Goal: Communication & Community: Answer question/provide support

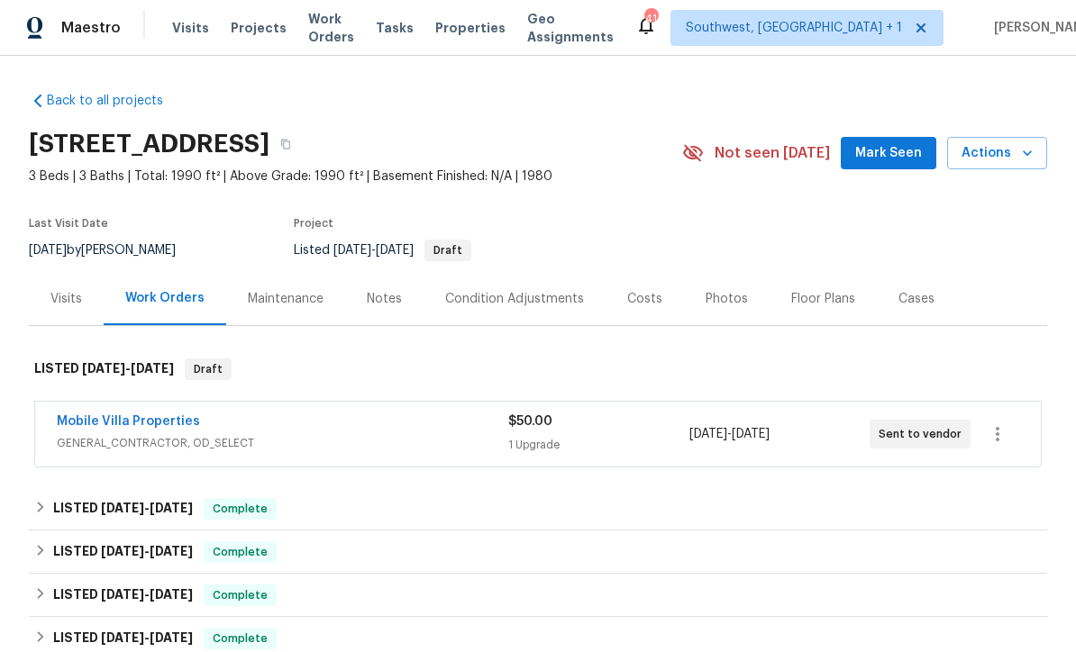
scroll to position [1, 0]
click at [250, 35] on span "Projects" at bounding box center [259, 29] width 56 height 18
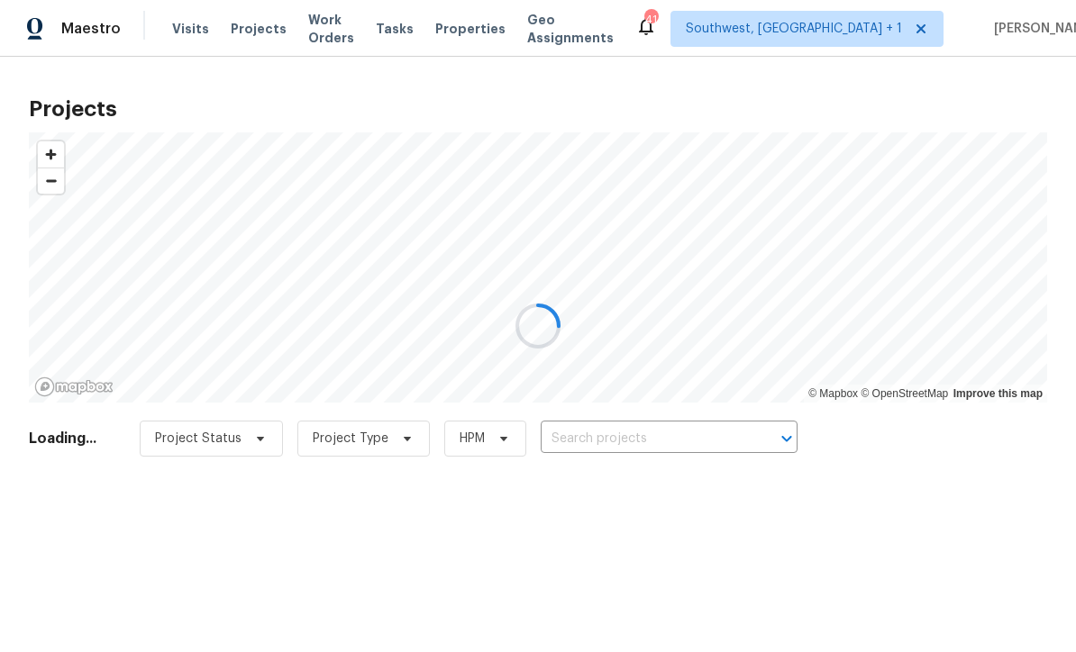
click at [650, 454] on div at bounding box center [538, 326] width 1076 height 652
click at [666, 433] on div at bounding box center [538, 326] width 1076 height 652
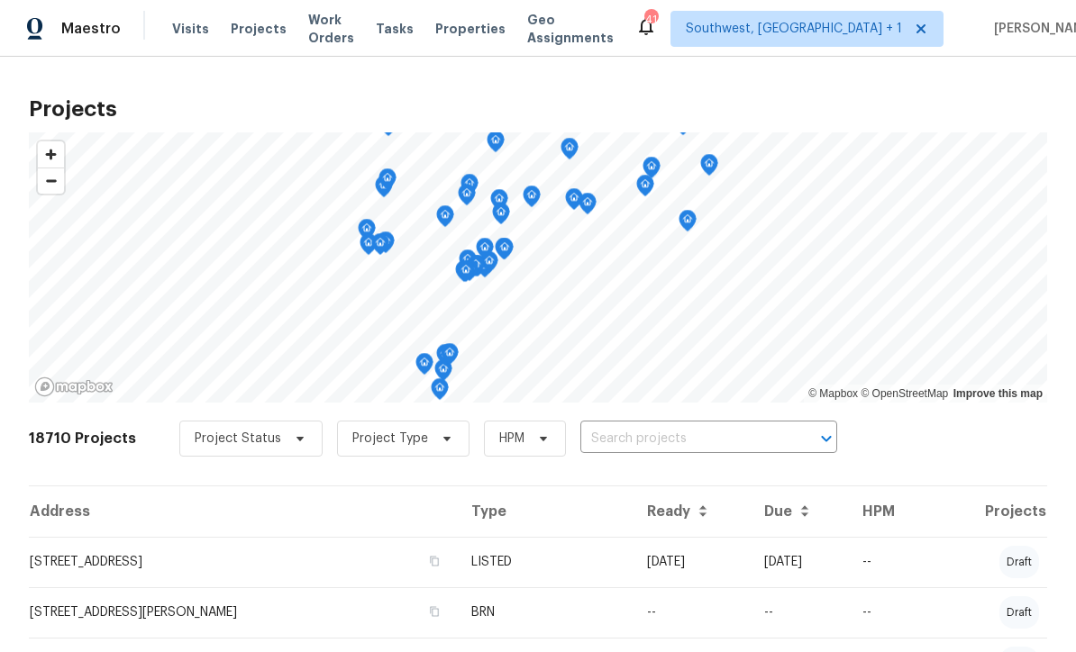
click at [662, 445] on input "text" at bounding box center [683, 439] width 206 height 28
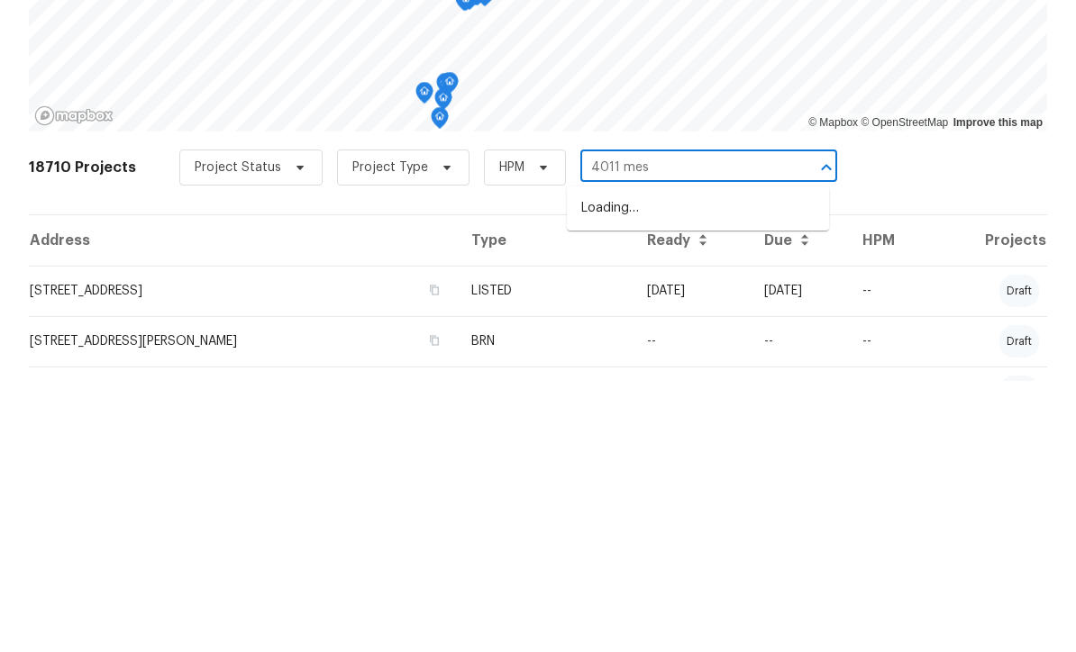
type input "4011 mesa"
click at [710, 465] on li "4011 Mesa Ave, Sarasota, FL 34233" at bounding box center [698, 480] width 262 height 30
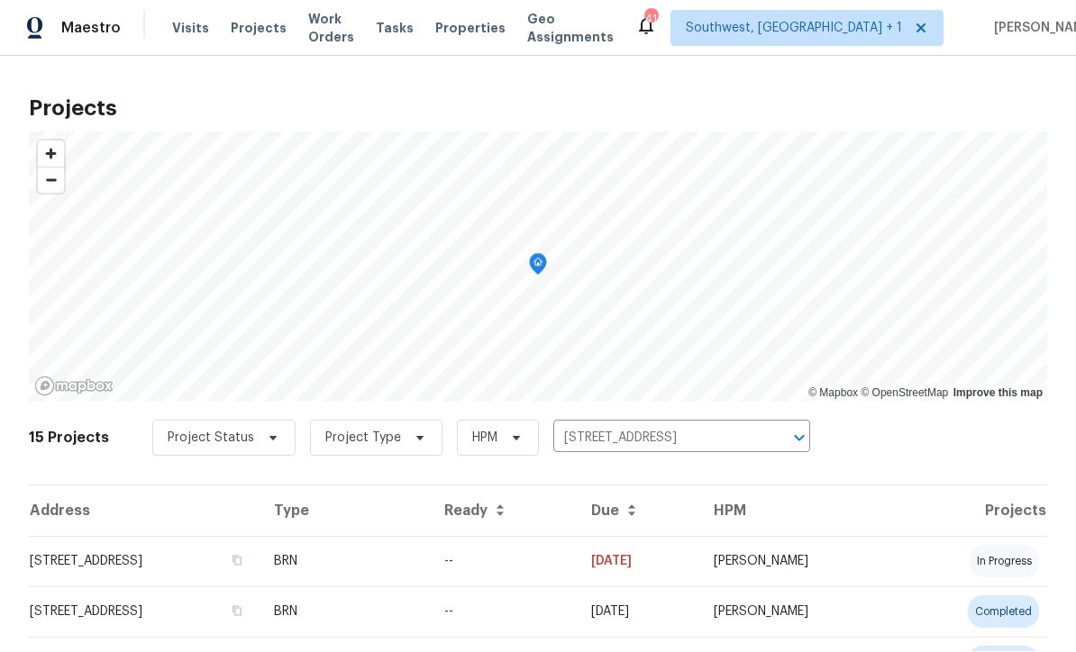
scroll to position [1, 0]
click at [577, 568] on td "--" at bounding box center [503, 562] width 147 height 50
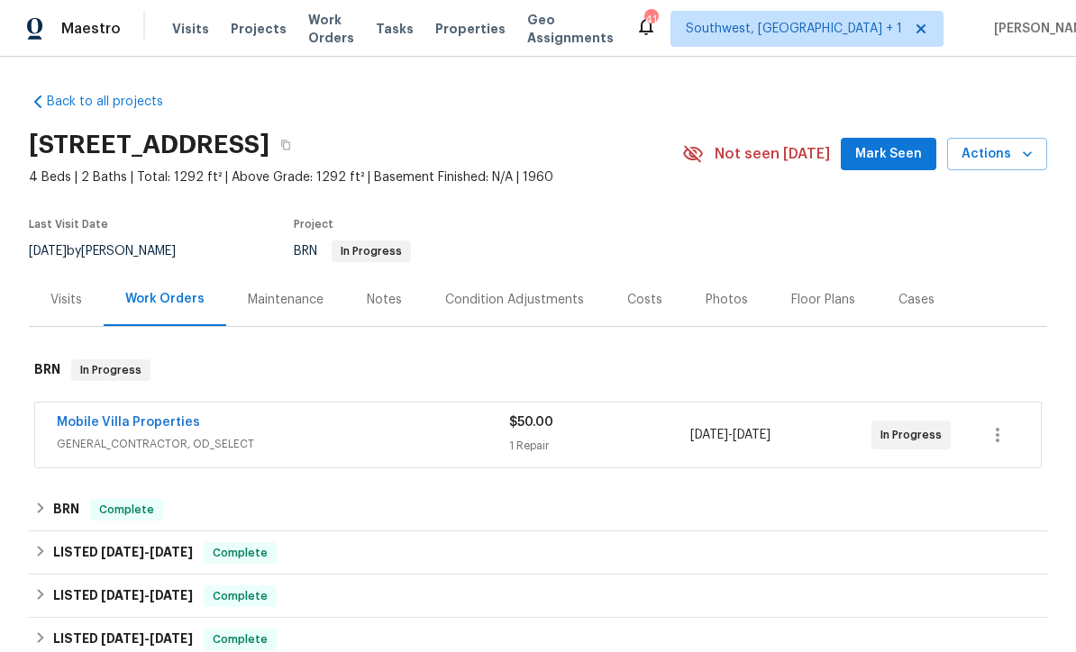
click at [195, 29] on span "Visits" at bounding box center [190, 29] width 37 height 18
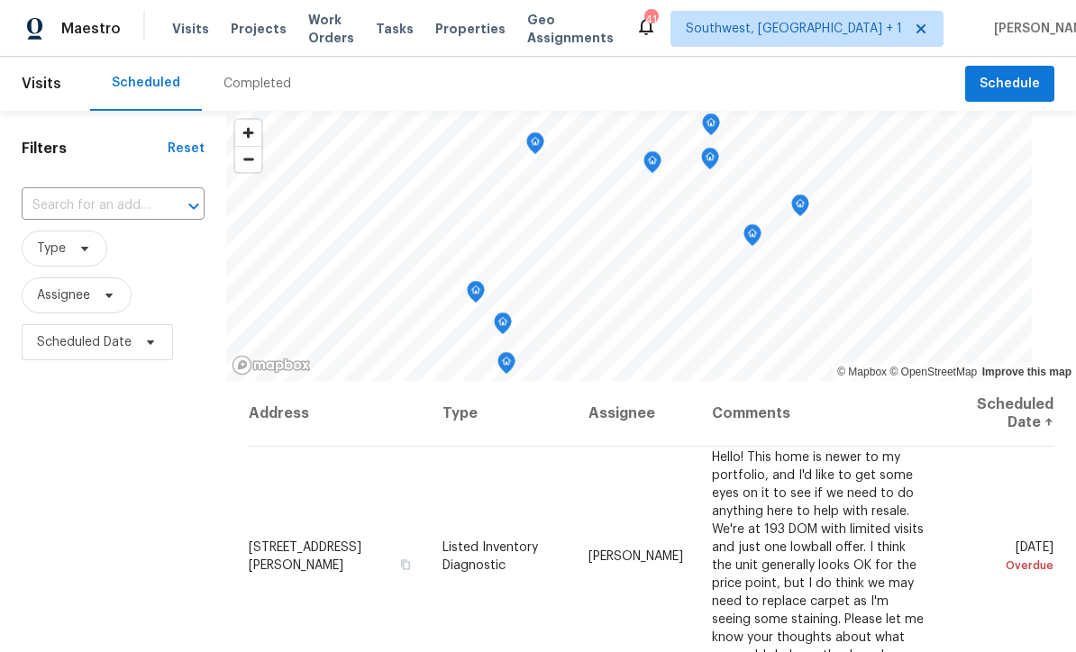
click at [131, 198] on input "text" at bounding box center [88, 206] width 132 height 28
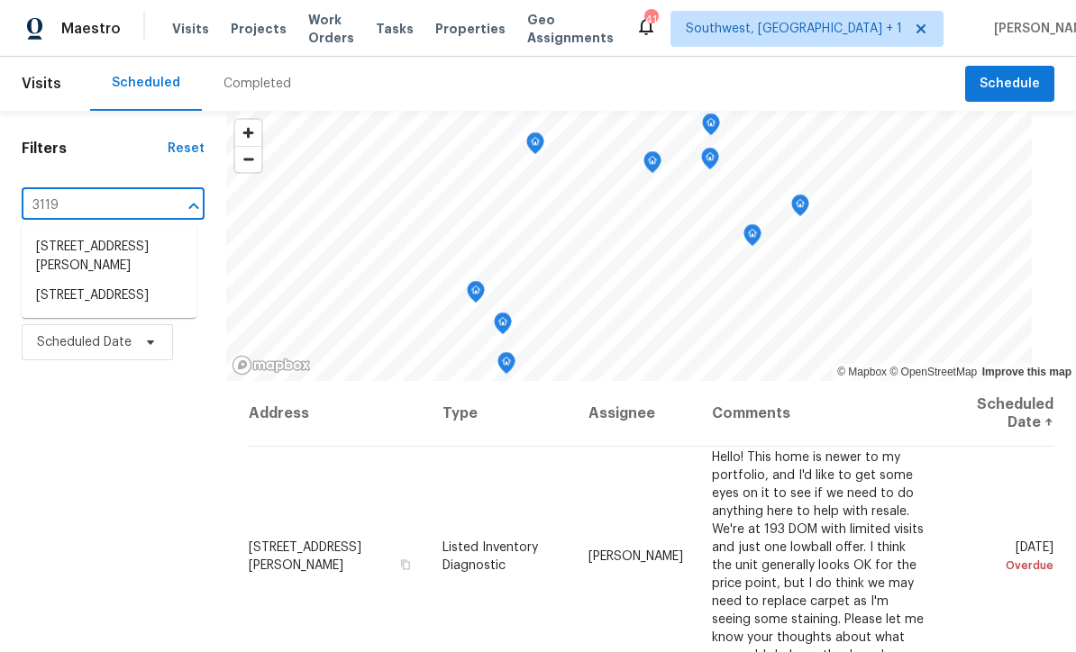
type input "3119 7"
click at [62, 251] on li "3119 78th Ave E, Sarasota, FL 34243" at bounding box center [109, 247] width 175 height 30
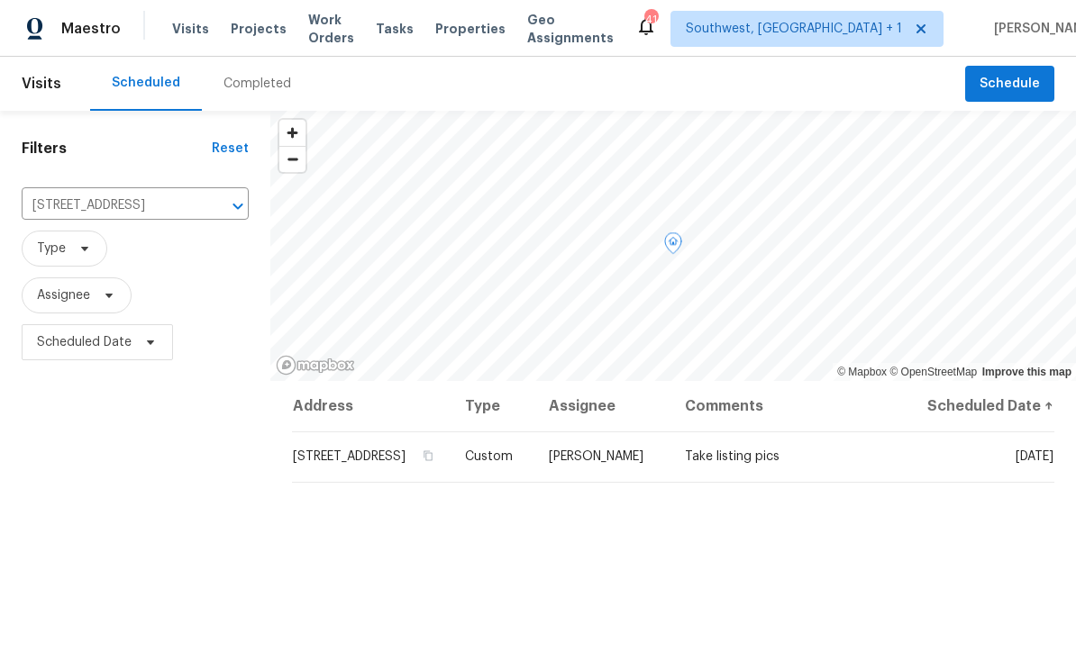
click at [0, 0] on icon at bounding box center [0, 0] width 0 height 0
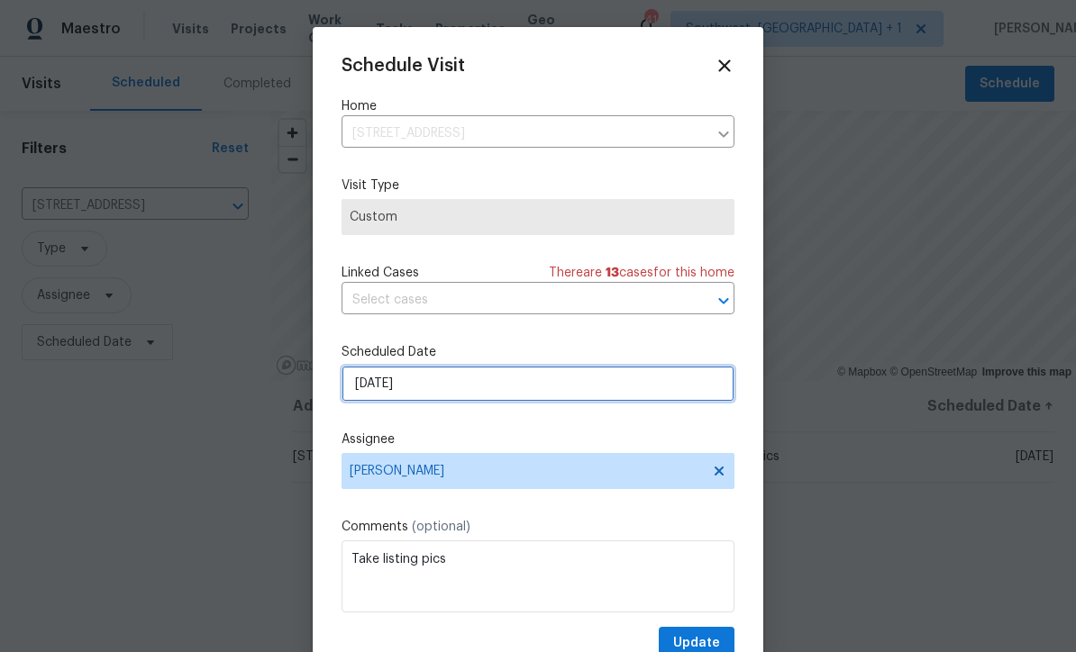
click at [453, 393] on input "8/12/2025" at bounding box center [537, 384] width 393 height 36
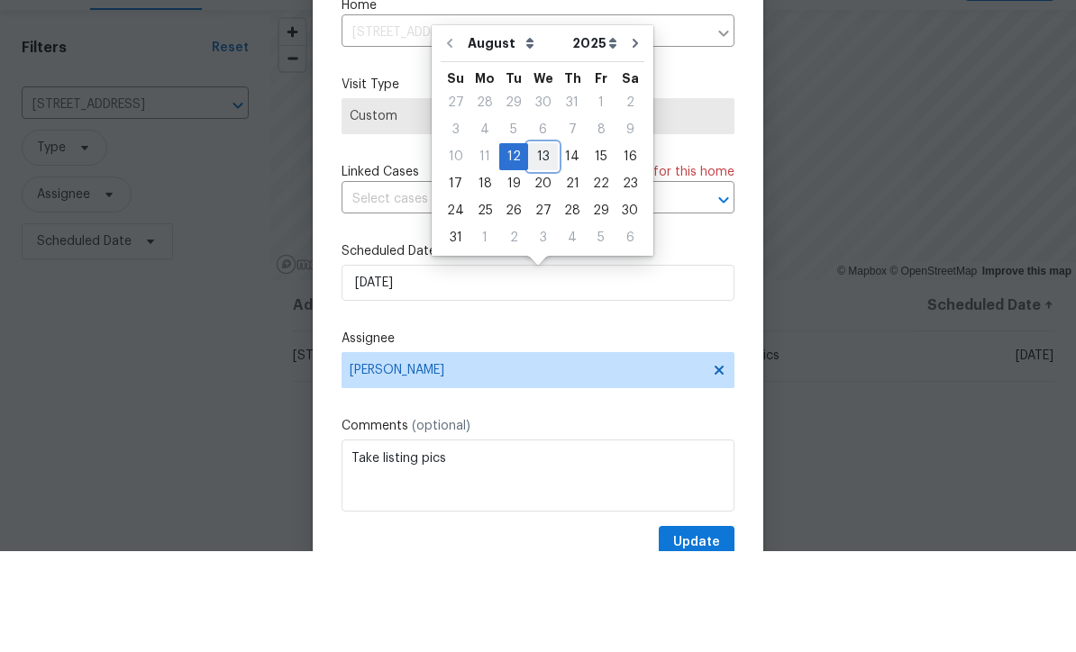
click at [538, 245] on div "13" at bounding box center [543, 257] width 30 height 25
type input "8/13/2025"
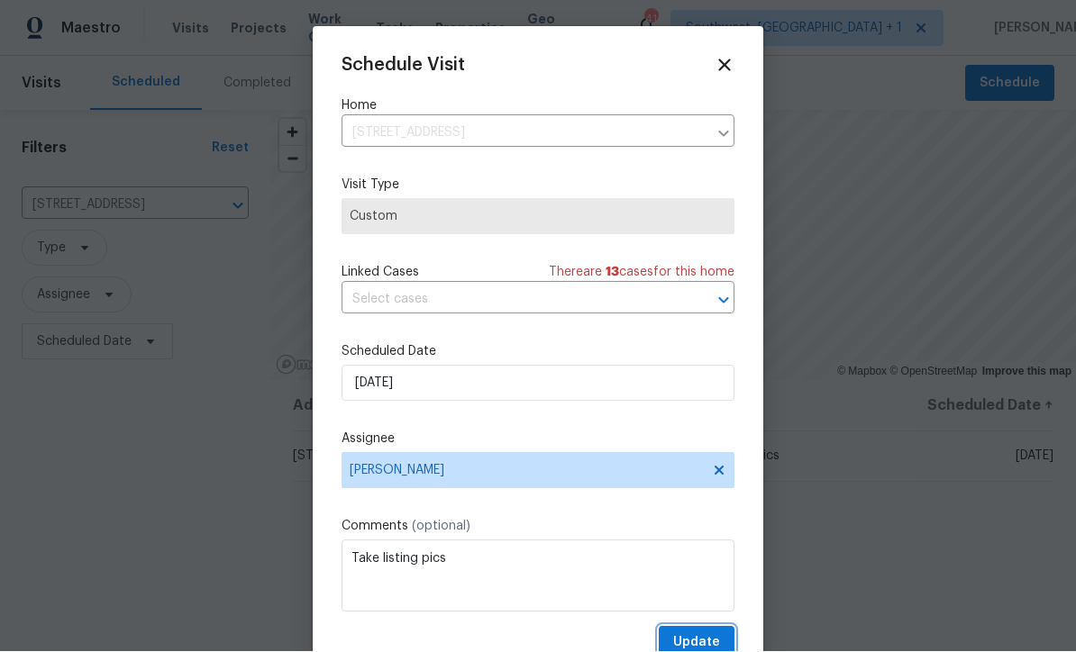
click at [702, 638] on span "Update" at bounding box center [696, 643] width 47 height 23
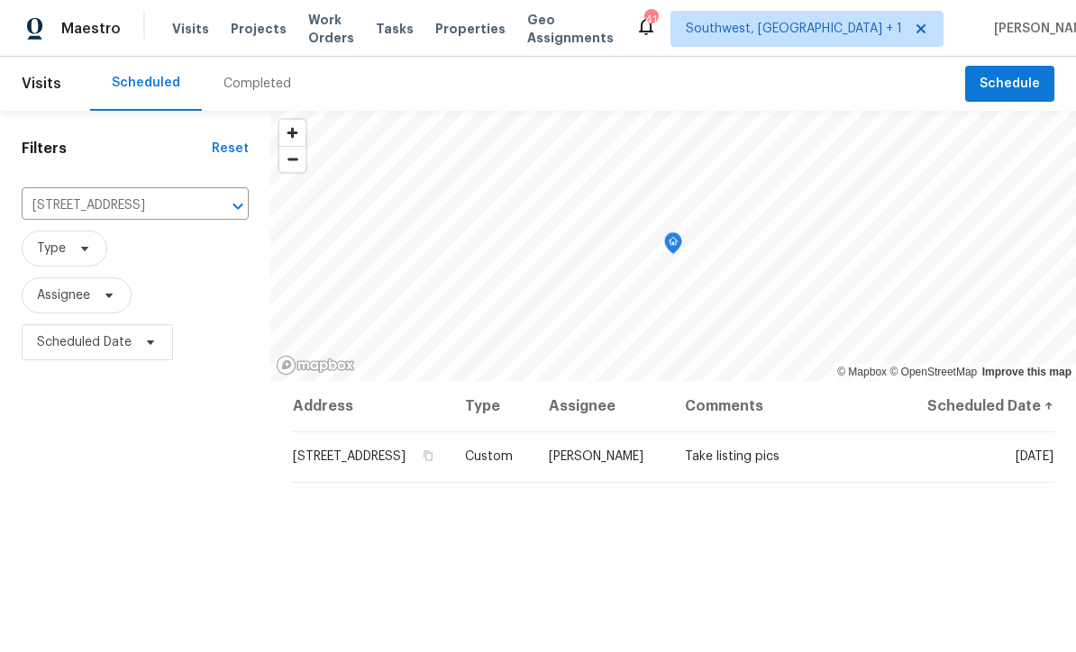
click at [68, 192] on input "3119 78th Ave E, Sarasota, FL 34243" at bounding box center [110, 206] width 177 height 28
type input "1427 e gate"
click at [50, 232] on li "1427 E Gate Dr, Venice, FL 34285" at bounding box center [135, 247] width 227 height 30
click at [0, 0] on icon at bounding box center [0, 0] width 0 height 0
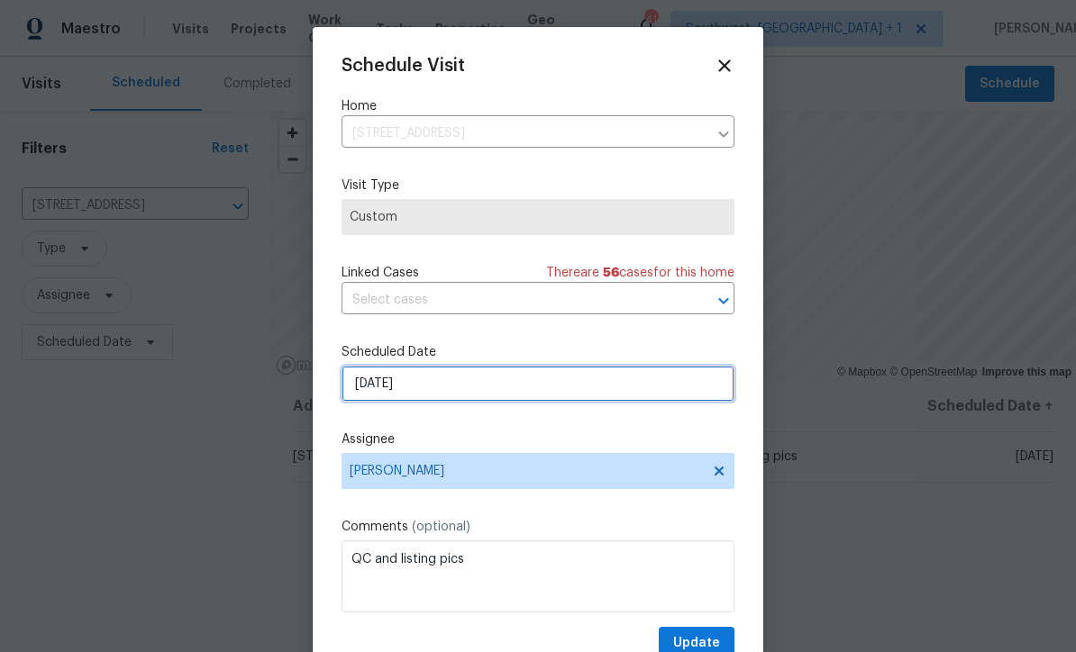
click at [456, 382] on input "8/12/2025" at bounding box center [537, 384] width 393 height 36
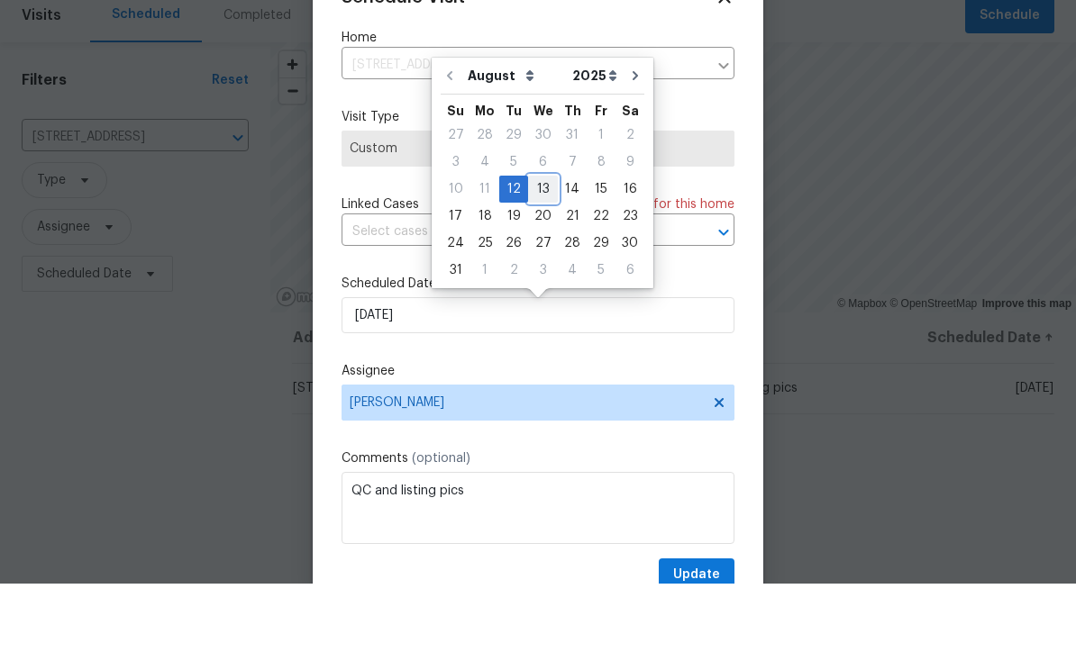
click at [544, 245] on div "13" at bounding box center [543, 257] width 30 height 25
type input "8/13/2025"
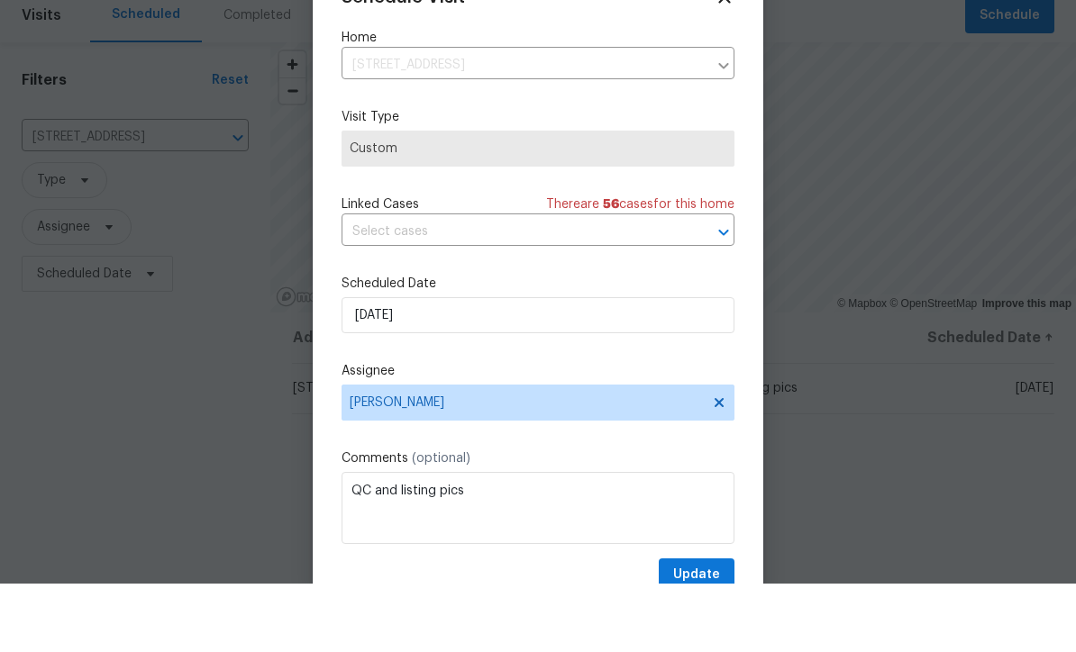
scroll to position [59, 0]
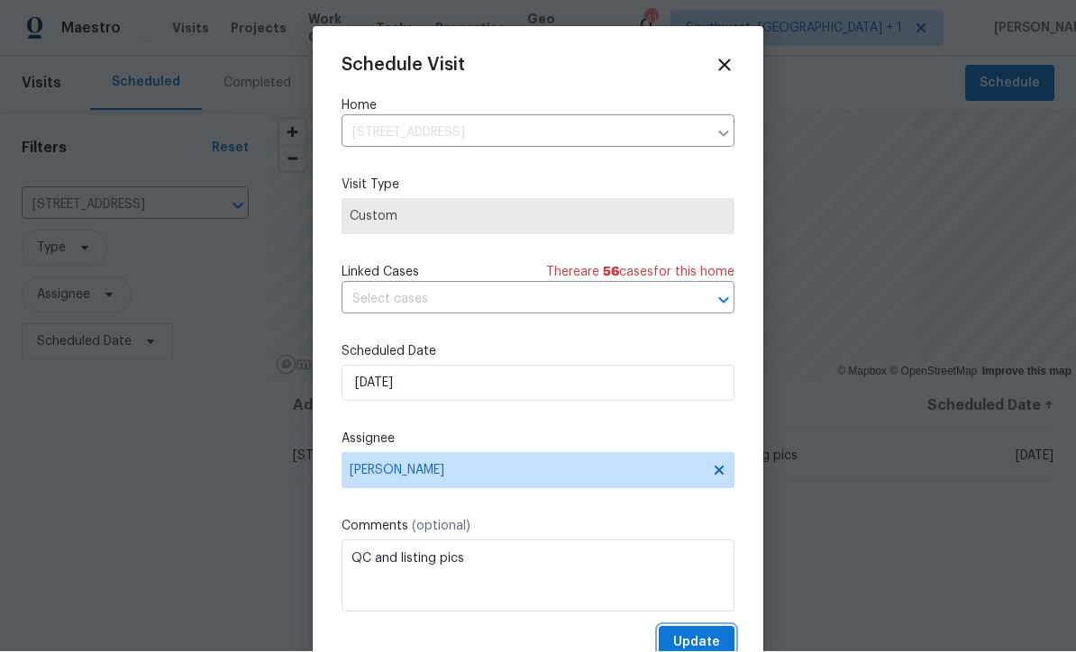
click at [703, 636] on span "Update" at bounding box center [696, 643] width 47 height 23
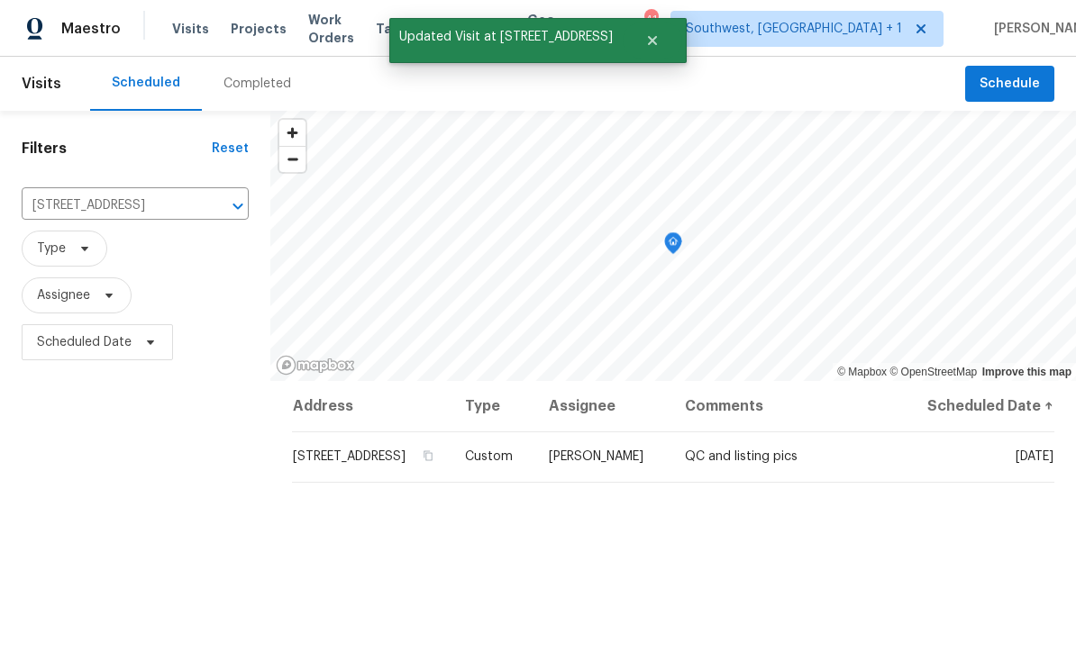
scroll to position [0, 0]
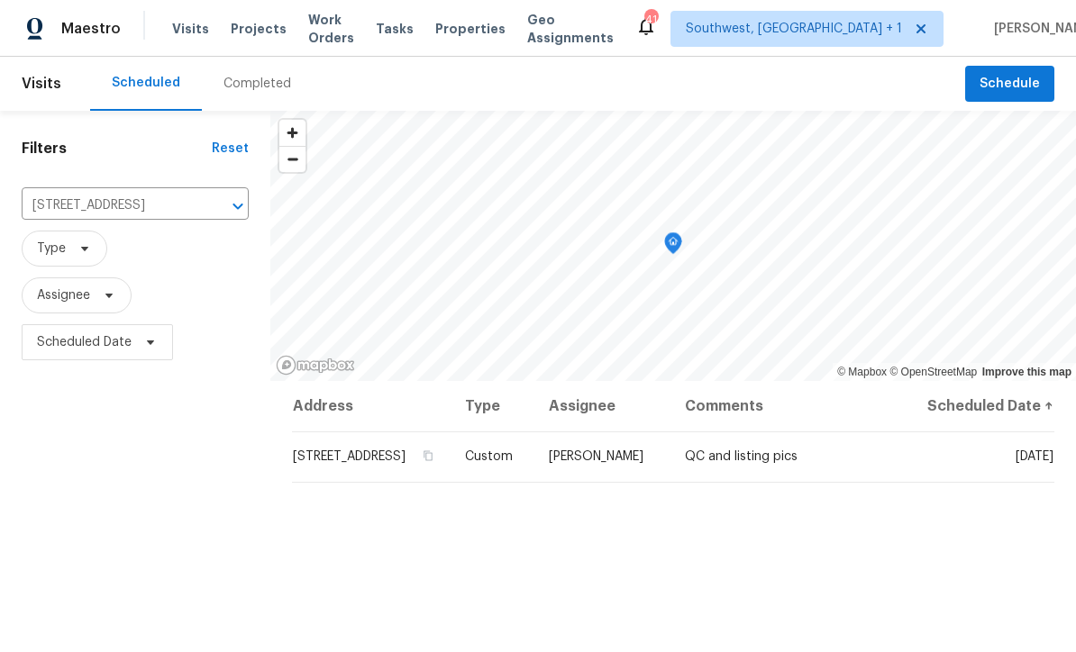
click at [162, 235] on span "Type" at bounding box center [135, 249] width 227 height 36
click at [203, 203] on button "Clear" at bounding box center [214, 206] width 25 height 25
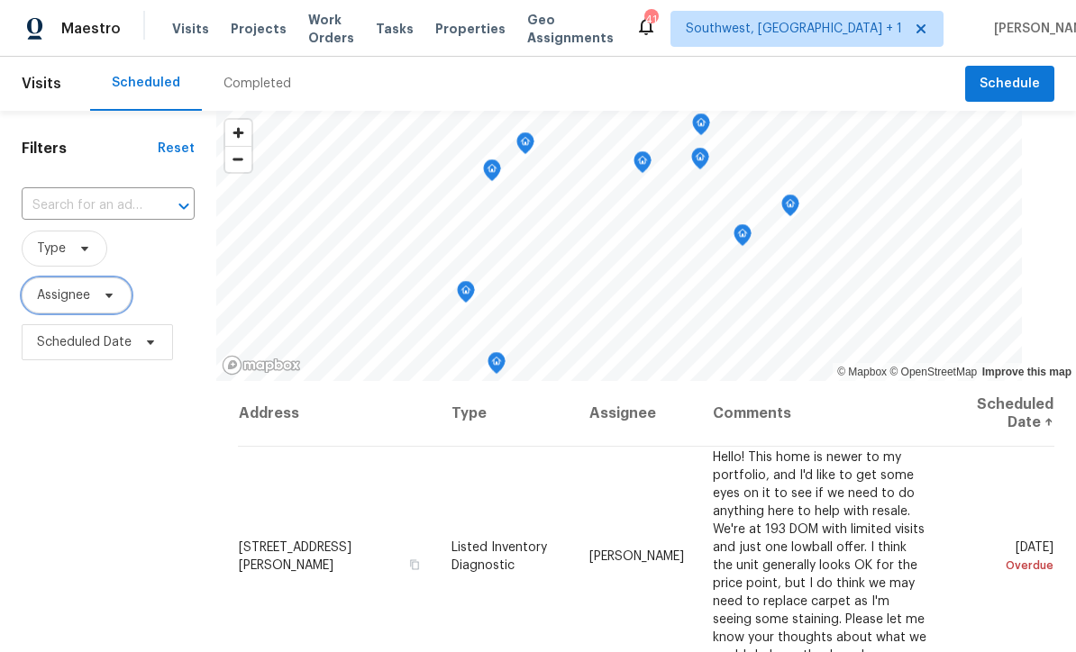
click at [51, 306] on span "Assignee" at bounding box center [77, 295] width 110 height 36
click at [86, 492] on div "Filters Reset ​ Type Assignee Scheduled Date" at bounding box center [108, 507] width 216 height 792
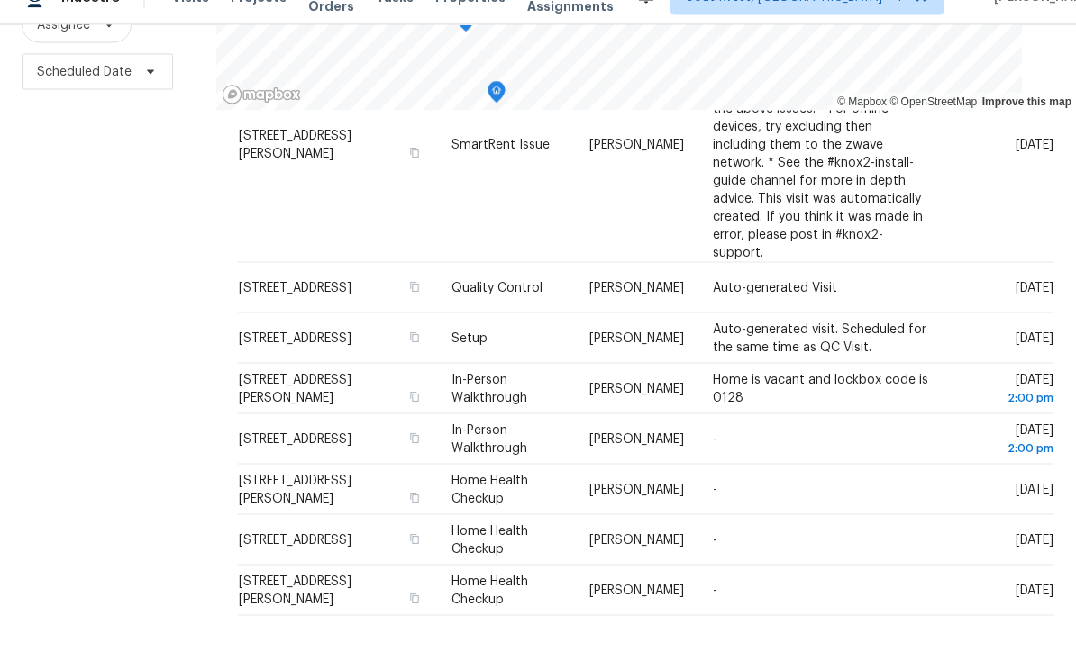
scroll to position [59, 0]
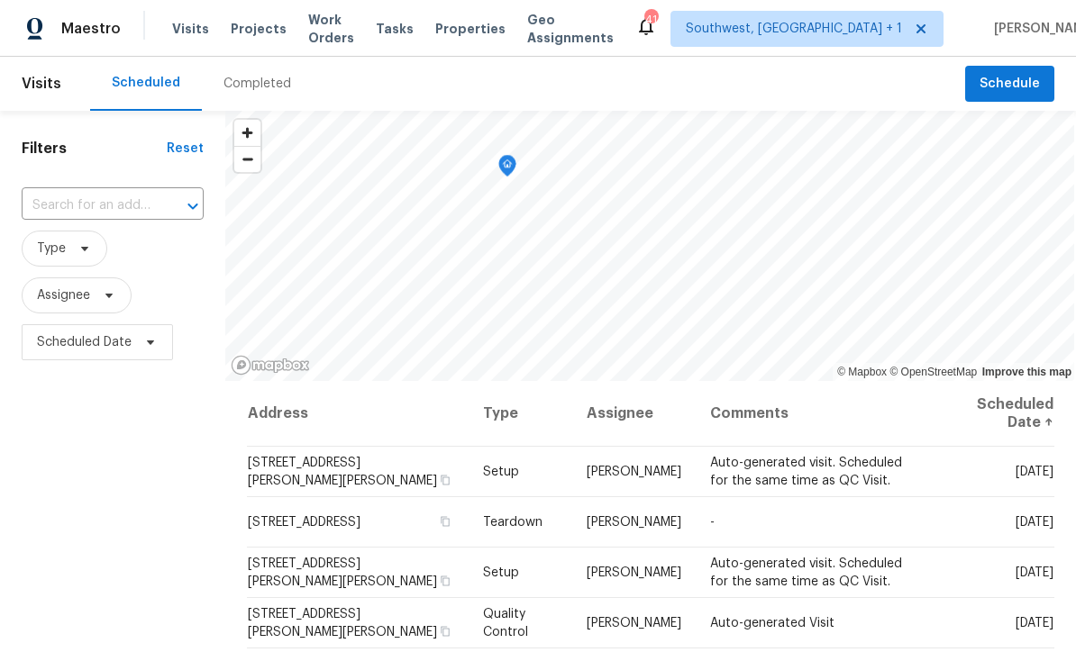
scroll to position [0, 0]
click at [231, 29] on span "Projects" at bounding box center [259, 29] width 56 height 18
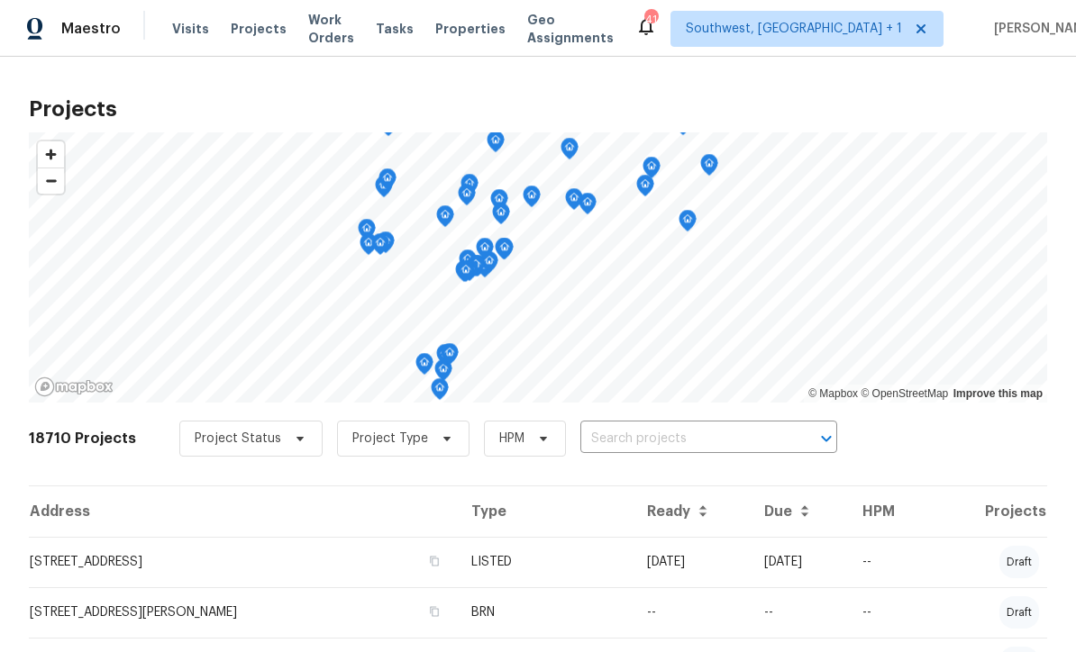
click at [671, 441] on input "text" at bounding box center [683, 439] width 206 height 28
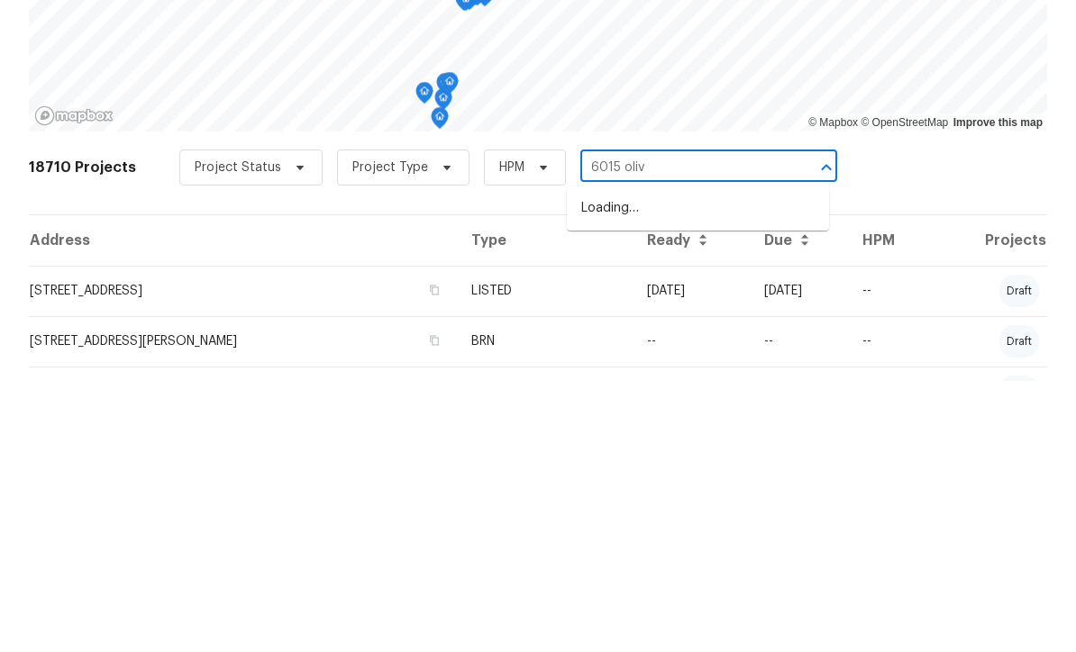
type input "6015 olive"
click at [700, 465] on li "6015 Olive Ave, Sarasota, FL 34231" at bounding box center [698, 480] width 262 height 30
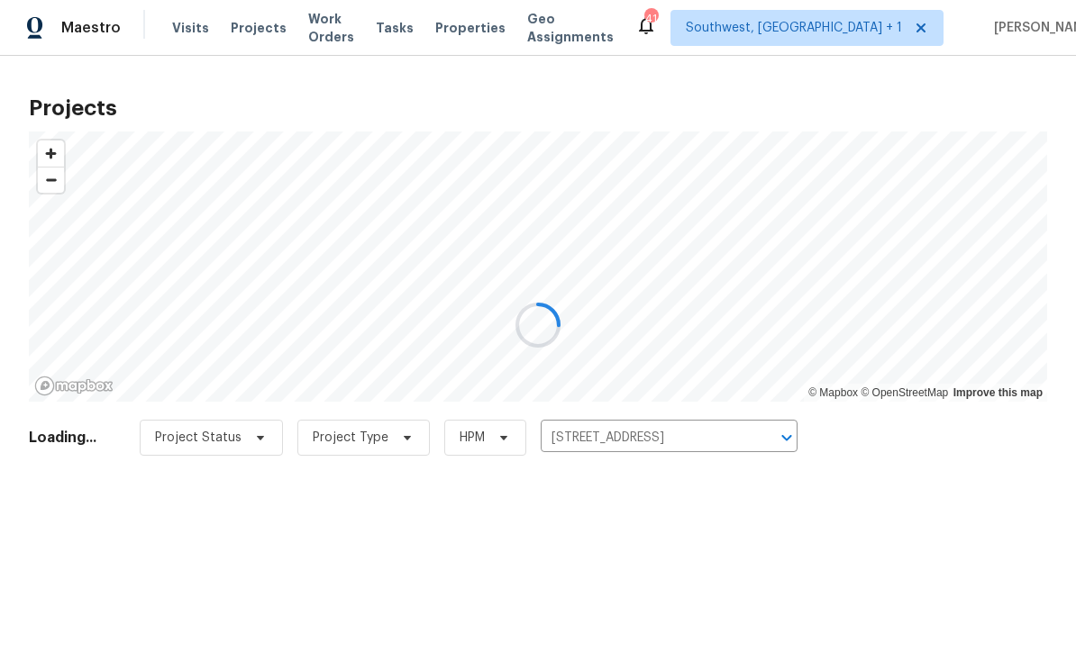
scroll to position [1, 0]
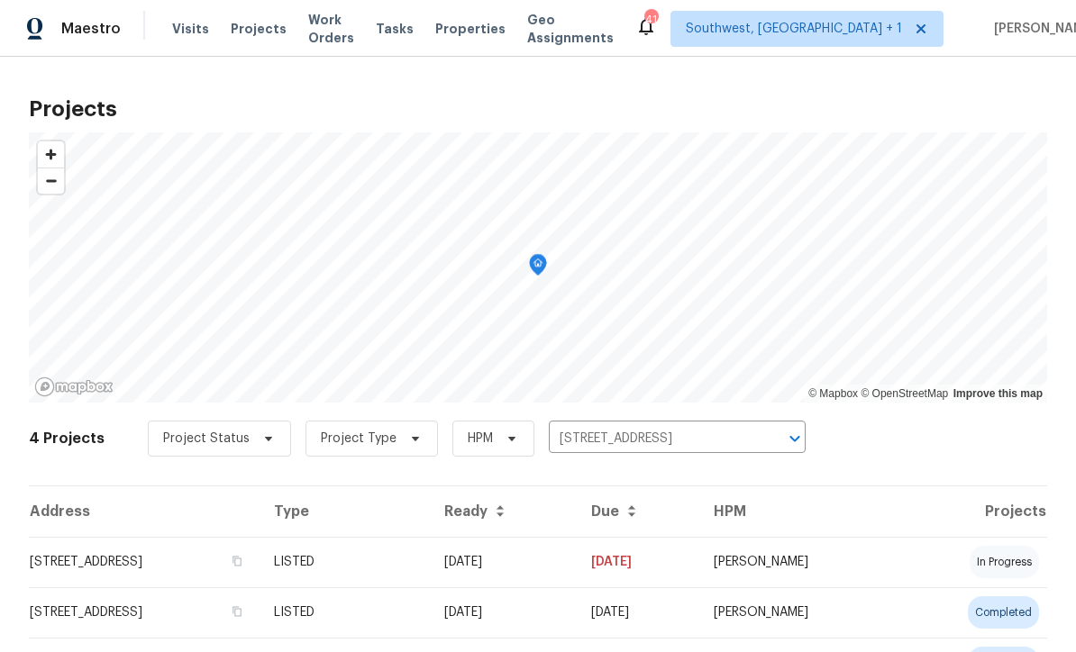
click at [577, 568] on td "04/17/25" at bounding box center [503, 562] width 147 height 50
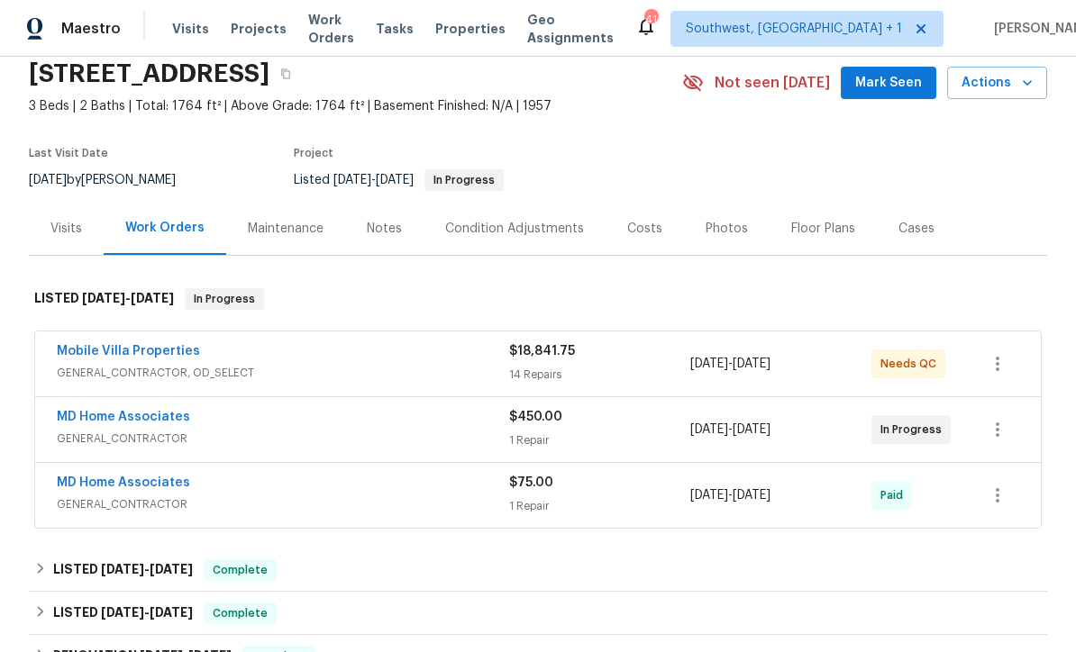
scroll to position [101, 0]
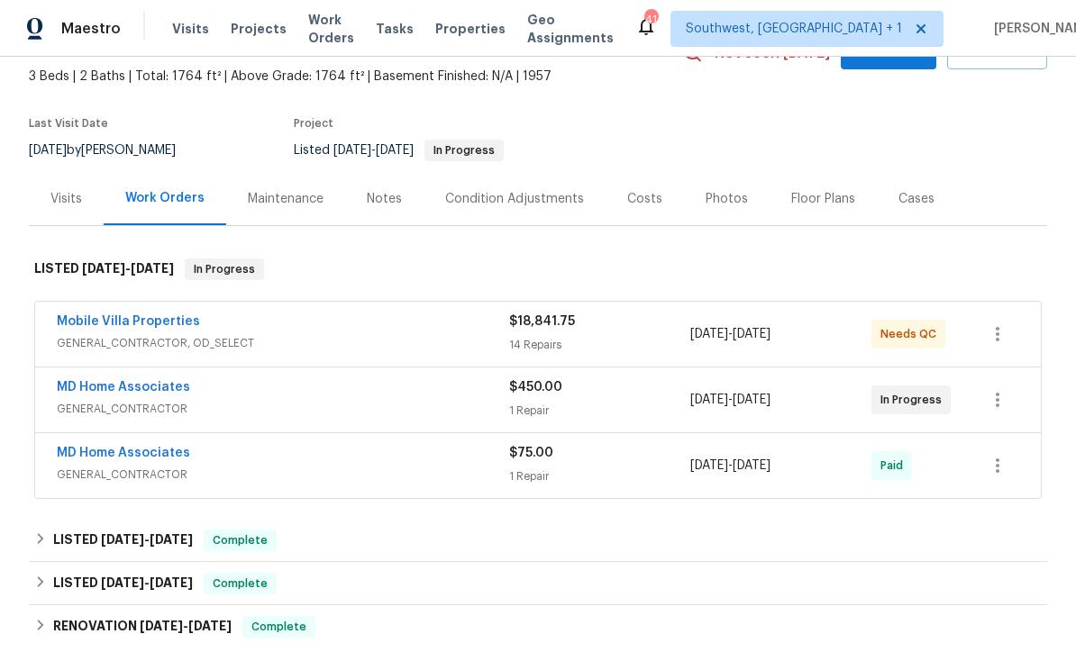
click at [626, 402] on div "1 Repair" at bounding box center [599, 411] width 181 height 18
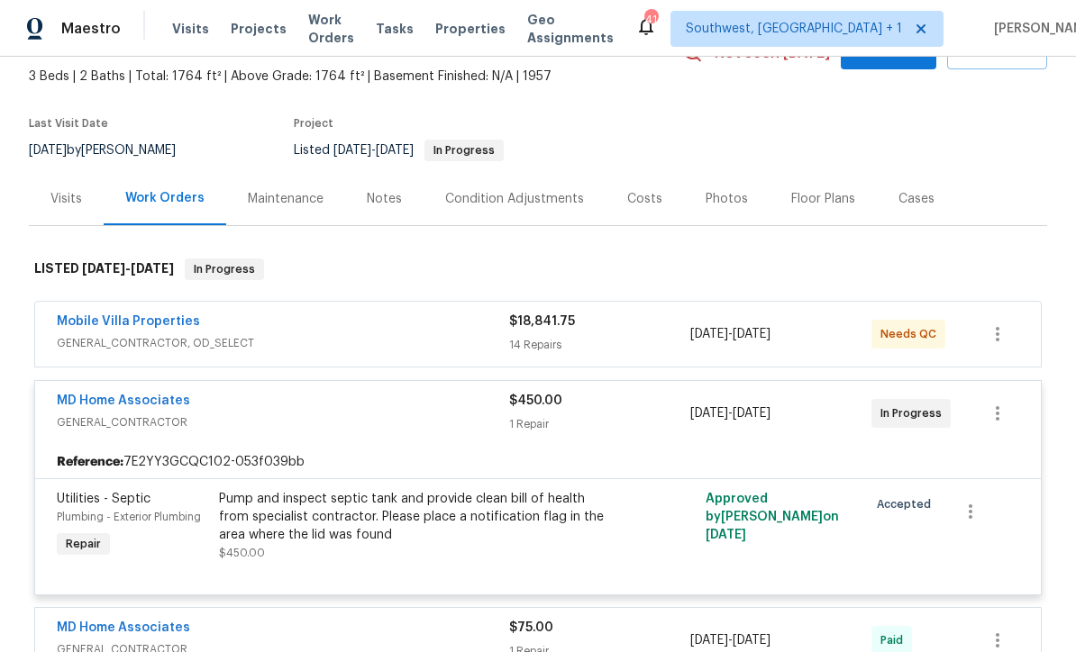
click at [101, 323] on link "Mobile Villa Properties" at bounding box center [128, 321] width 143 height 13
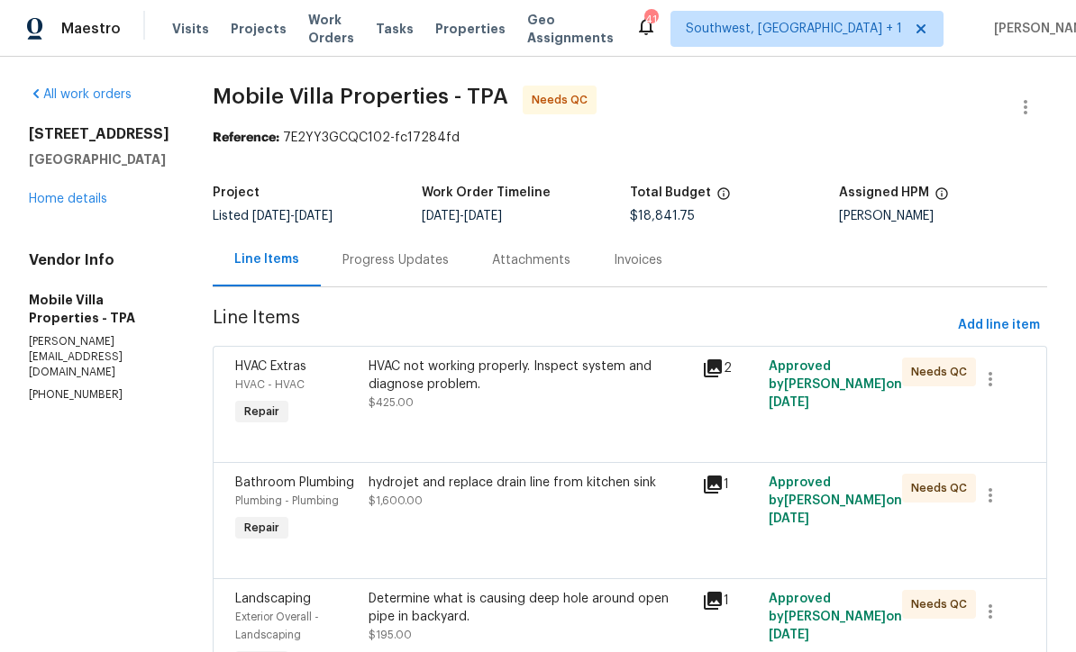
click at [342, 262] on div "Progress Updates" at bounding box center [395, 260] width 106 height 18
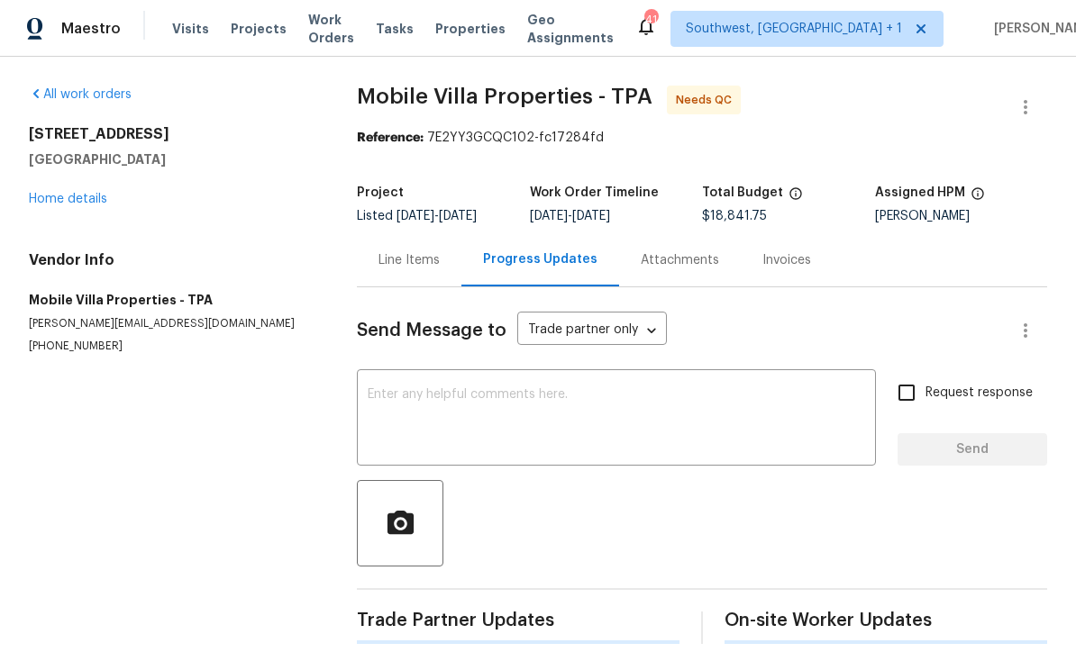
click at [555, 408] on textarea at bounding box center [616, 419] width 497 height 63
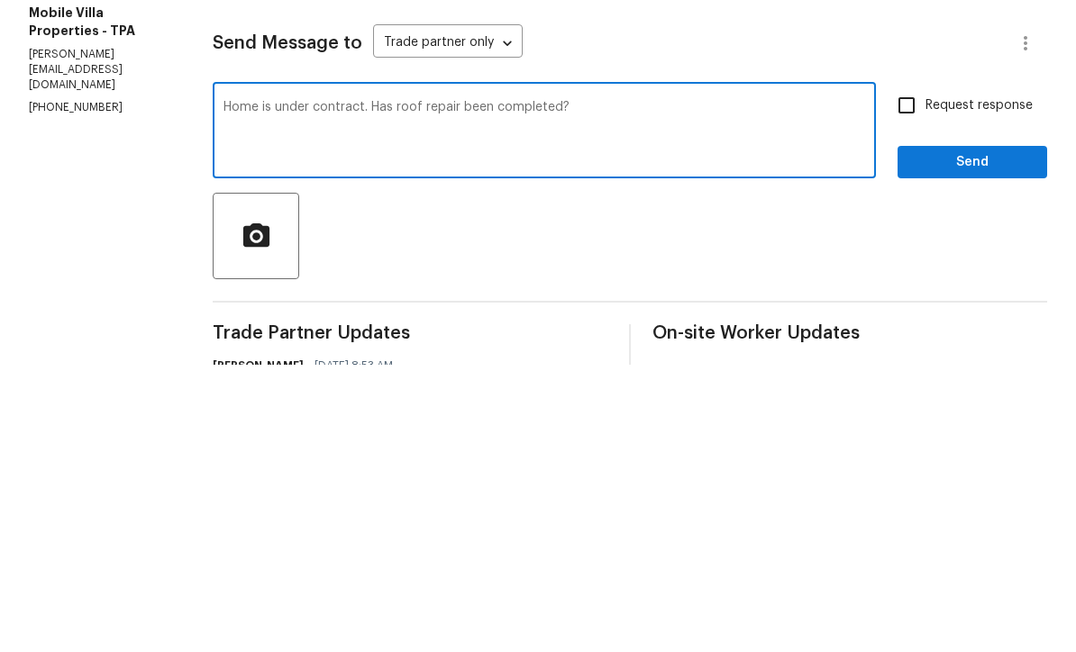
type textarea "Home is under contract. Has roof repair been completed?"
click at [903, 374] on input "Request response" at bounding box center [906, 393] width 38 height 38
checkbox input "true"
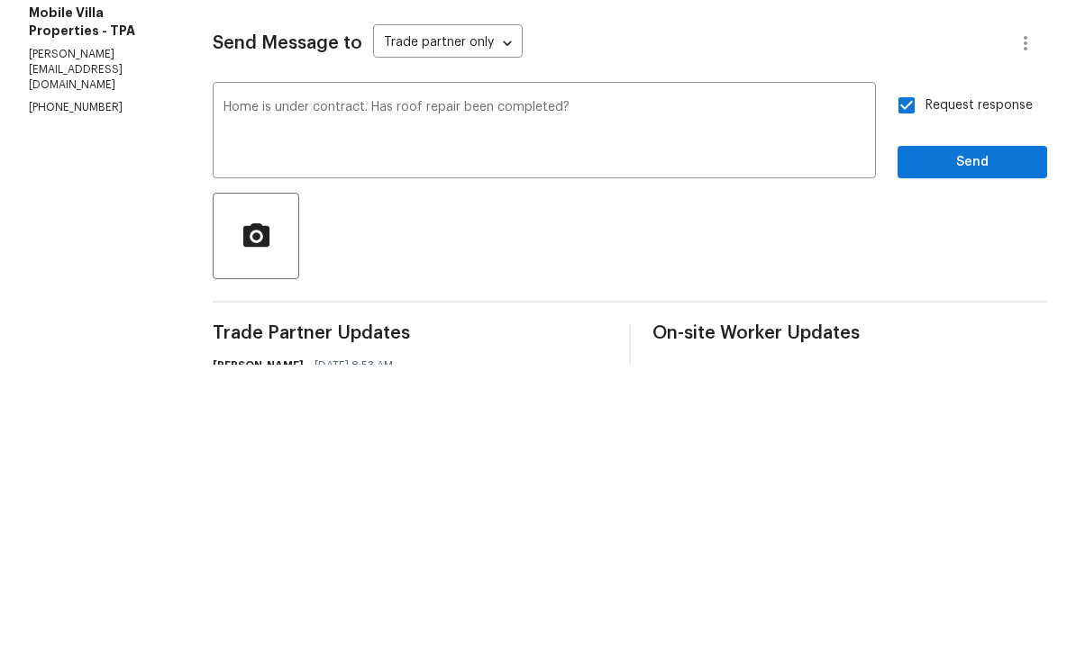
scroll to position [59, 0]
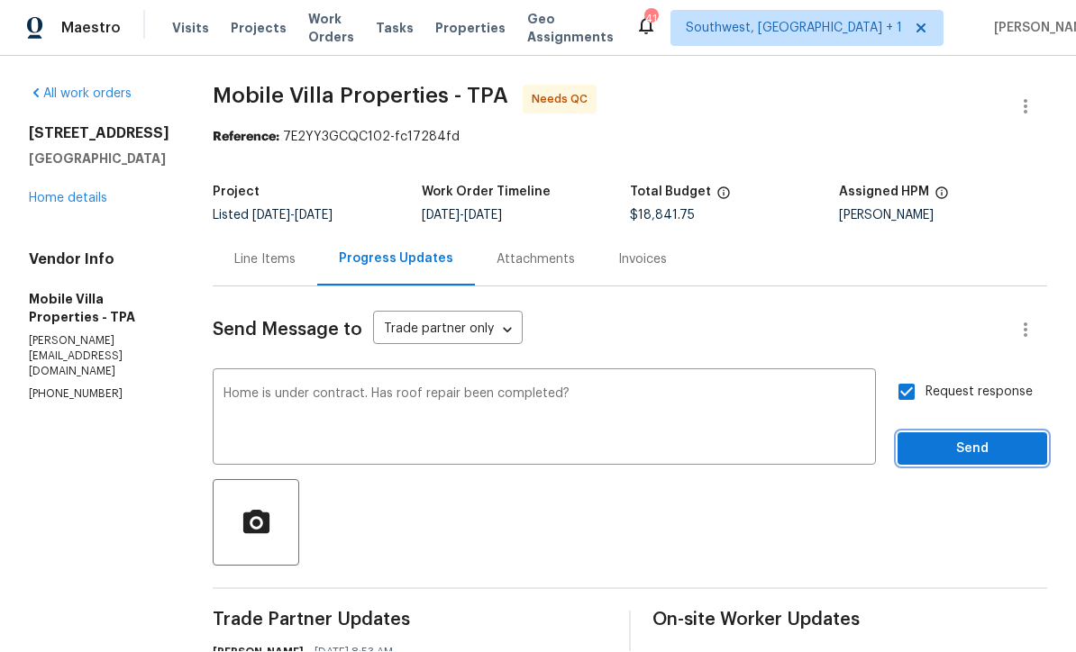
click at [951, 439] on span "Send" at bounding box center [972, 450] width 121 height 23
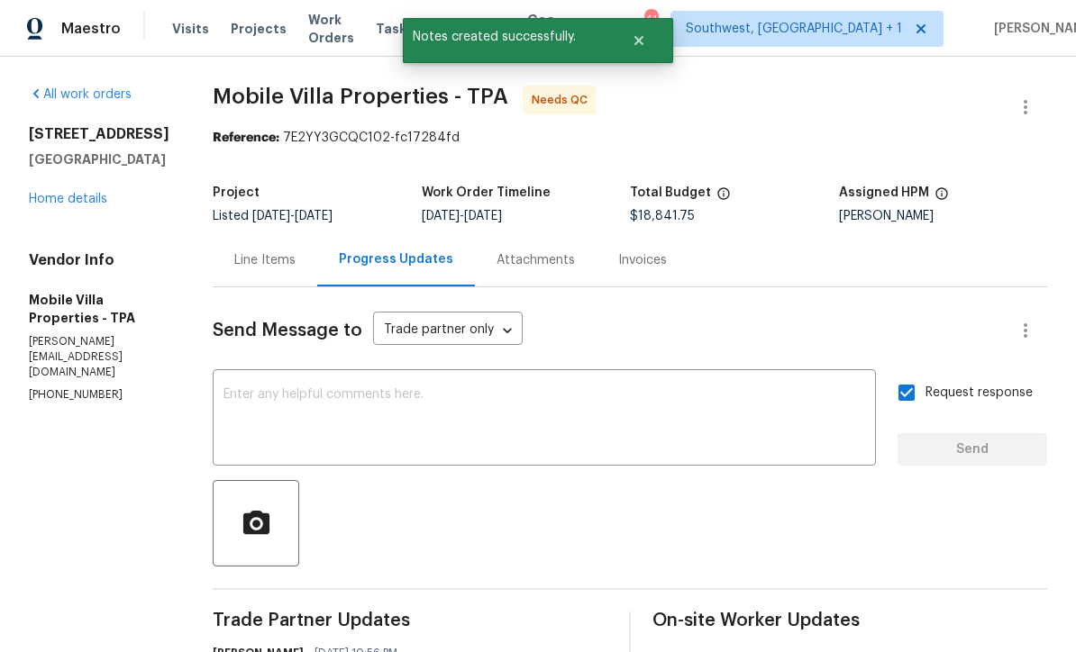
click at [59, 193] on link "Home details" at bounding box center [68, 199] width 78 height 13
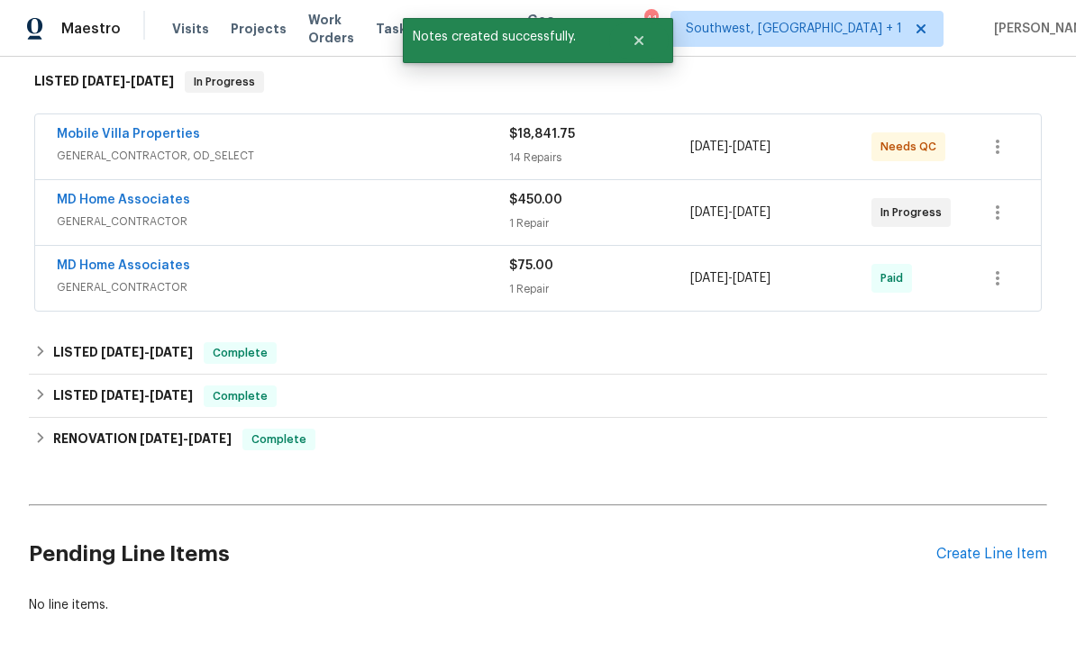
scroll to position [171, 0]
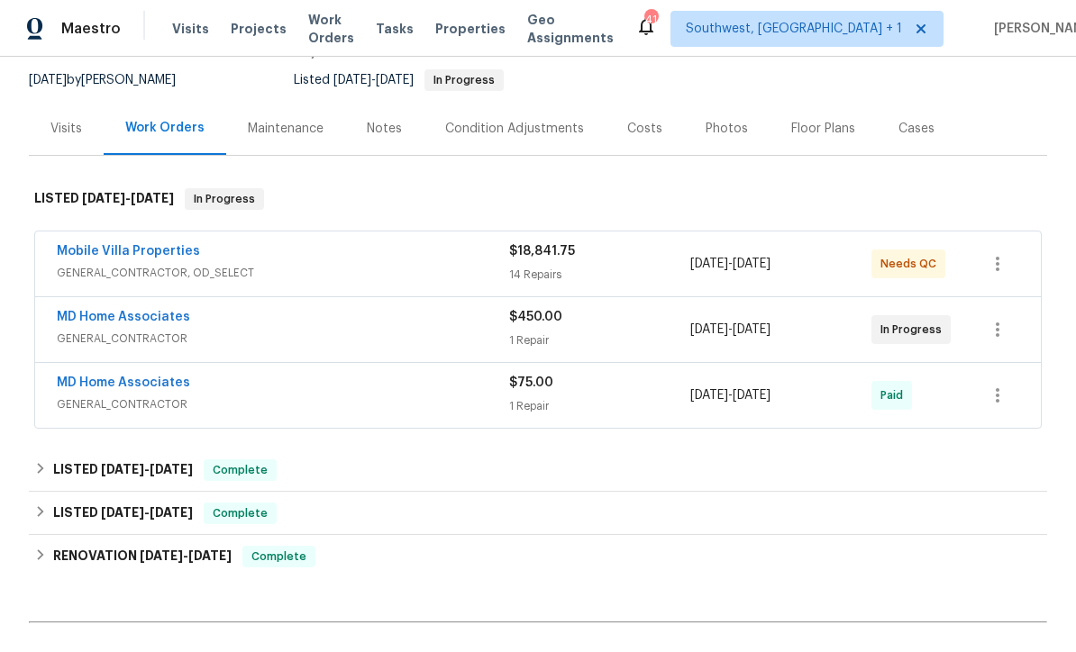
click at [89, 311] on link "MD Home Associates" at bounding box center [123, 317] width 133 height 13
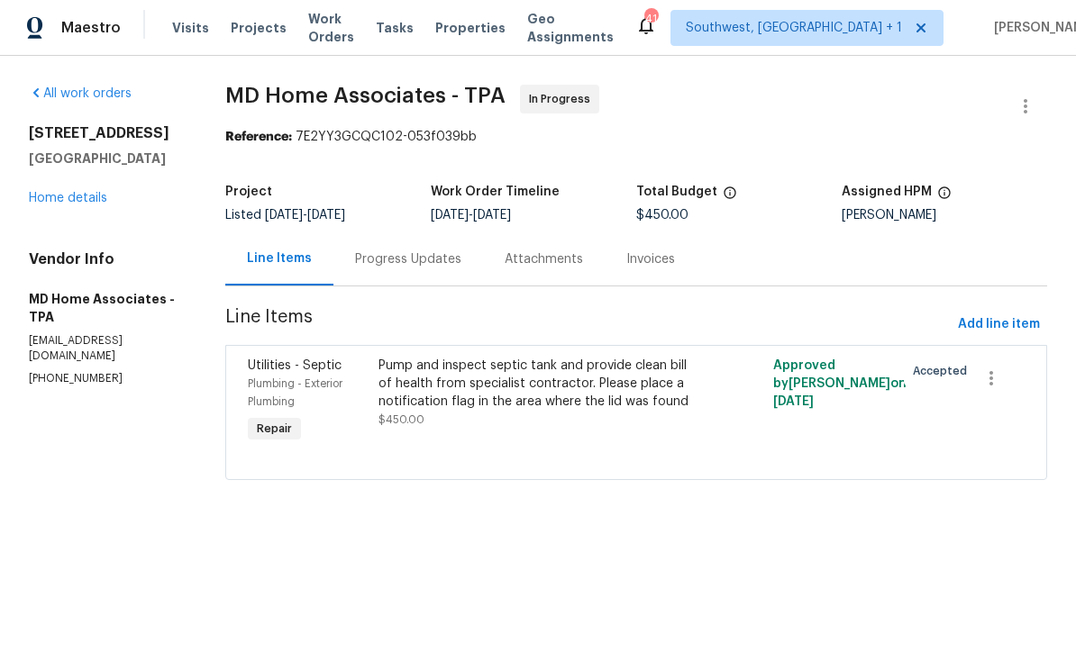
click at [378, 266] on div "Progress Updates" at bounding box center [408, 260] width 106 height 18
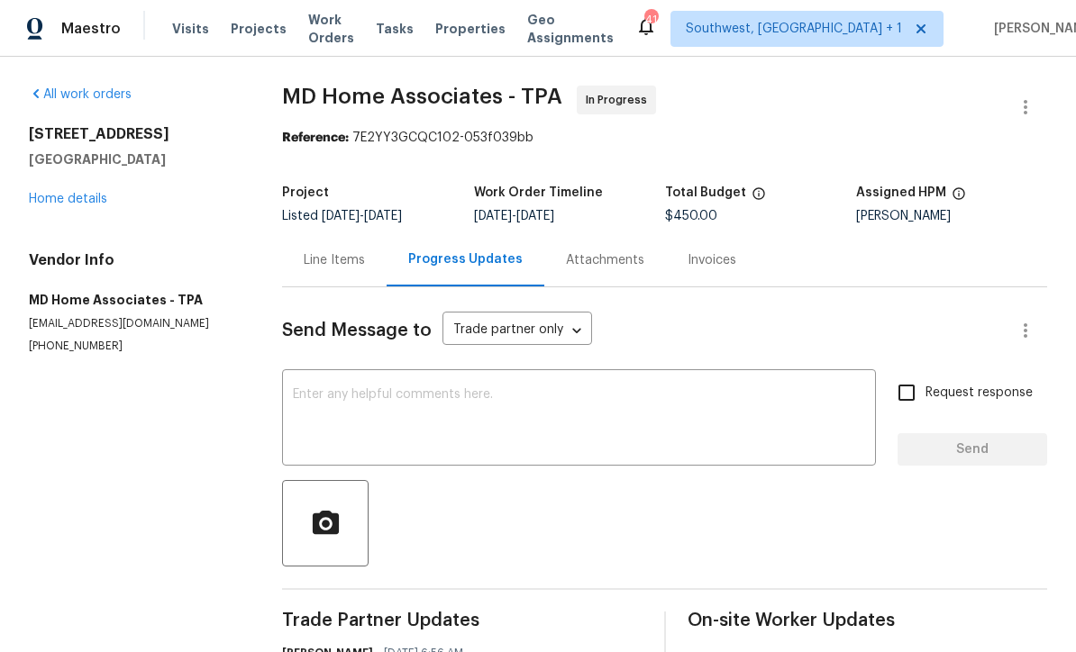
click at [327, 401] on textarea at bounding box center [579, 419] width 572 height 63
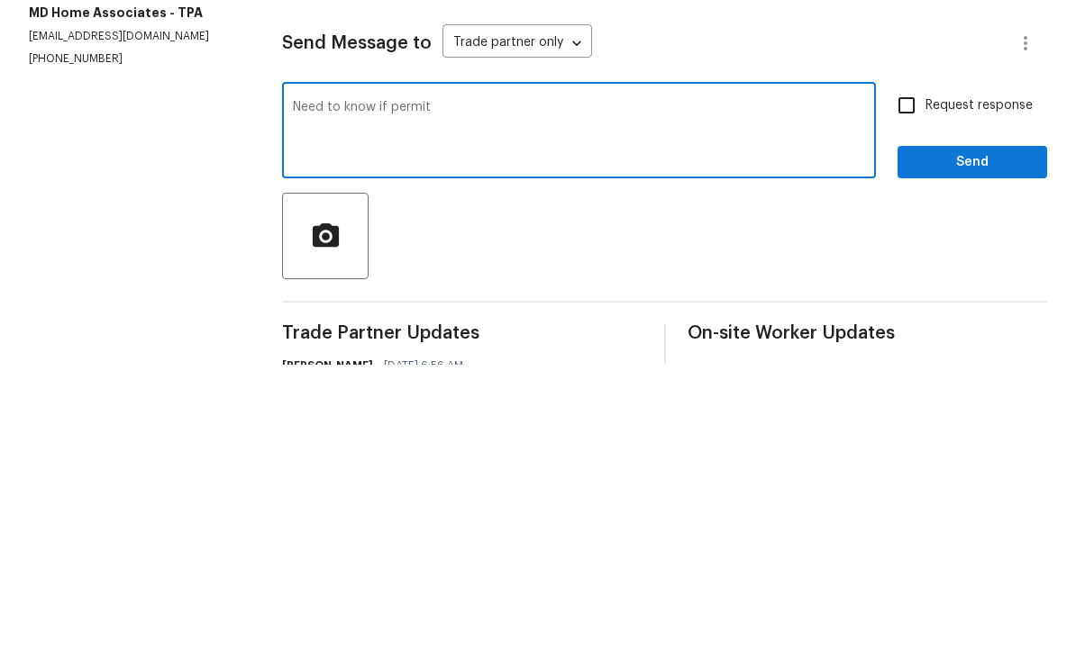
click at [400, 388] on textarea "Need to know if permit" at bounding box center [579, 419] width 572 height 63
click at [692, 388] on textarea "Need to confirm if City/County has closed permit" at bounding box center [579, 419] width 572 height 63
type textarea "Need to confirm if City/County has closed permit. Home is under contract."
click at [911, 374] on input "Request response" at bounding box center [906, 393] width 38 height 38
checkbox input "true"
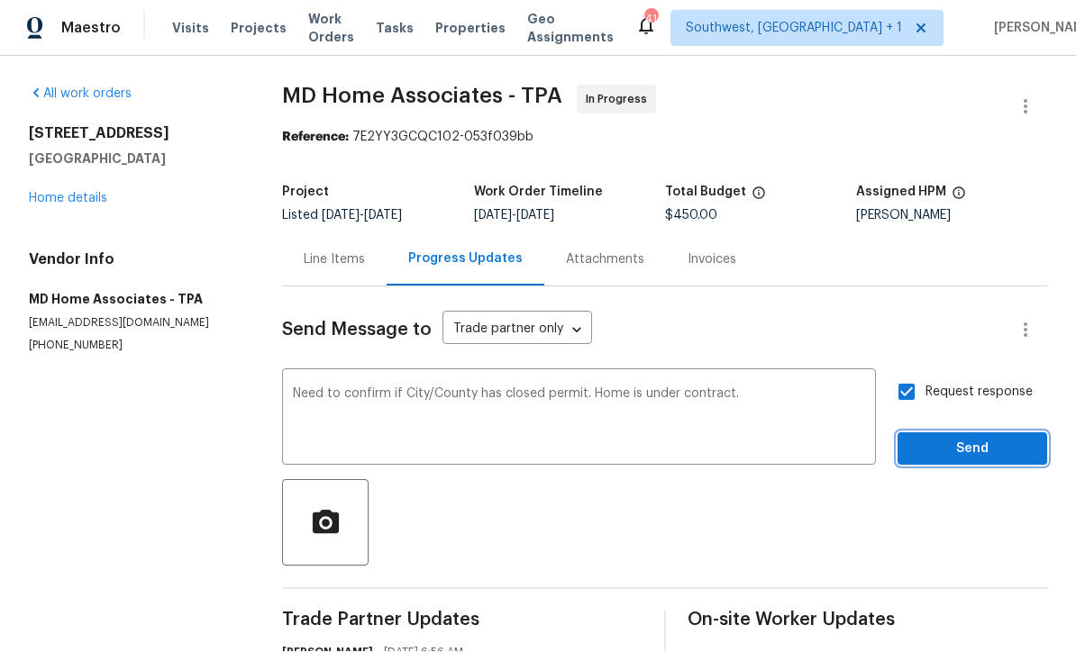
click at [950, 439] on span "Send" at bounding box center [972, 450] width 121 height 23
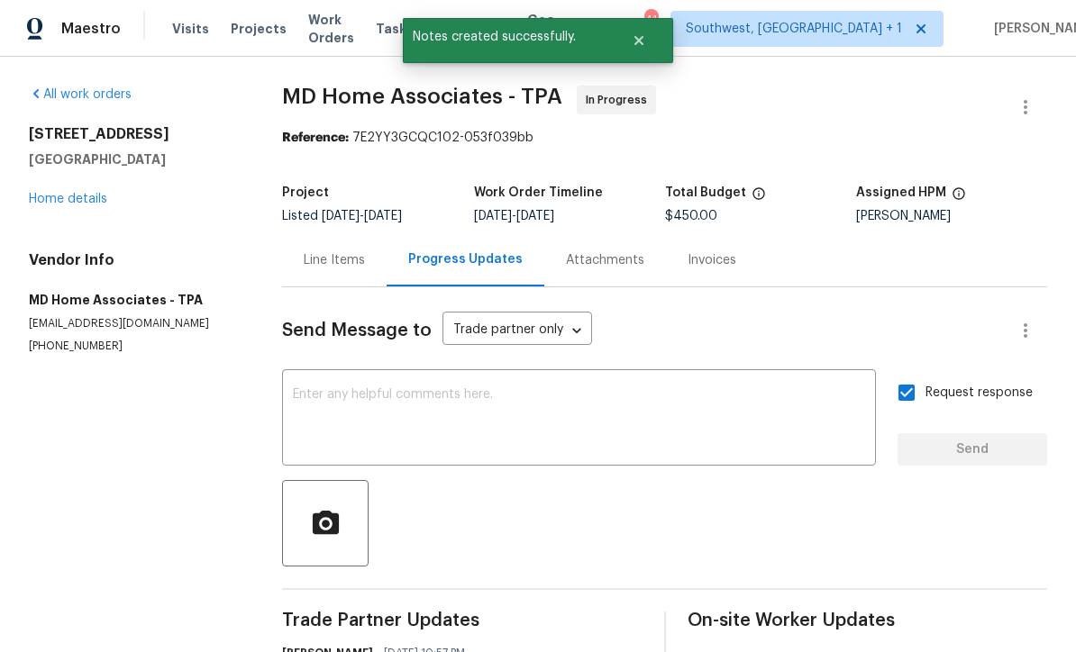
click at [69, 193] on link "Home details" at bounding box center [68, 199] width 78 height 13
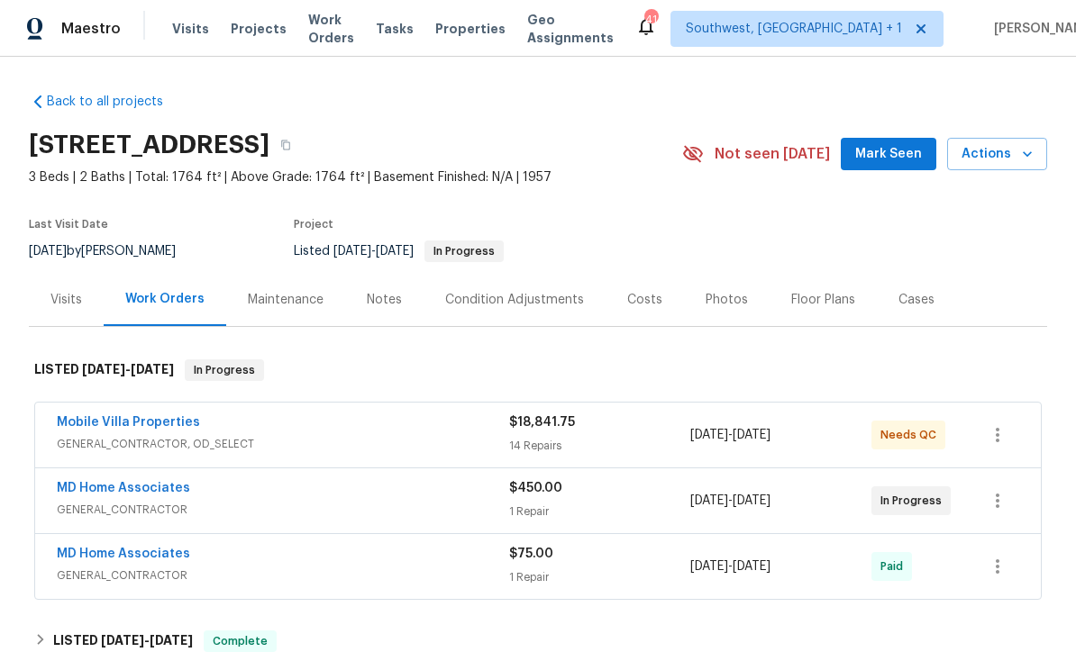
click at [243, 36] on span "Projects" at bounding box center [259, 29] width 56 height 18
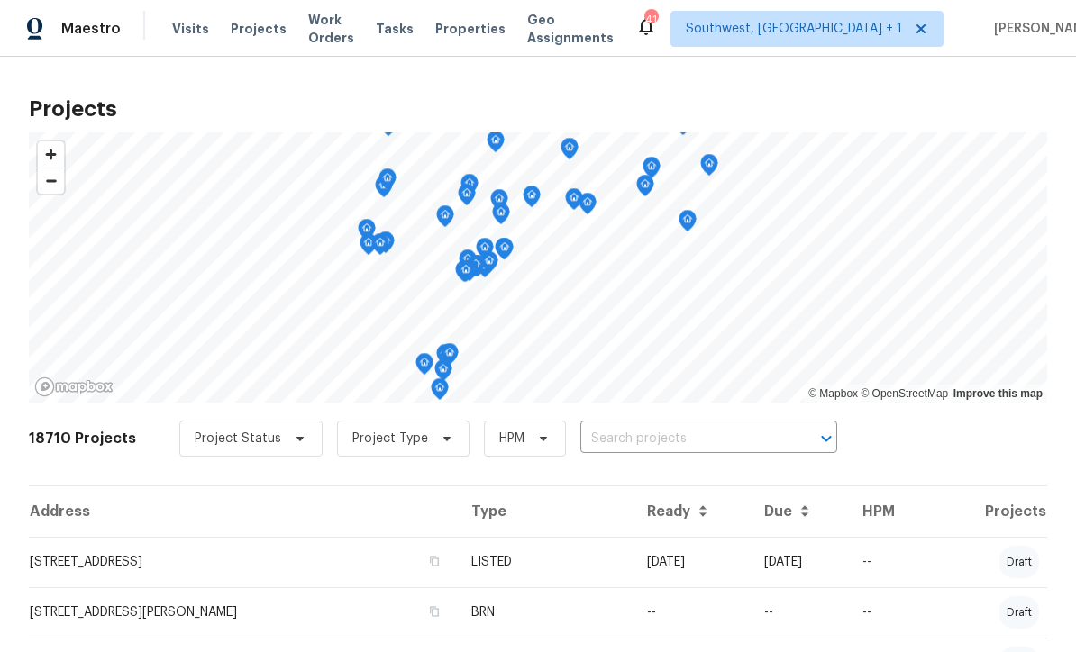
click at [659, 439] on input "text" at bounding box center [683, 439] width 206 height 28
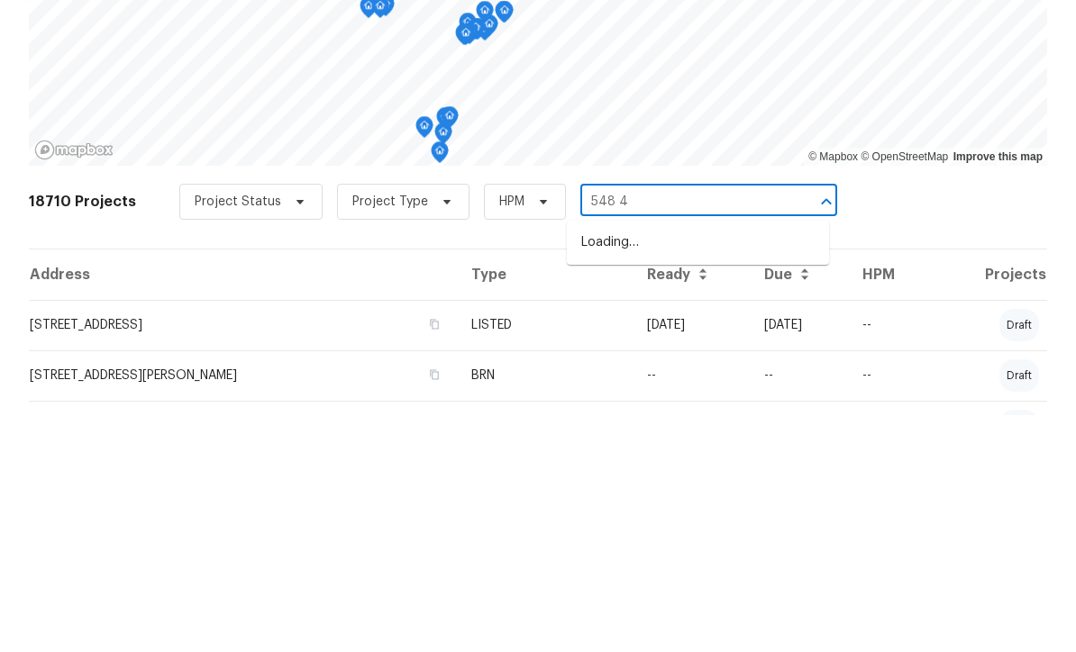
type input "548 47"
click at [687, 465] on li "548 47th Ave N, Saint Petersburg, FL 33703" at bounding box center [698, 480] width 262 height 30
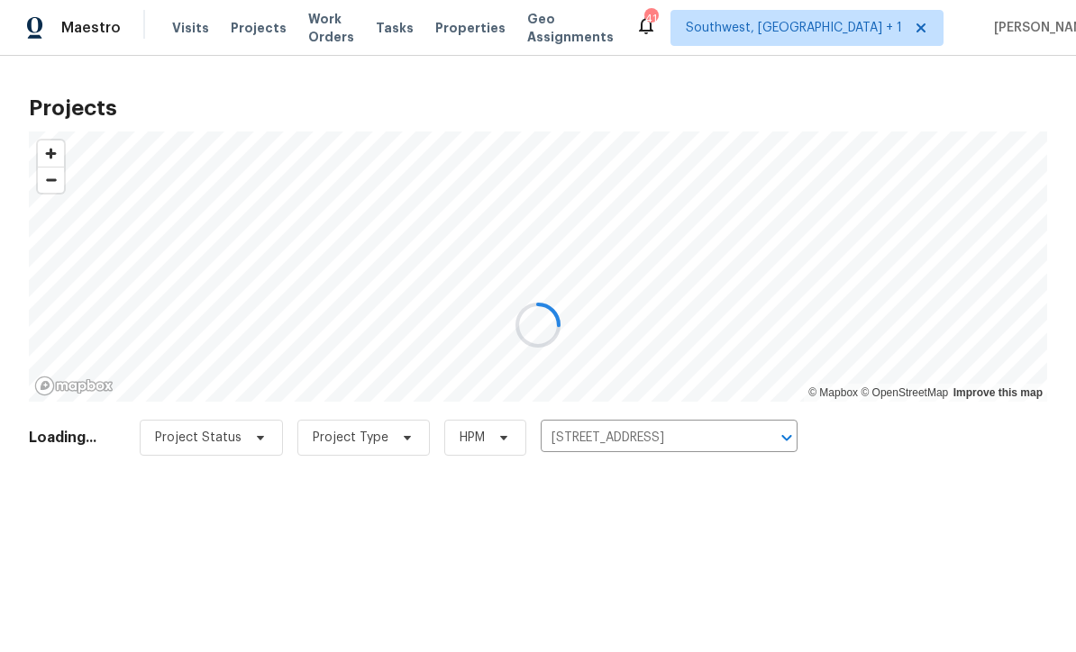
scroll to position [1, 0]
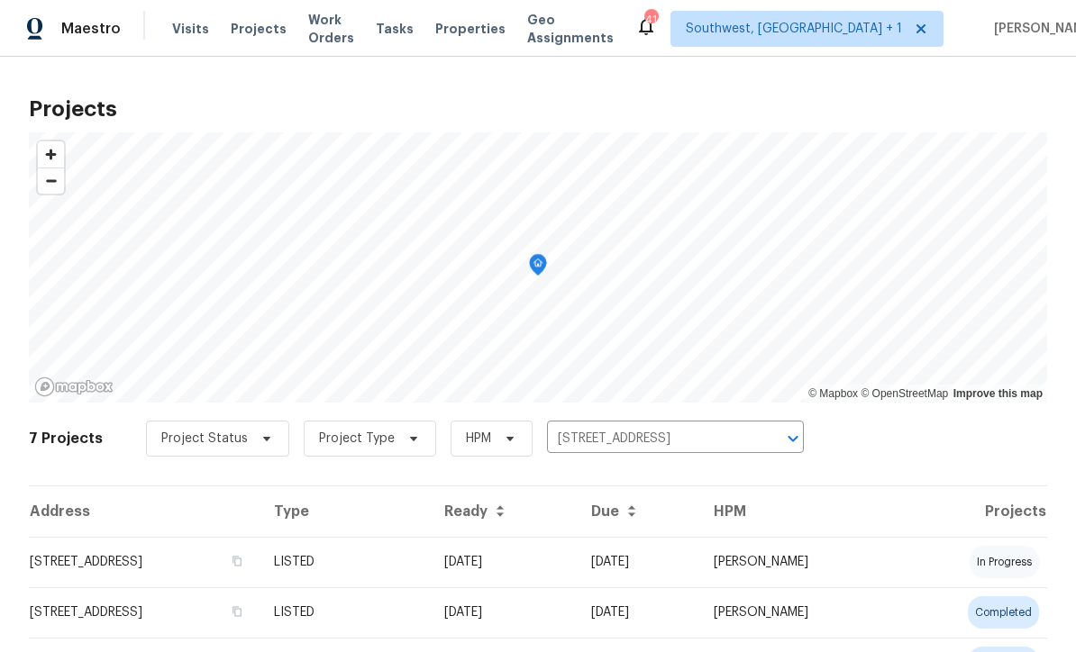
click at [577, 575] on td "05/16/25" at bounding box center [503, 562] width 147 height 50
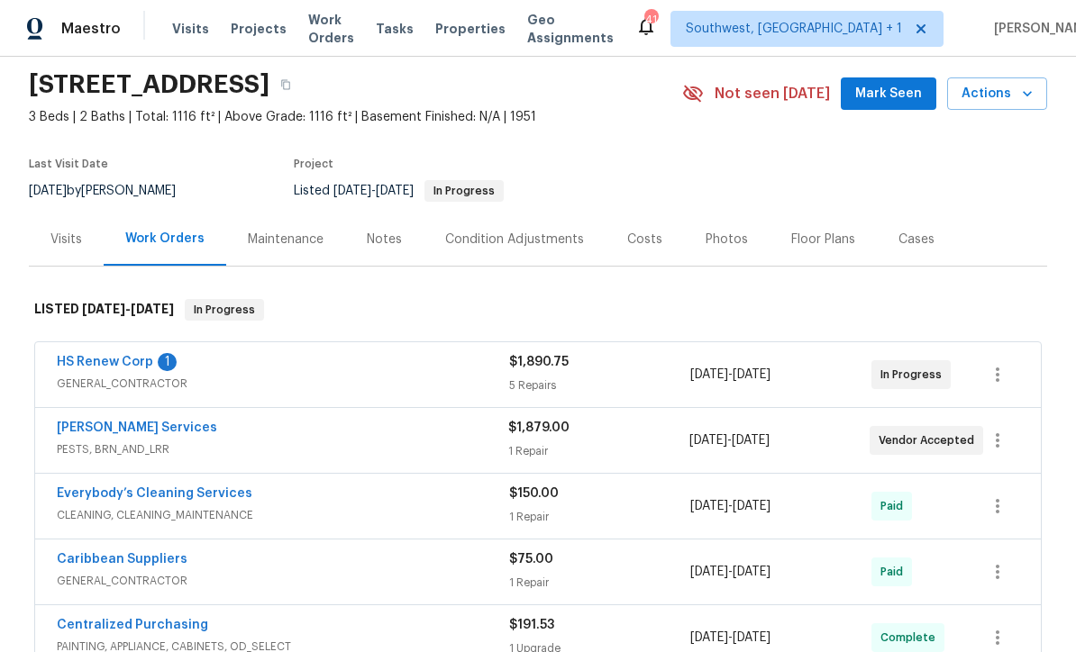
scroll to position [66, 0]
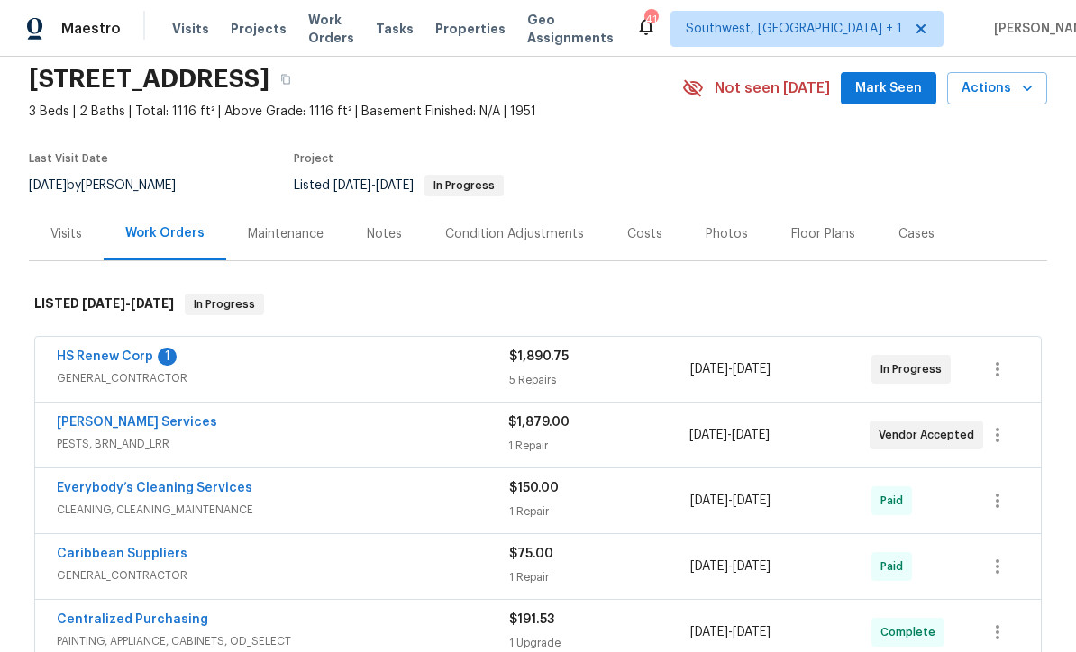
click at [76, 358] on link "HS Renew Corp" at bounding box center [105, 356] width 96 height 13
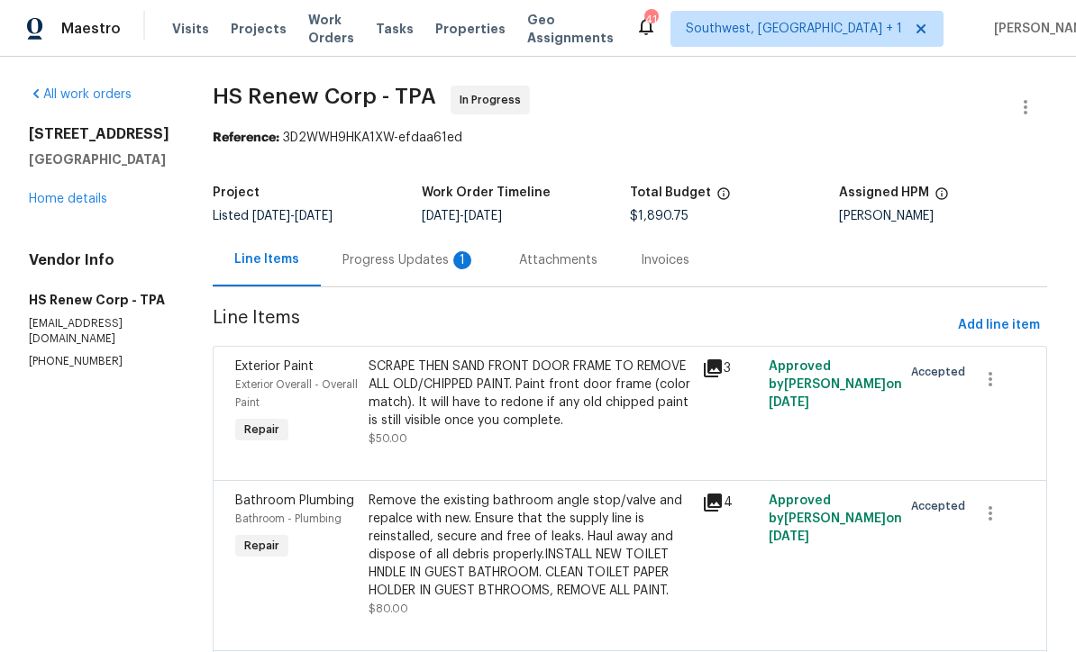
click at [405, 264] on div "Progress Updates 1" at bounding box center [408, 260] width 133 height 18
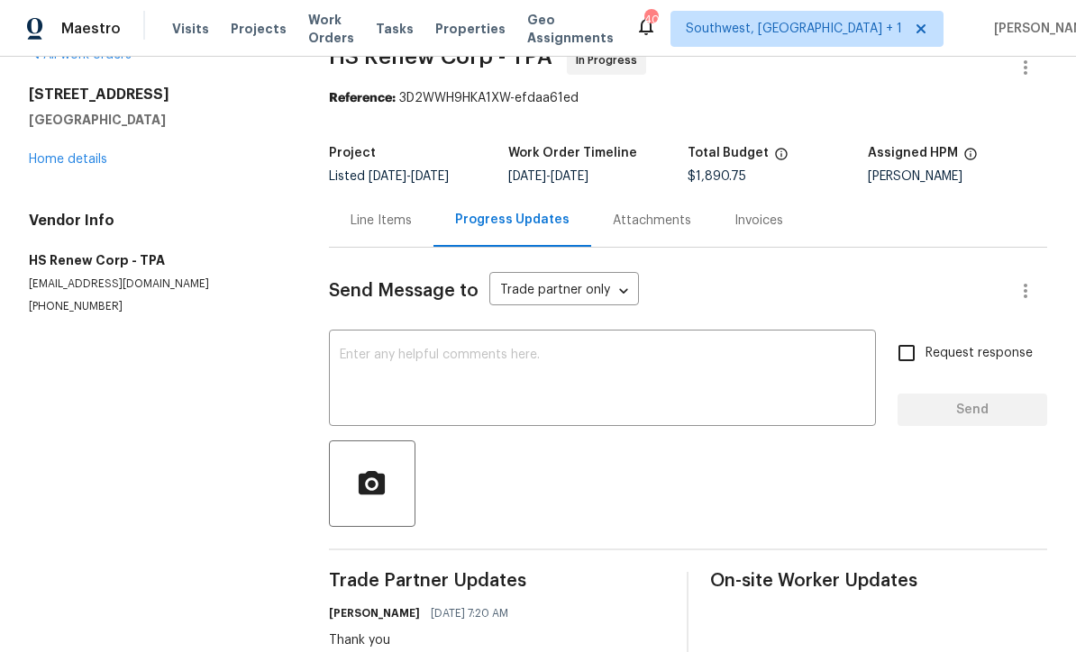
scroll to position [39, 0]
click at [568, 354] on textarea at bounding box center [602, 381] width 525 height 63
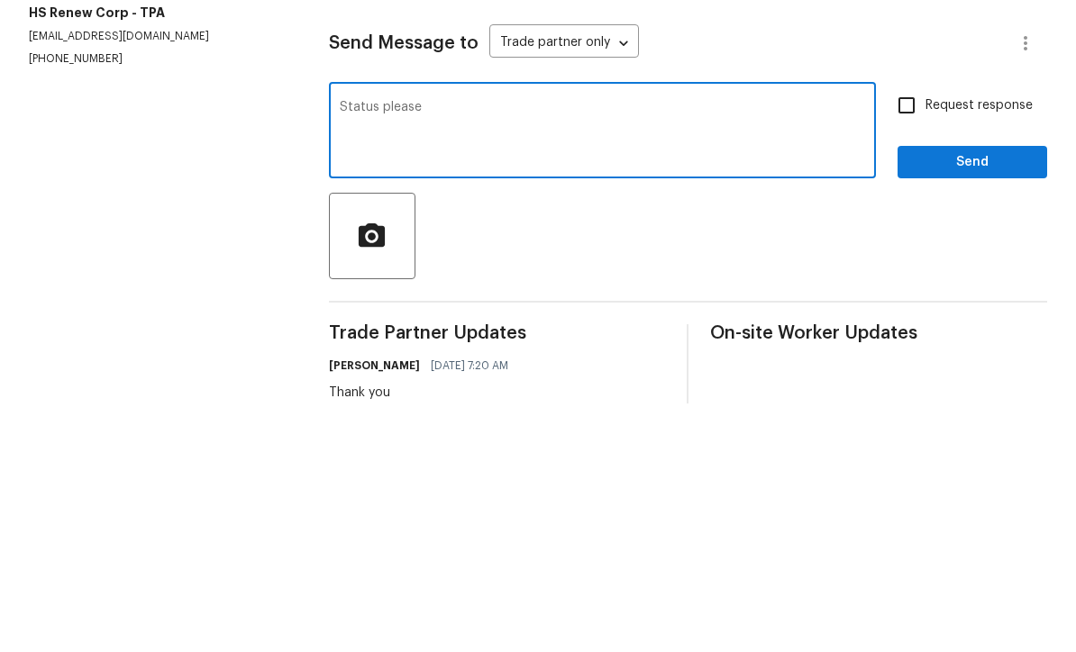
type textarea "Status please"
click at [908, 335] on input "Request response" at bounding box center [906, 354] width 38 height 38
checkbox input "true"
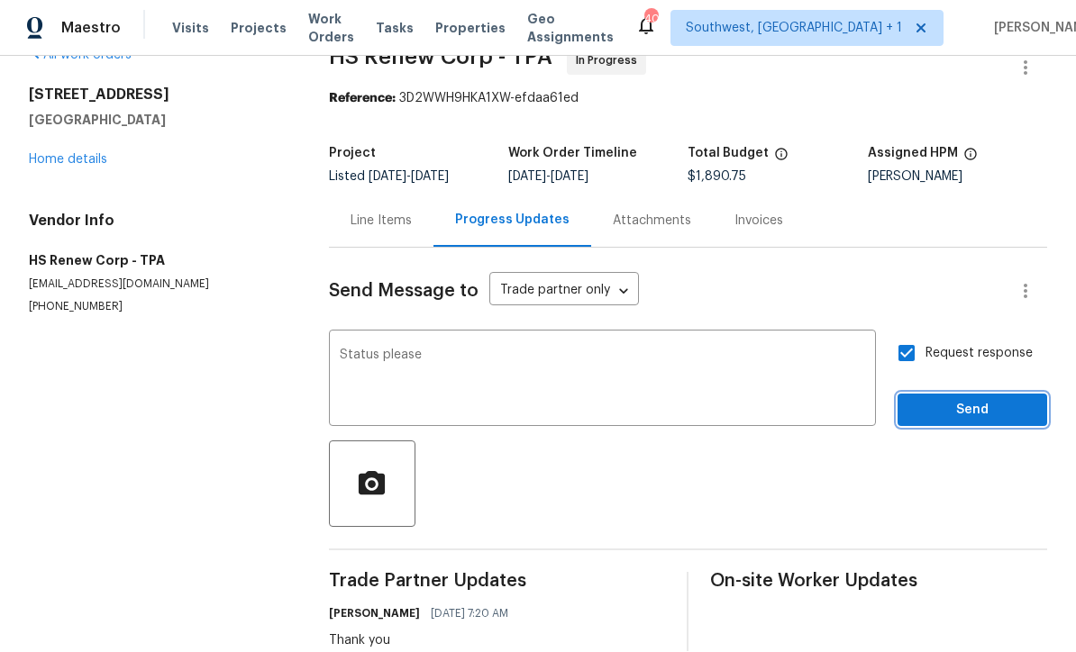
click at [966, 400] on span "Send" at bounding box center [972, 411] width 121 height 23
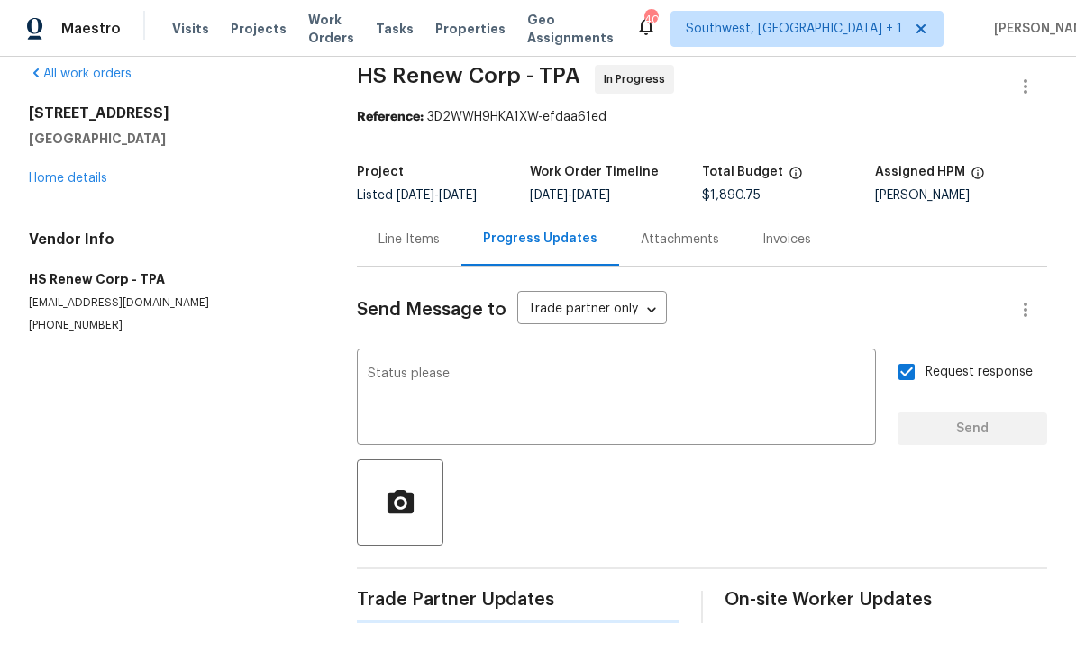
scroll to position [0, 0]
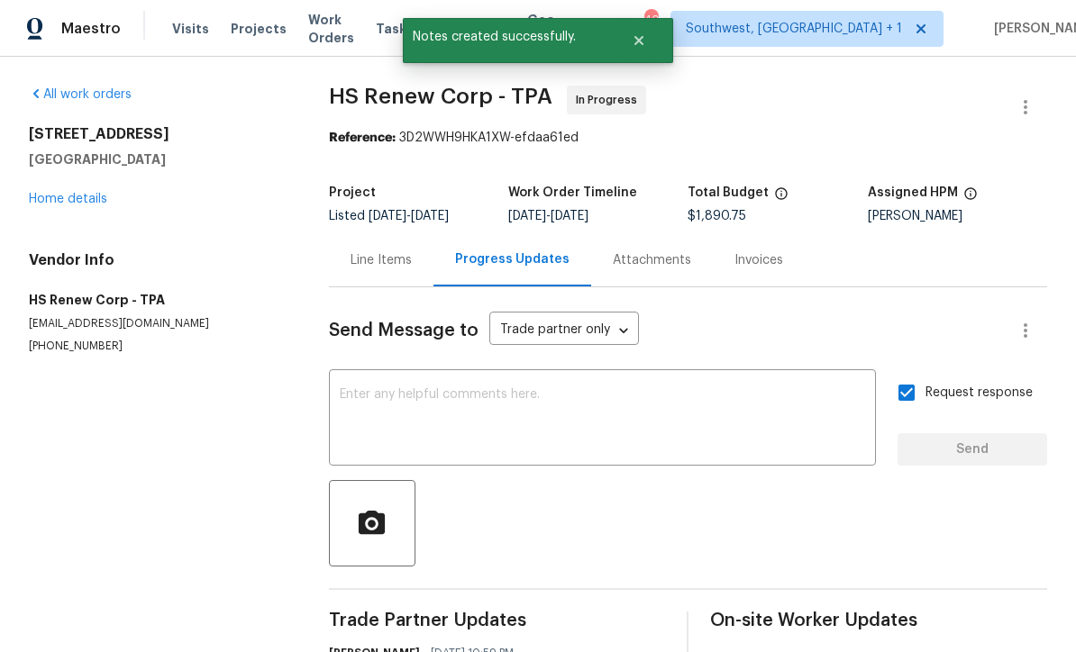
click at [59, 193] on link "Home details" at bounding box center [68, 199] width 78 height 13
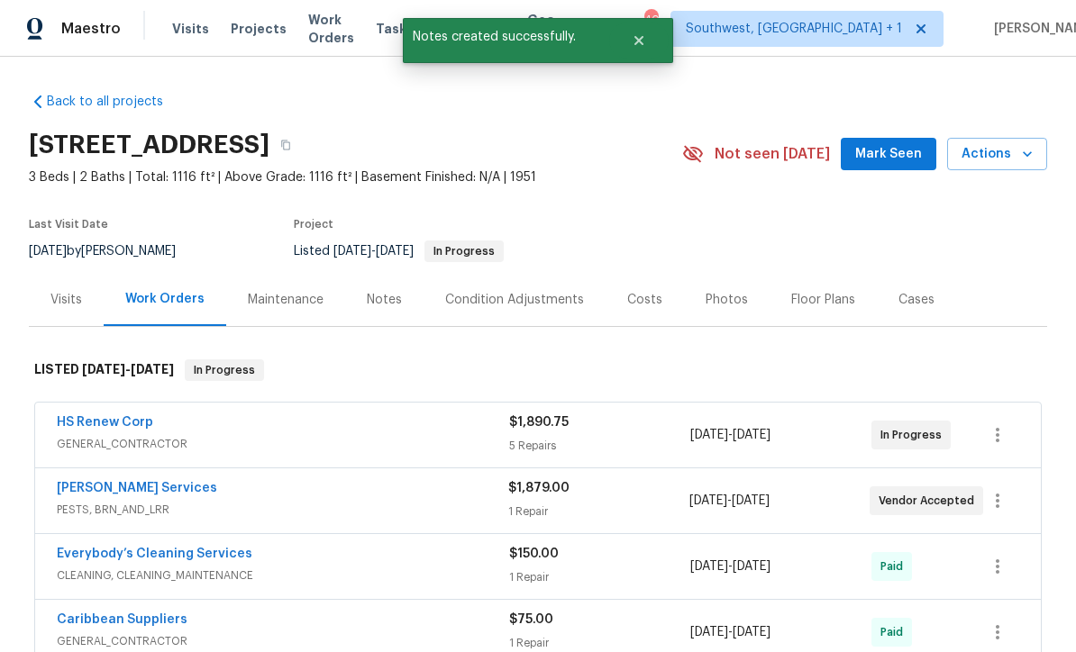
click at [83, 482] on link "Massey Services" at bounding box center [137, 488] width 160 height 13
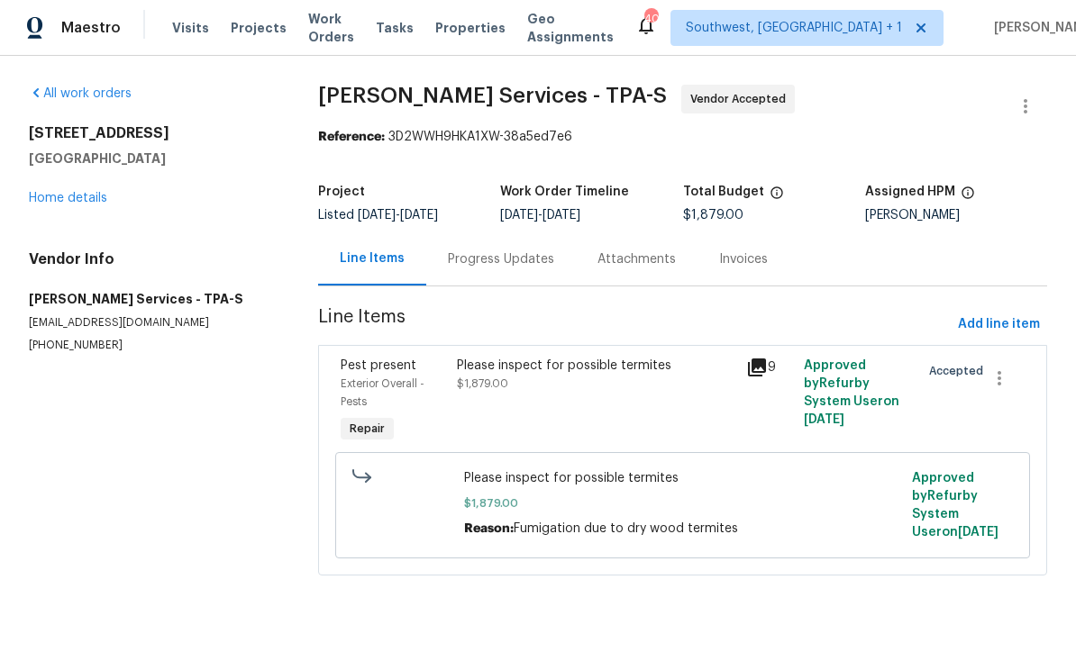
click at [516, 268] on div "Progress Updates" at bounding box center [501, 260] width 106 height 18
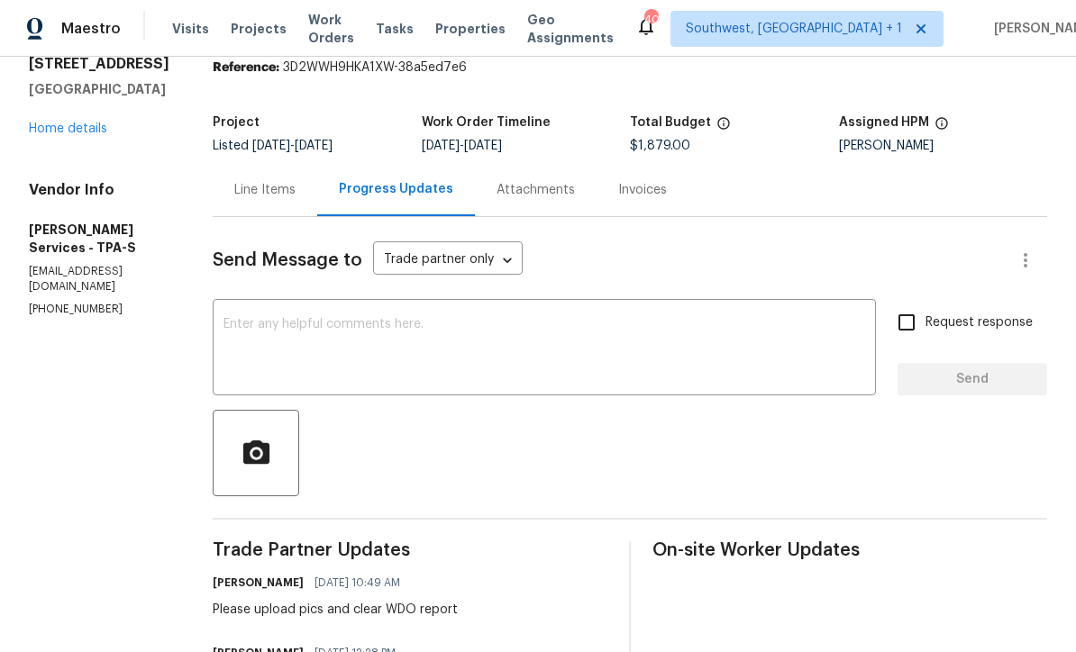
scroll to position [72, 0]
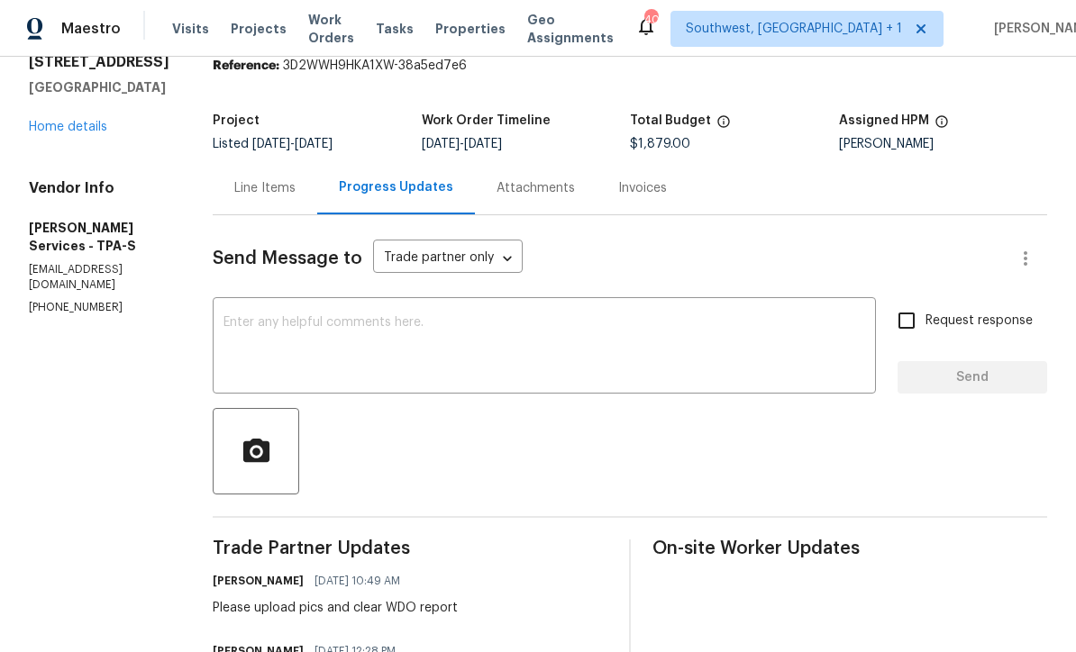
click at [585, 334] on textarea at bounding box center [543, 347] width 641 height 63
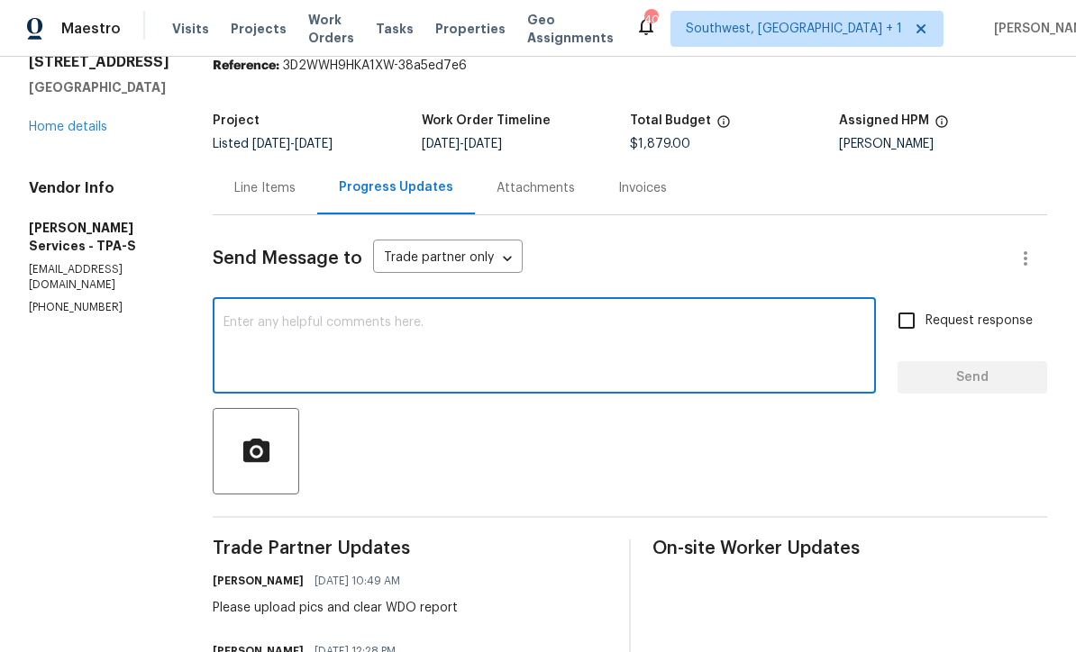
scroll to position [0, 0]
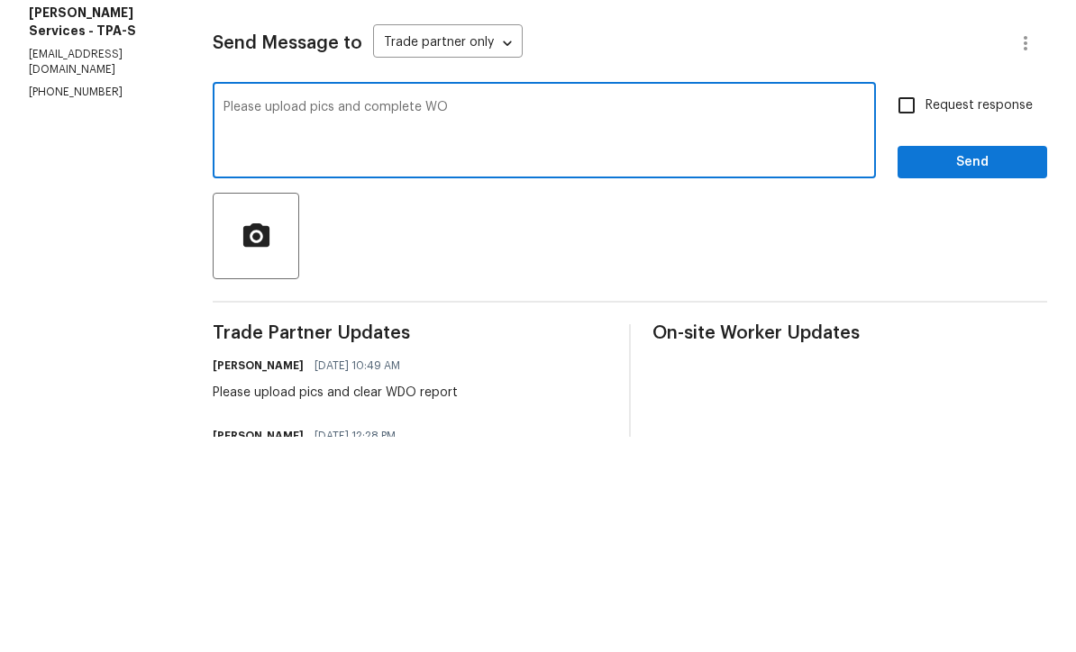
type textarea "Please upload pics and complete WO"
click at [907, 302] on input "Request response" at bounding box center [906, 321] width 38 height 38
checkbox input "true"
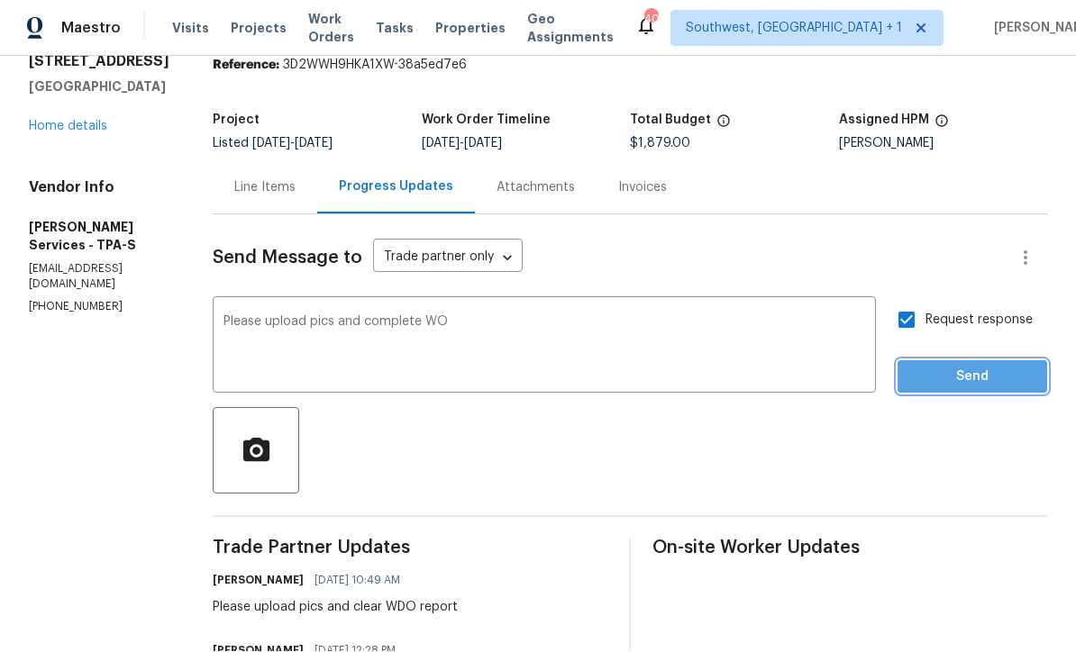
click at [954, 367] on span "Send" at bounding box center [972, 378] width 121 height 23
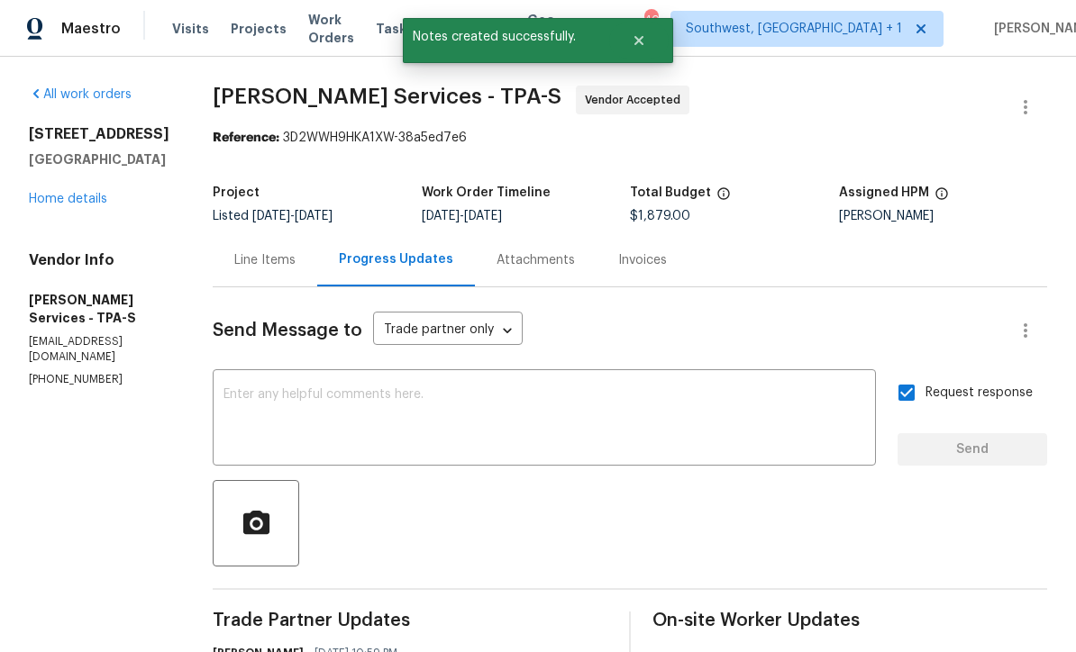
click at [49, 193] on link "Home details" at bounding box center [68, 199] width 78 height 13
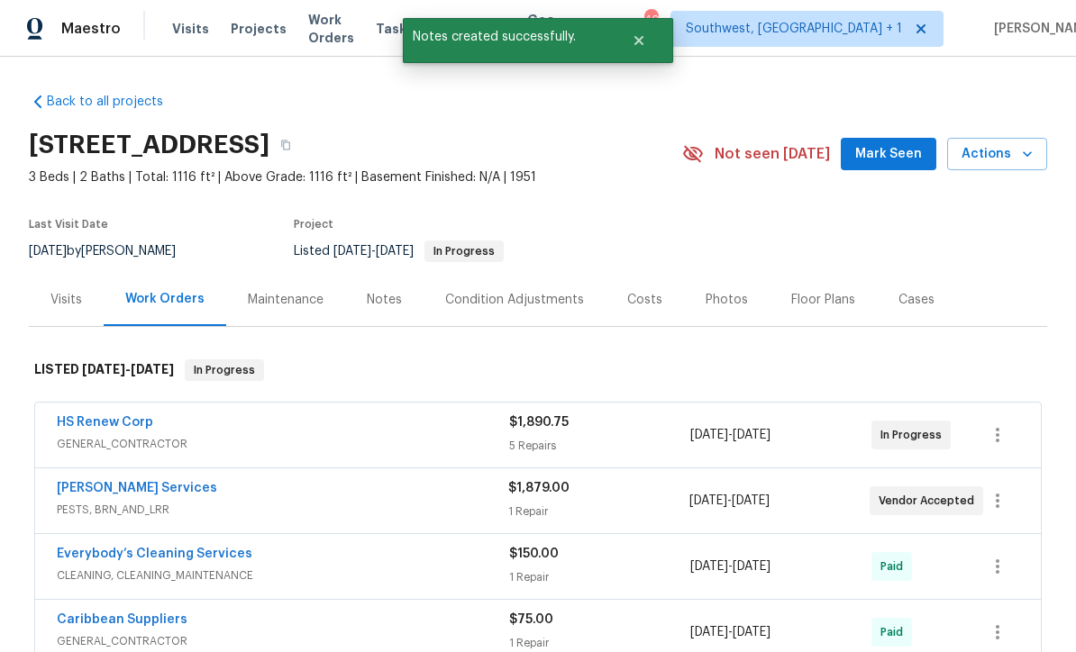
click at [241, 31] on span "Projects" at bounding box center [259, 29] width 56 height 18
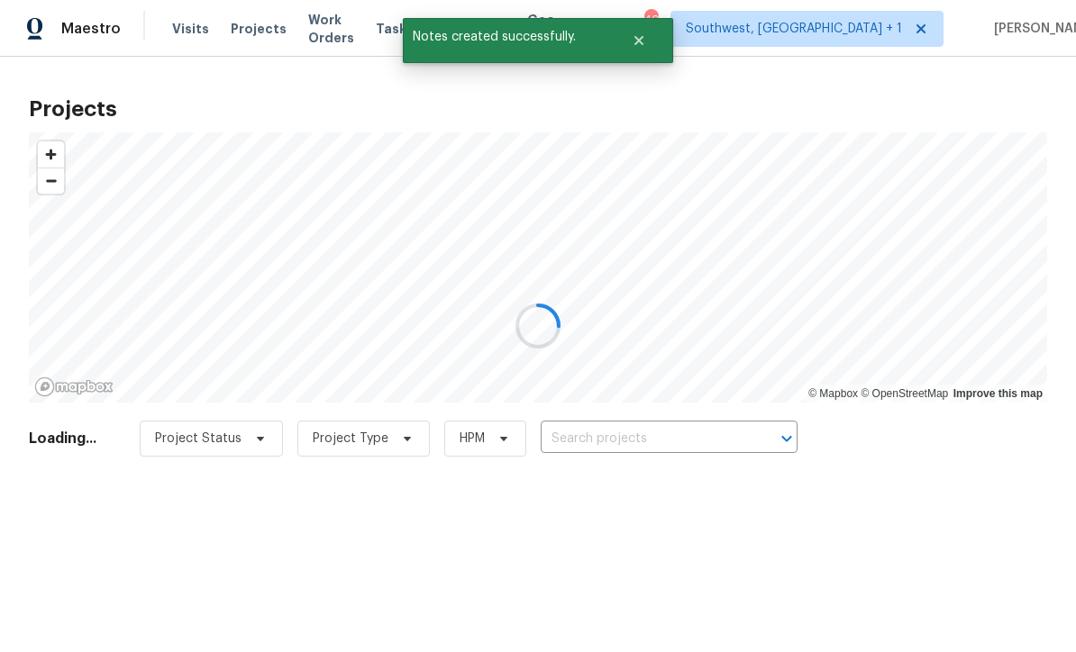
click at [678, 445] on div at bounding box center [538, 326] width 1076 height 652
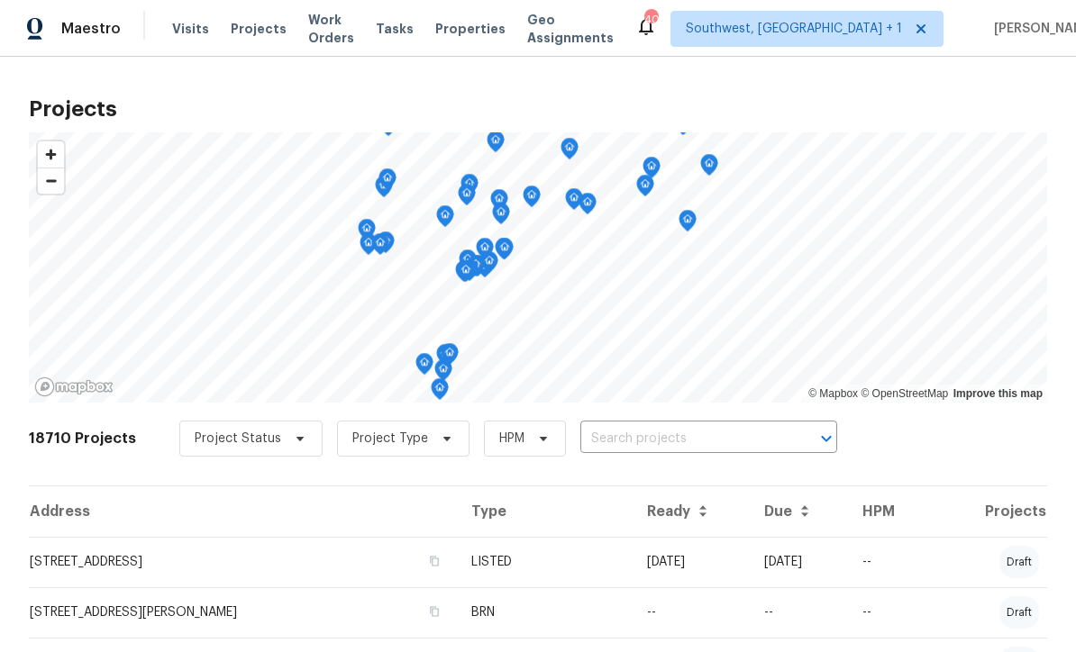
click at [710, 449] on input "text" at bounding box center [683, 439] width 206 height 28
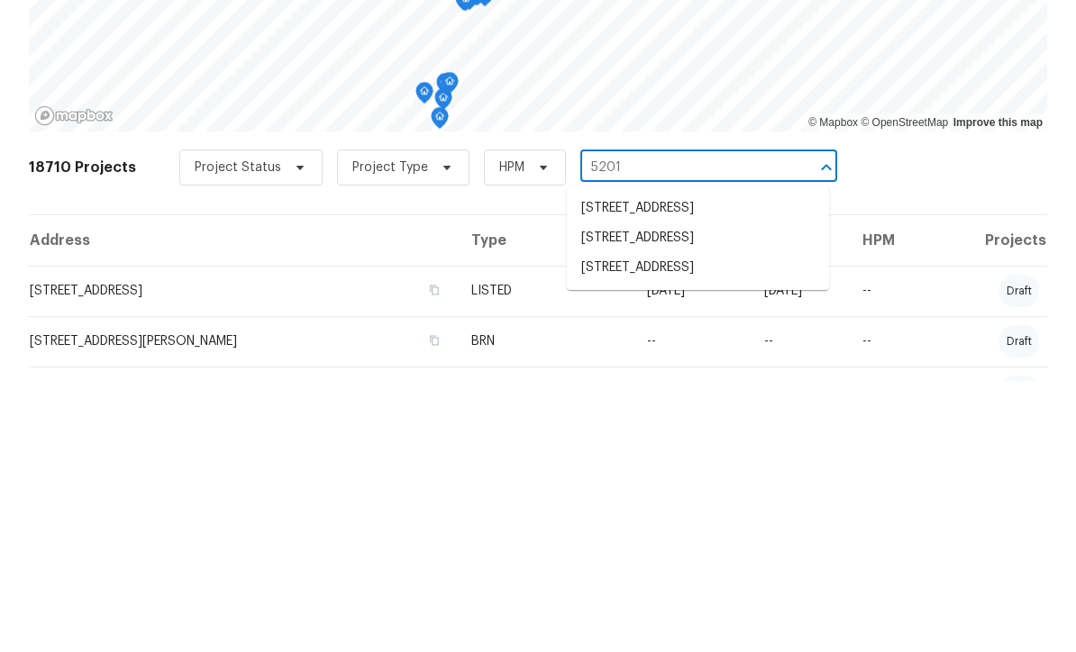
type input "5201 7"
click at [700, 465] on li "5201 72nd Way N, Saint Petersburg, FL 33709" at bounding box center [698, 480] width 262 height 30
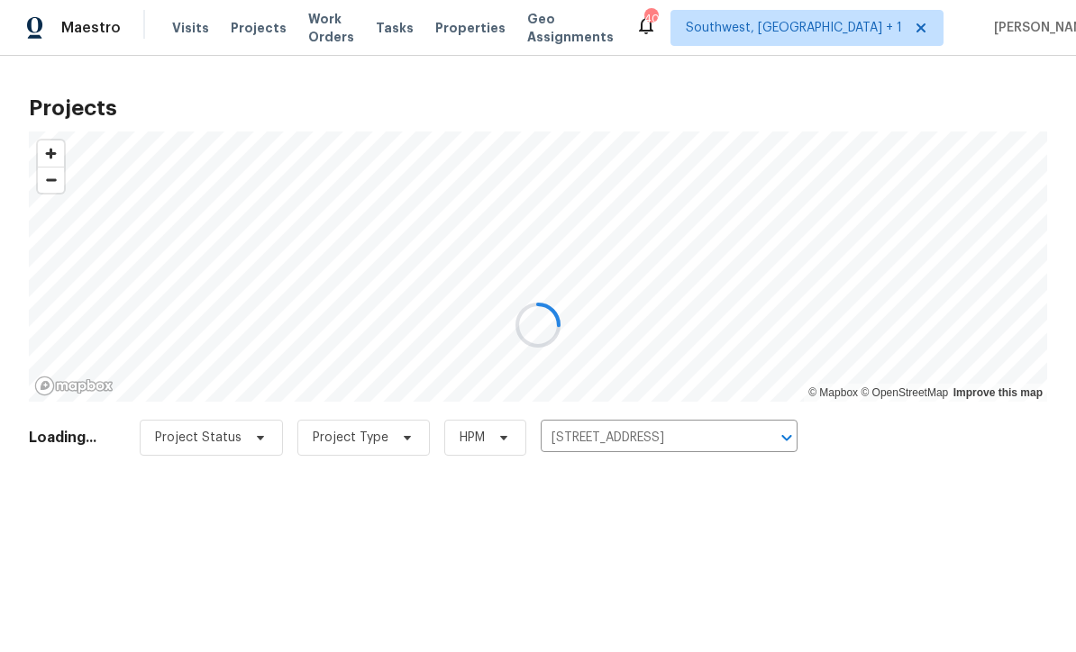
scroll to position [1, 0]
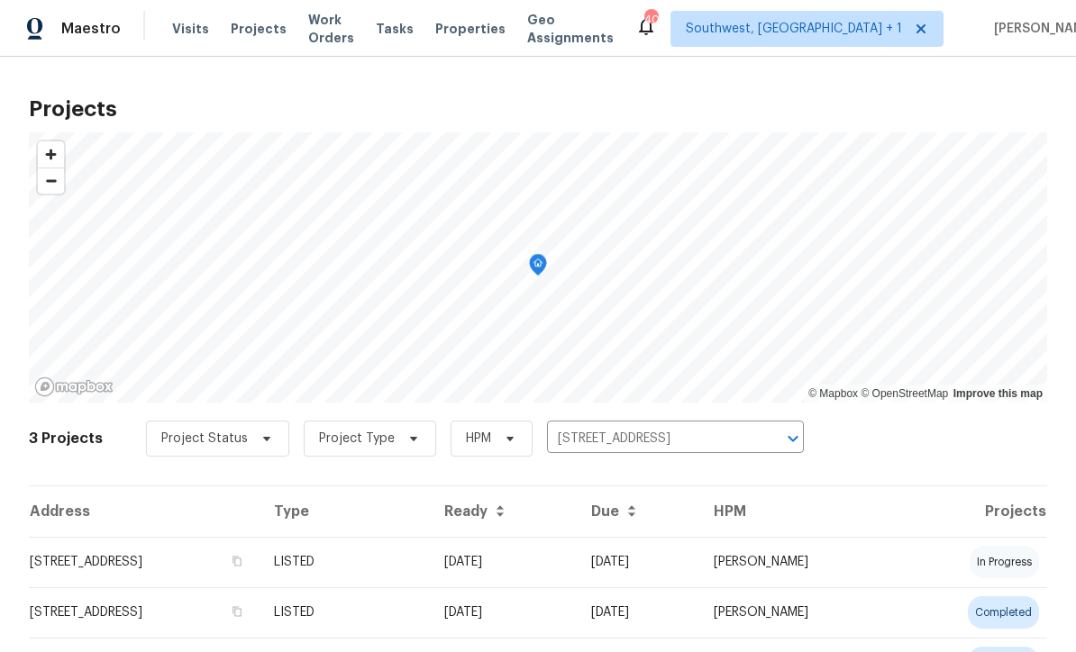
click at [699, 564] on td "08/15/25" at bounding box center [638, 562] width 123 height 50
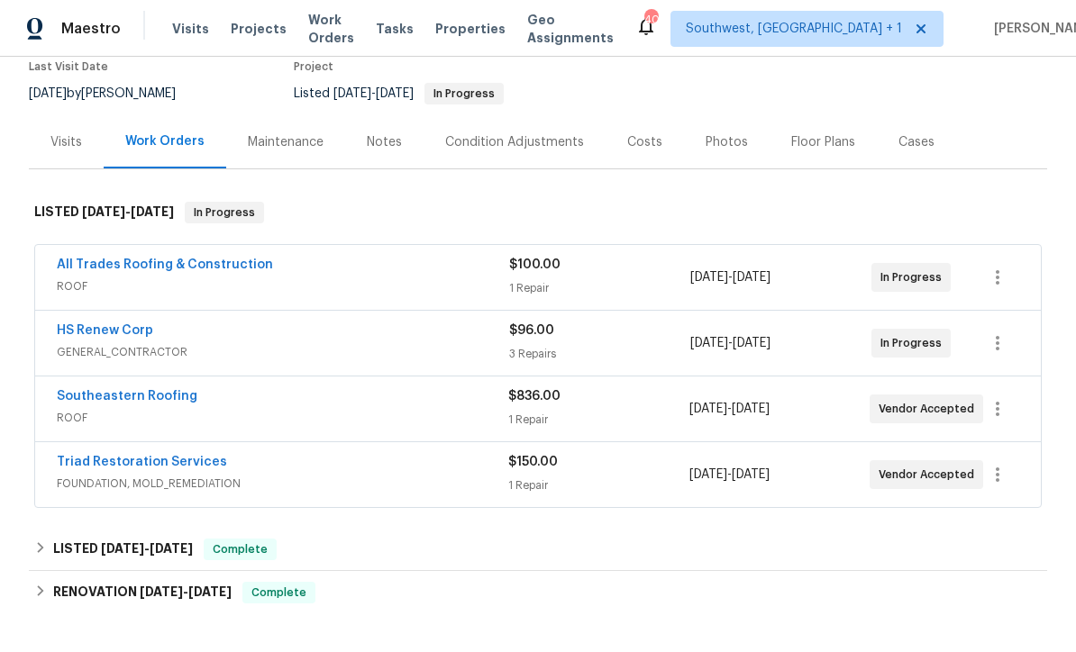
scroll to position [157, 0]
click at [120, 267] on link "All Trades Roofing & Construction" at bounding box center [165, 265] width 216 height 13
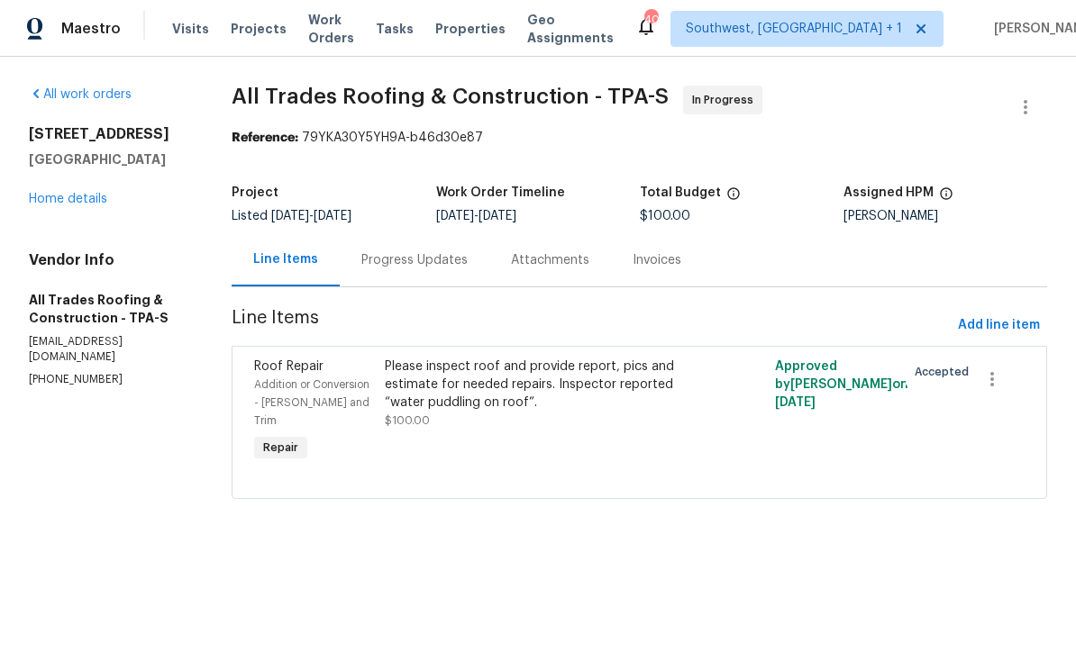
click at [436, 259] on div "Progress Updates" at bounding box center [414, 260] width 106 height 18
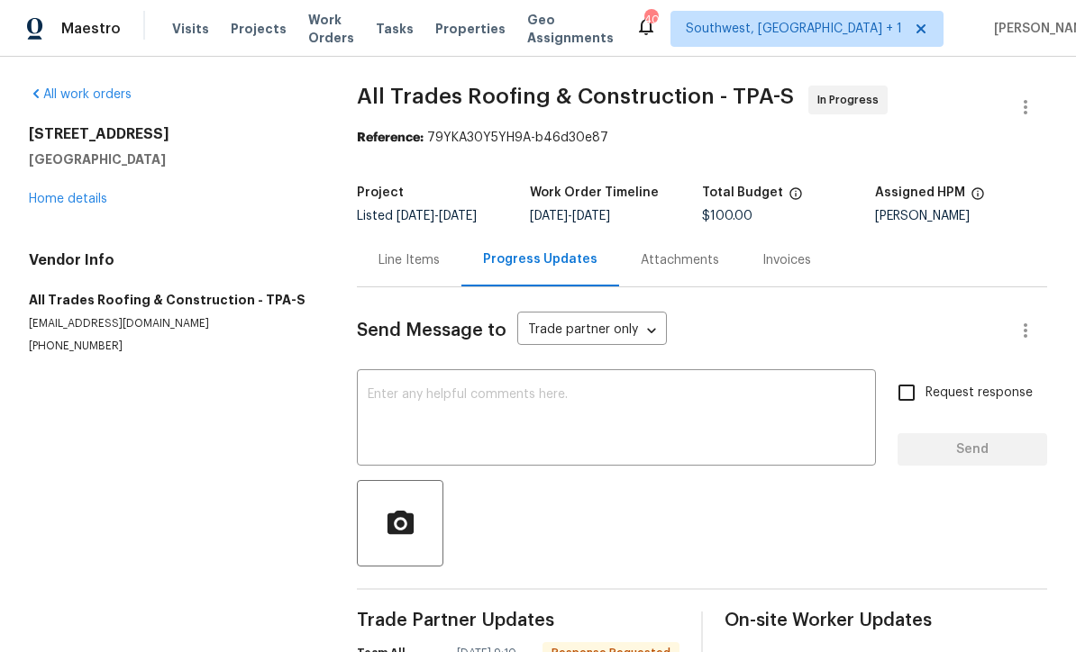
click at [550, 402] on textarea at bounding box center [616, 419] width 497 height 63
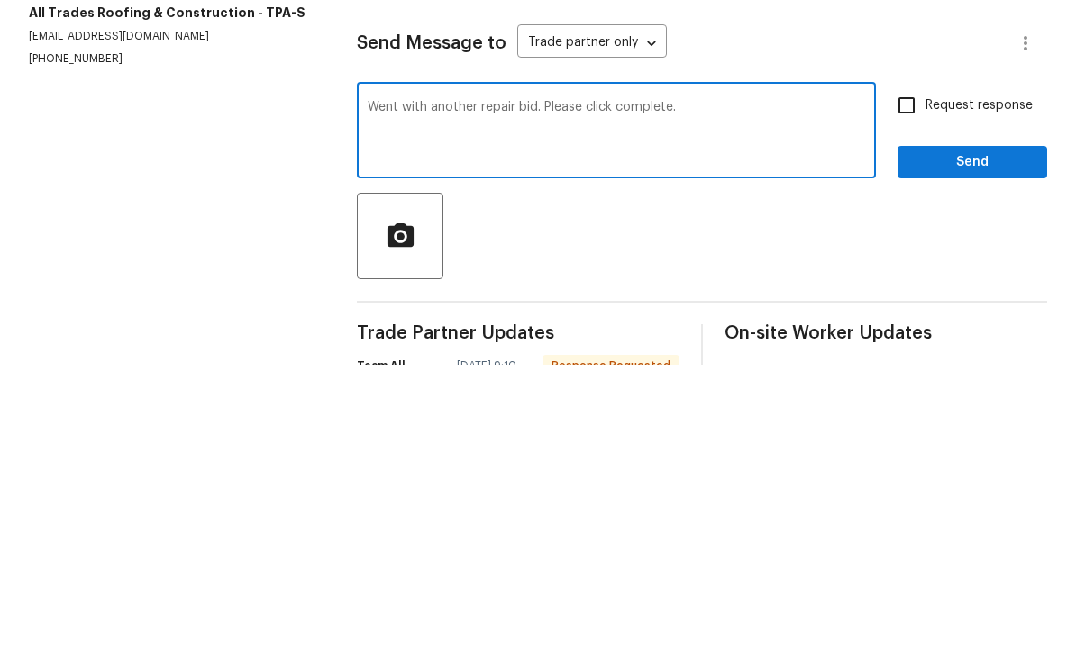
type textarea "Went with another repair bid. Please click complete."
click at [925, 374] on input "Request response" at bounding box center [906, 393] width 38 height 38
checkbox input "true"
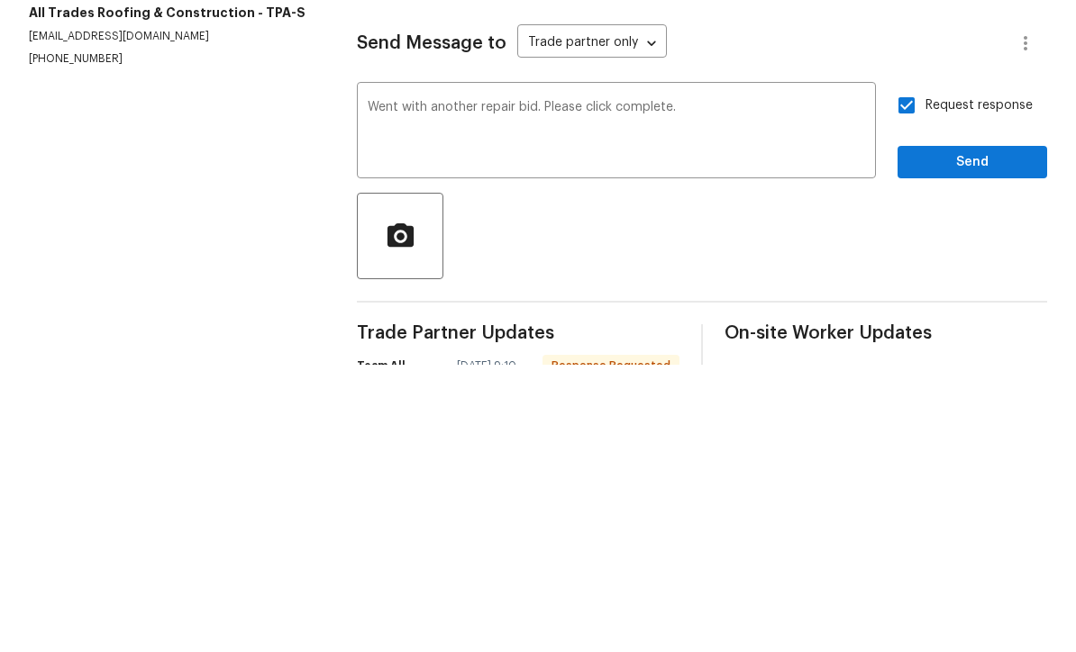
scroll to position [59, 0]
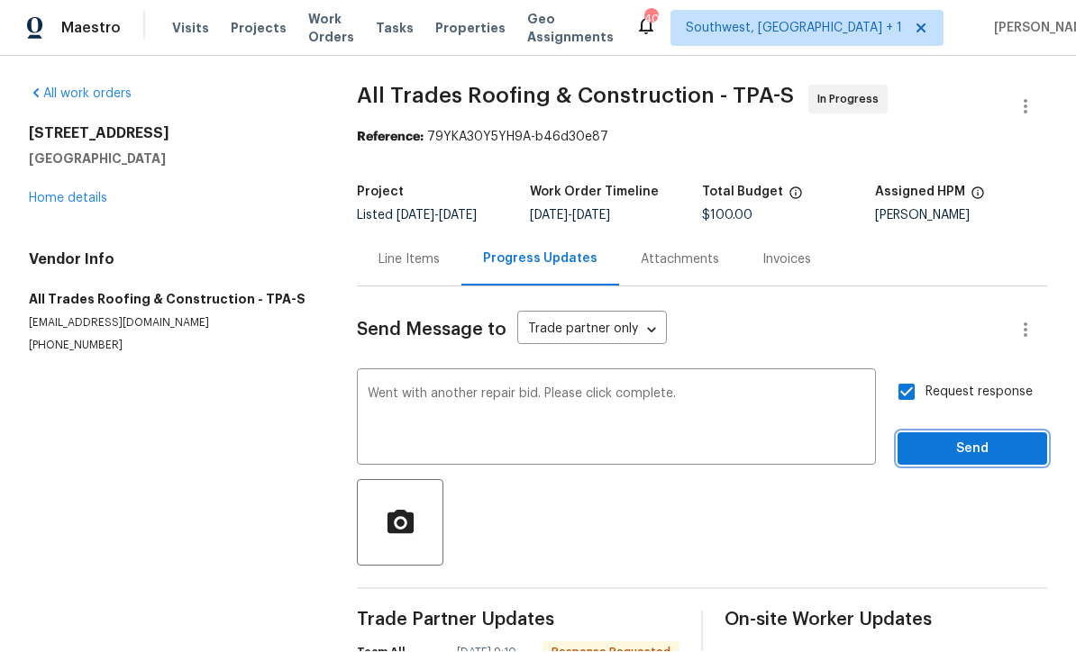
click at [972, 439] on span "Send" at bounding box center [972, 450] width 121 height 23
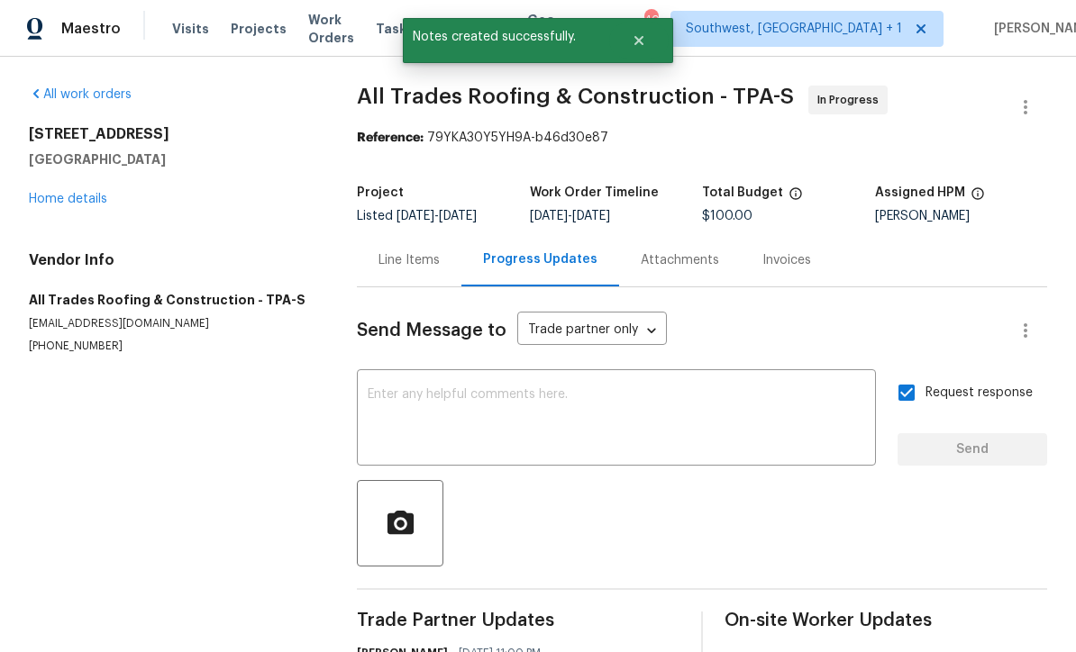
click at [59, 193] on link "Home details" at bounding box center [68, 199] width 78 height 13
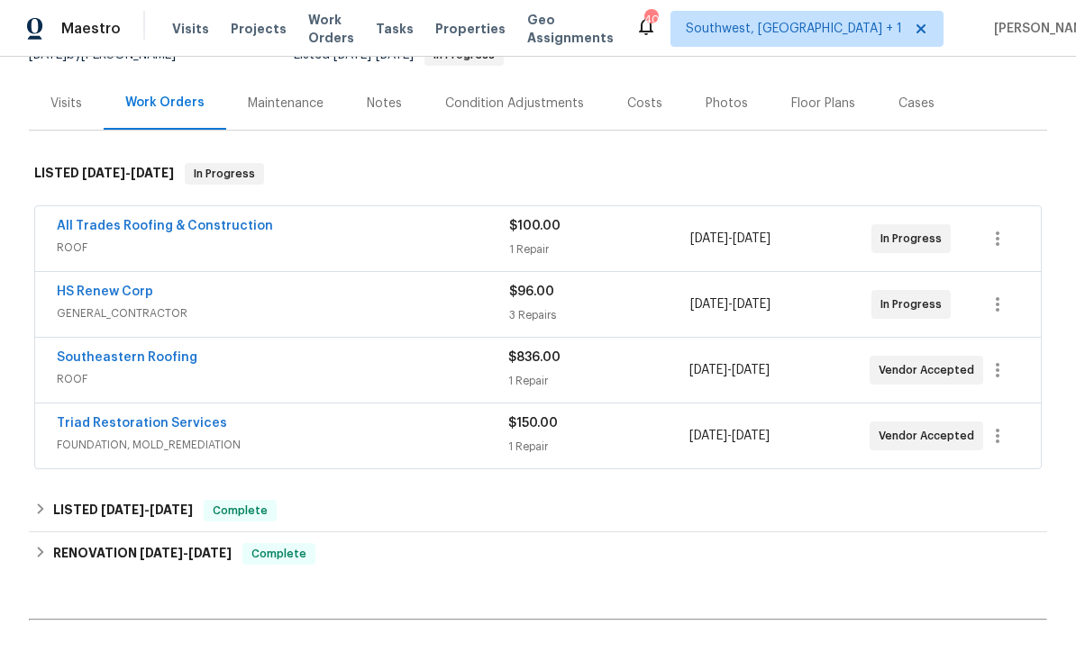
scroll to position [196, 0]
click at [98, 287] on link "HS Renew Corp" at bounding box center [105, 293] width 96 height 13
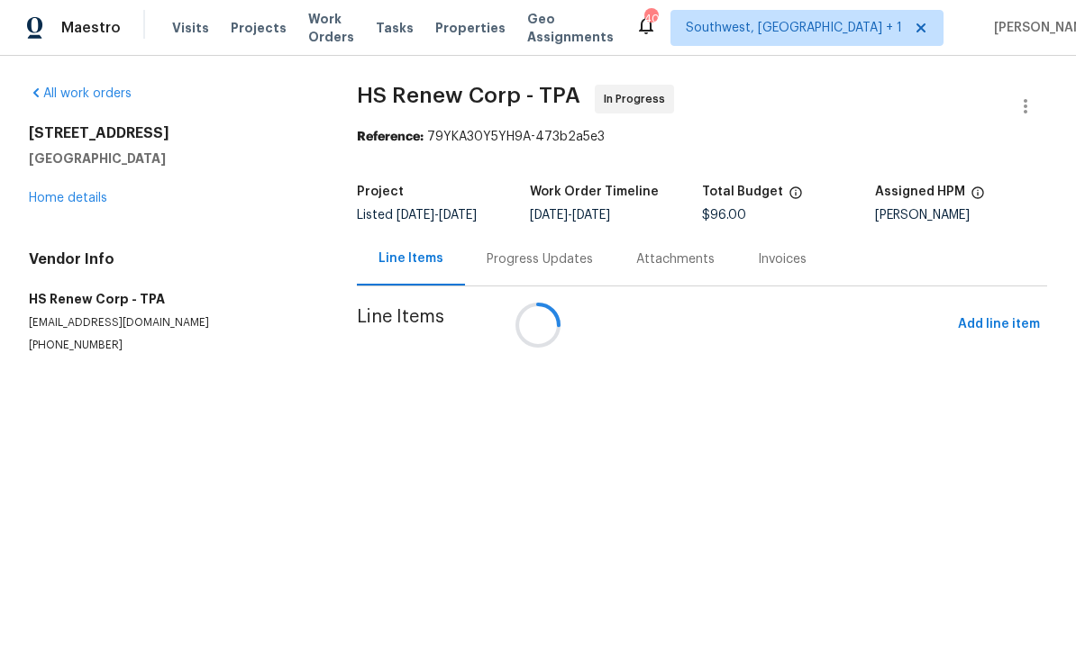
scroll to position [1, 0]
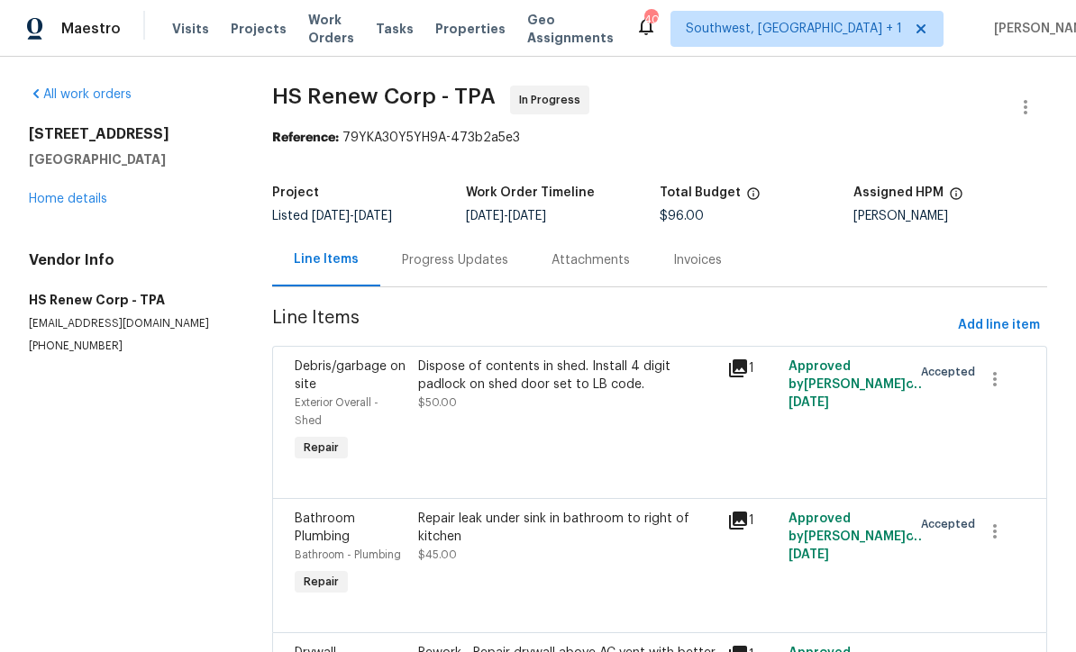
click at [448, 262] on div "Progress Updates" at bounding box center [455, 260] width 106 height 18
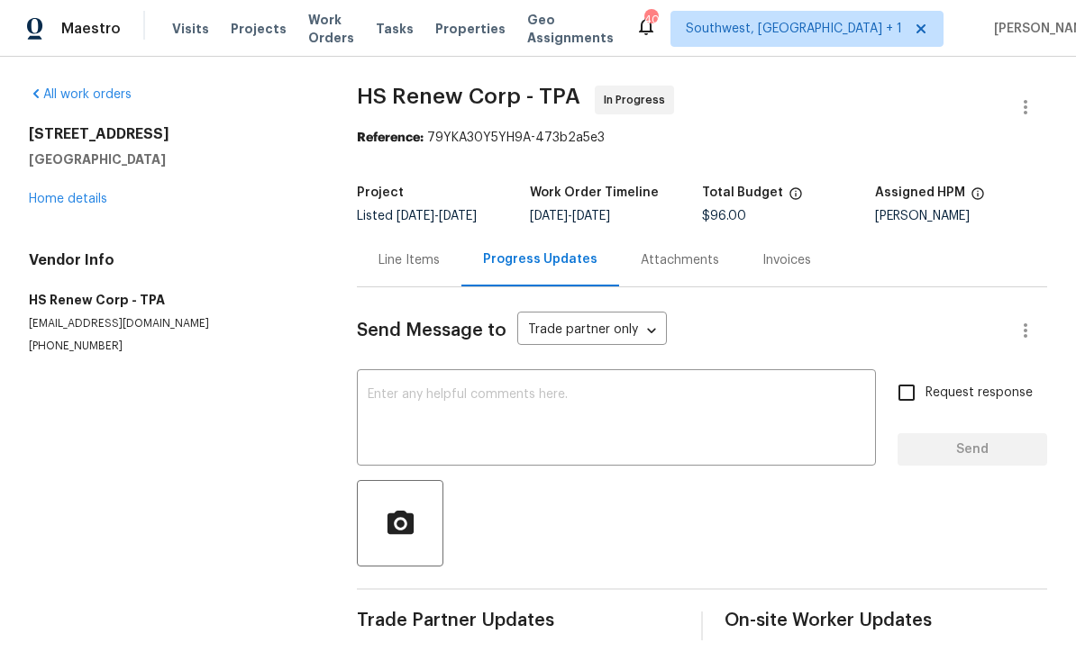
click at [573, 408] on textarea at bounding box center [616, 419] width 497 height 63
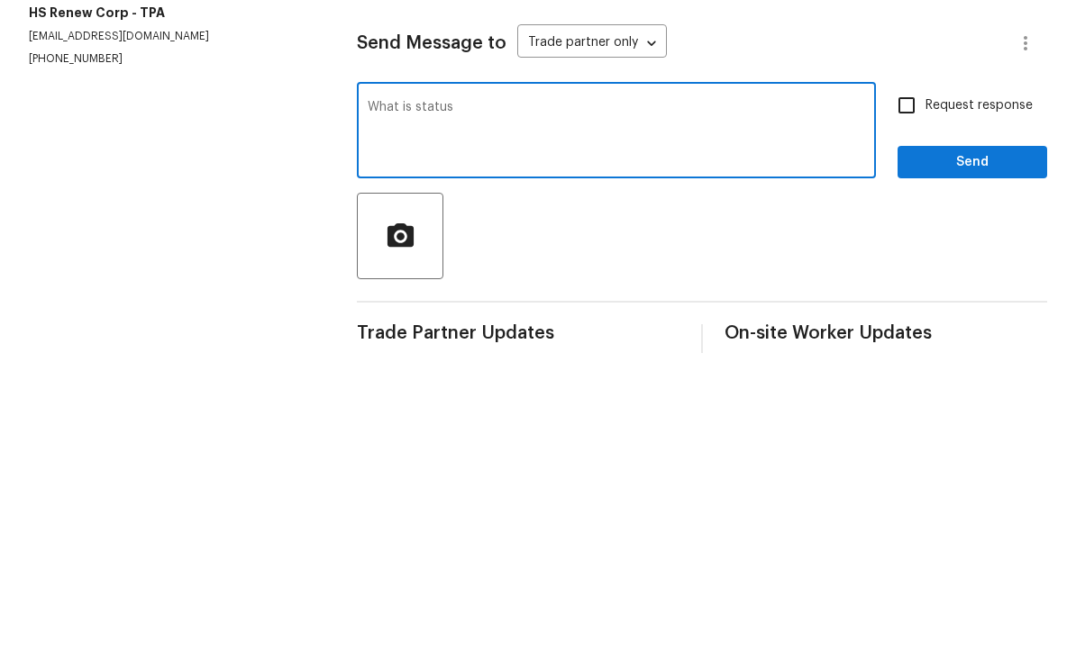
type textarea "What is status"
click at [913, 374] on input "Request response" at bounding box center [906, 393] width 38 height 38
checkbox input "true"
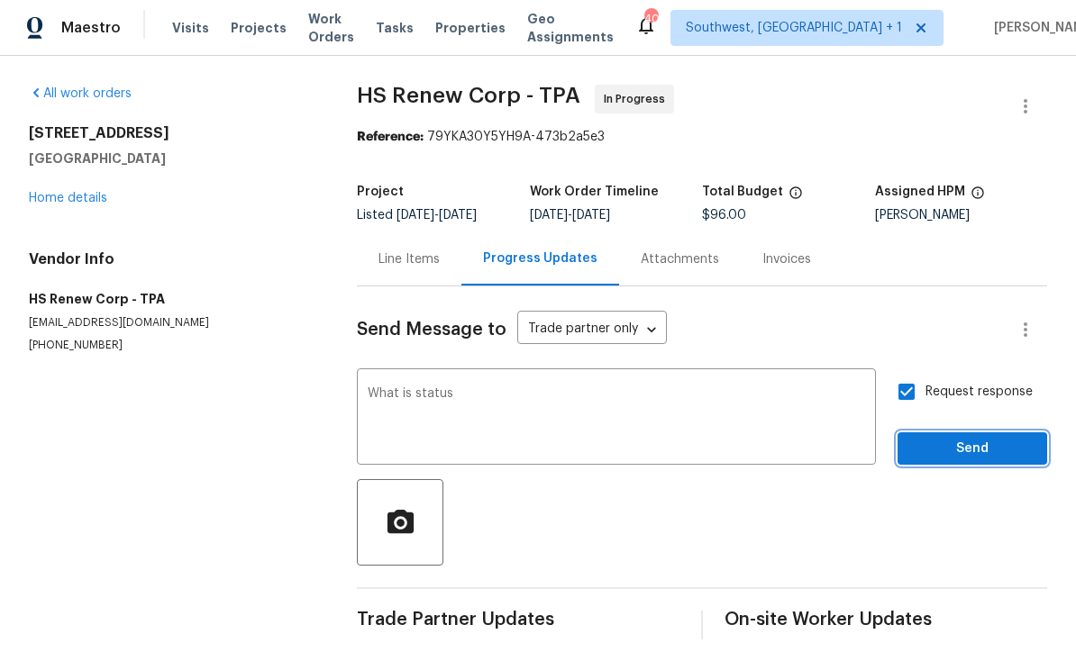
click at [951, 439] on span "Send" at bounding box center [972, 450] width 121 height 23
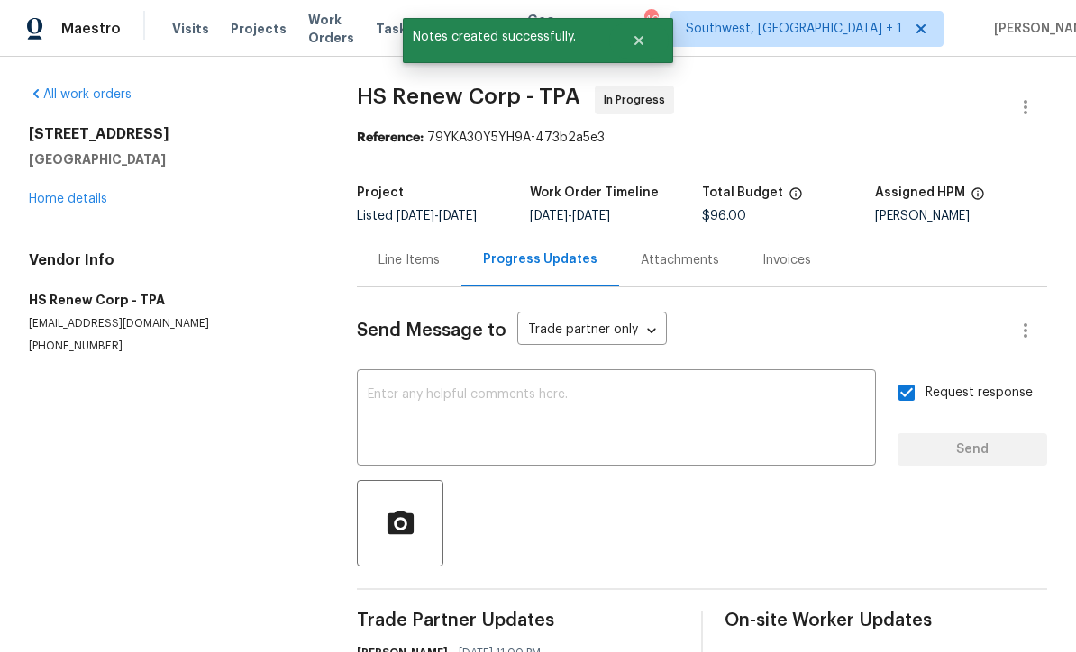
click at [58, 193] on link "Home details" at bounding box center [68, 199] width 78 height 13
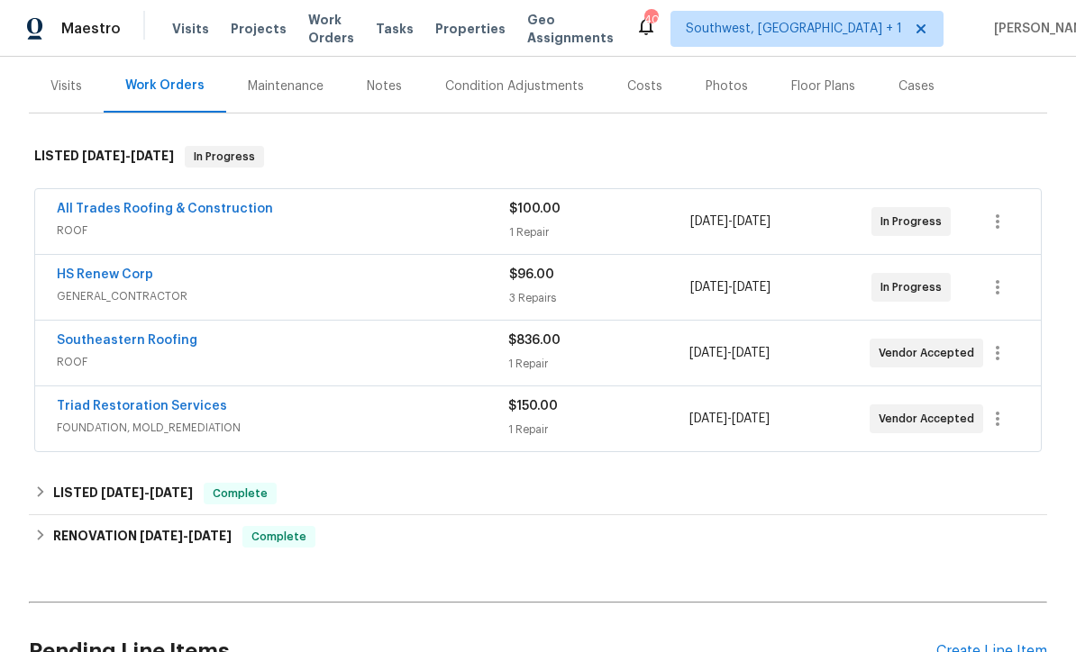
scroll to position [213, 0]
click at [138, 401] on link "Triad Restoration Services" at bounding box center [142, 407] width 170 height 13
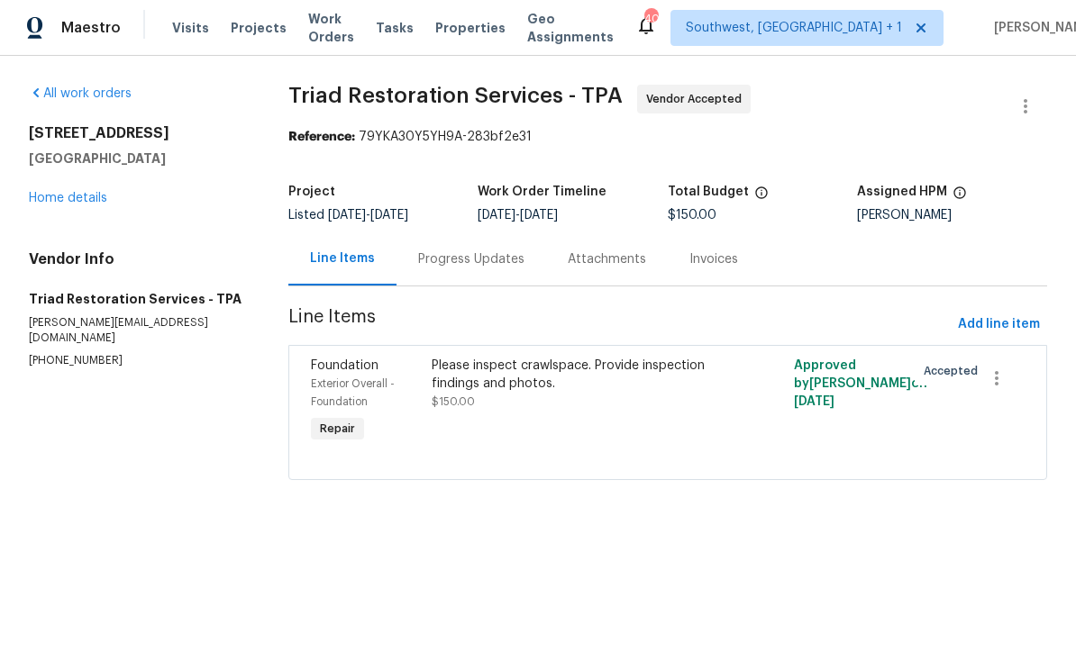
click at [482, 271] on div "Progress Updates" at bounding box center [471, 259] width 150 height 53
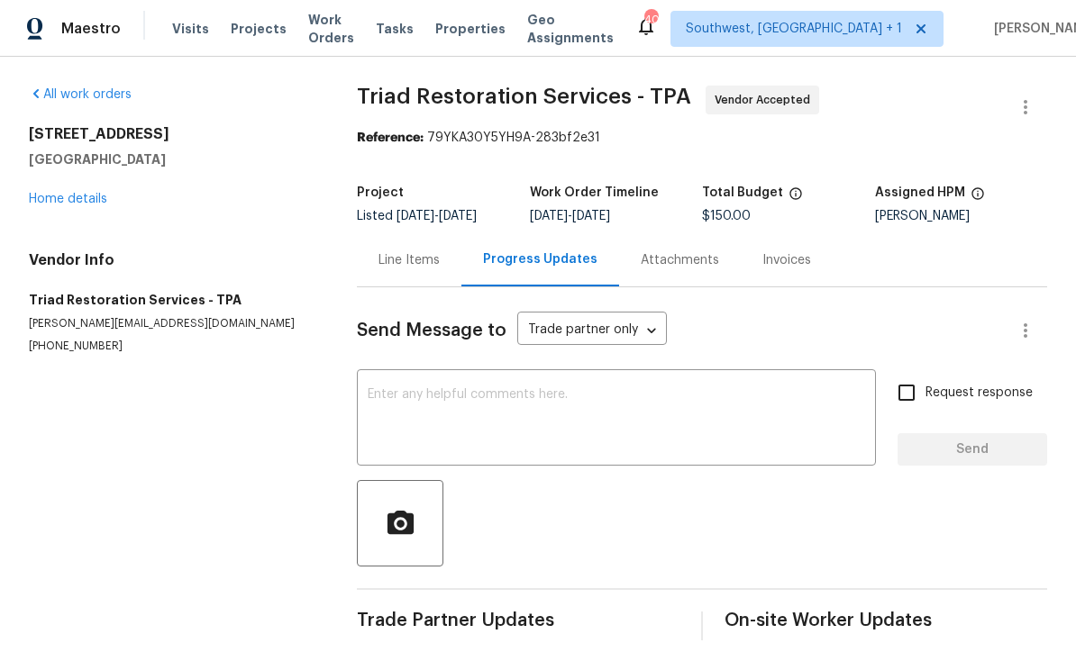
scroll to position [18, 0]
click at [368, 388] on textarea at bounding box center [616, 419] width 497 height 63
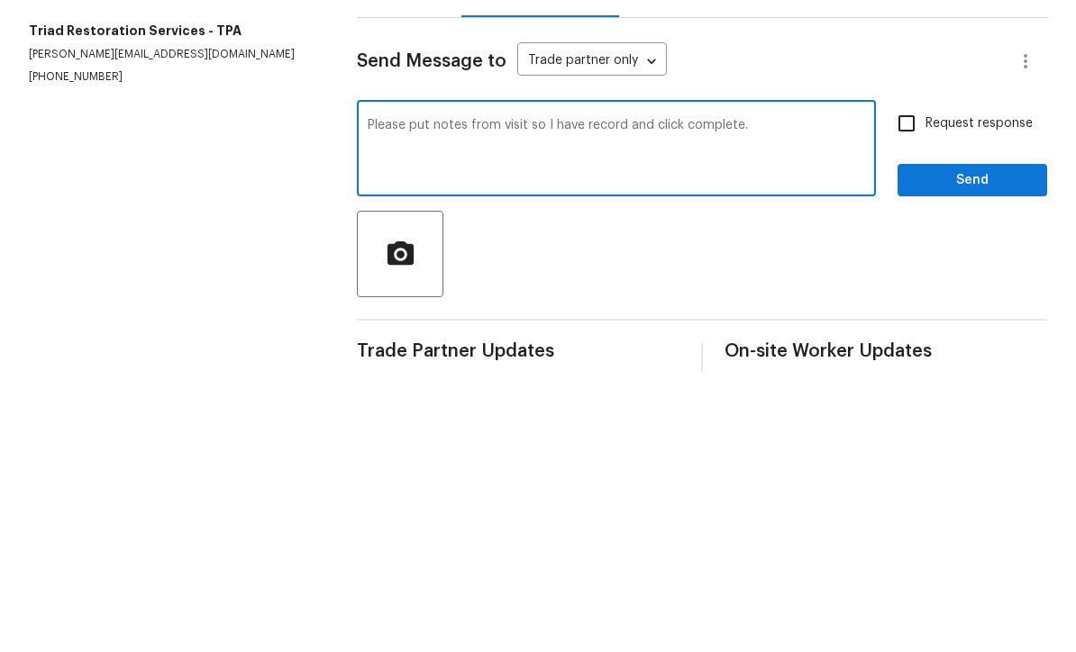
click at [458, 388] on textarea "Please put notes from visit so I have record and click complete." at bounding box center [616, 419] width 497 height 63
type textarea "Please put notes/findings from visit so I have record and click complete."
click at [907, 374] on input "Request response" at bounding box center [906, 393] width 38 height 38
checkbox input "true"
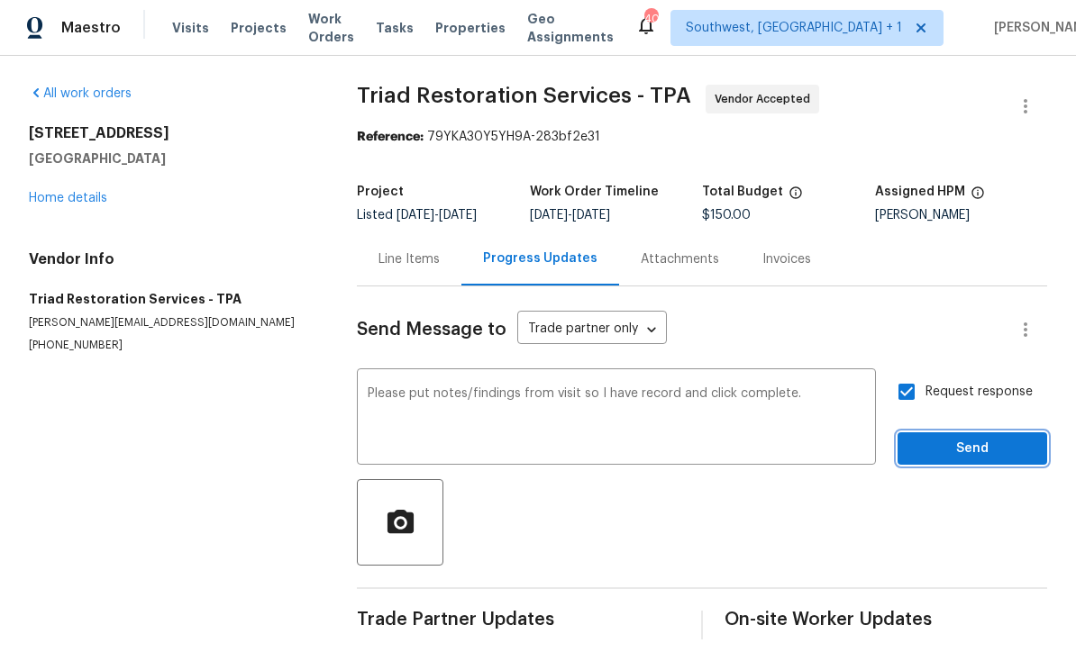
click at [946, 439] on span "Send" at bounding box center [972, 450] width 121 height 23
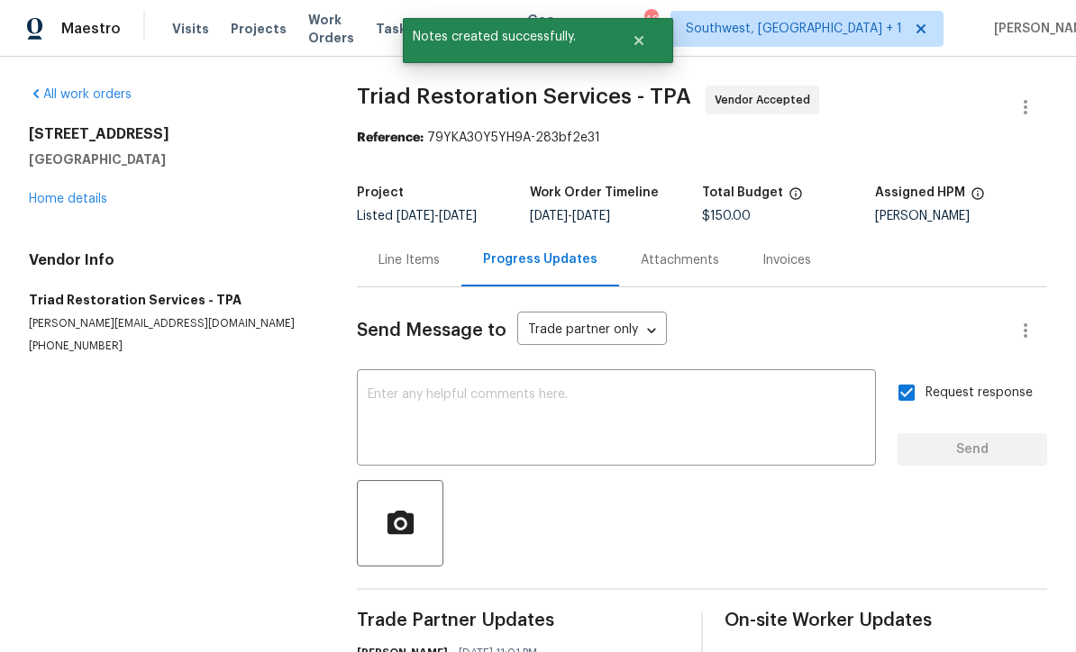
click at [59, 193] on link "Home details" at bounding box center [68, 199] width 78 height 13
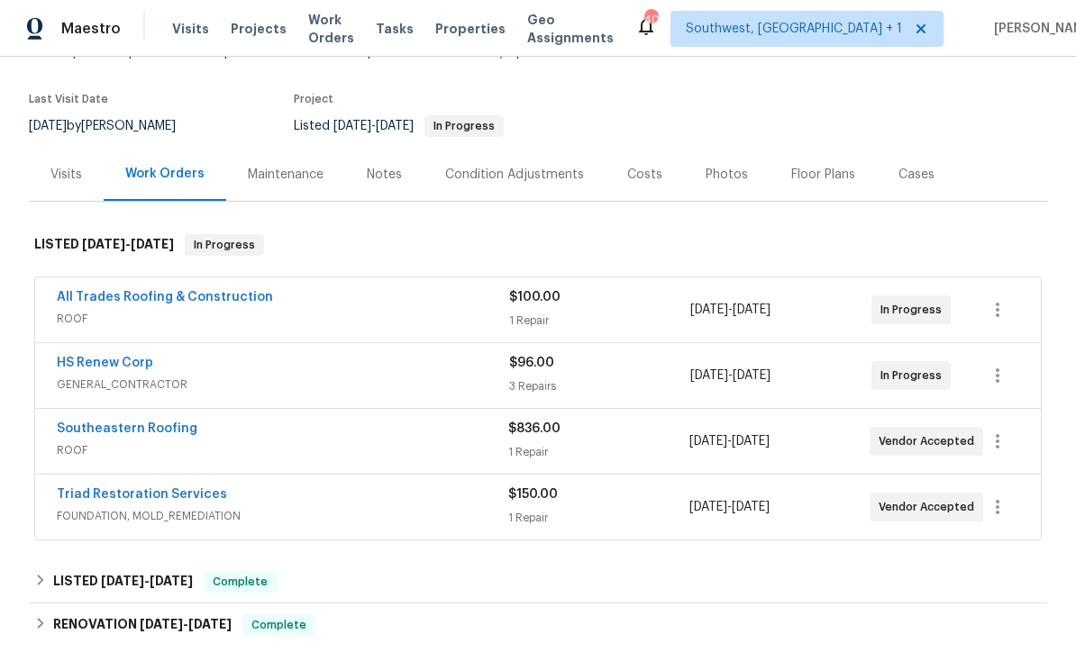
scroll to position [123, 0]
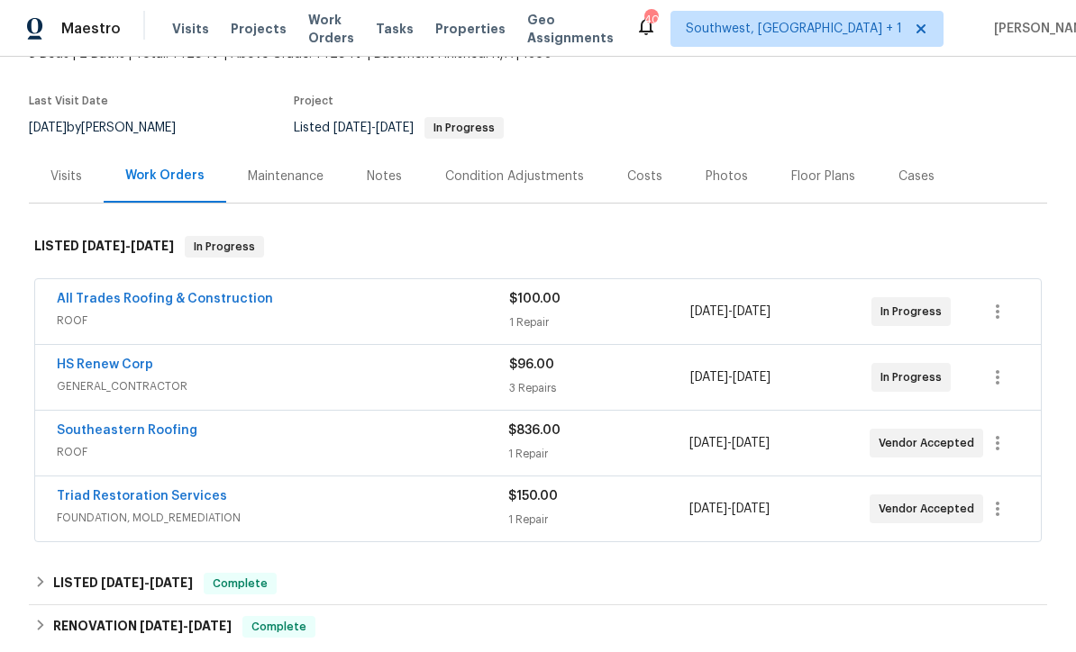
click at [626, 491] on div "$150.00 1 Repair" at bounding box center [598, 508] width 180 height 43
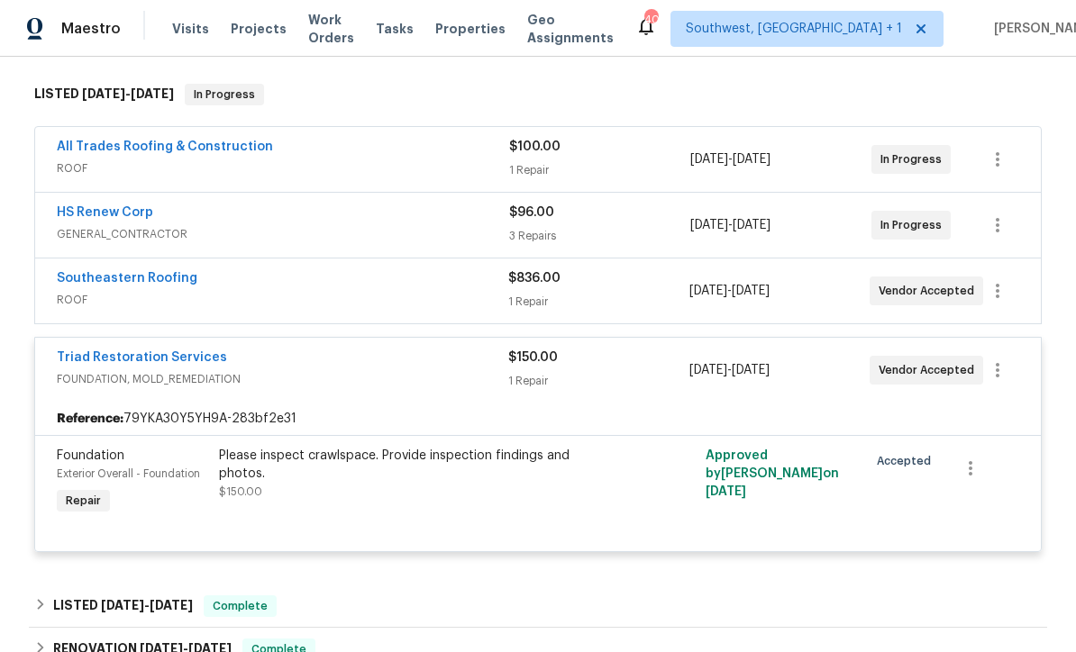
scroll to position [275, 0]
click at [544, 480] on div "Please inspect crawlspace. Provide inspection findings and photos. $150.00" at bounding box center [416, 475] width 395 height 54
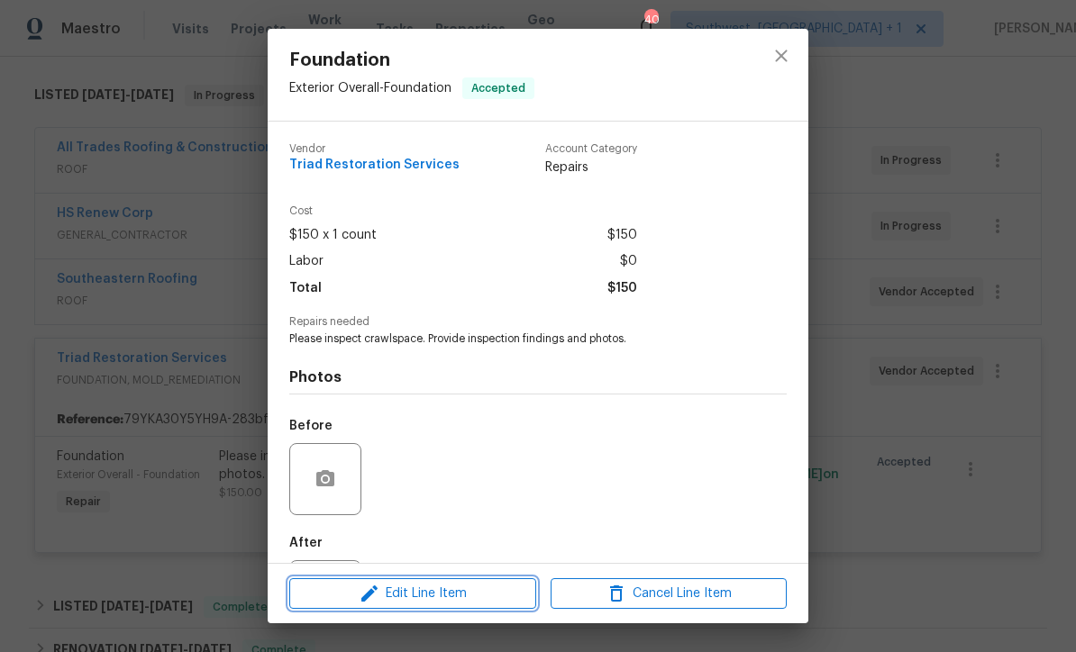
click at [466, 598] on span "Edit Line Item" at bounding box center [413, 594] width 236 height 23
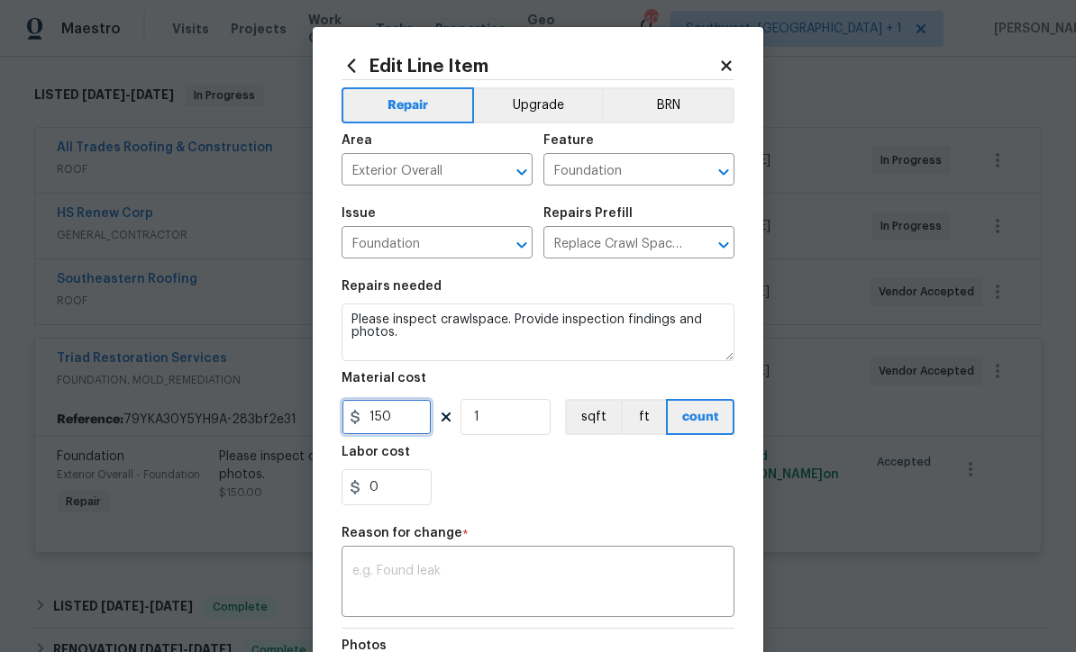
click at [412, 421] on input "150" at bounding box center [386, 417] width 90 height 36
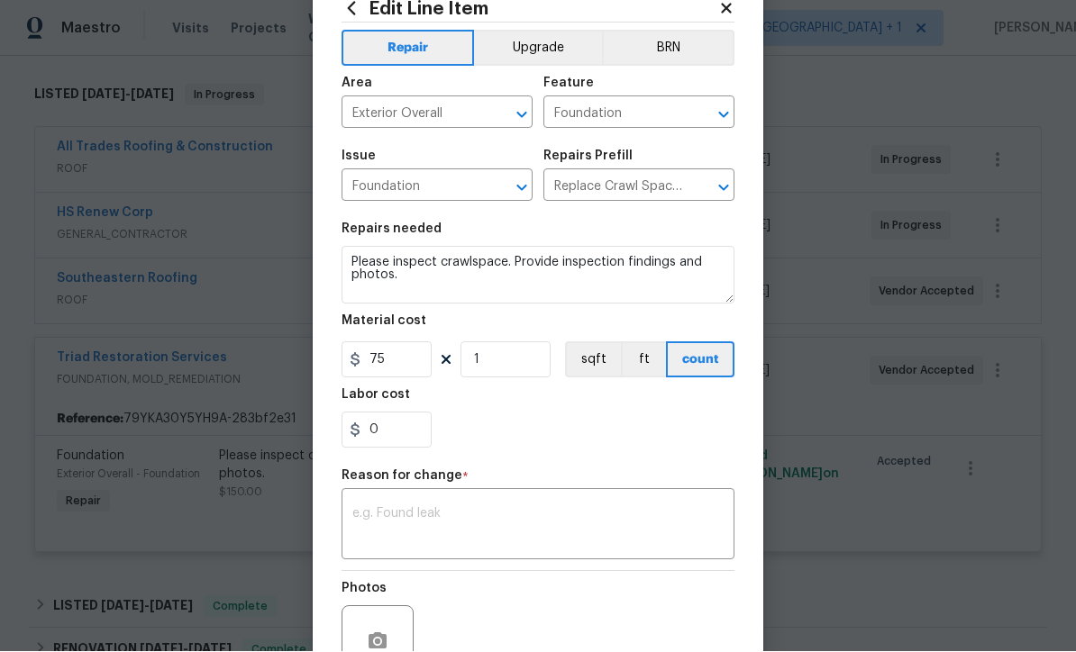
scroll to position [56, 0]
type input "75"
click at [589, 537] on textarea at bounding box center [537, 528] width 371 height 38
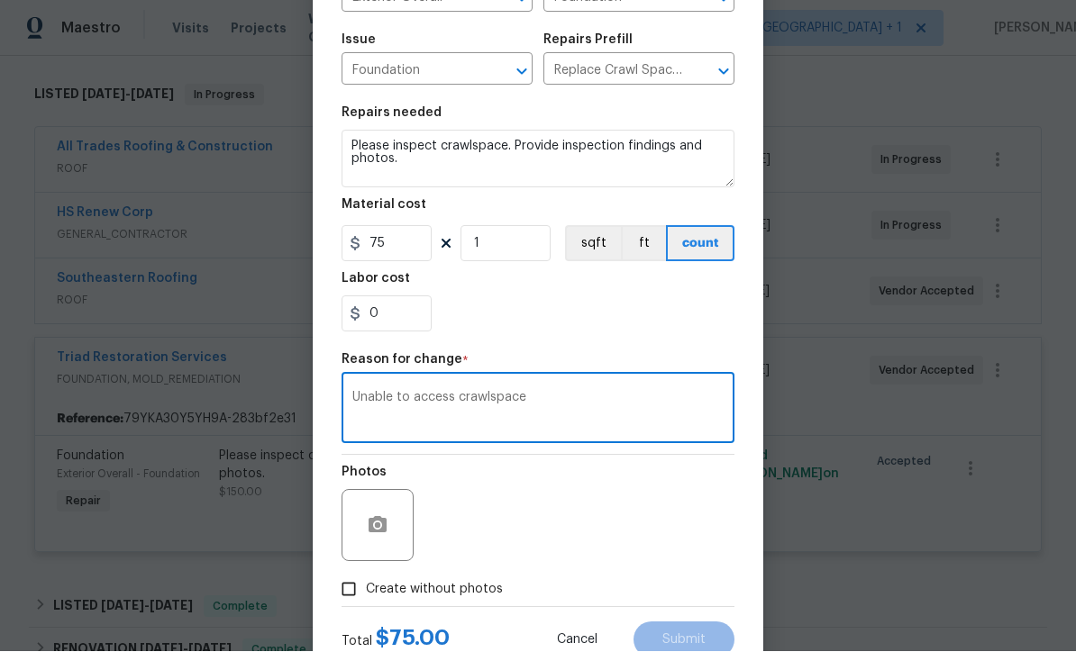
scroll to position [209, 0]
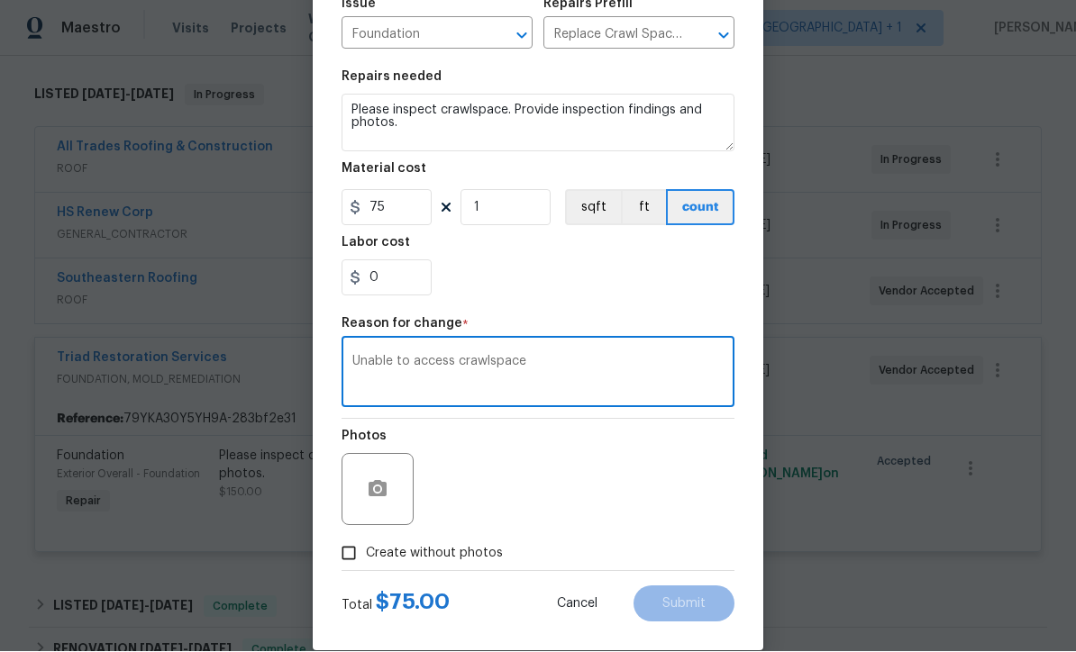
type textarea "Unable to access crawlspace"
click at [702, 491] on div "Photos" at bounding box center [537, 478] width 393 height 117
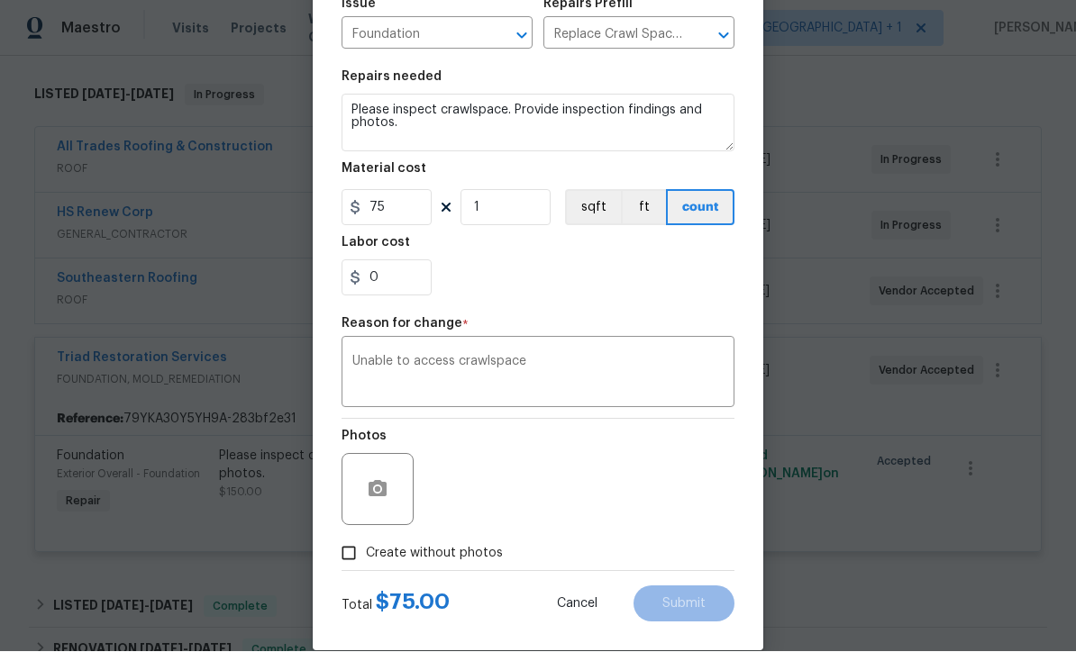
click at [617, 471] on div "Photos" at bounding box center [537, 478] width 393 height 117
click at [342, 571] on input "Create without photos" at bounding box center [349, 554] width 34 height 34
checkbox input "true"
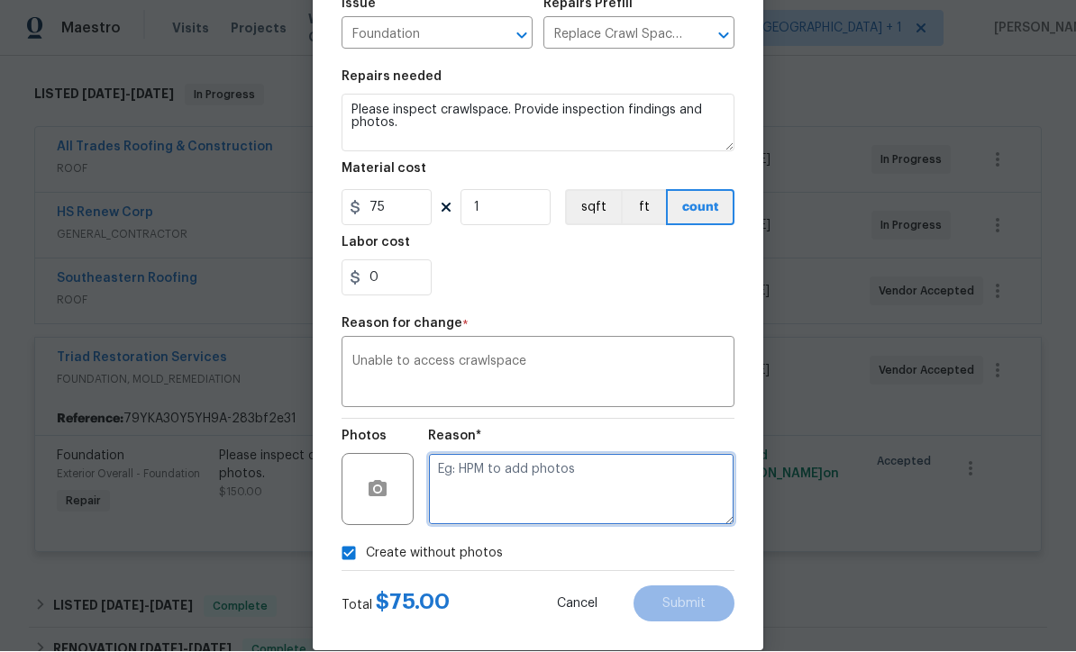
click at [616, 494] on textarea at bounding box center [581, 490] width 306 height 72
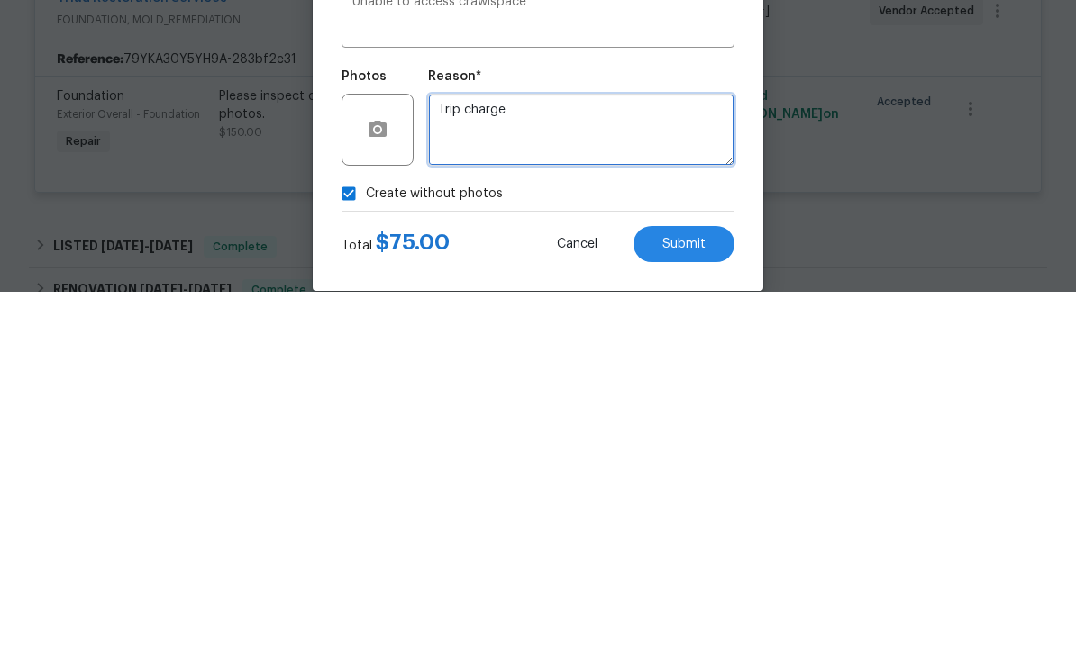
type textarea "Trip charge"
click at [705, 598] on span "Submit" at bounding box center [683, 605] width 43 height 14
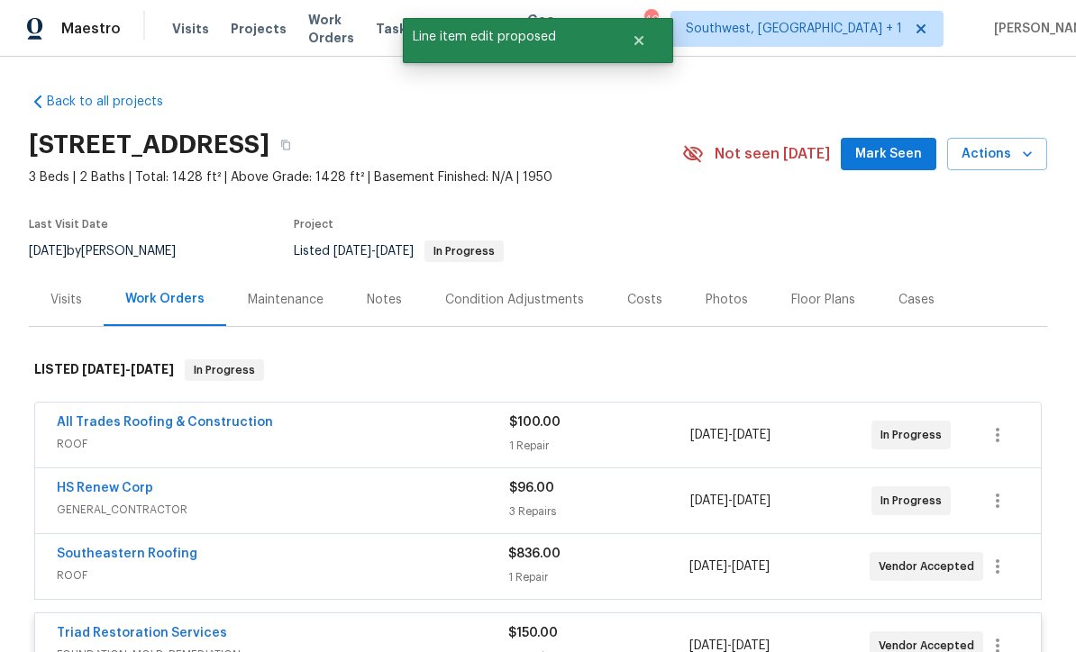
scroll to position [-1, 0]
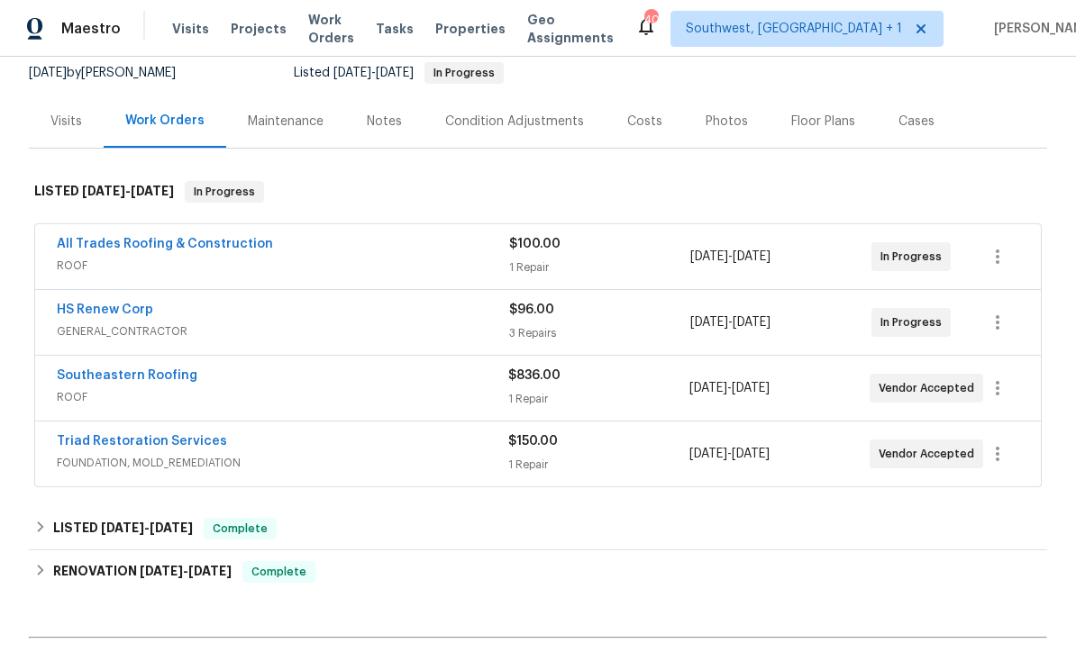
scroll to position [178, 0]
click at [84, 435] on link "Triad Restoration Services" at bounding box center [142, 441] width 170 height 13
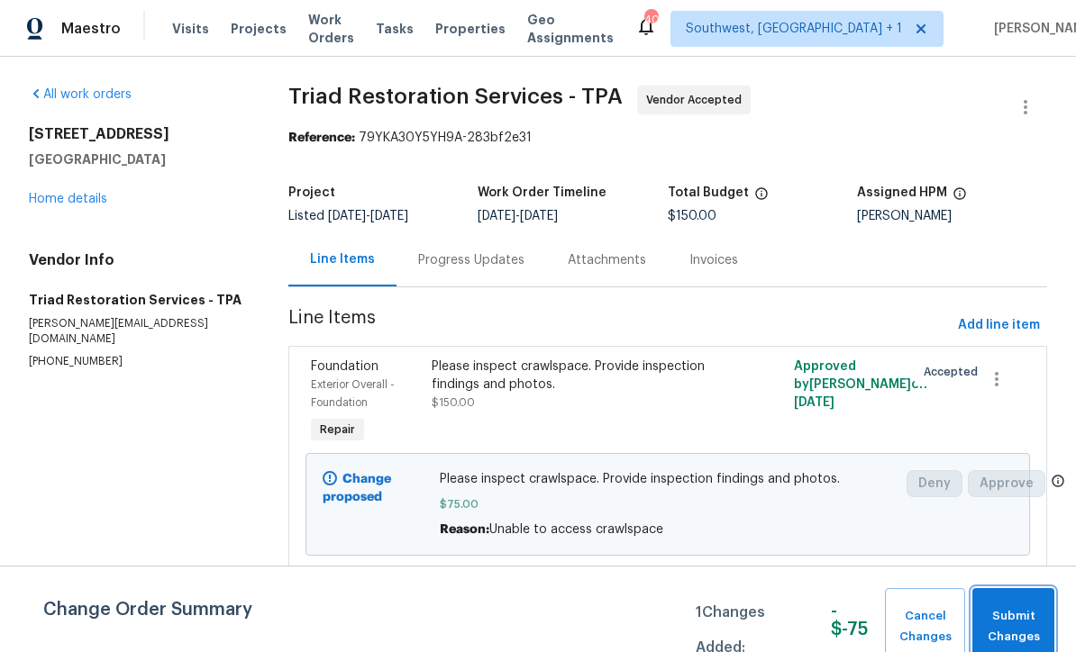
click at [1017, 638] on span "Submit Changes" at bounding box center [1013, 626] width 64 height 41
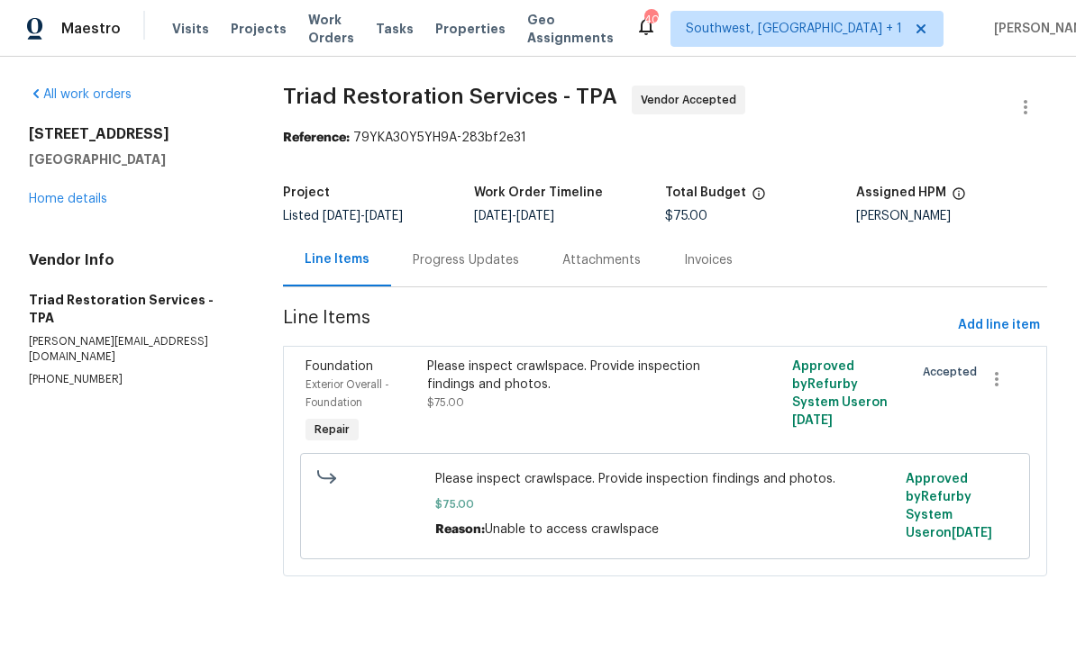
click at [60, 203] on link "Home details" at bounding box center [68, 199] width 78 height 13
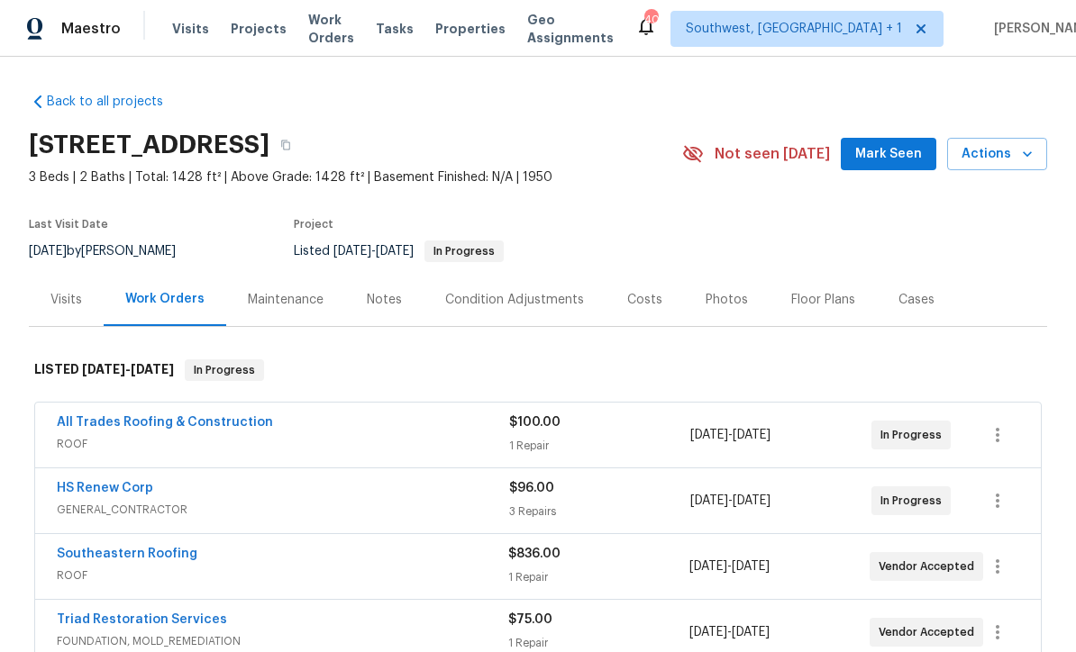
click at [257, 30] on span "Projects" at bounding box center [259, 29] width 56 height 18
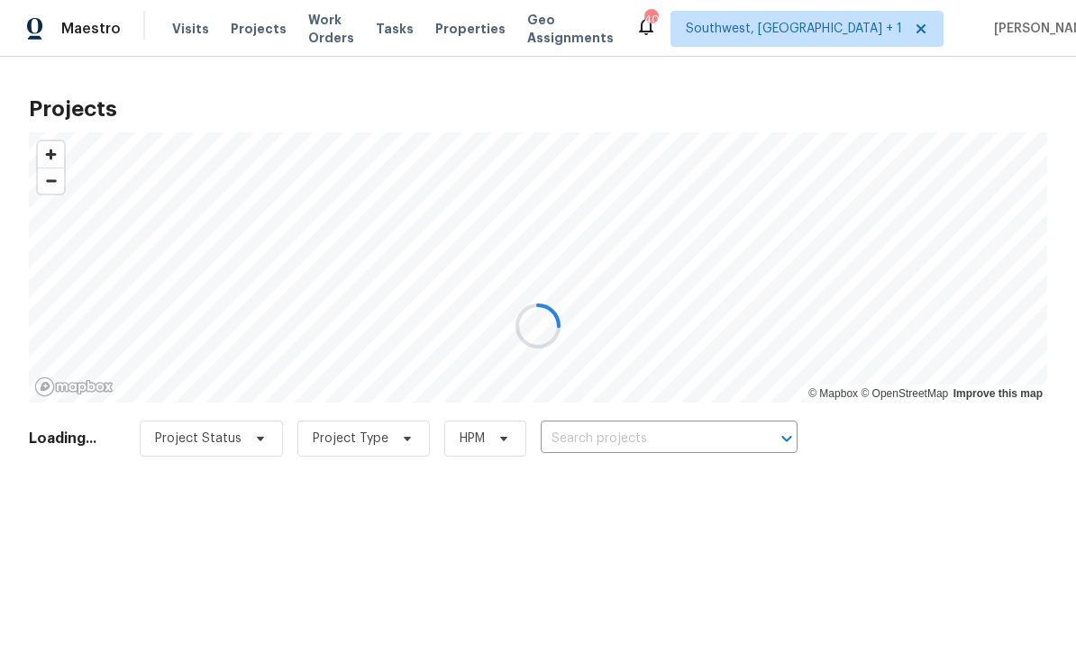
click at [704, 445] on div at bounding box center [538, 326] width 1076 height 652
click at [683, 435] on div at bounding box center [538, 326] width 1076 height 652
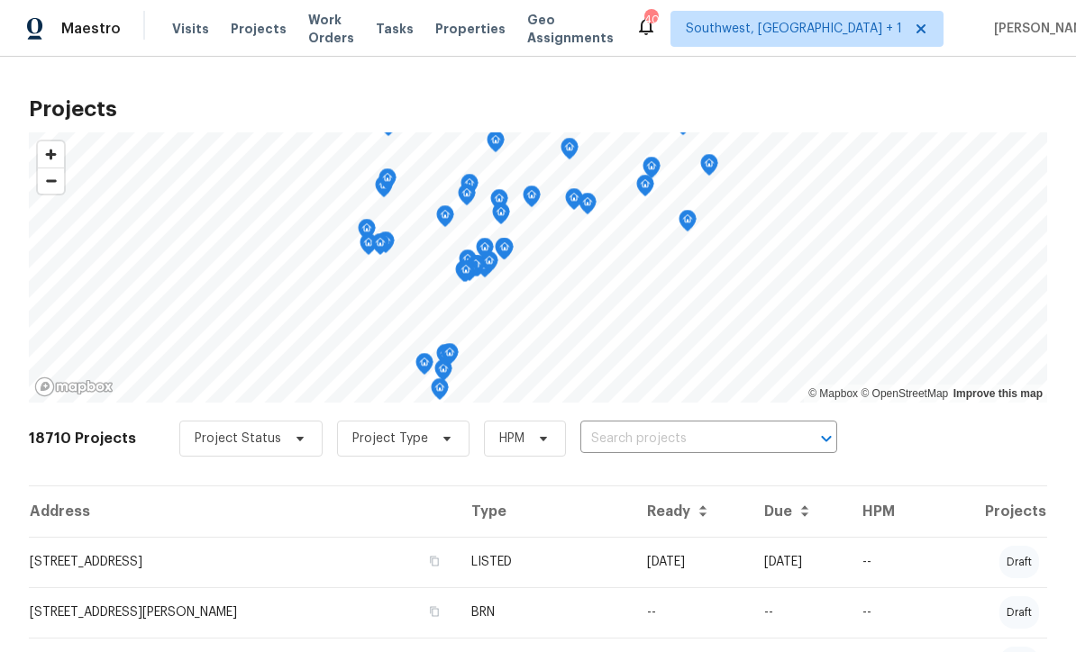
click at [683, 441] on input "text" at bounding box center [683, 439] width 206 height 28
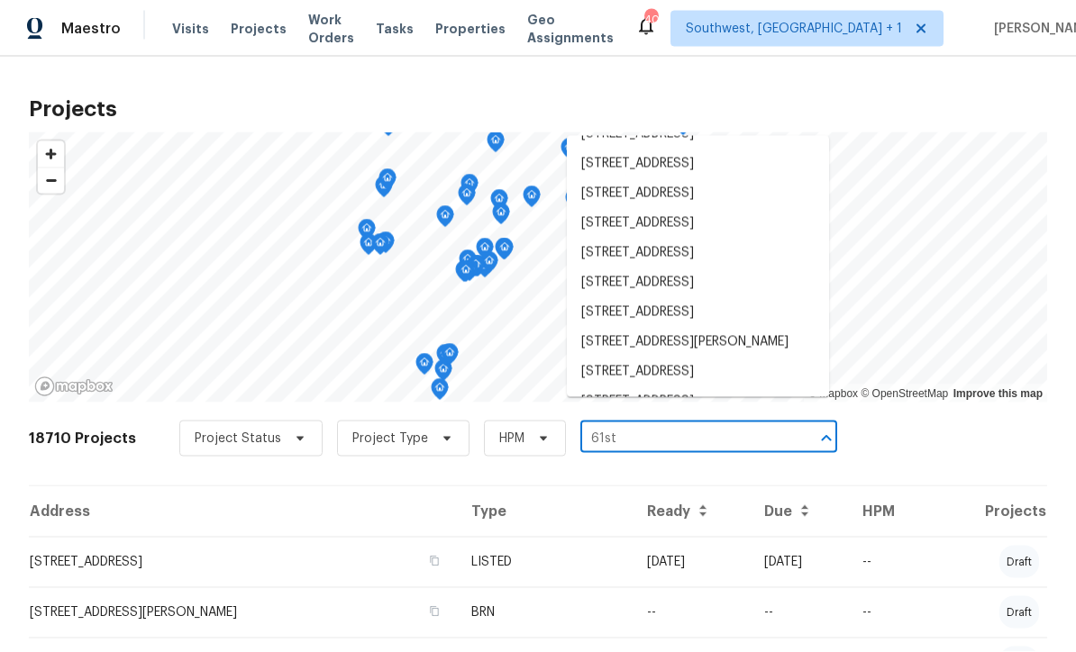
scroll to position [325, 0]
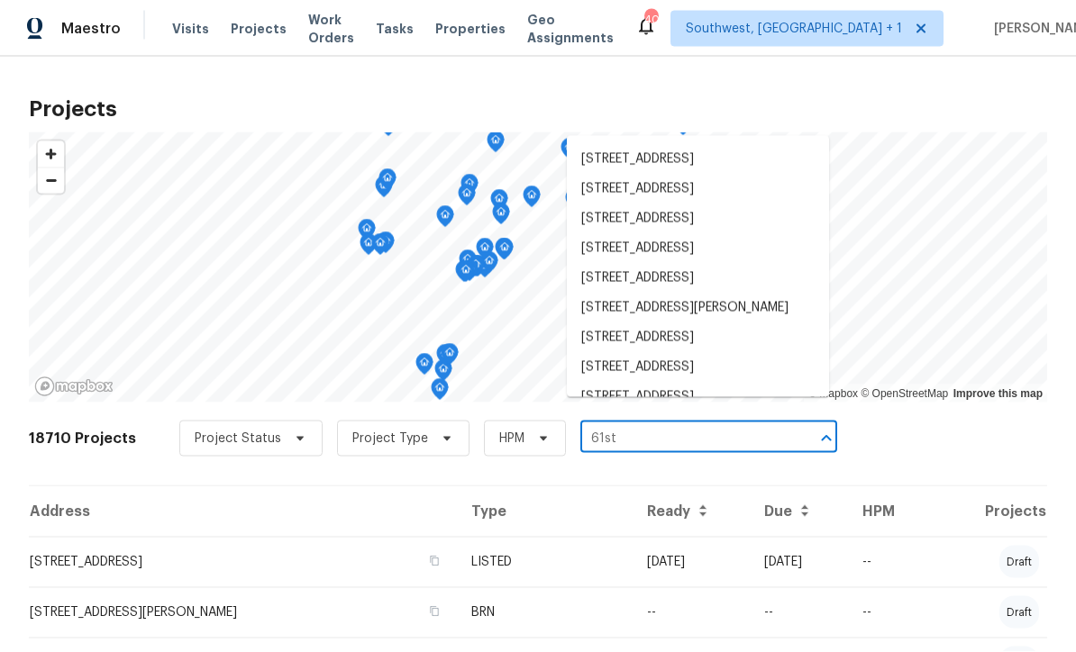
click at [656, 425] on input "61st" at bounding box center [683, 439] width 206 height 28
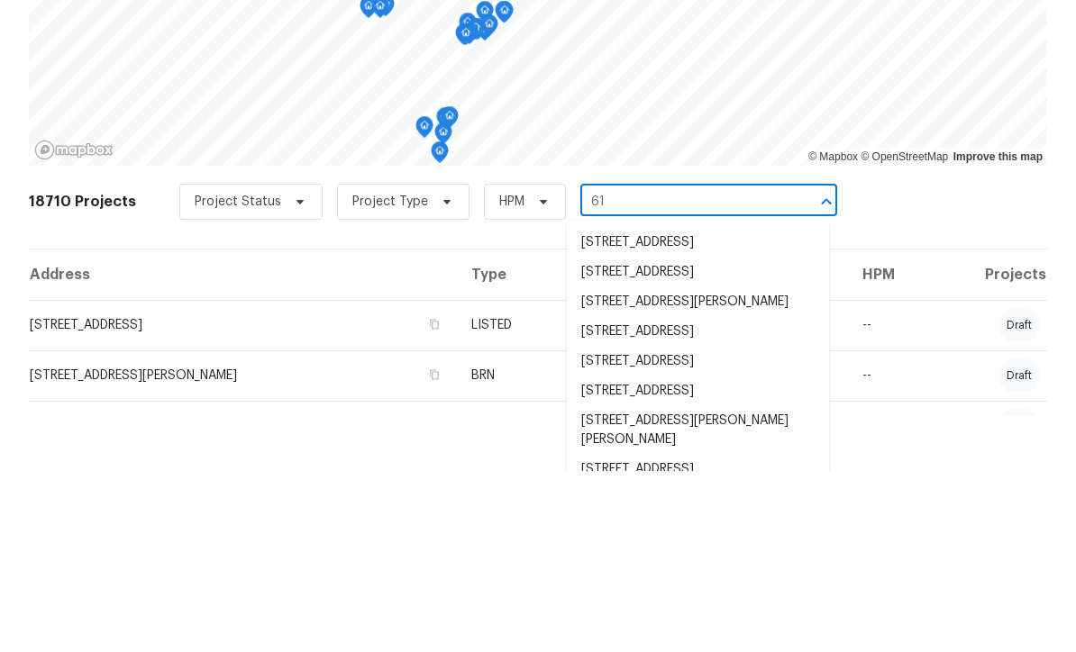
type input "6"
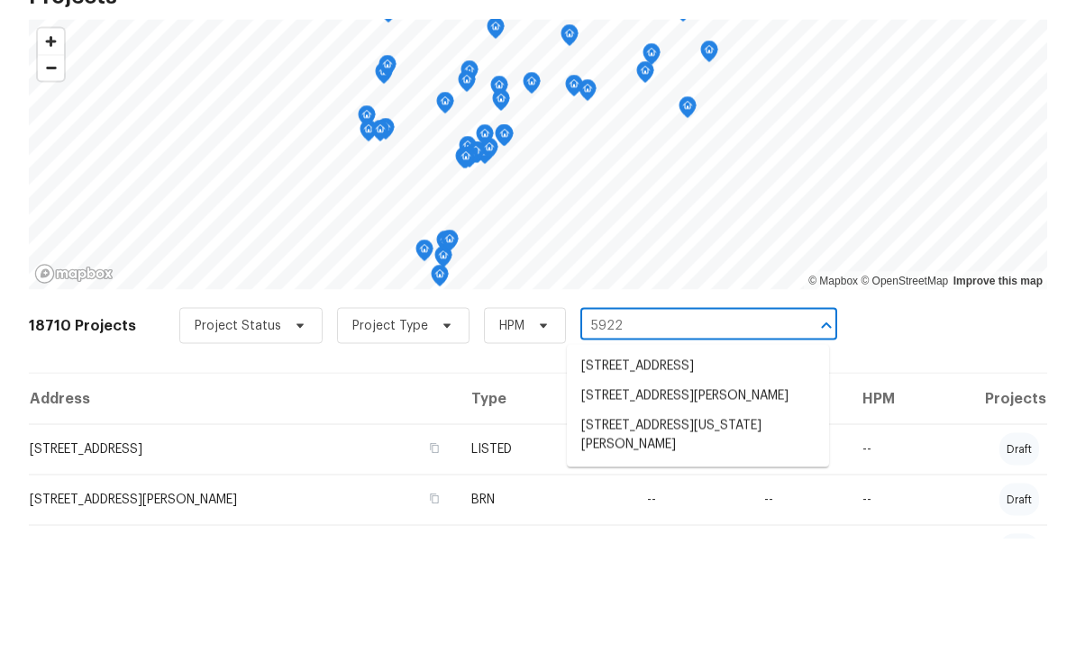
scroll to position [59, 0]
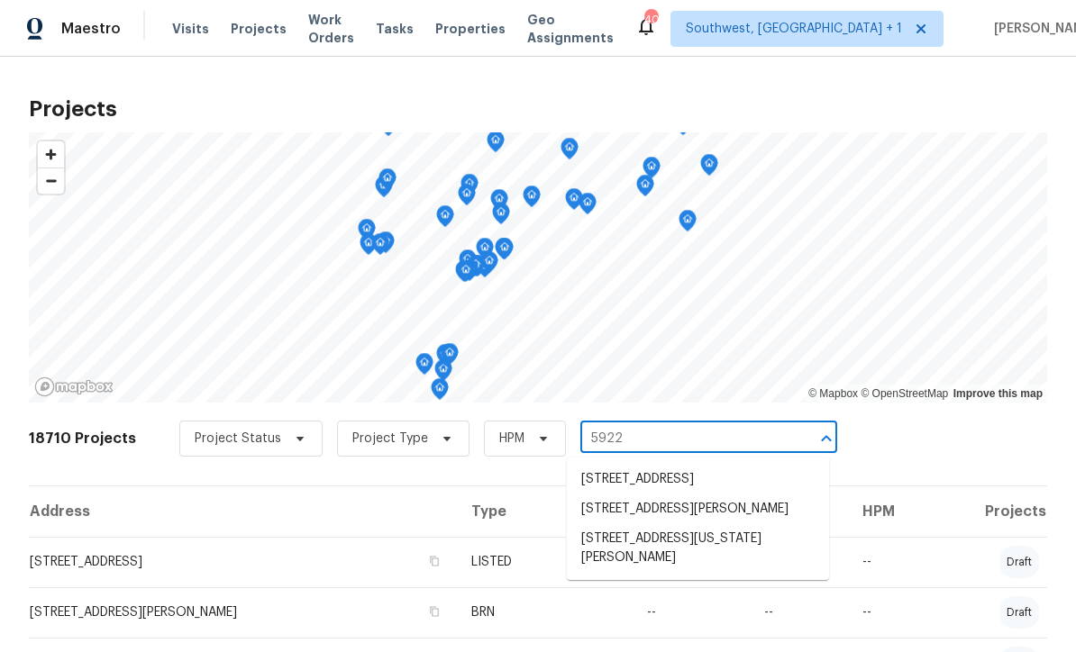
click at [678, 425] on input "5922" at bounding box center [683, 439] width 206 height 28
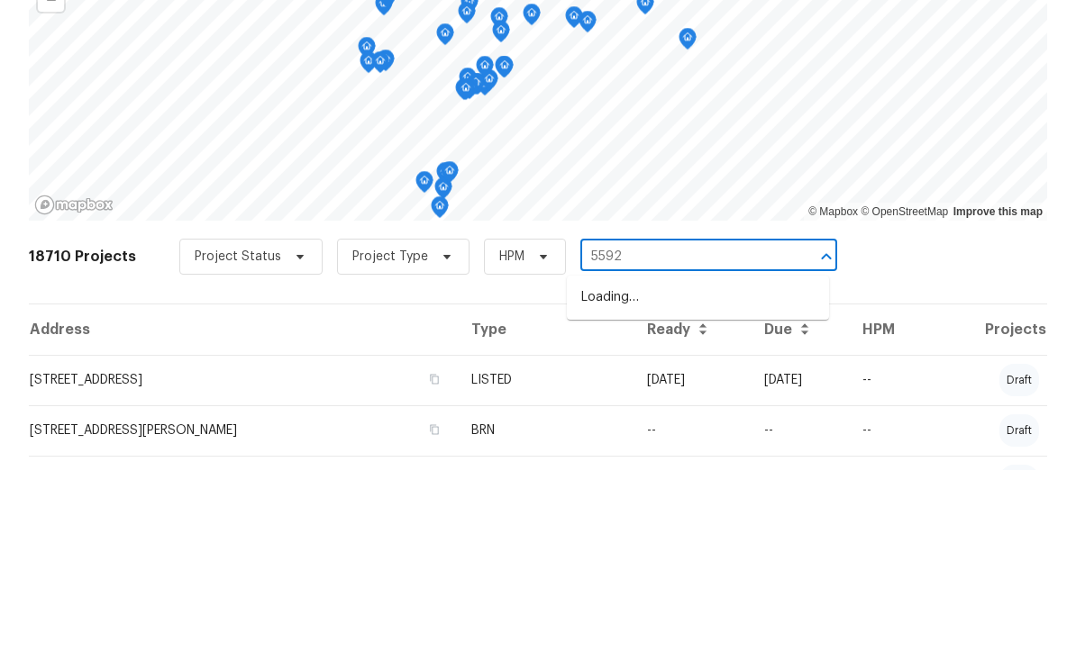
type input "5592"
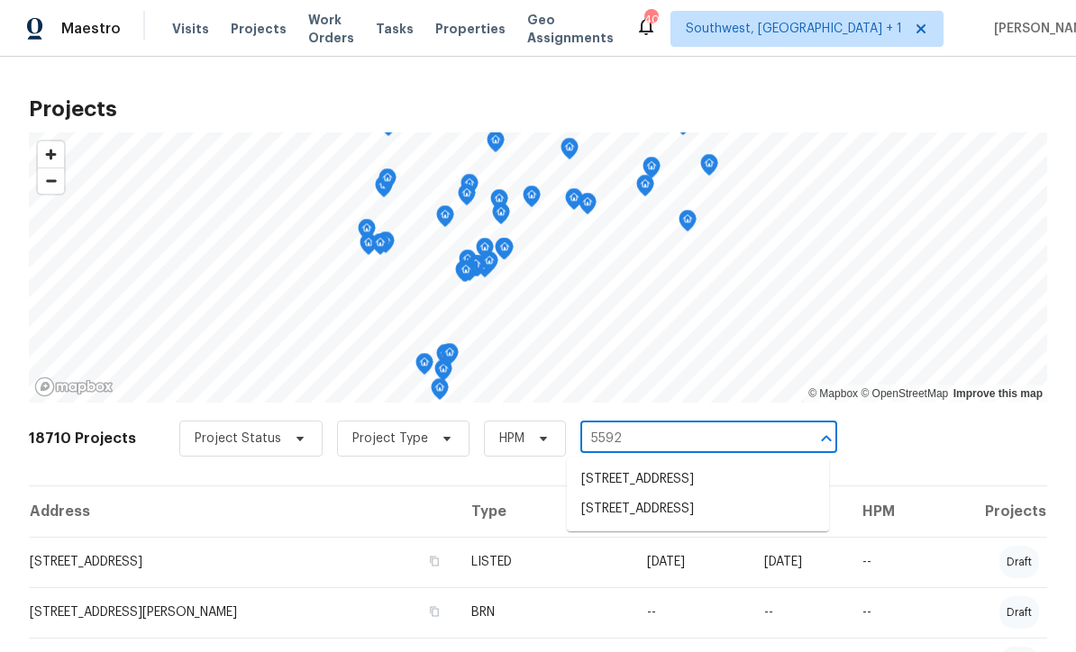
click at [709, 495] on li "5592 61st St N, Saint Petersburg, FL 33709" at bounding box center [698, 510] width 262 height 30
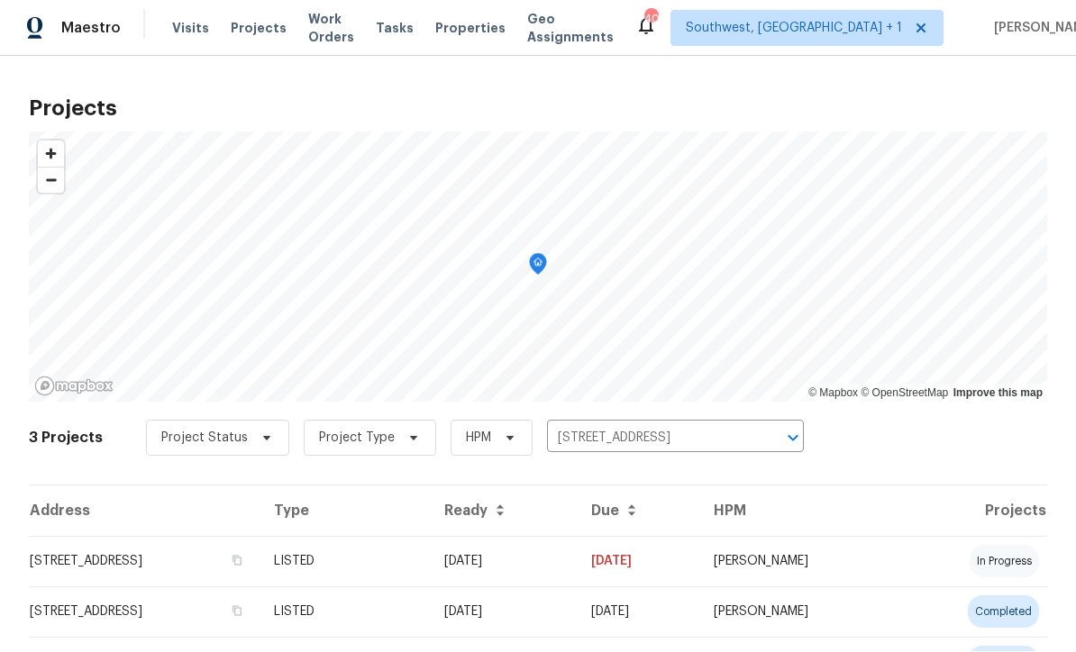
scroll to position [1, 0]
click at [577, 568] on td "[DATE]" at bounding box center [503, 562] width 147 height 50
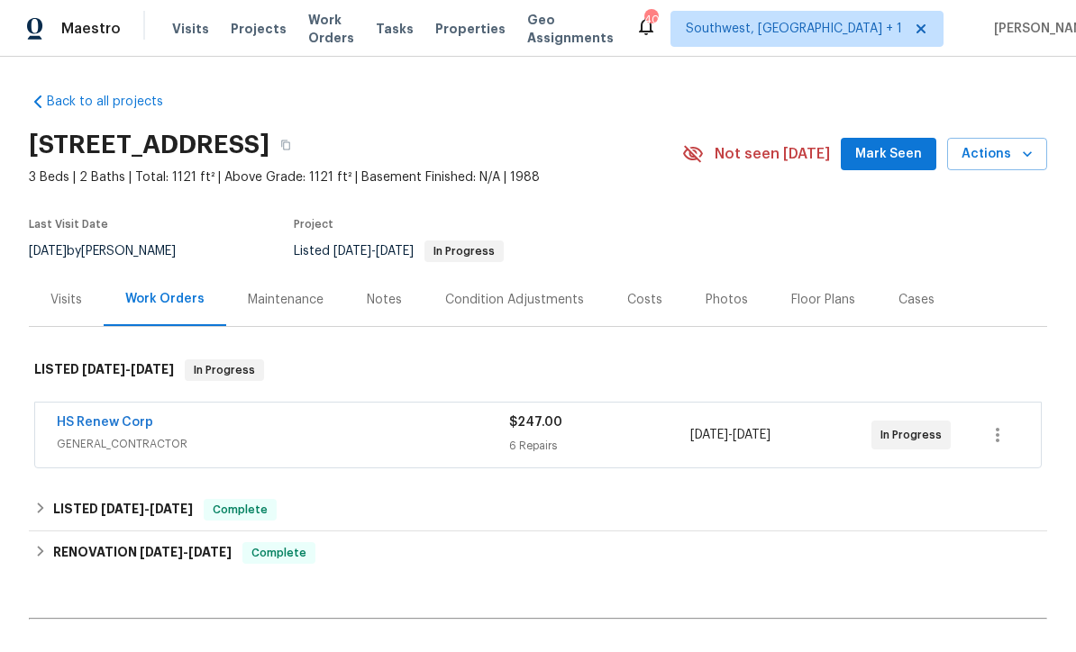
click at [93, 424] on link "HS Renew Corp" at bounding box center [105, 422] width 96 height 13
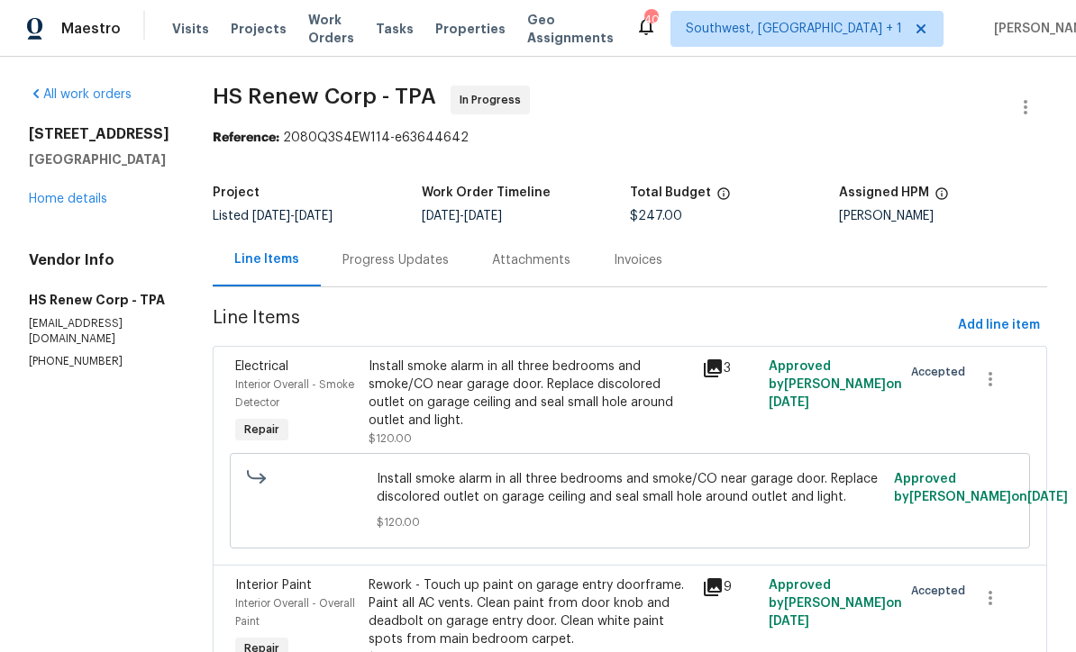
click at [388, 260] on div "Progress Updates" at bounding box center [395, 260] width 106 height 18
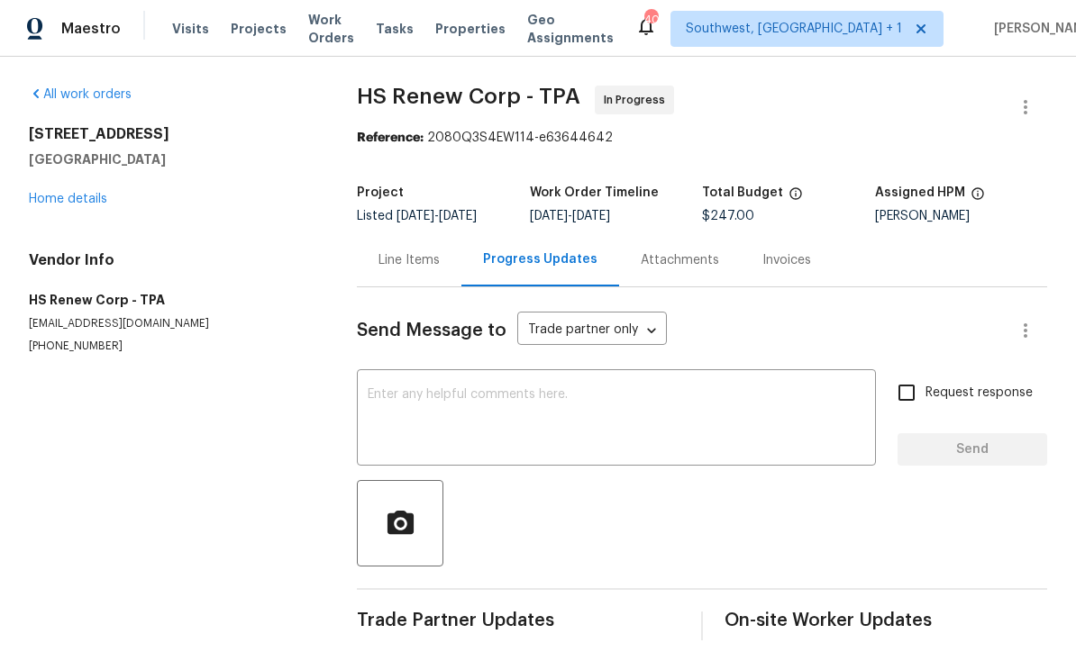
click at [572, 402] on textarea at bounding box center [616, 419] width 497 height 63
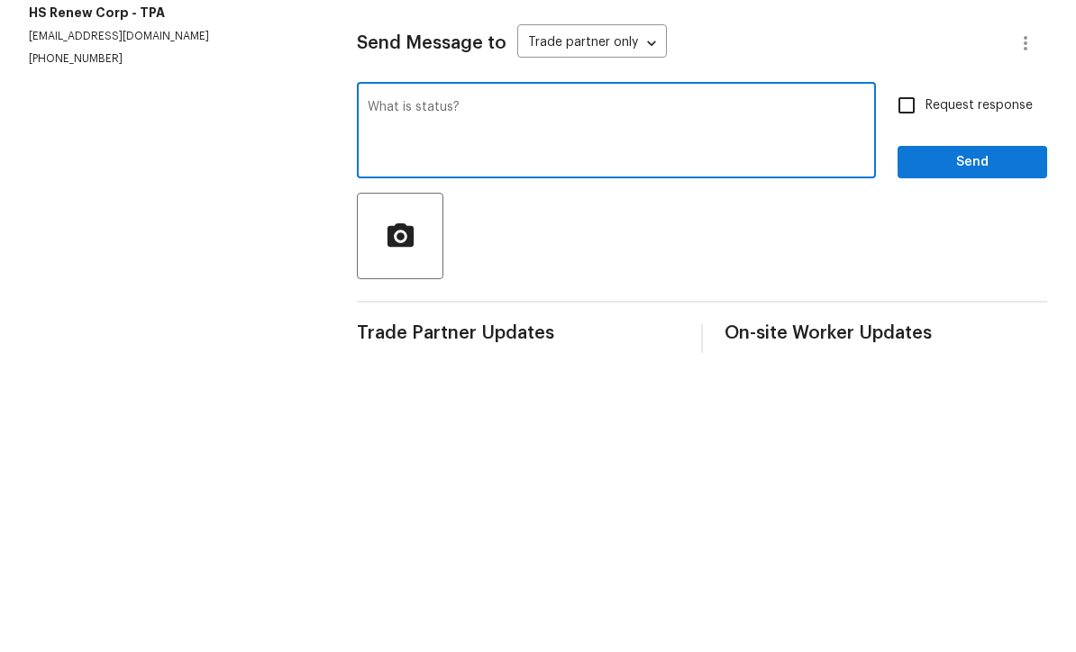
type textarea "What is status?"
click at [905, 374] on input "Request response" at bounding box center [906, 393] width 38 height 38
checkbox input "true"
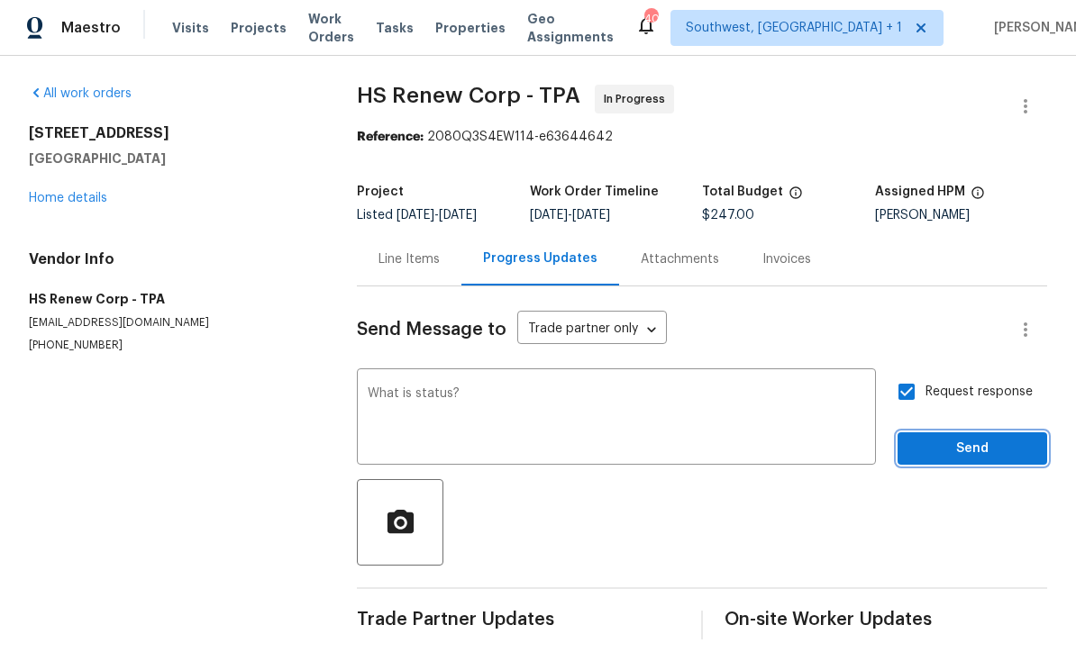
click at [967, 433] on button "Send" at bounding box center [972, 449] width 150 height 33
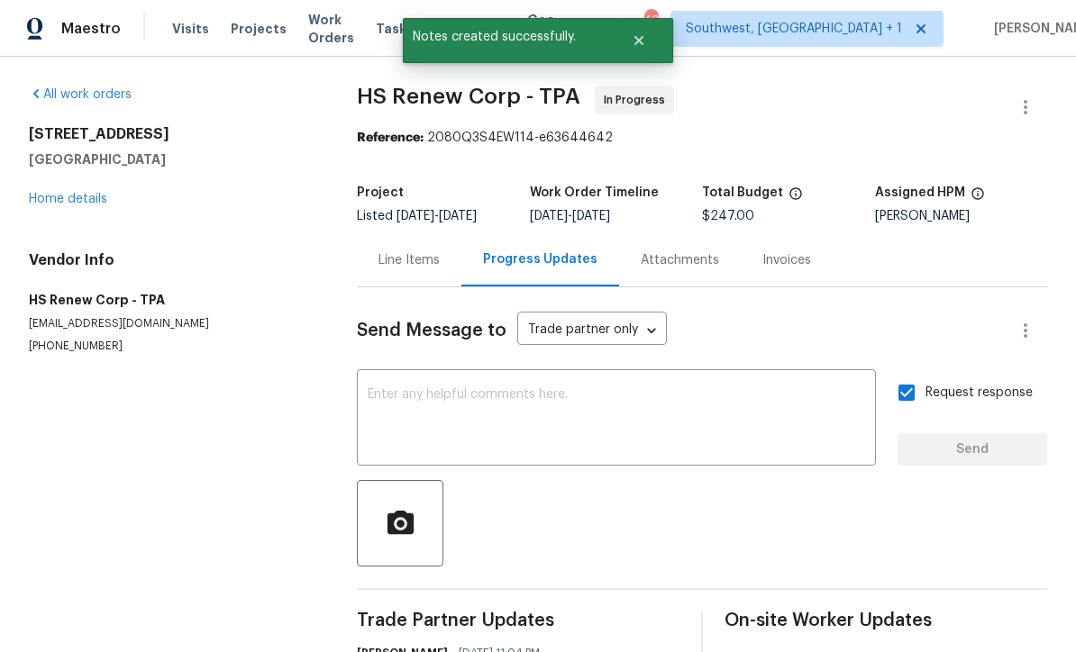
click at [63, 193] on link "Home details" at bounding box center [68, 199] width 78 height 13
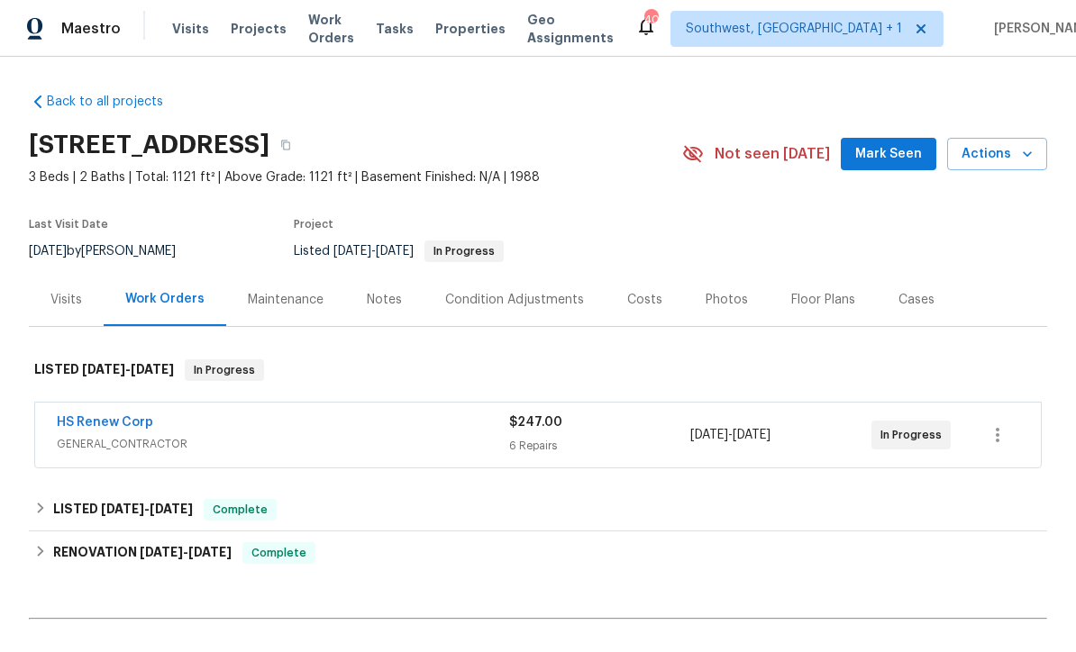
click at [257, 21] on span "Projects" at bounding box center [259, 29] width 56 height 18
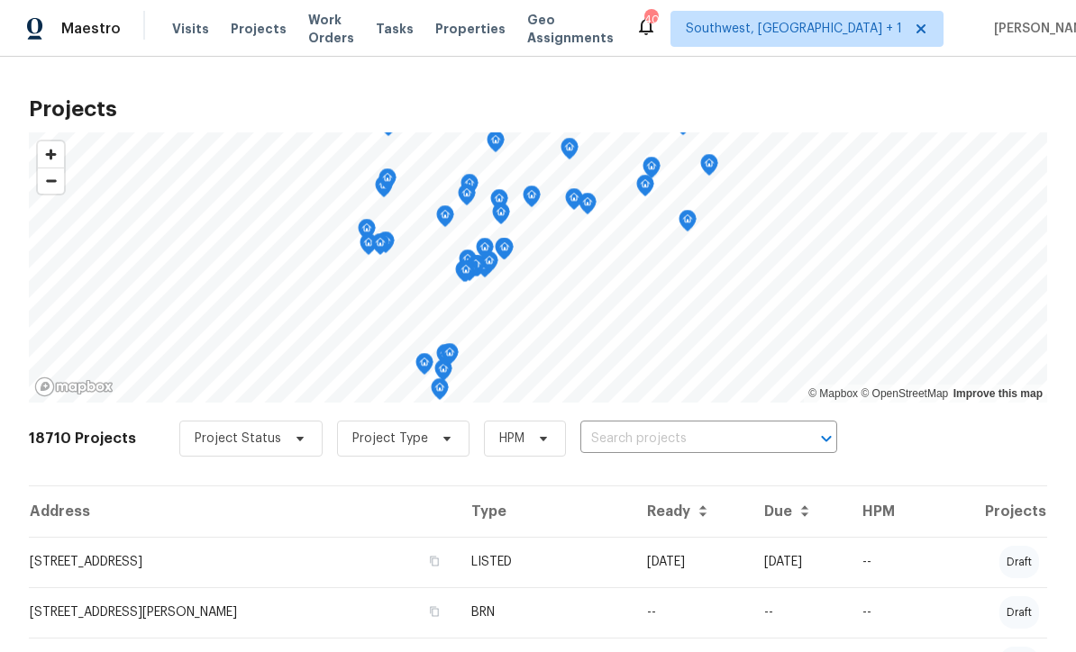
click at [678, 443] on input "text" at bounding box center [683, 439] width 206 height 28
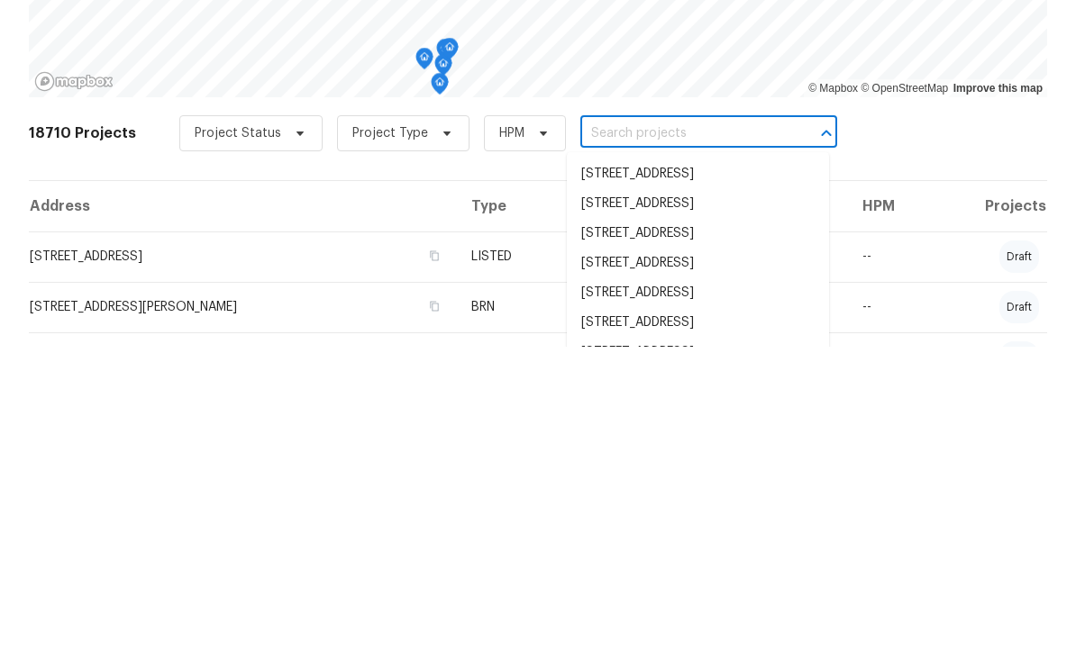
type input "&"
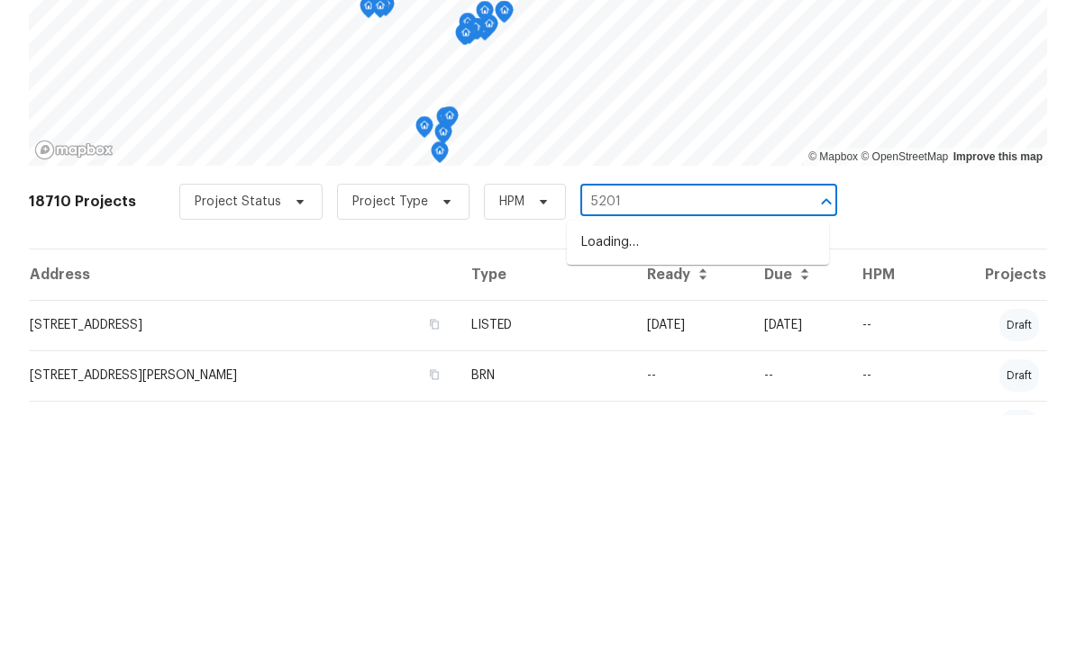
type input "5201"
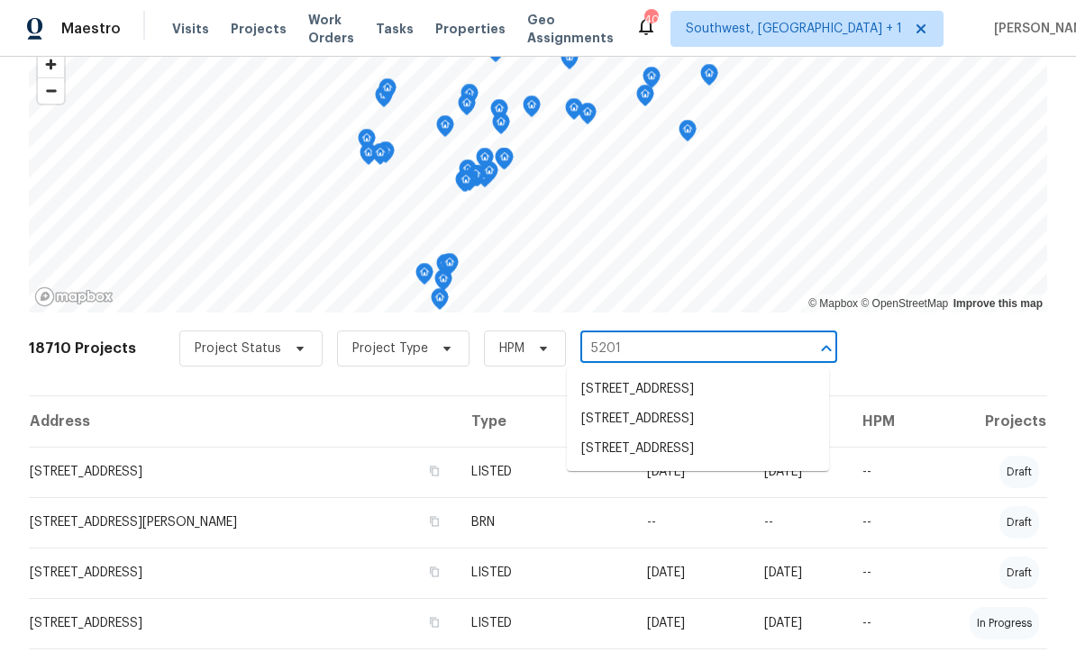
click at [173, 34] on span "Visits" at bounding box center [190, 29] width 37 height 18
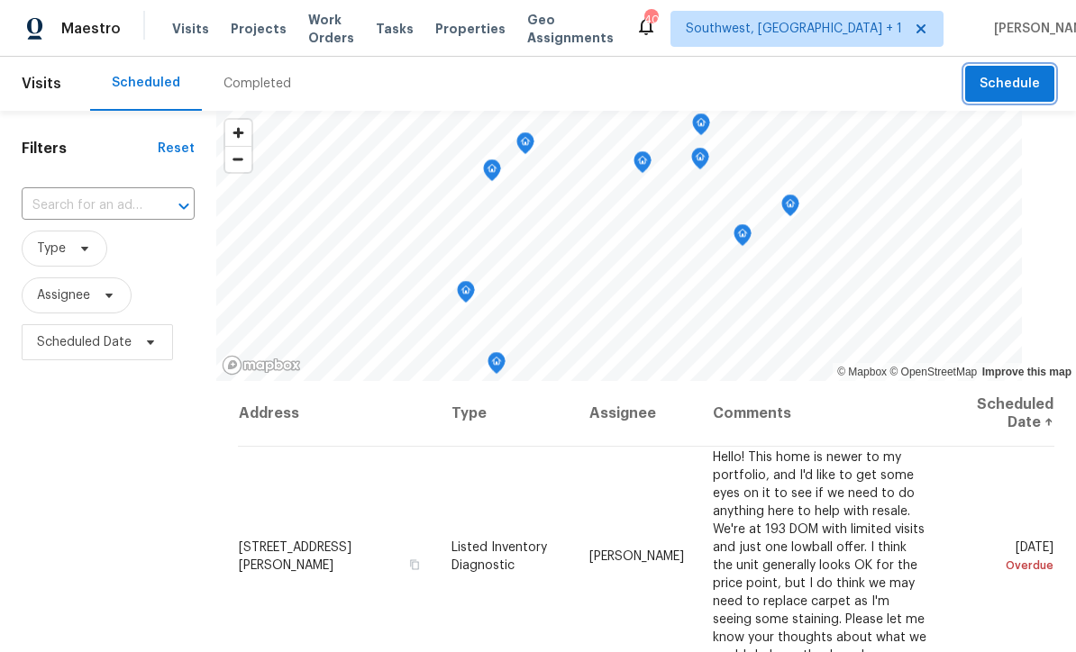
click at [979, 90] on button "Schedule" at bounding box center [1009, 84] width 89 height 37
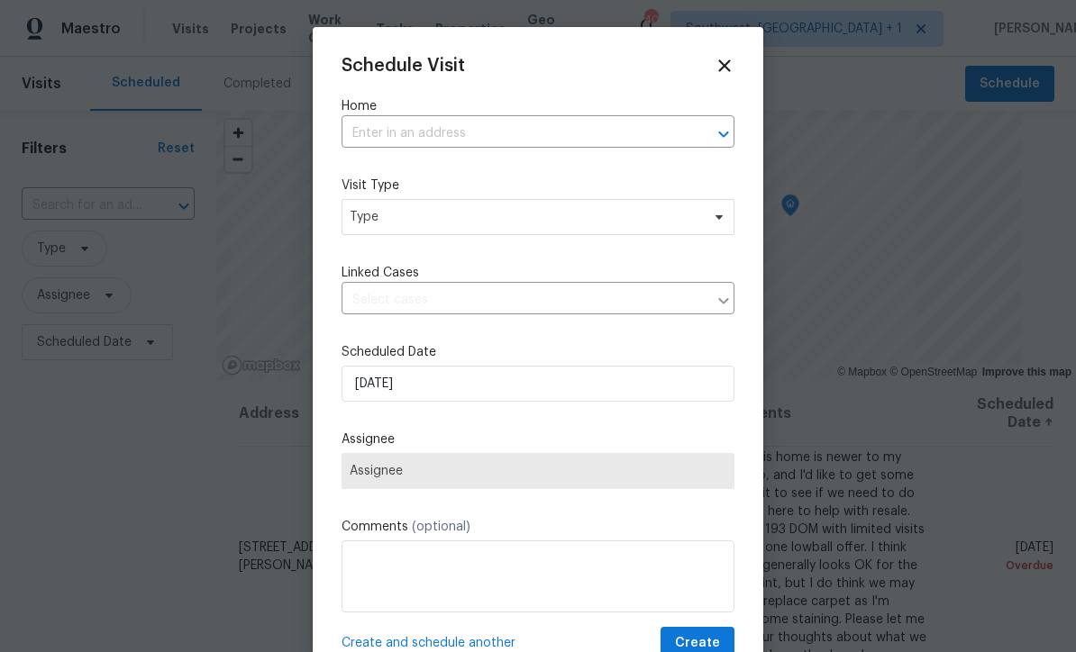
click at [474, 132] on input "text" at bounding box center [512, 134] width 342 height 28
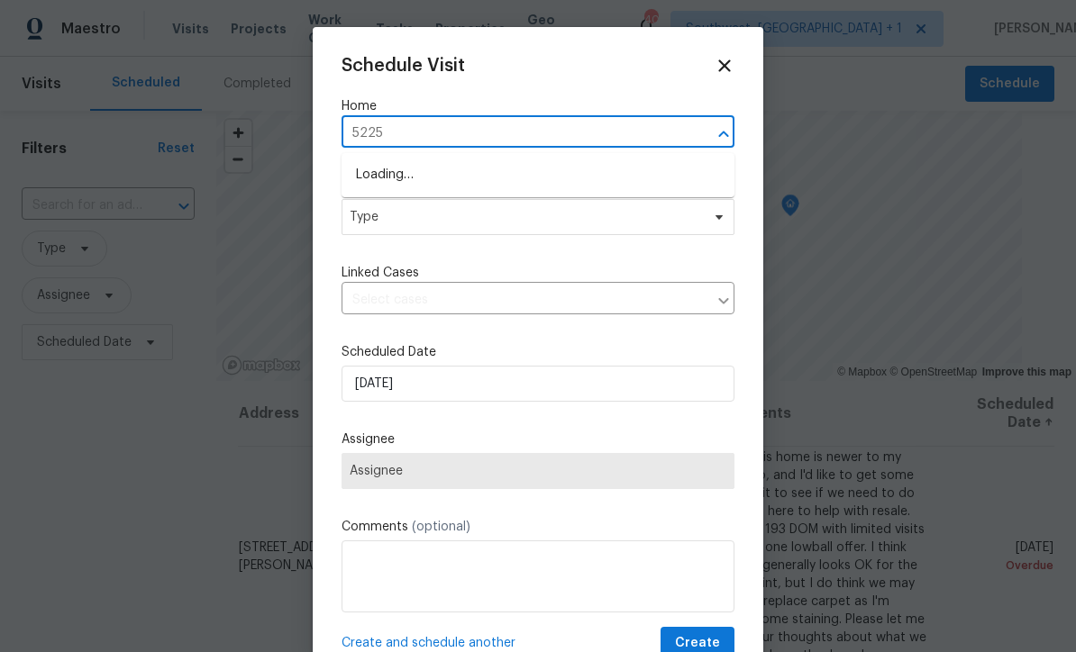
type input "5225 2"
click at [501, 178] on li "5225 20th St N, Saint Petersburg, FL 33714" at bounding box center [537, 175] width 393 height 30
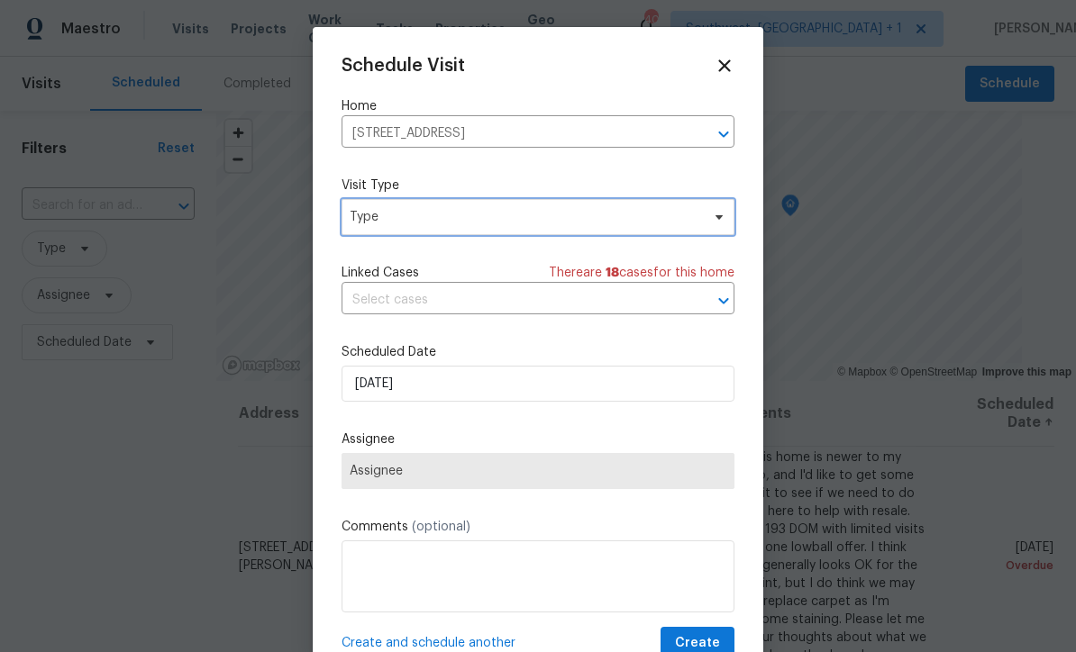
click at [549, 223] on span "Type" at bounding box center [525, 217] width 350 height 18
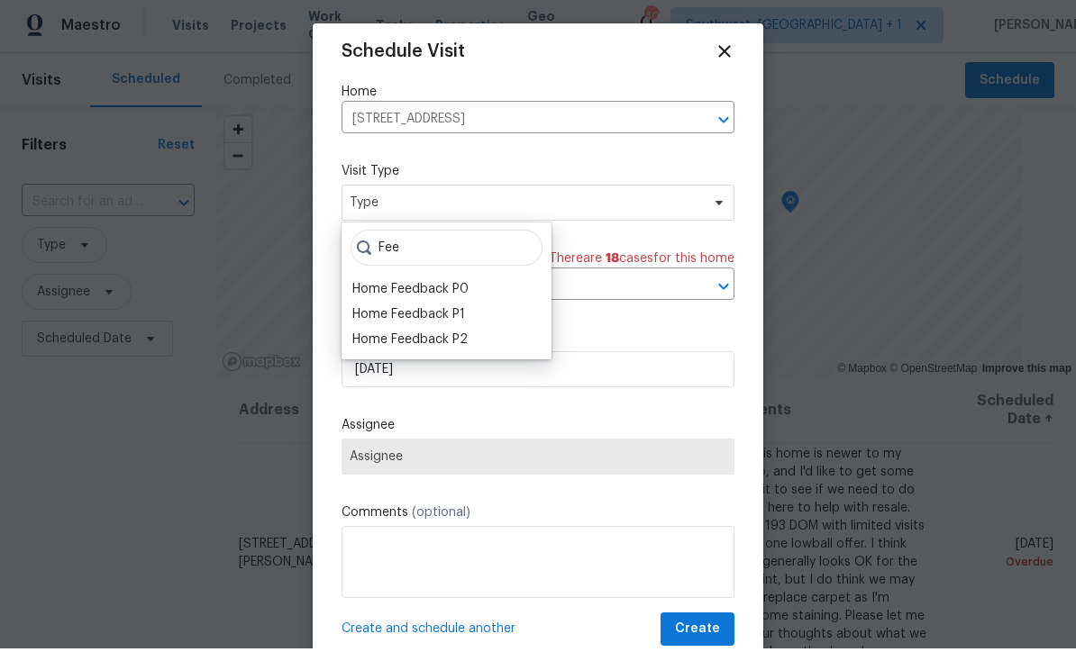
scroll to position [4, 0]
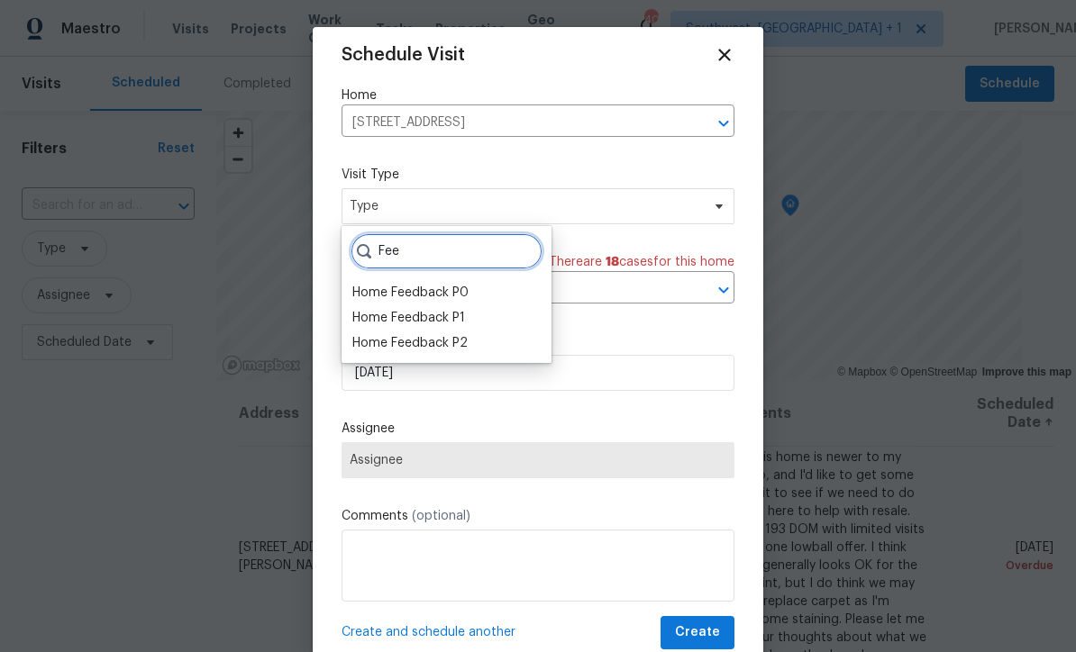
type input "Fee"
click at [461, 309] on div "Home Feedback P1" at bounding box center [408, 318] width 113 height 18
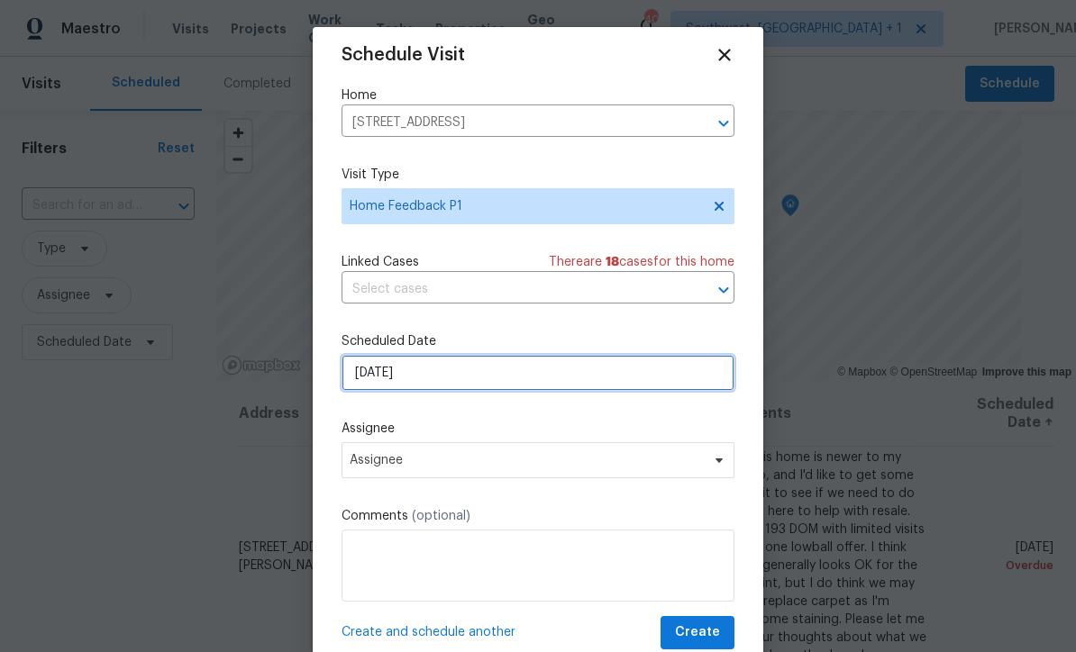
click at [514, 383] on input "8/12/2025" at bounding box center [537, 373] width 393 height 36
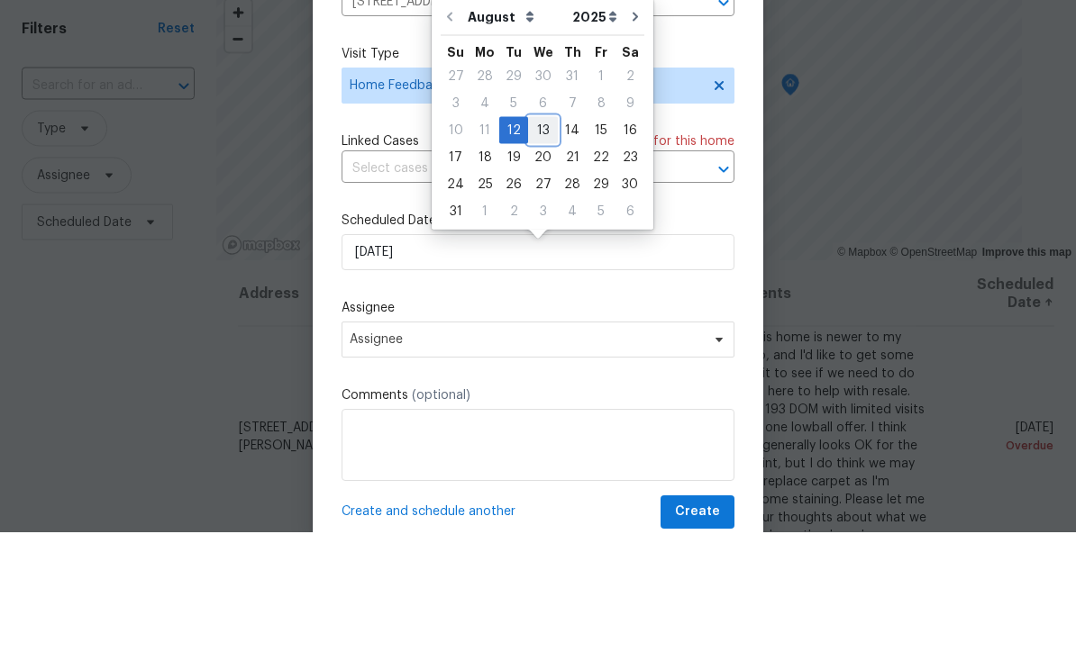
click at [538, 238] on div "13" at bounding box center [543, 250] width 30 height 25
type input "8/13/2025"
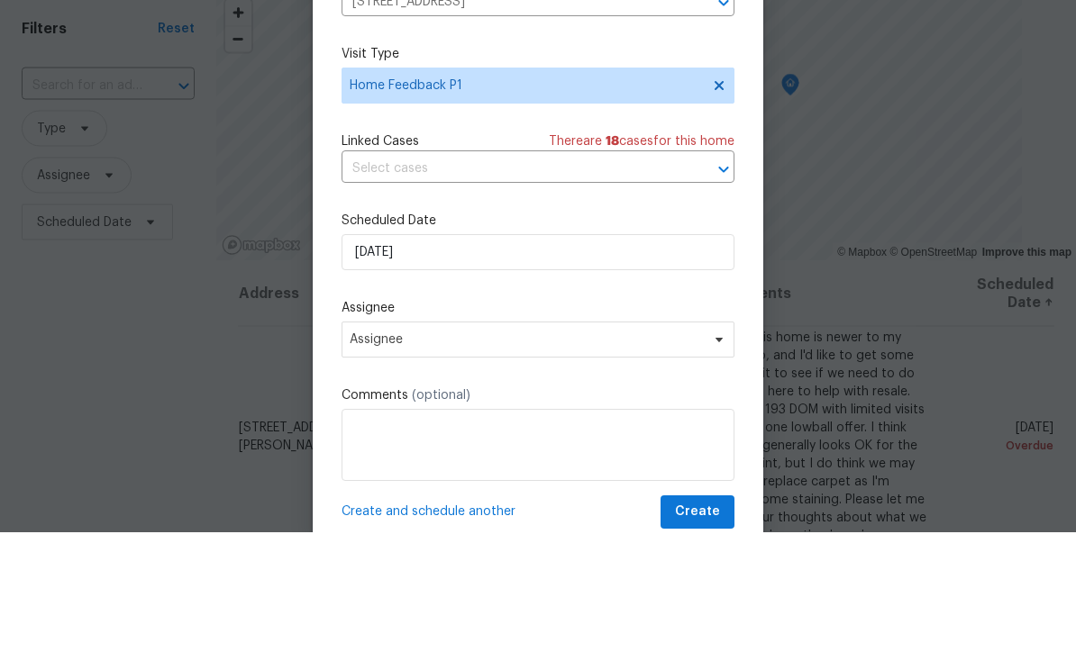
scroll to position [59, 0]
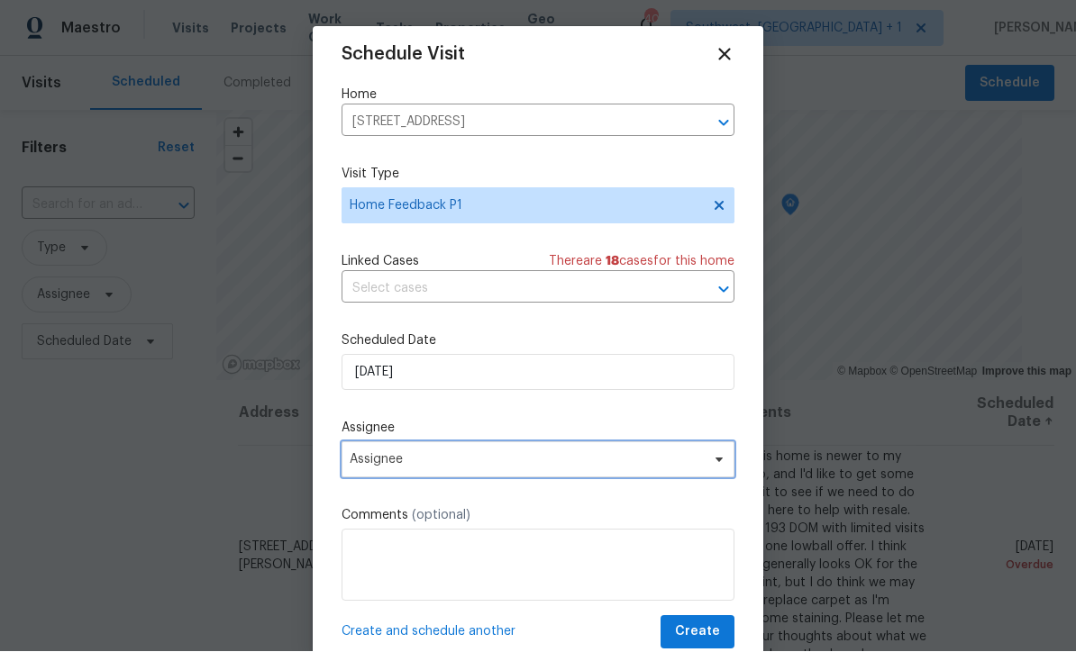
click at [474, 474] on span "Assignee" at bounding box center [537, 460] width 393 height 36
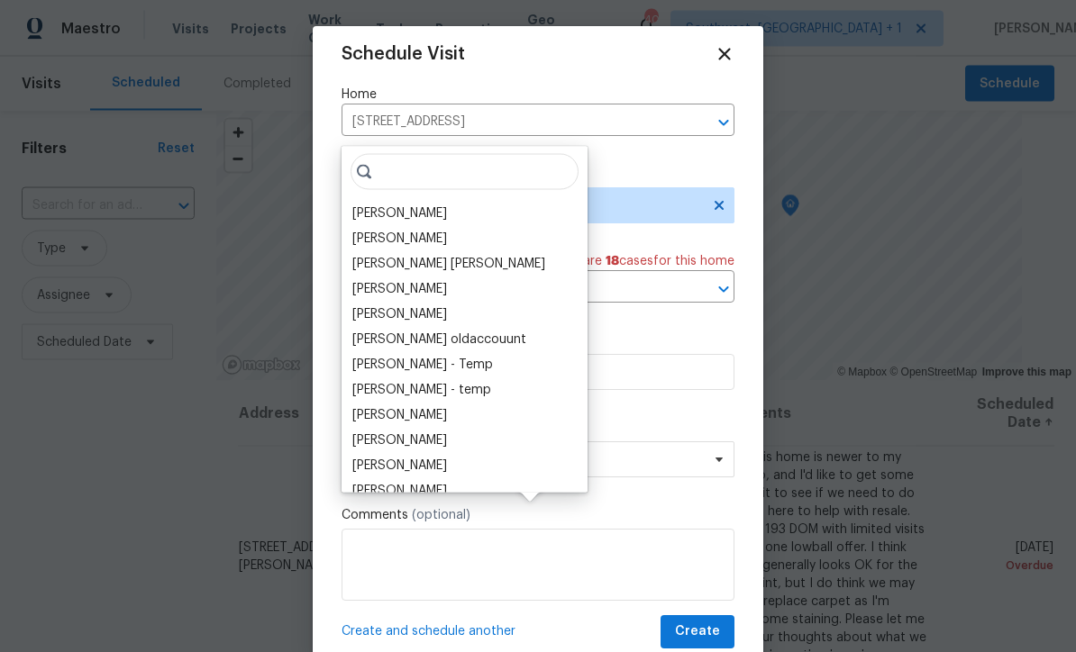
click at [364, 205] on div "[PERSON_NAME]" at bounding box center [399, 214] width 95 height 18
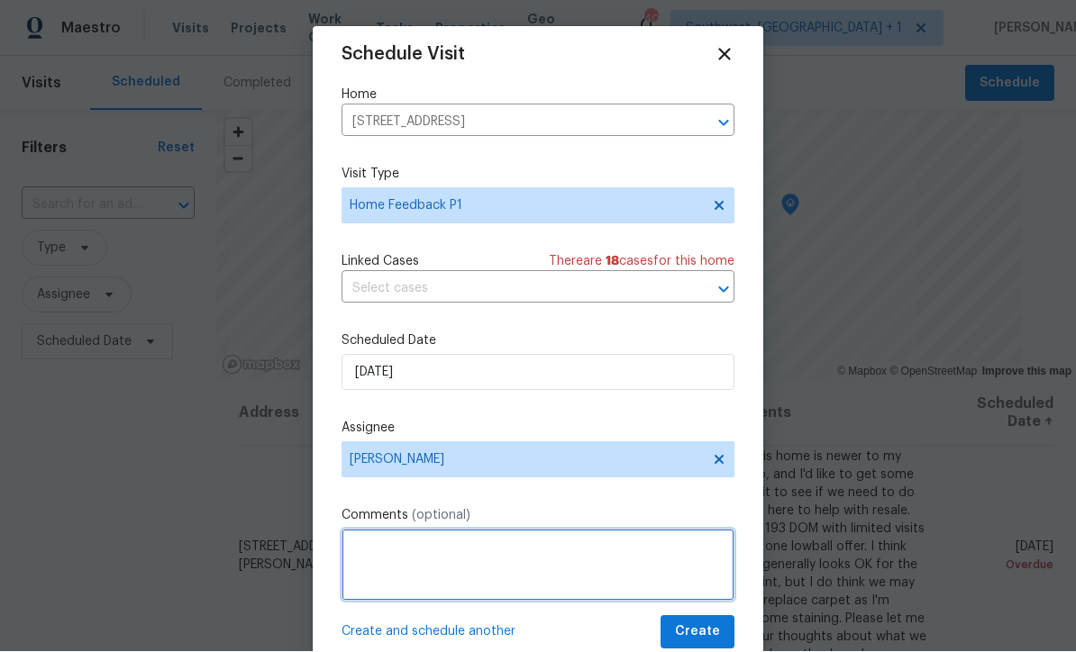
click at [519, 570] on textarea at bounding box center [537, 566] width 393 height 72
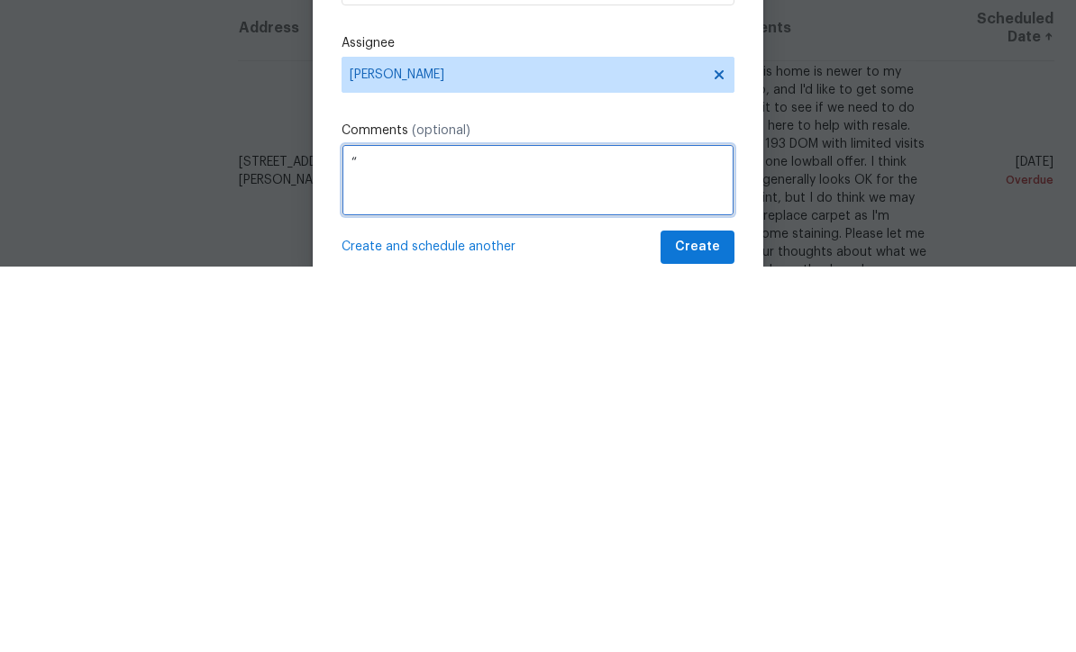
click at [406, 530] on textarea "“" at bounding box center [537, 566] width 393 height 72
paste textarea "the door to the bathroom does not open and allow access to the sink. need to fi…"
click at [359, 530] on textarea "“ the door to the bathroom does not open and allow access to the sink. need to …" at bounding box center [537, 566] width 393 height 72
click at [577, 530] on textarea "“the door to the bathroom does not open and allow access to the sink. need to f…" at bounding box center [537, 566] width 393 height 72
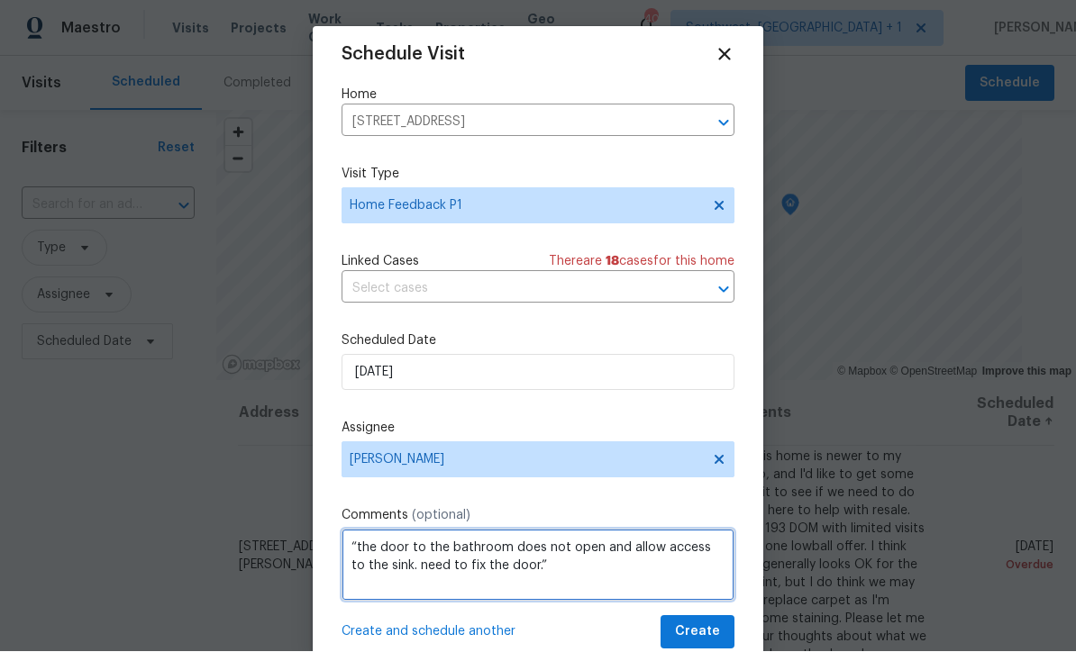
type textarea "“the door to the bathroom does not open and allow access to the sink. need to f…"
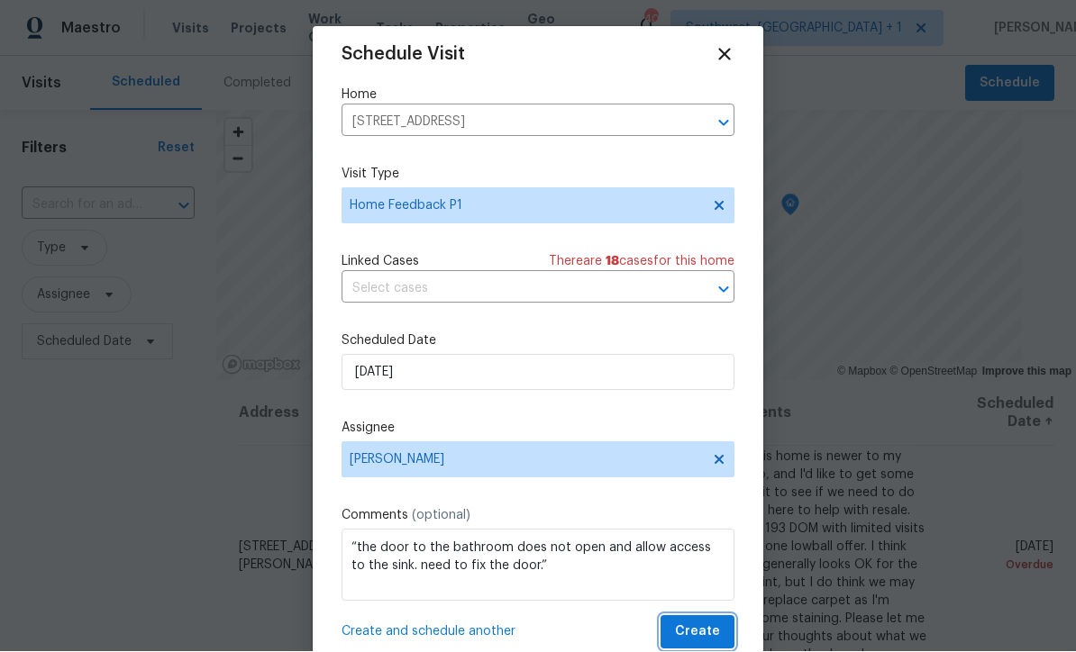
click at [699, 634] on span "Create" at bounding box center [697, 633] width 45 height 23
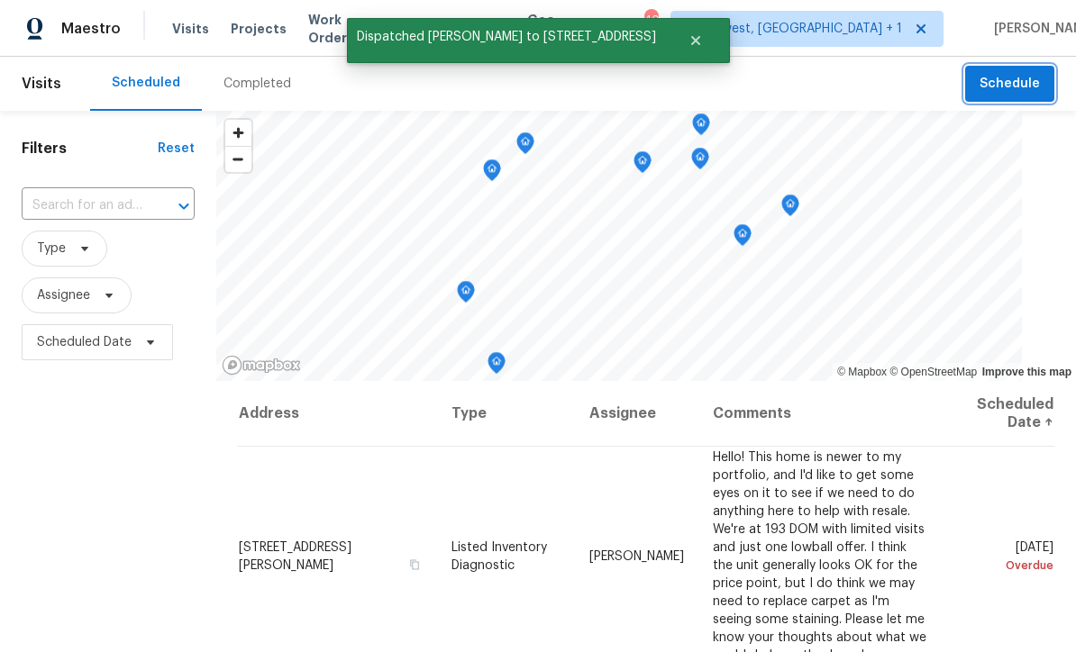
scroll to position [0, 0]
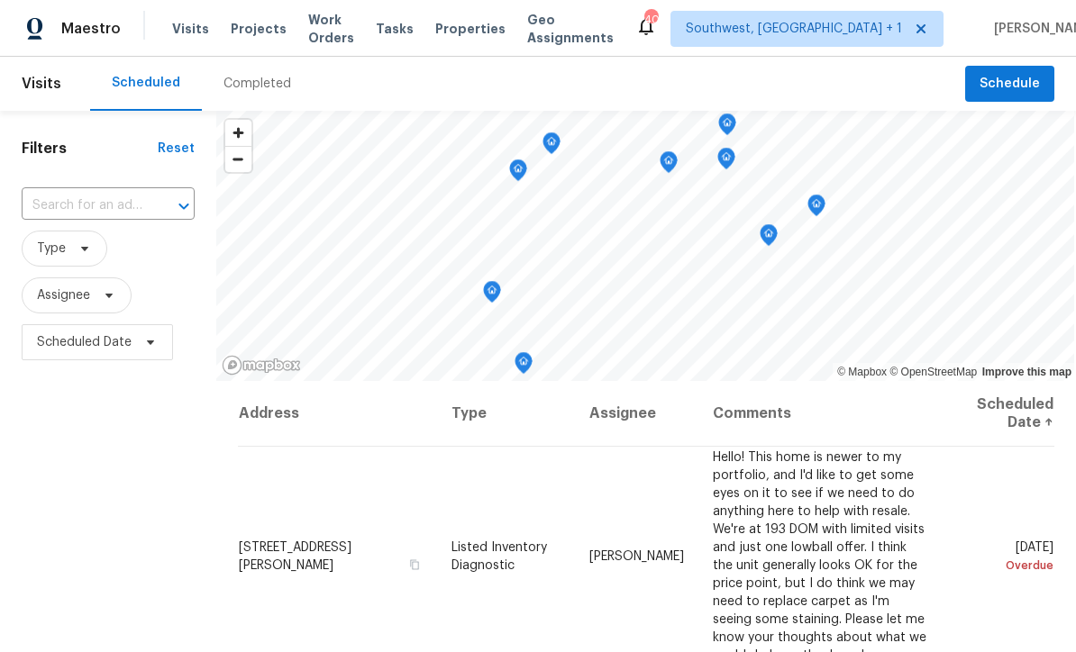
click at [235, 36] on span "Projects" at bounding box center [259, 29] width 56 height 18
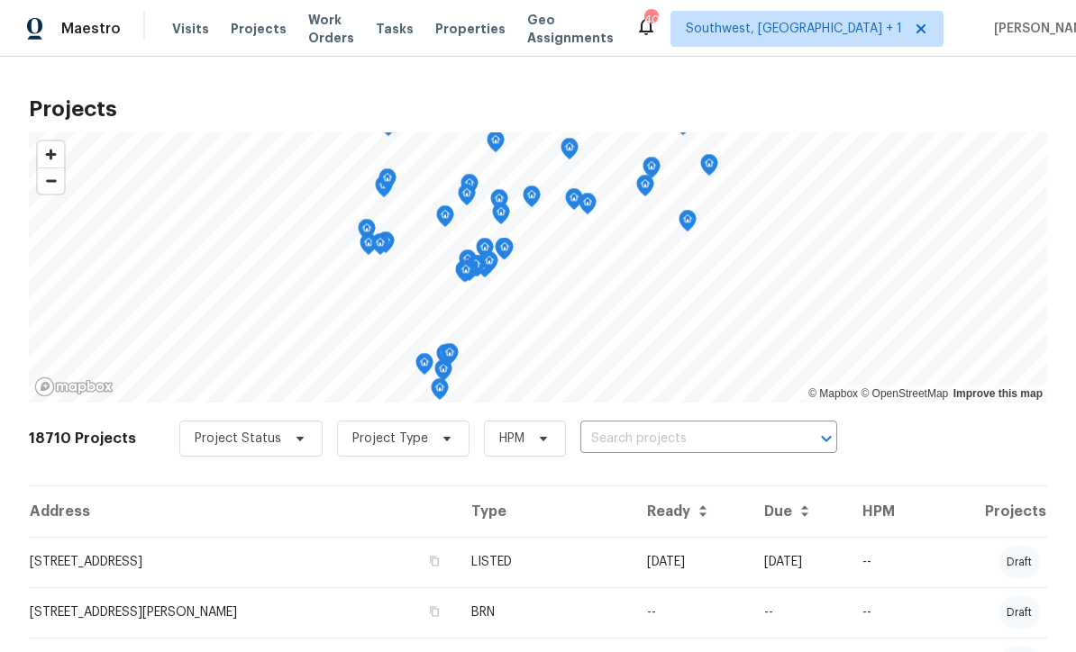
click at [696, 441] on input "text" at bounding box center [683, 439] width 206 height 28
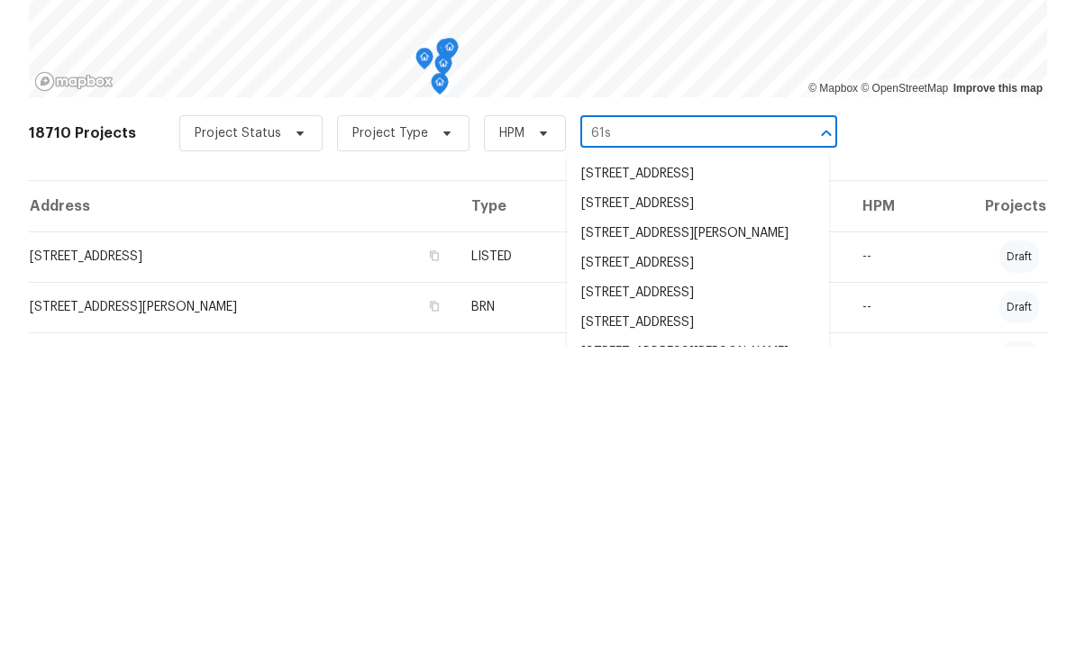
type input "61st"
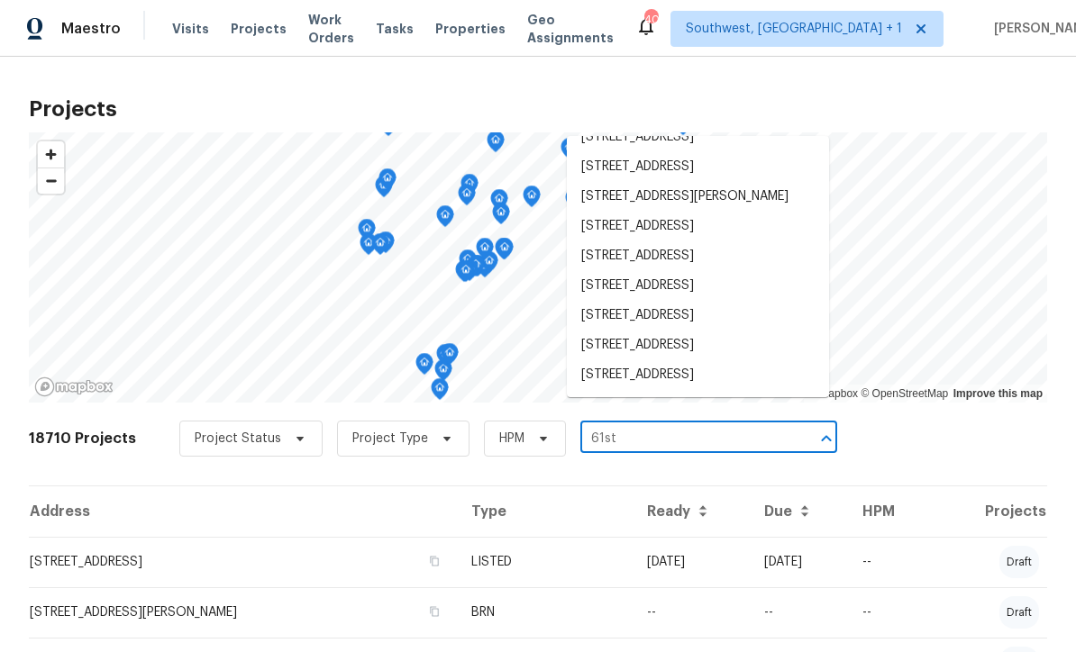
scroll to position [659, 0]
click at [697, 360] on li "5592 61st St N, Saint Petersburg, FL 33709" at bounding box center [698, 375] width 262 height 30
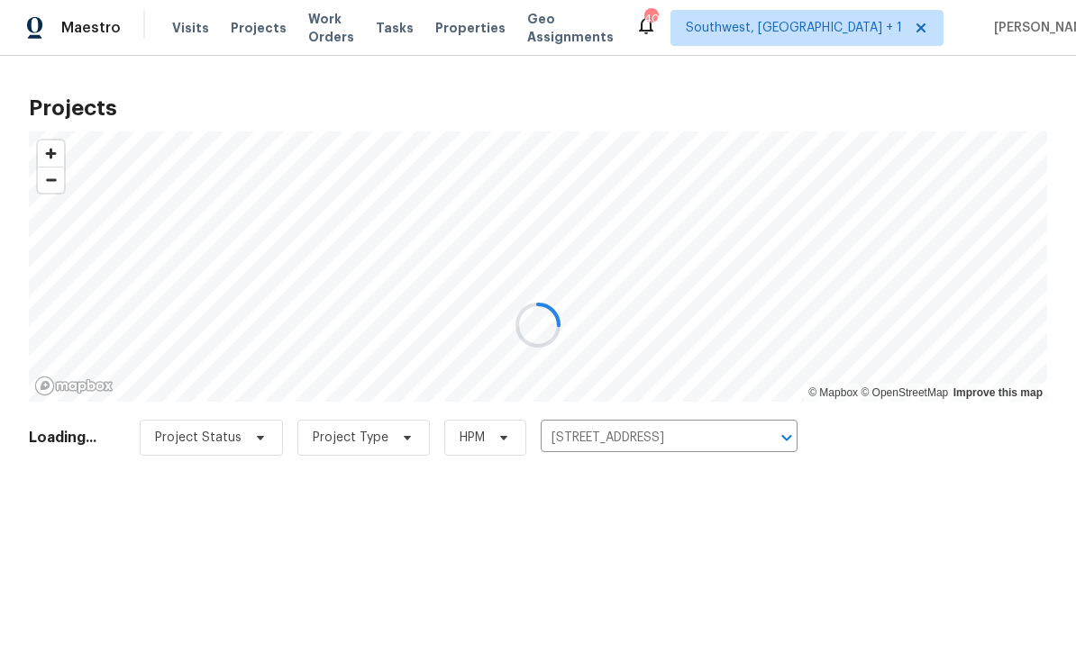
scroll to position [1, 0]
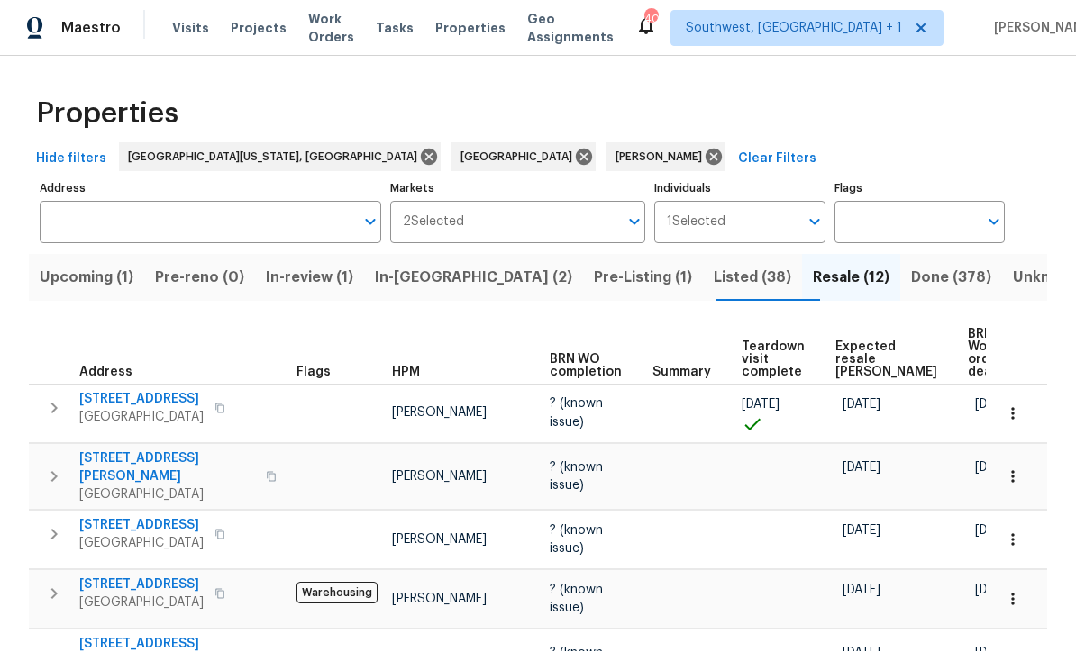
scroll to position [1, 0]
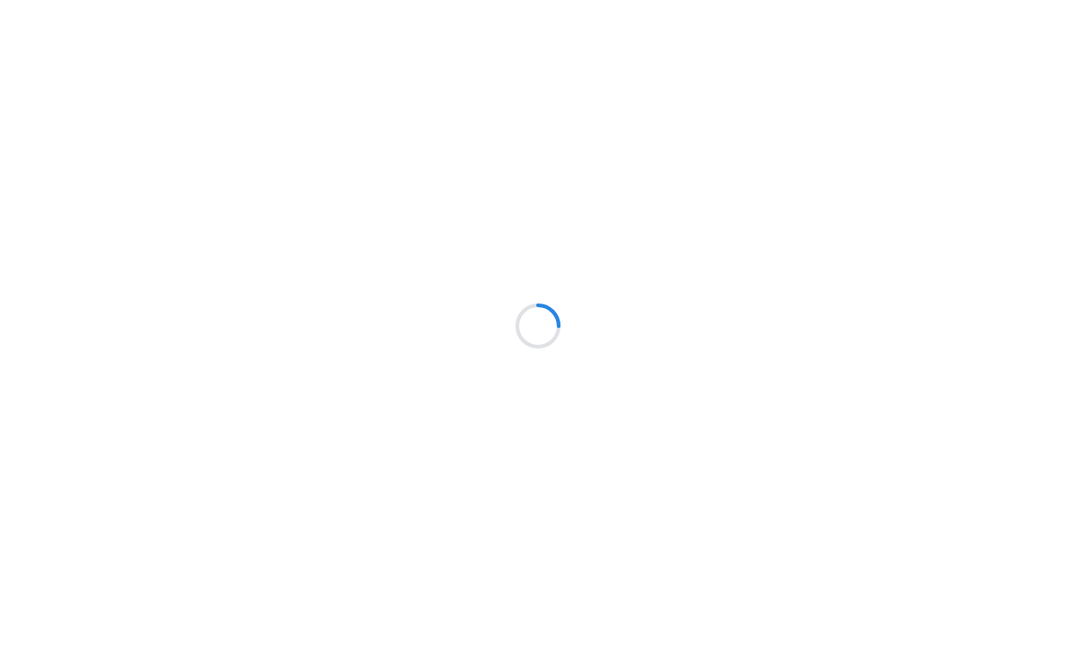
scroll to position [1, 0]
click at [666, 456] on div at bounding box center [538, 326] width 1076 height 652
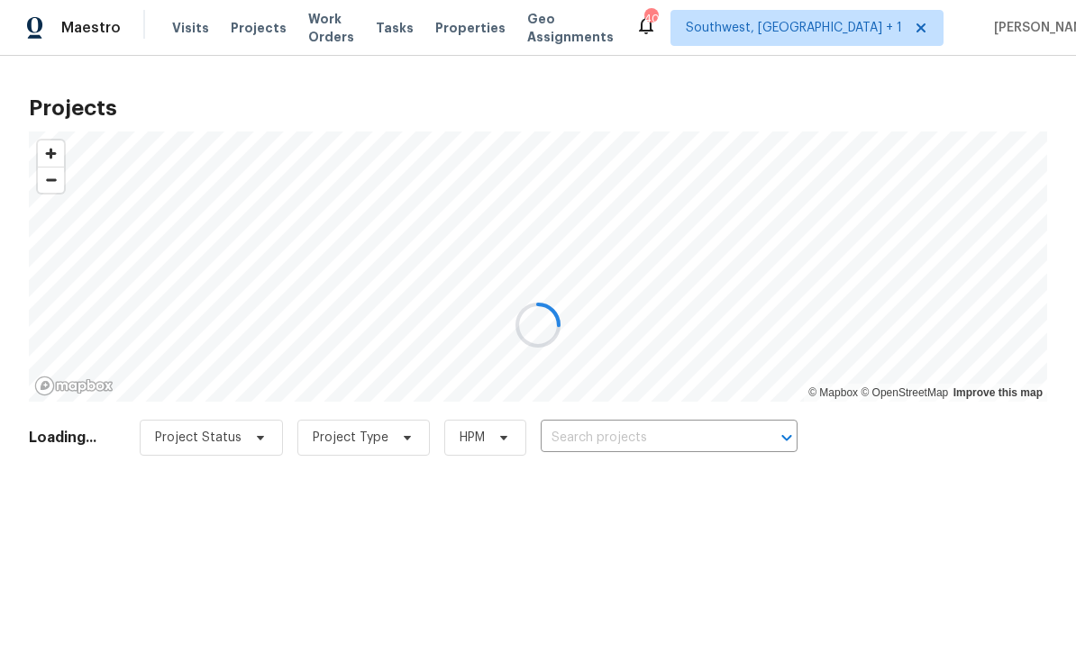
click at [683, 450] on div at bounding box center [538, 326] width 1076 height 652
click at [689, 435] on div at bounding box center [538, 326] width 1076 height 652
click at [677, 436] on div at bounding box center [538, 326] width 1076 height 652
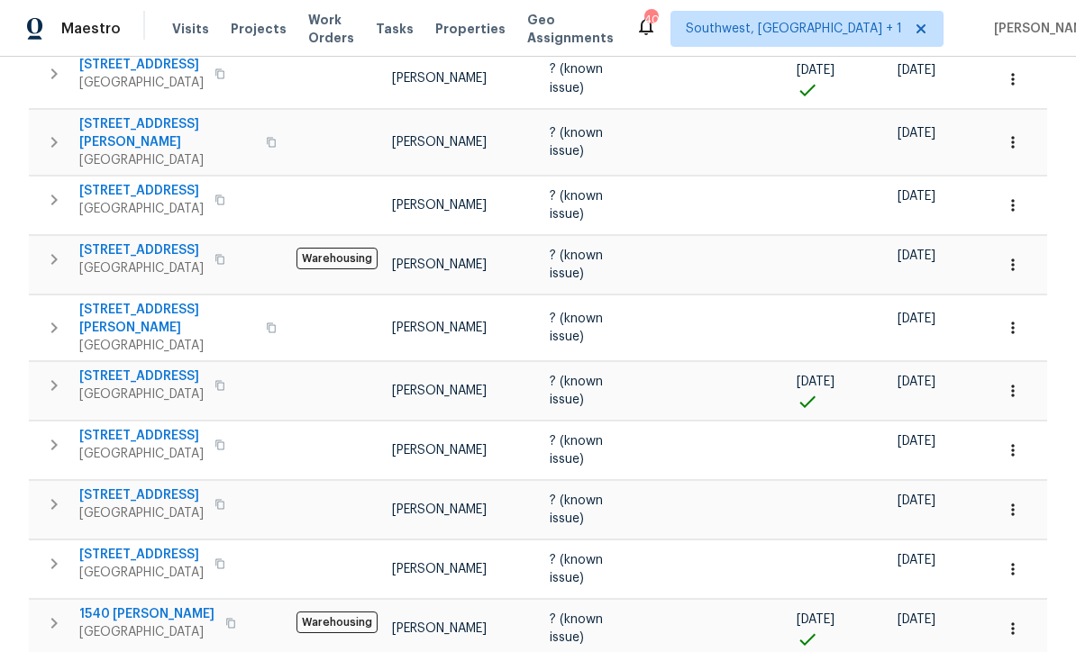
scroll to position [334, 0]
click at [112, 428] on span "[STREET_ADDRESS]" at bounding box center [141, 437] width 124 height 18
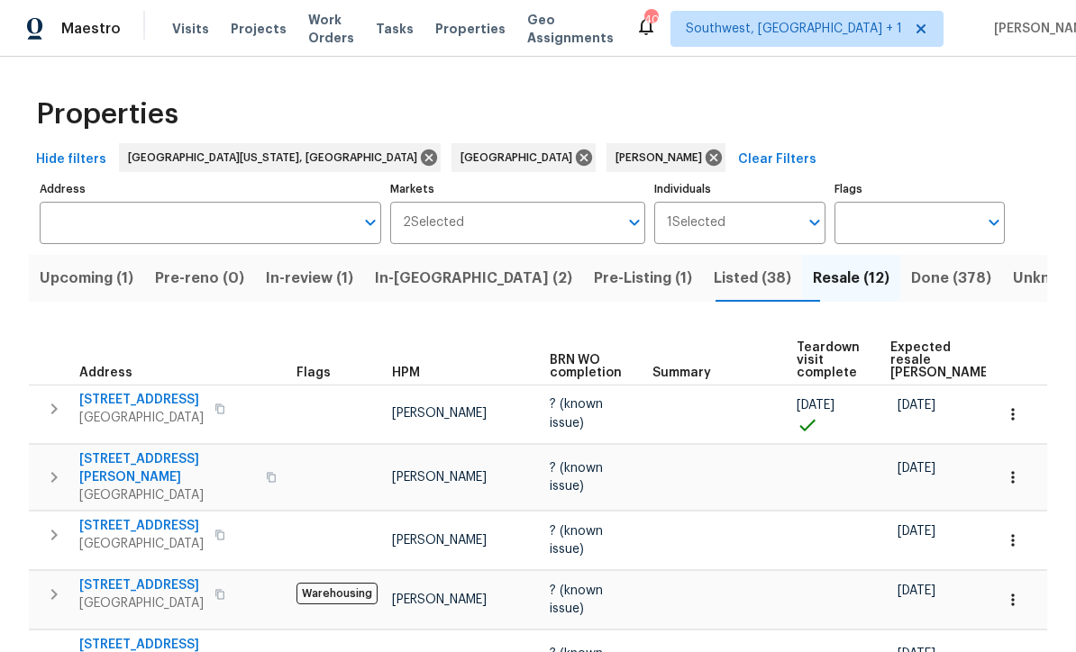
scroll to position [0, 0]
click at [714, 266] on span "Listed (38)" at bounding box center [752, 278] width 77 height 25
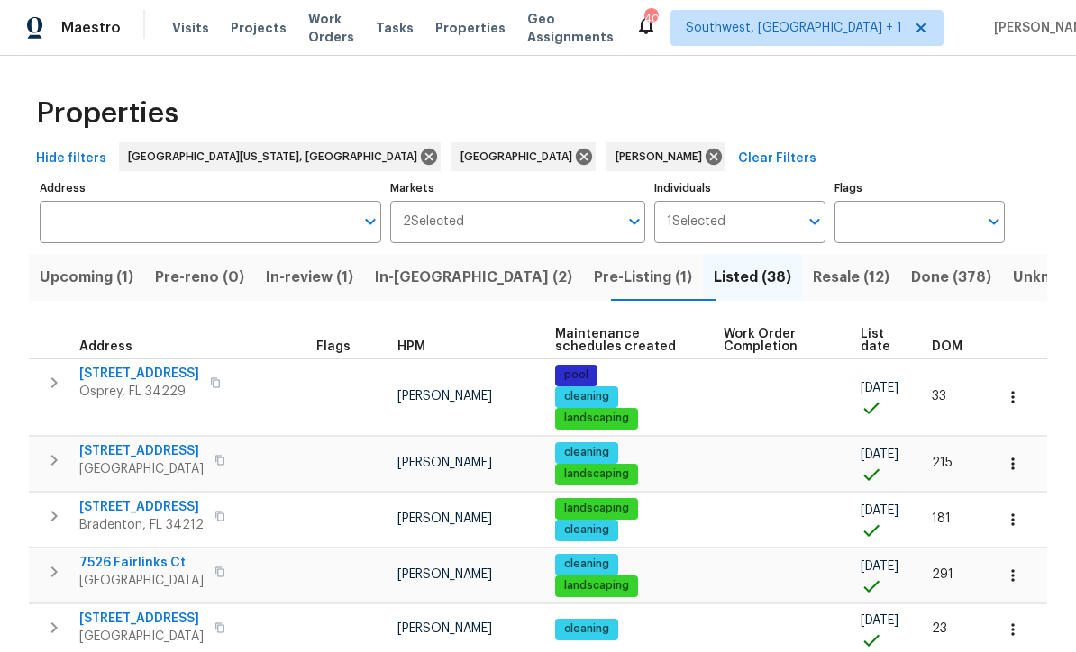
scroll to position [1, 0]
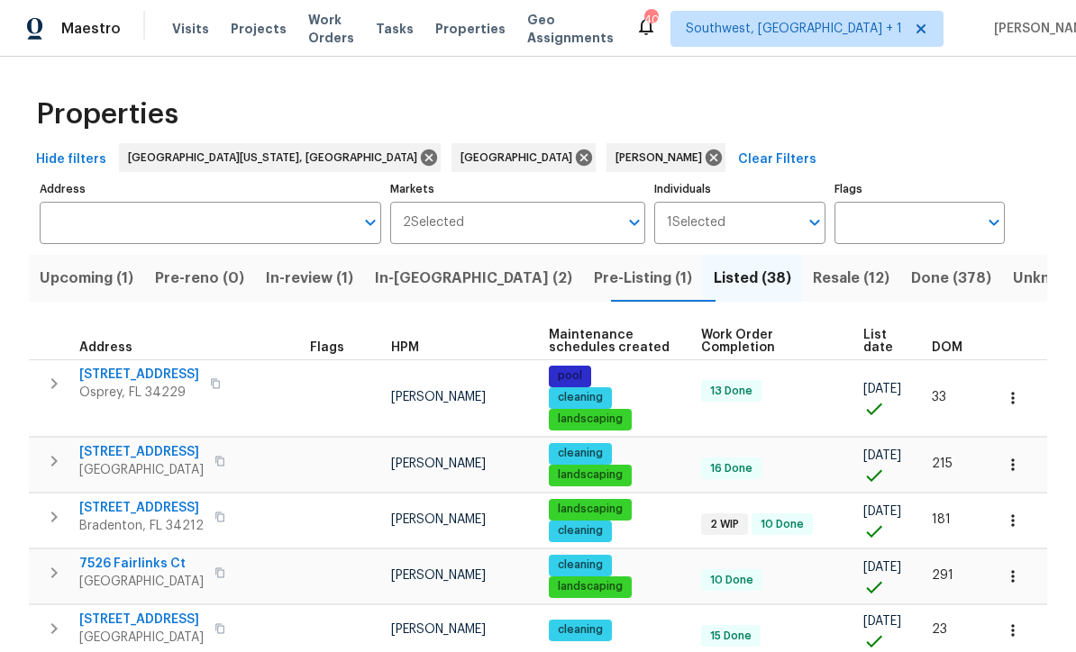
click at [876, 338] on span "List date" at bounding box center [882, 341] width 38 height 25
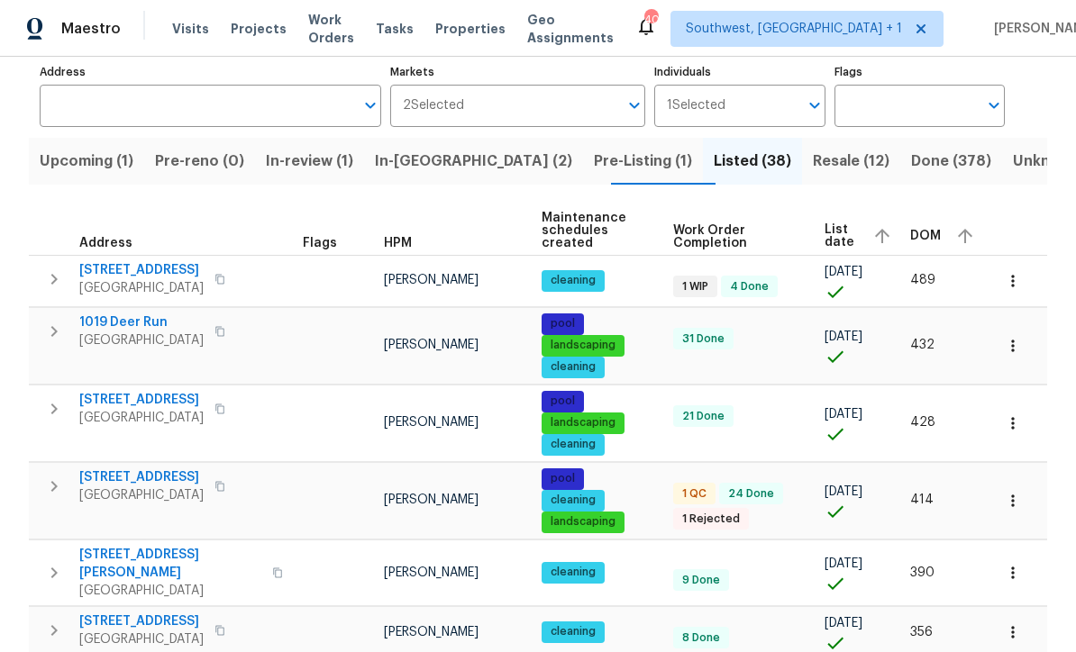
scroll to position [115, 0]
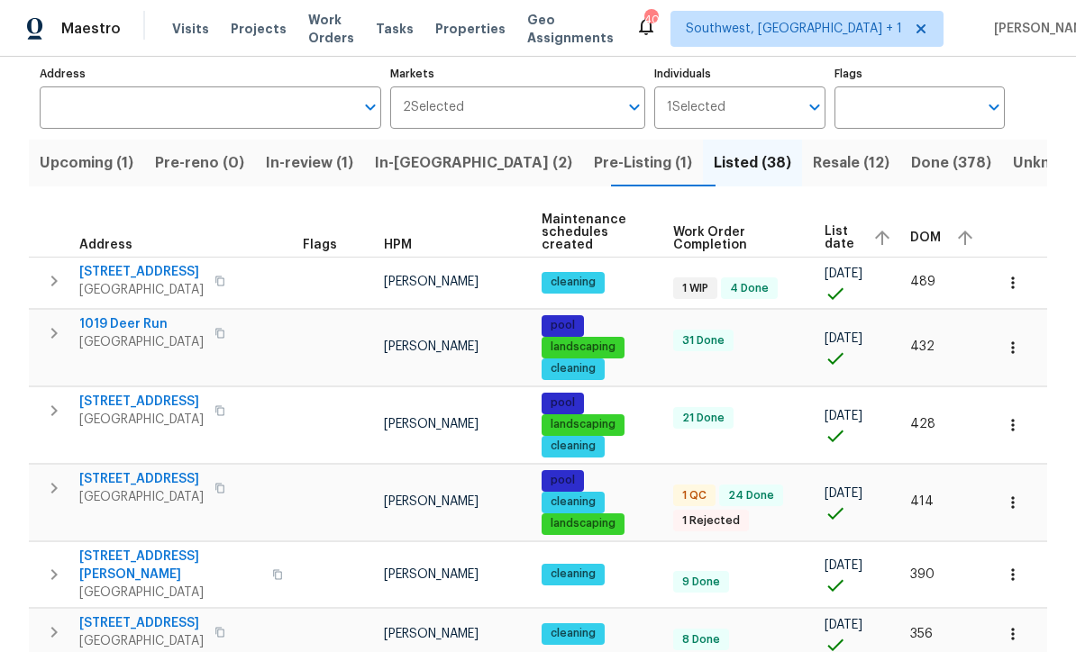
click at [798, 432] on tr "[STREET_ADDRESS] [PERSON_NAME] pool landscaping cleaning 21 Done [DATE] 428" at bounding box center [538, 425] width 1018 height 77
click at [163, 263] on span "525 Manatee Ct Apt 14" at bounding box center [141, 272] width 124 height 18
click at [1014, 341] on icon "button" at bounding box center [1012, 347] width 3 height 12
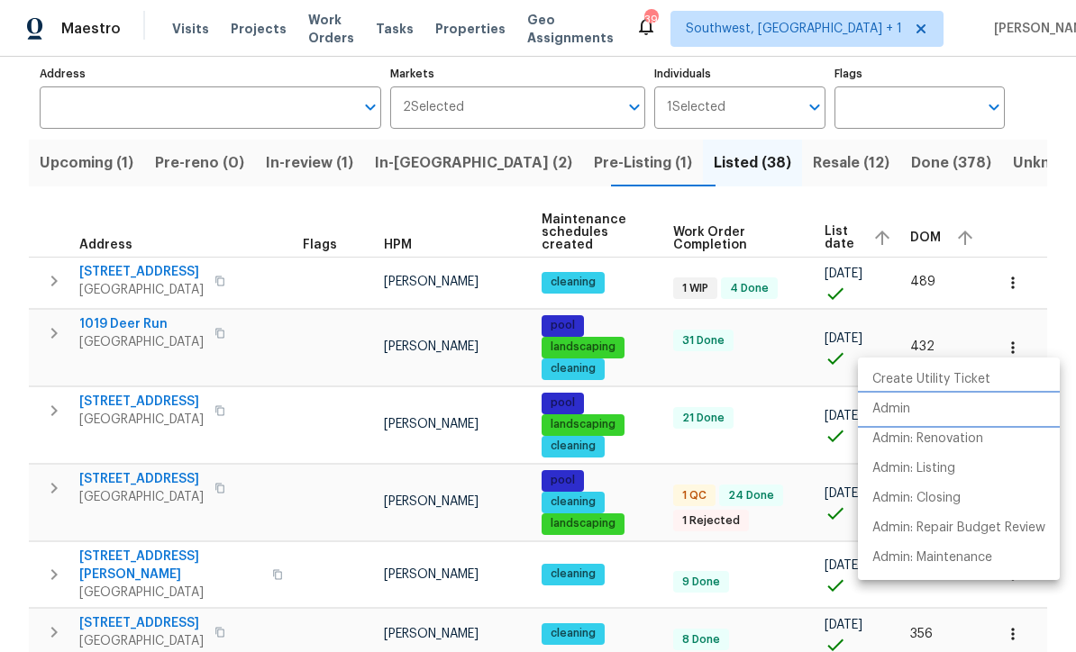
click at [897, 413] on p "Admin" at bounding box center [891, 409] width 38 height 19
click at [663, 612] on div at bounding box center [538, 326] width 1076 height 652
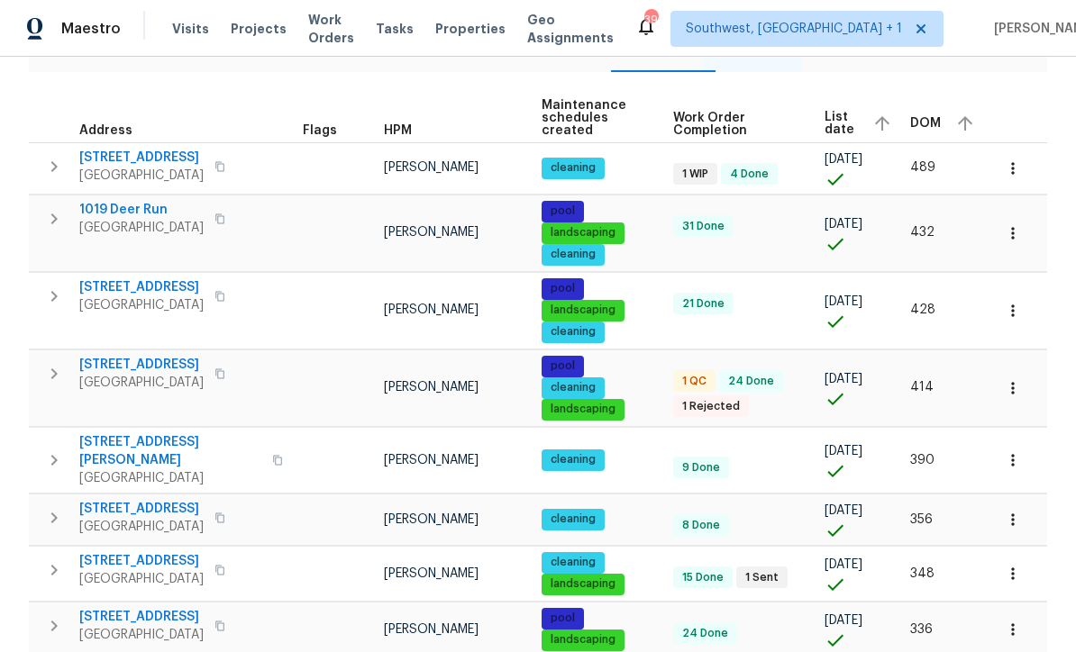
scroll to position [259, 0]
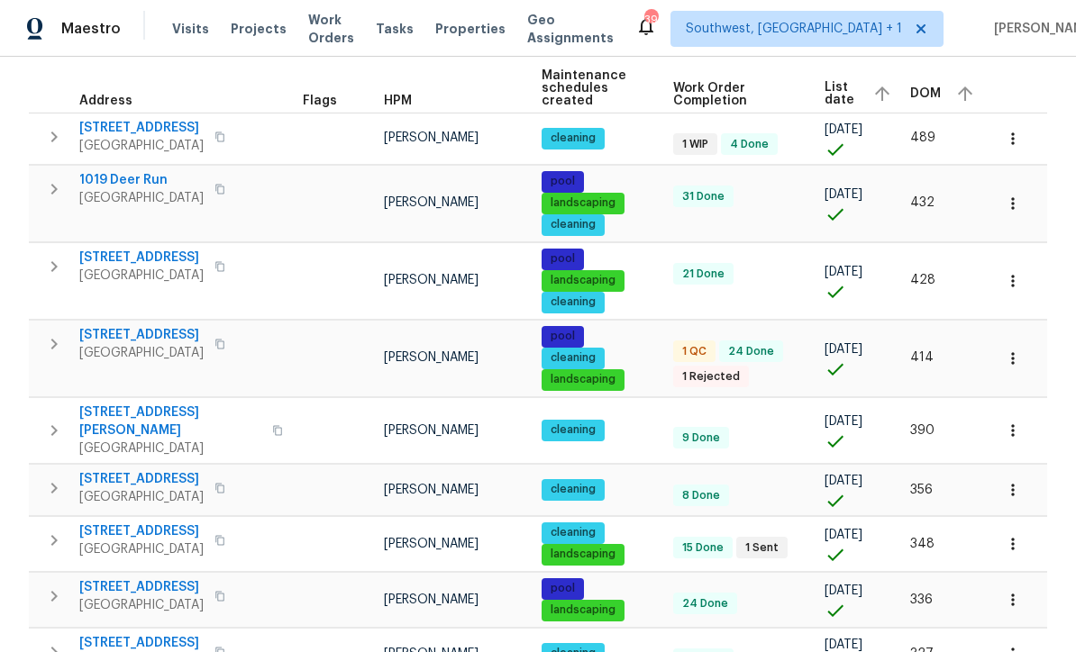
click at [1014, 272] on icon "button" at bounding box center [1013, 281] width 18 height 18
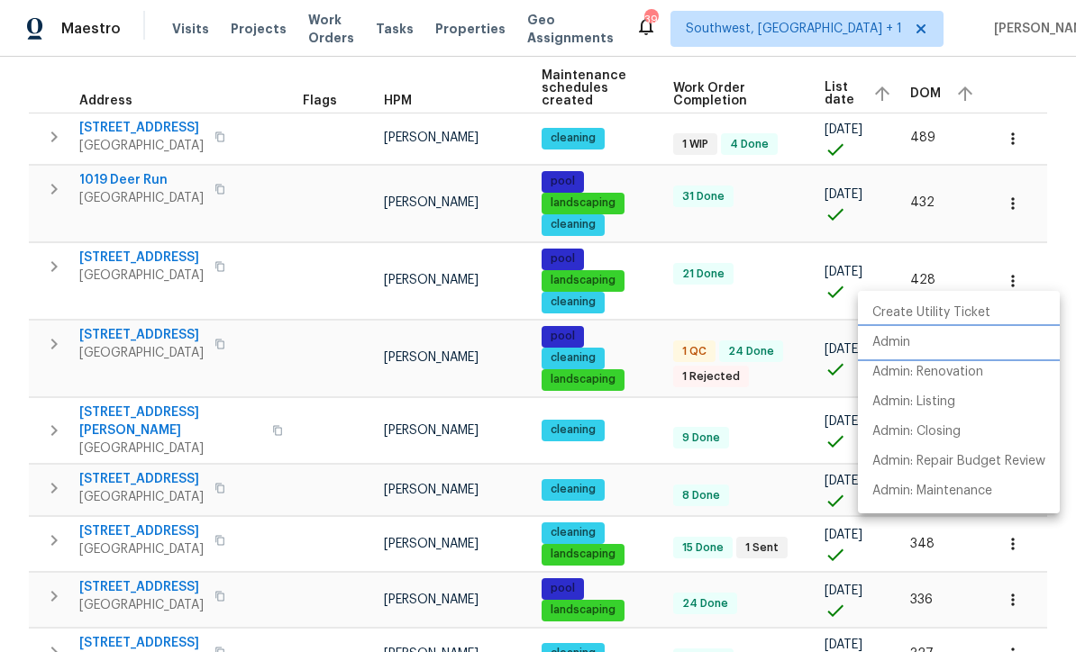
click at [895, 334] on p "Admin" at bounding box center [891, 342] width 38 height 19
click at [647, 479] on div at bounding box center [538, 326] width 1076 height 652
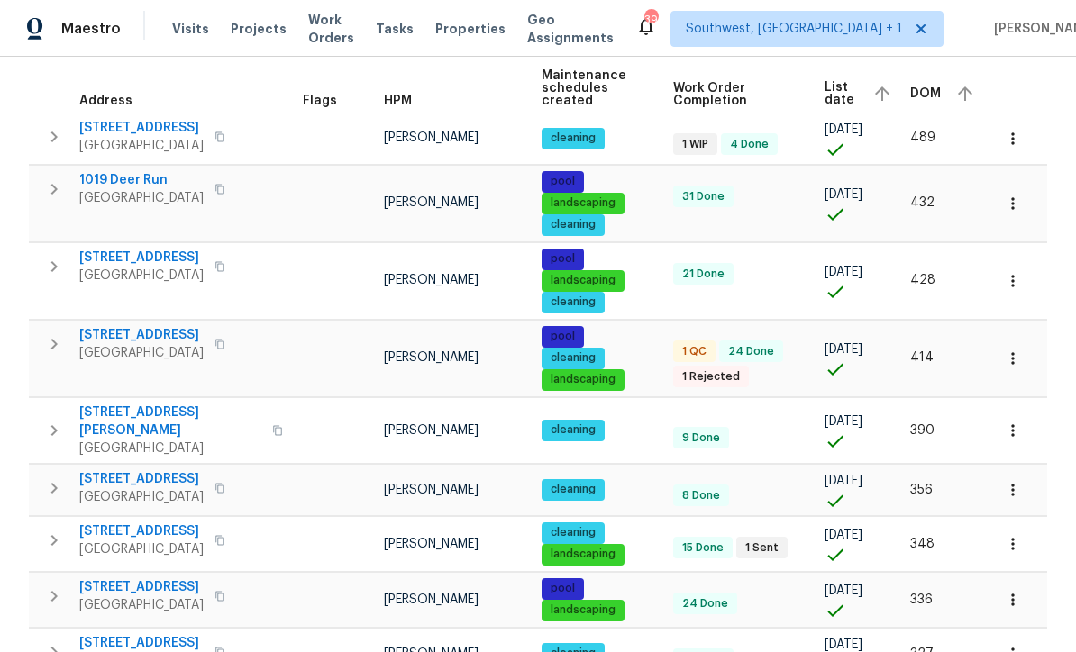
click at [142, 326] on span "7087 Spinnaker Blvd" at bounding box center [141, 335] width 124 height 18
click at [1011, 350] on icon "button" at bounding box center [1013, 359] width 18 height 18
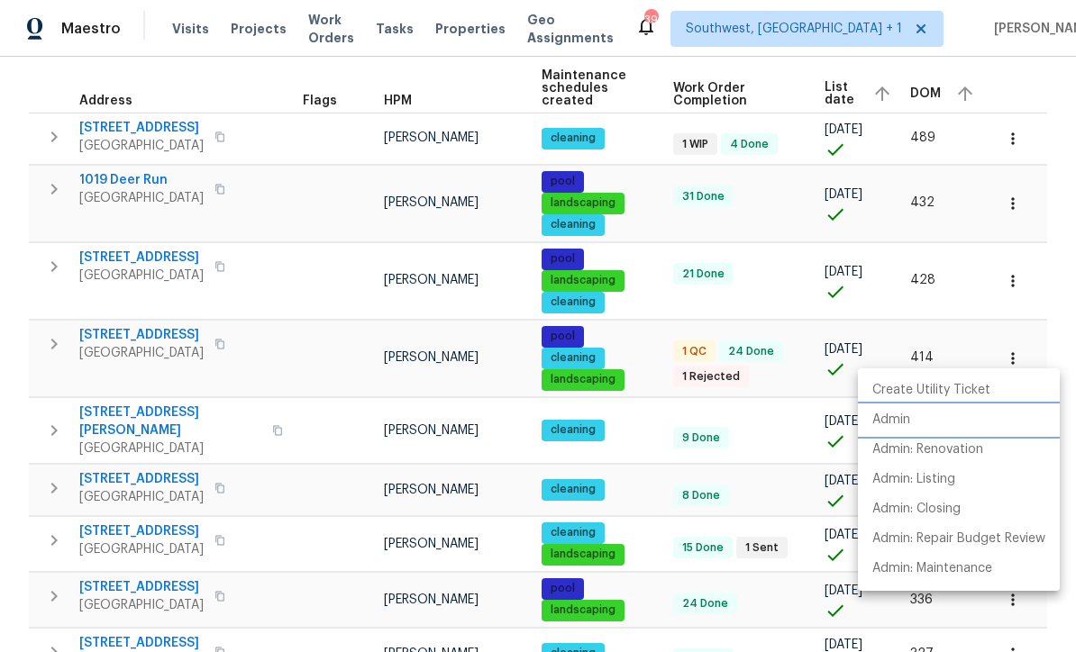
click at [896, 417] on p "Admin" at bounding box center [891, 420] width 38 height 19
click at [648, 470] on div at bounding box center [538, 326] width 1076 height 652
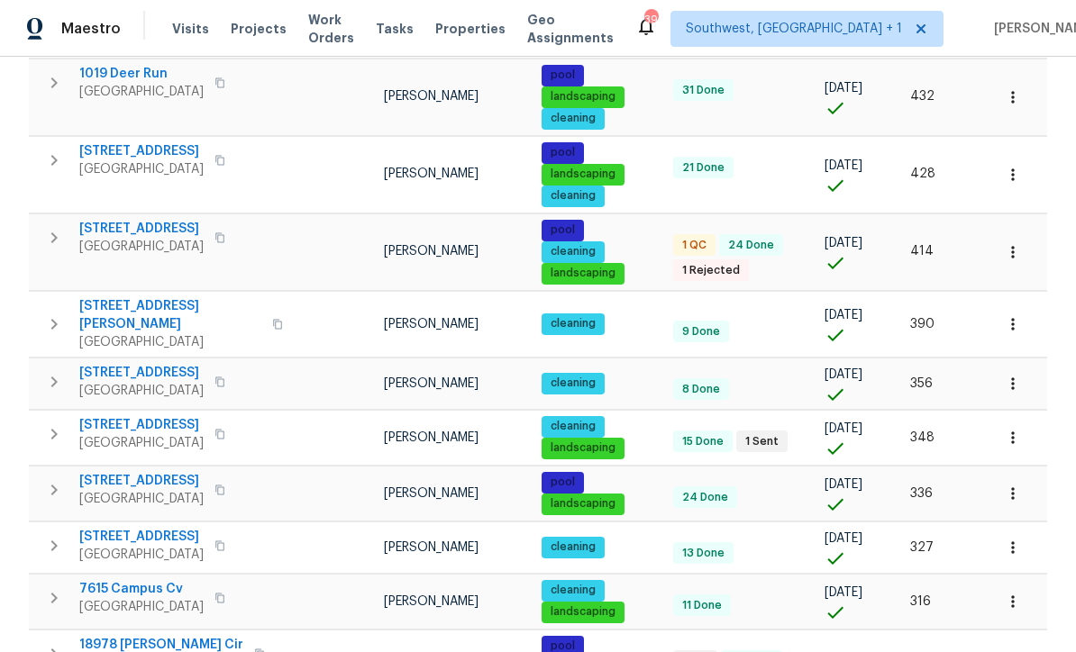
scroll to position [364, 0]
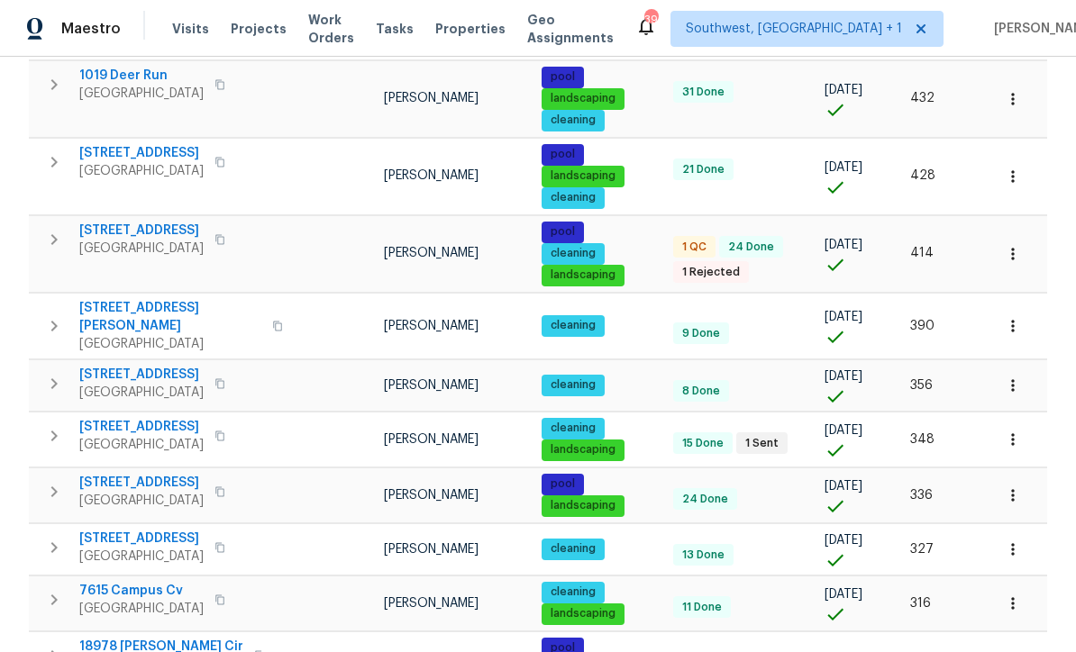
click at [1010, 317] on icon "button" at bounding box center [1013, 326] width 18 height 18
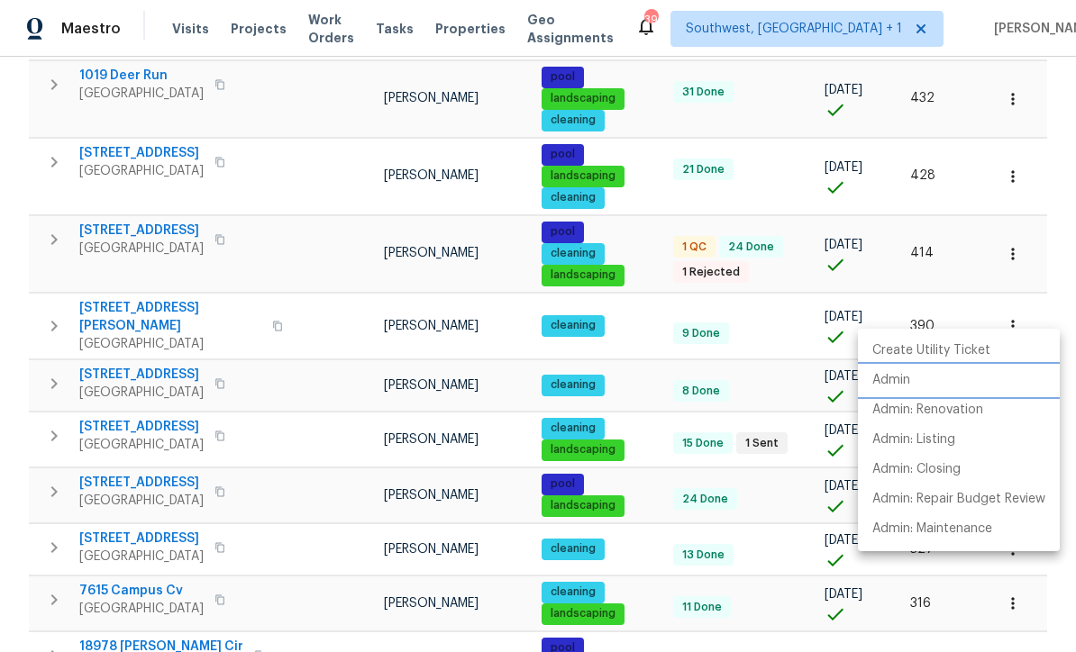
click at [898, 377] on p "Admin" at bounding box center [891, 380] width 38 height 19
click at [659, 374] on div at bounding box center [538, 326] width 1076 height 652
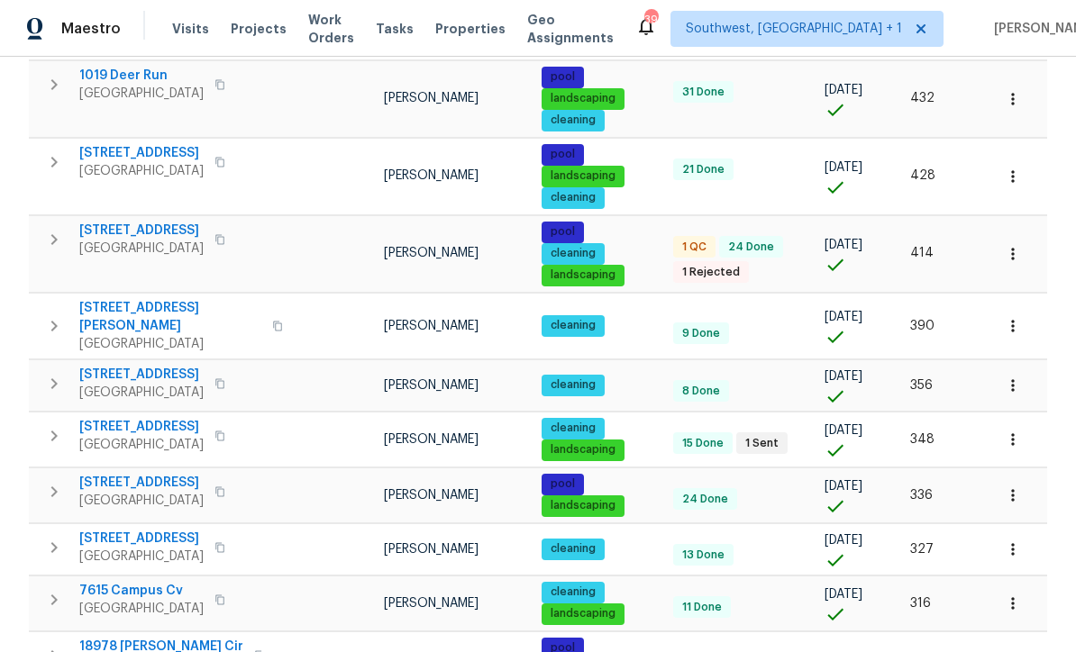
click at [1012, 379] on icon "button" at bounding box center [1012, 385] width 3 height 12
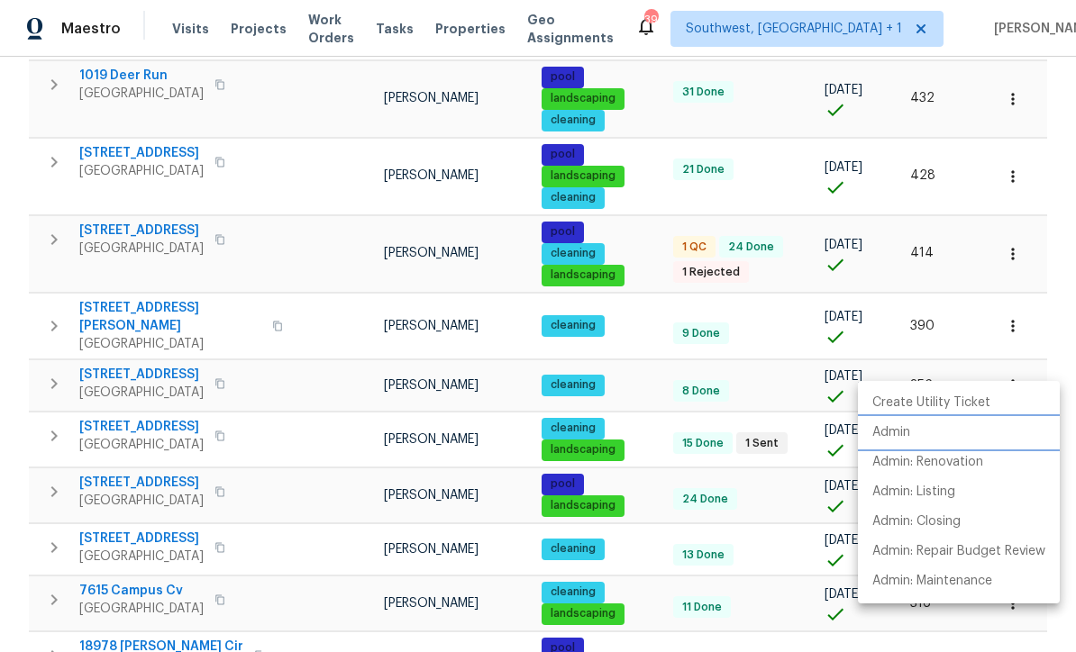
click at [896, 434] on p "Admin" at bounding box center [891, 432] width 38 height 19
click at [647, 404] on div at bounding box center [538, 326] width 1076 height 652
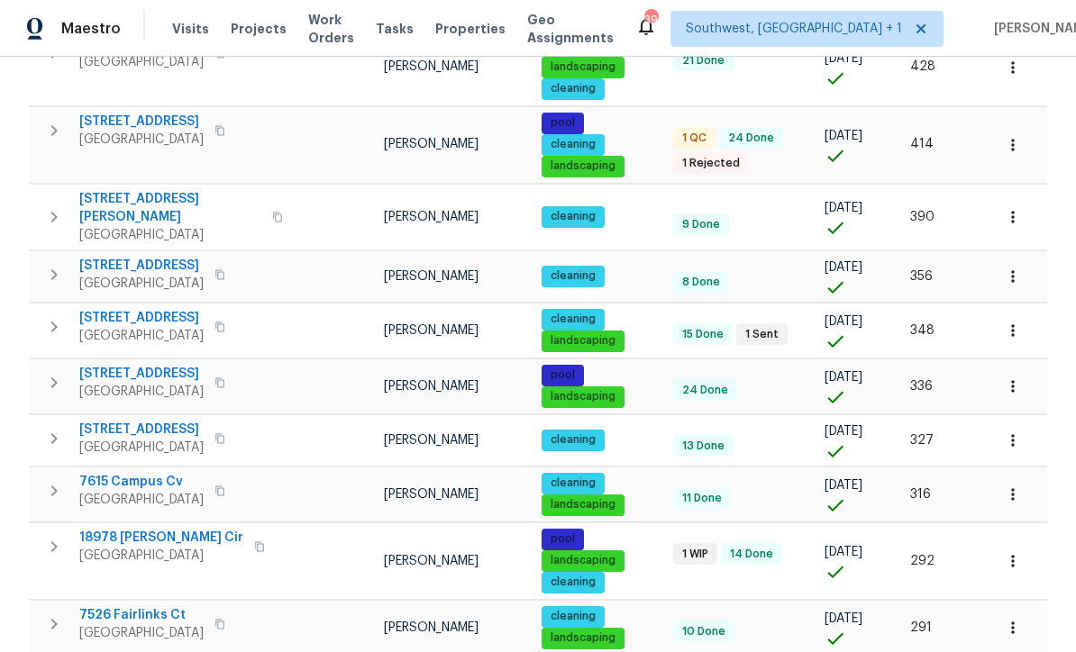
scroll to position [472, 0]
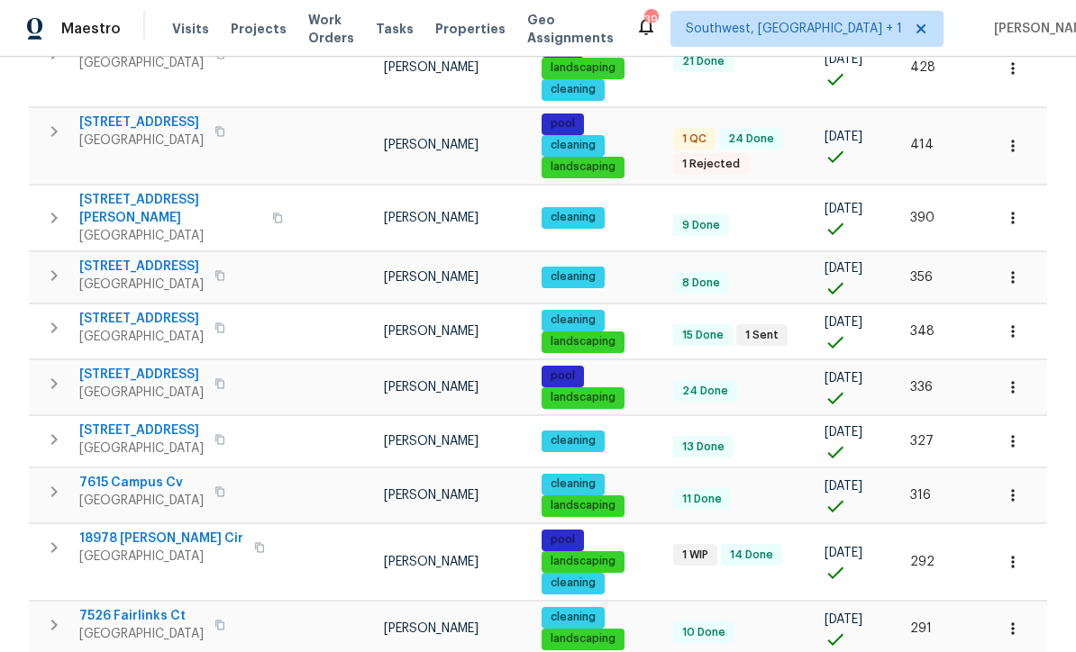
click at [123, 310] on span "790 Harvard St" at bounding box center [141, 319] width 124 height 18
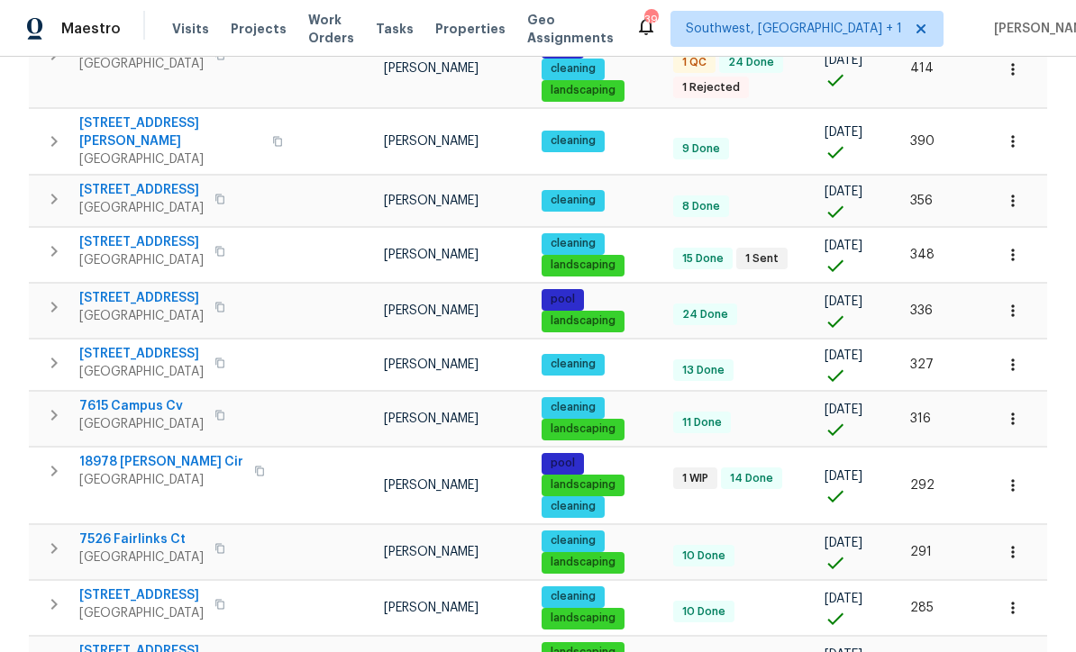
scroll to position [560, 0]
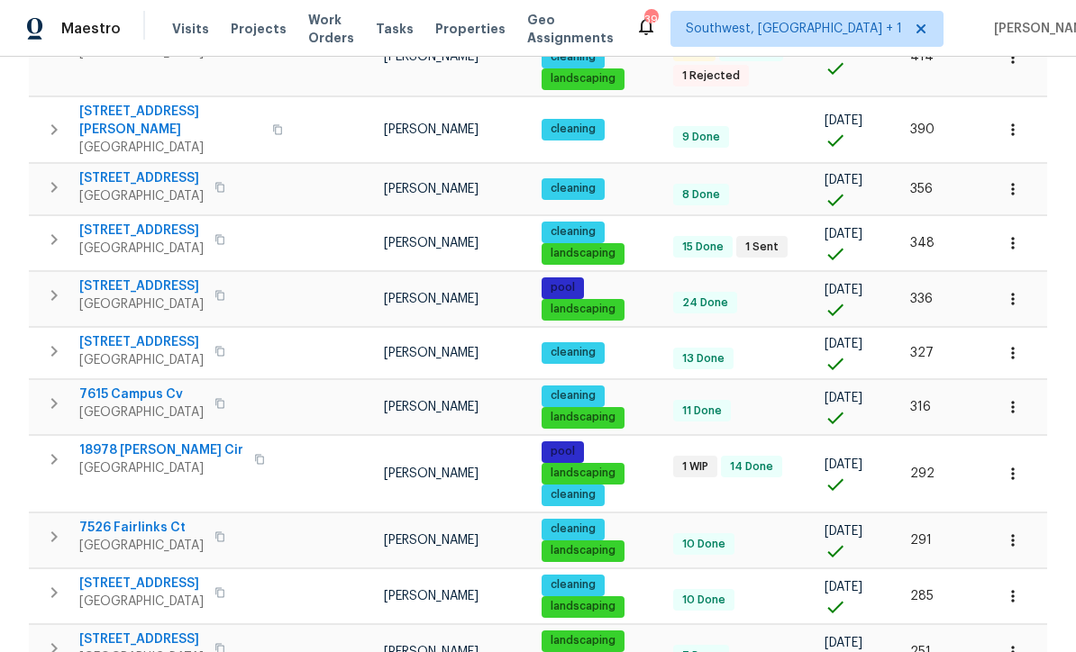
click at [1012, 344] on icon "button" at bounding box center [1013, 353] width 18 height 18
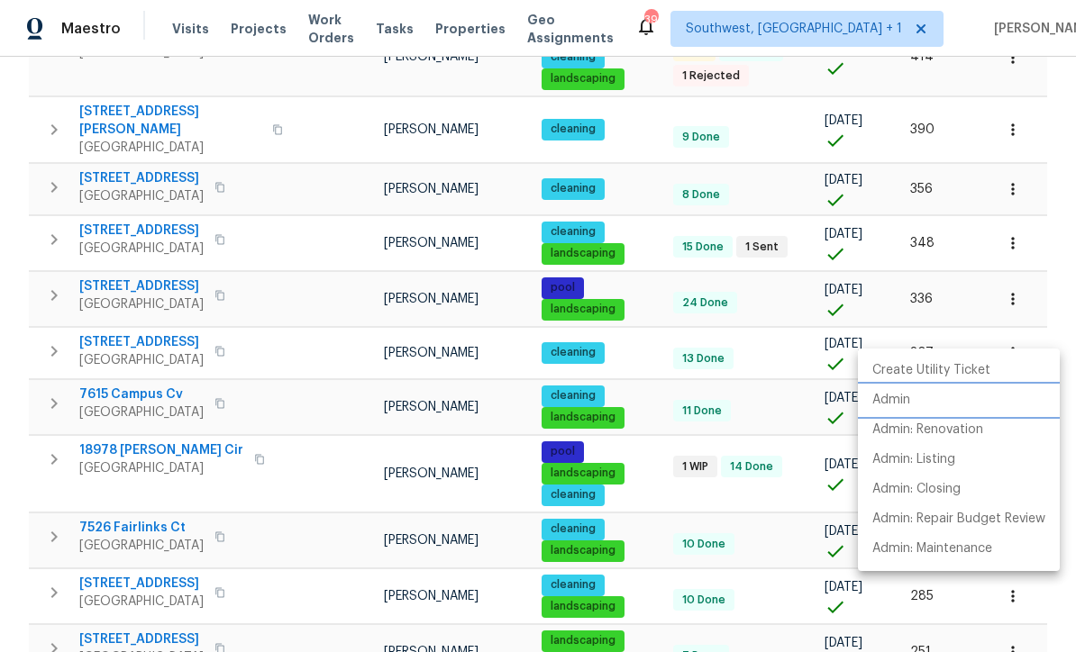
click at [889, 397] on p "Admin" at bounding box center [891, 400] width 38 height 19
click at [780, 538] on div at bounding box center [538, 326] width 1076 height 652
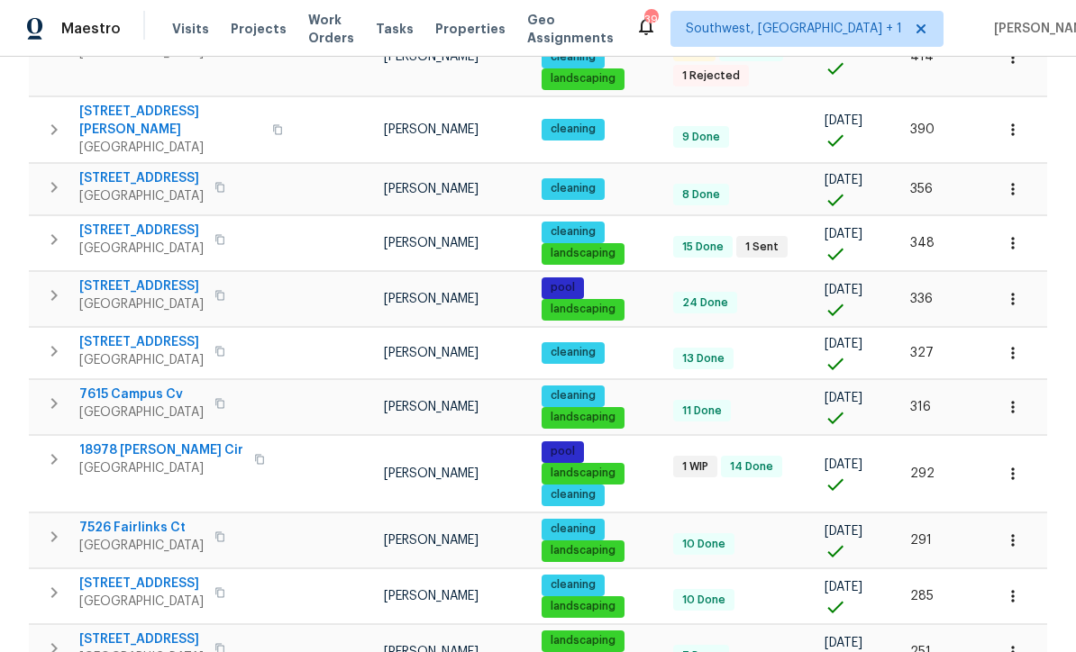
click at [1014, 398] on icon "button" at bounding box center [1013, 407] width 18 height 18
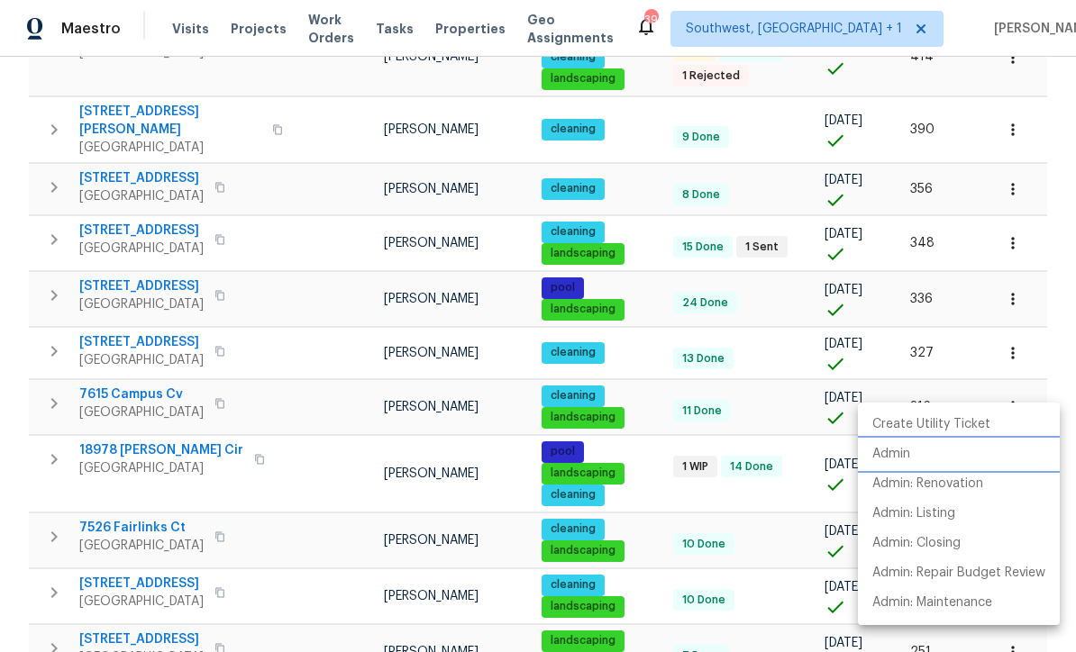
click at [895, 450] on p "Admin" at bounding box center [891, 454] width 38 height 19
click at [657, 396] on div at bounding box center [538, 326] width 1076 height 652
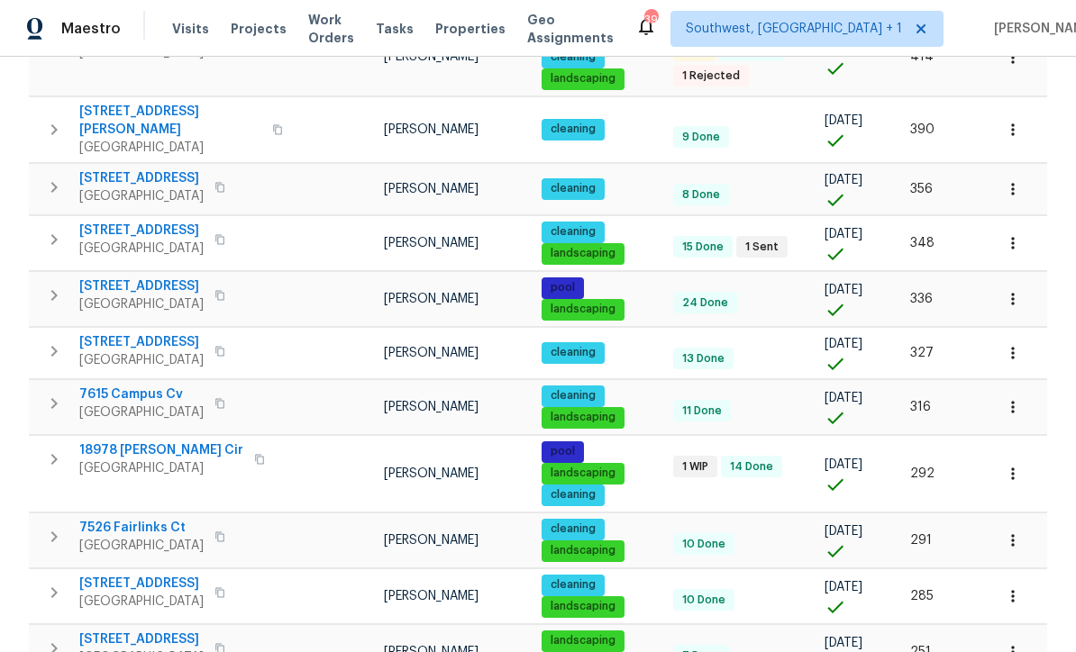
click at [1015, 465] on icon "button" at bounding box center [1013, 474] width 18 height 18
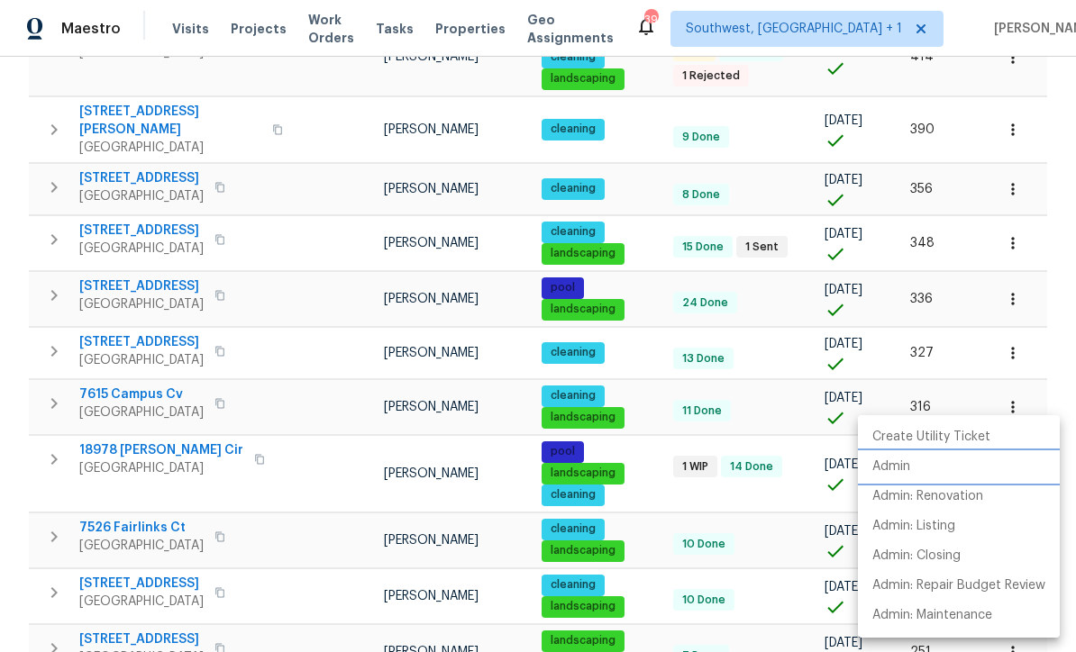
click at [894, 466] on p "Admin" at bounding box center [891, 467] width 38 height 19
click at [660, 491] on div at bounding box center [538, 326] width 1076 height 652
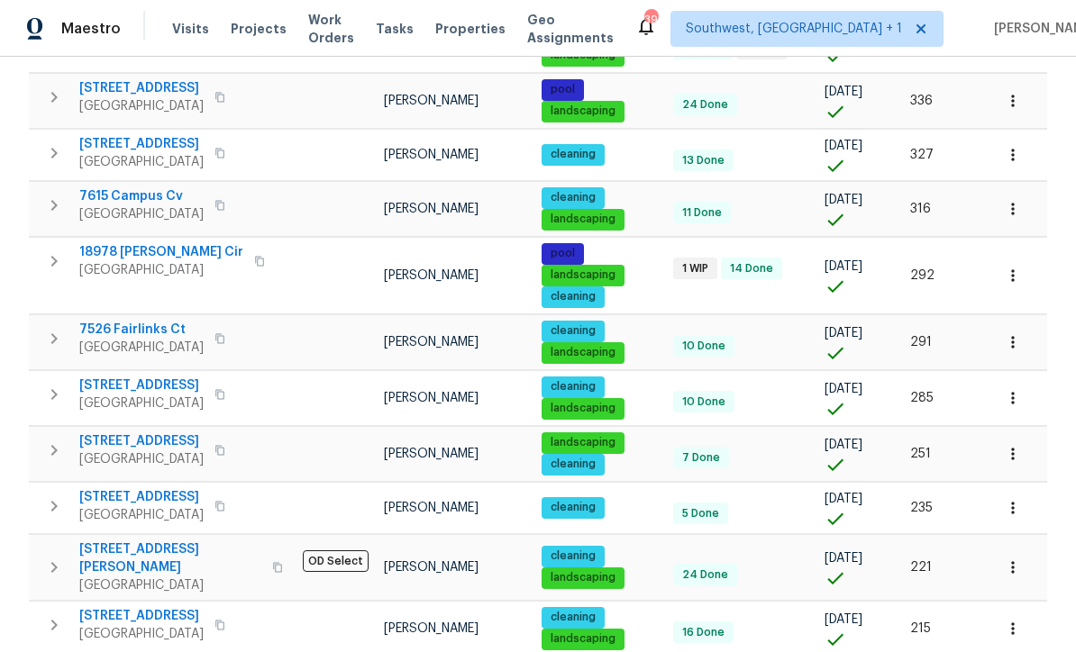
scroll to position [758, 0]
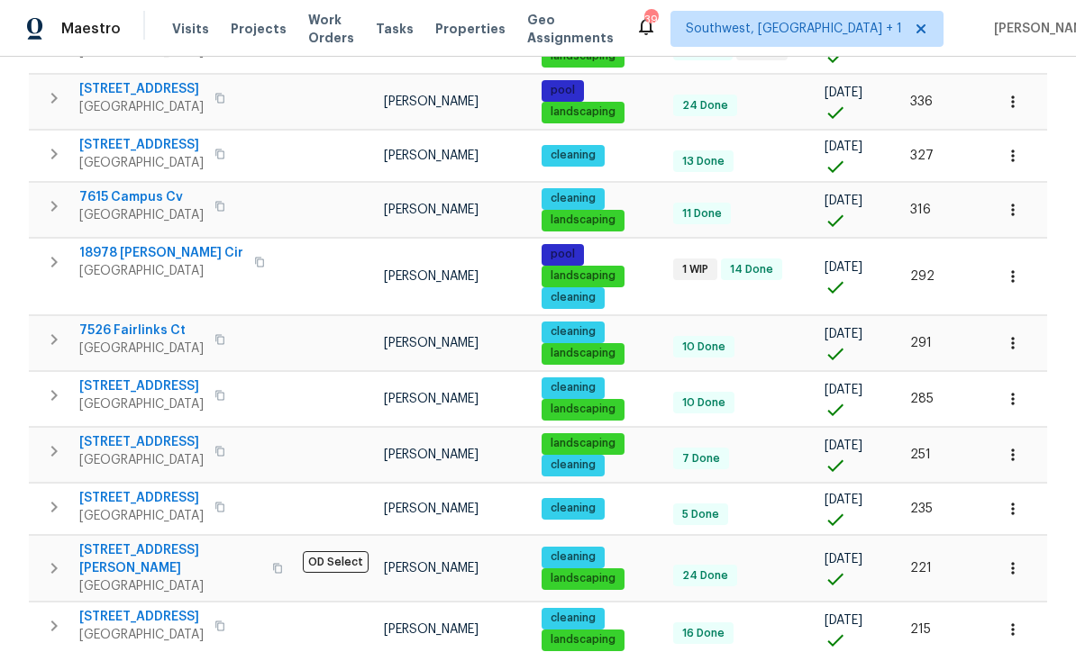
click at [1015, 334] on icon "button" at bounding box center [1013, 343] width 18 height 18
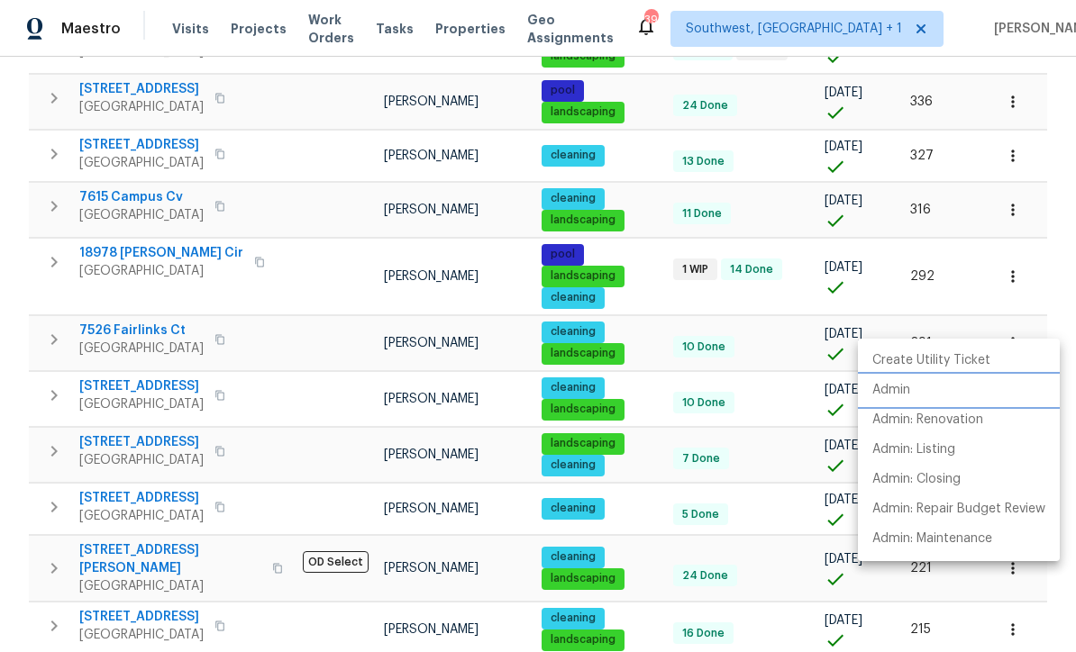
click at [889, 391] on p "Admin" at bounding box center [891, 390] width 38 height 19
click at [771, 436] on div at bounding box center [538, 326] width 1076 height 652
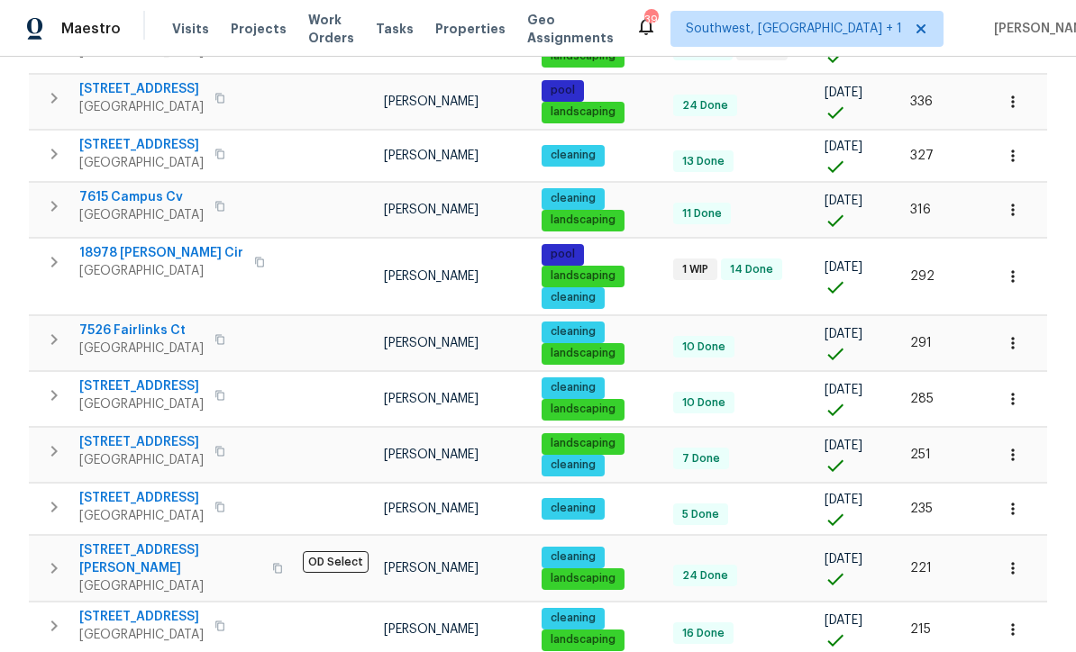
click at [1005, 390] on icon "button" at bounding box center [1013, 399] width 18 height 18
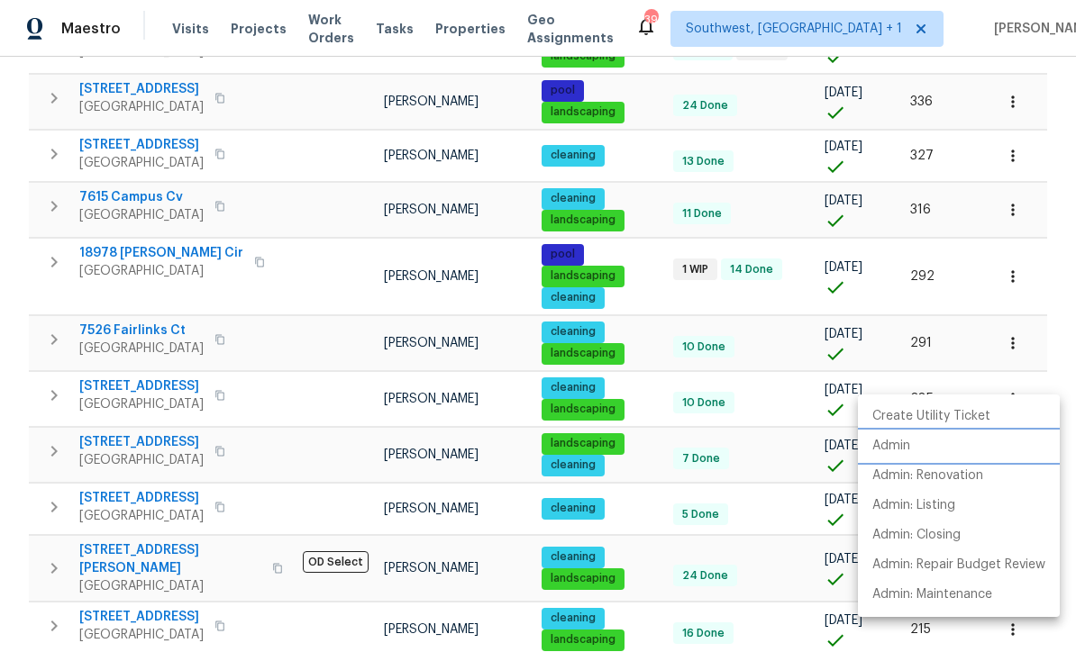
click at [890, 439] on p "Admin" at bounding box center [891, 446] width 38 height 19
click at [780, 431] on div at bounding box center [538, 326] width 1076 height 652
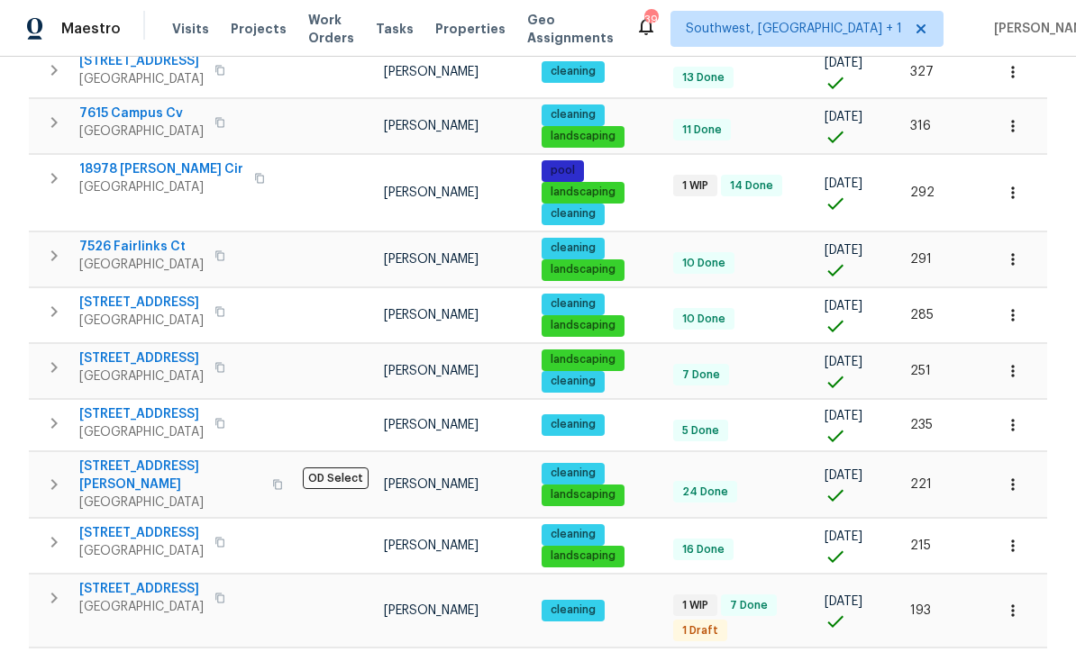
scroll to position [841, 0]
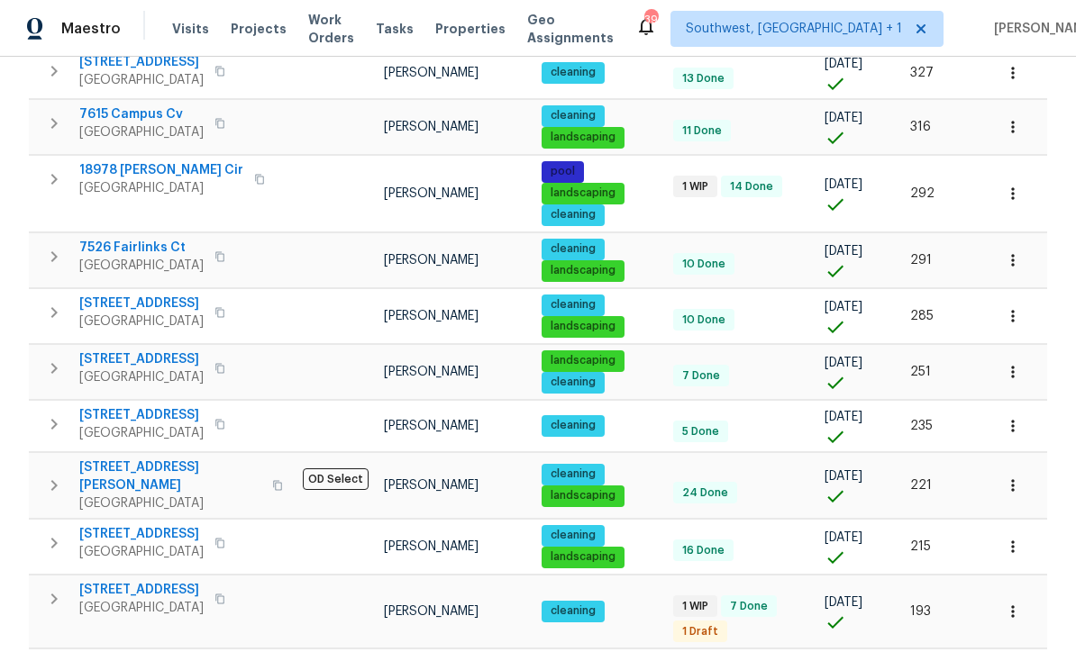
click at [1018, 363] on icon "button" at bounding box center [1013, 372] width 18 height 18
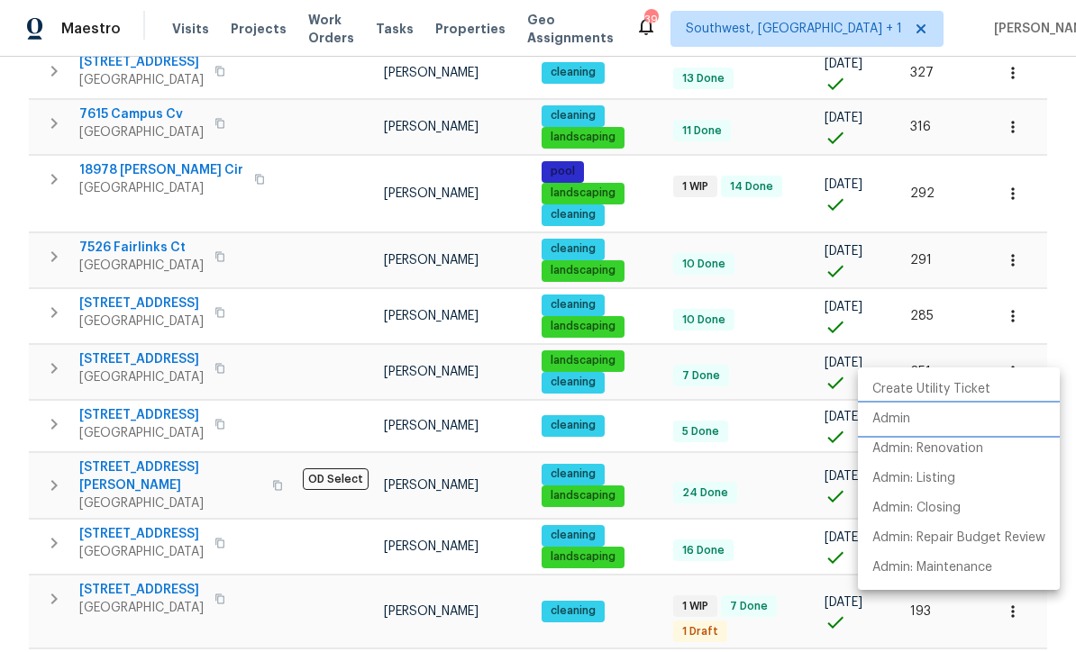
click at [895, 415] on p "Admin" at bounding box center [891, 419] width 38 height 19
click at [767, 455] on div at bounding box center [538, 326] width 1076 height 652
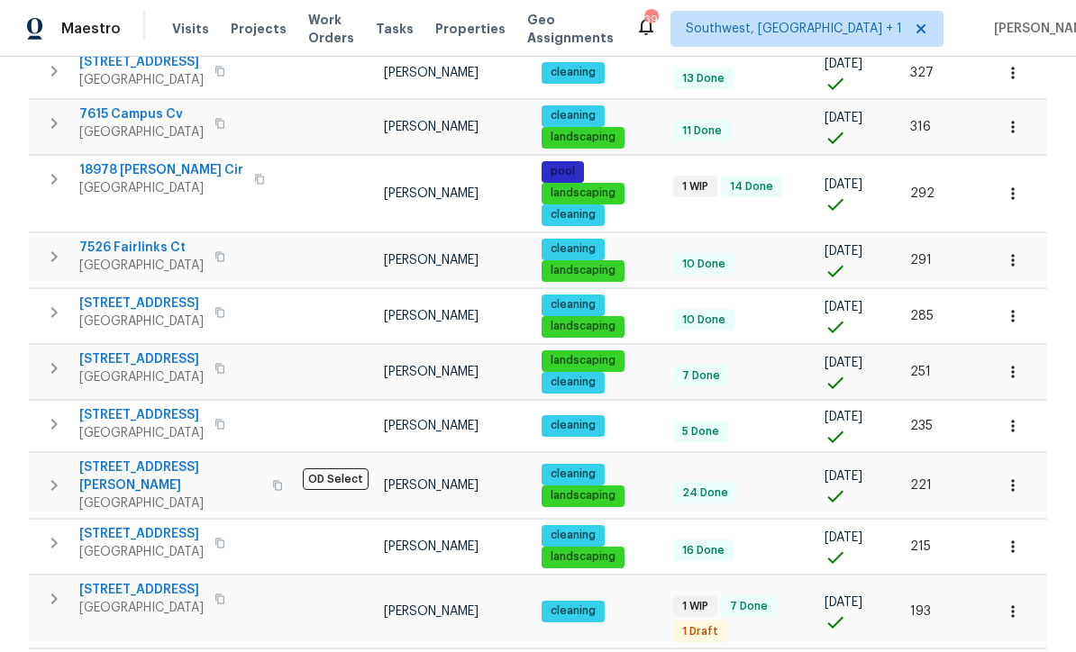
click at [1005, 417] on icon "button" at bounding box center [1013, 426] width 18 height 18
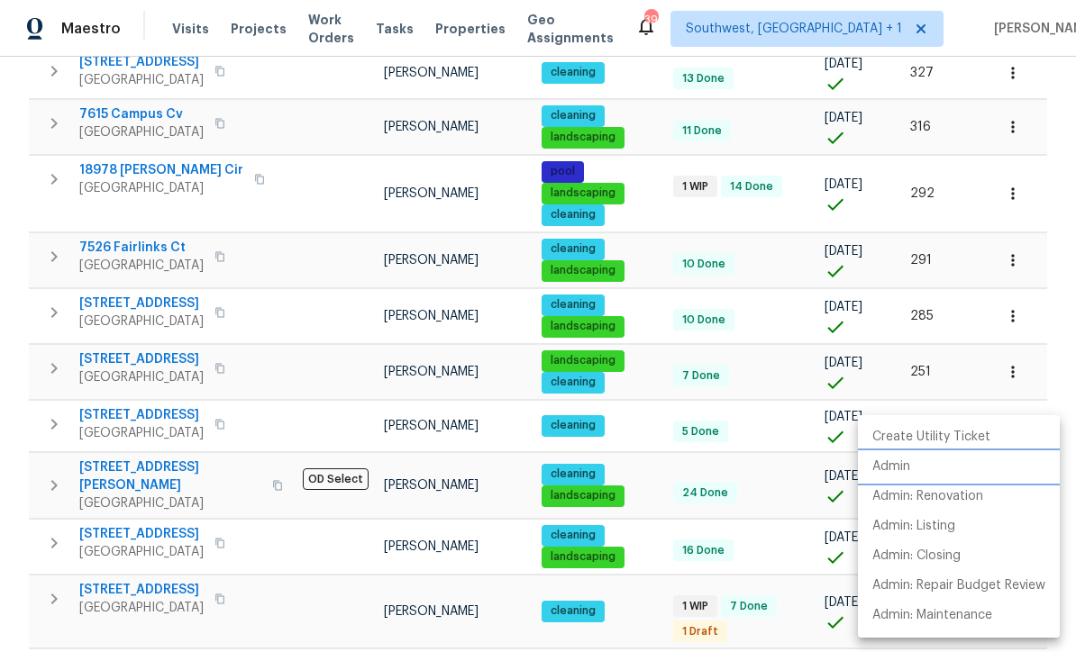
click at [898, 460] on p "Admin" at bounding box center [891, 467] width 38 height 19
click at [778, 478] on div at bounding box center [538, 326] width 1076 height 652
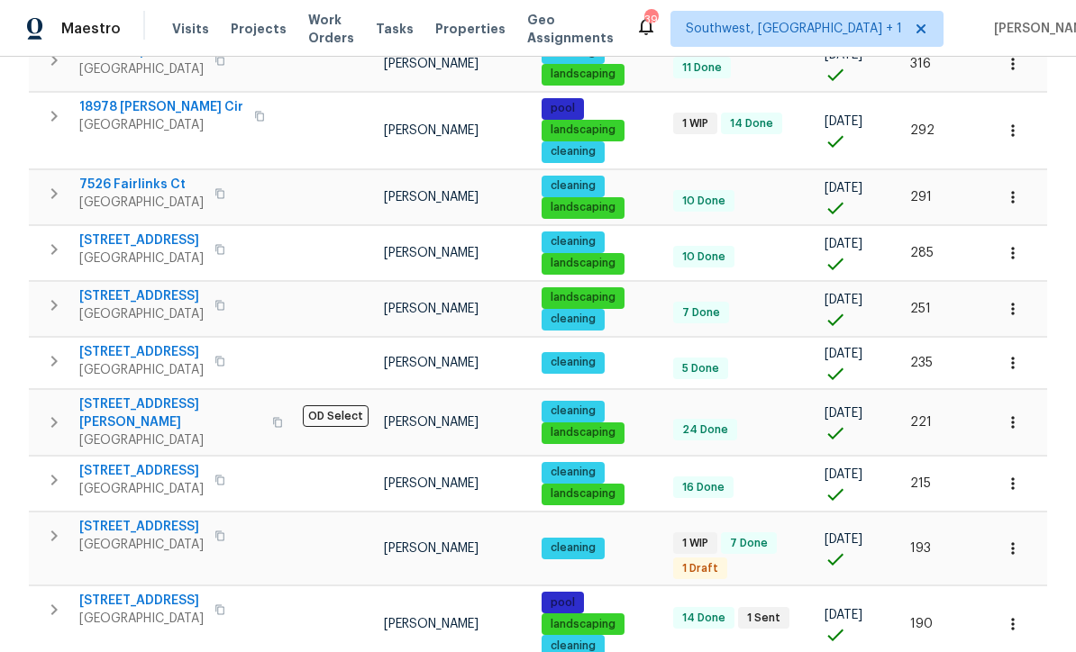
scroll to position [924, 0]
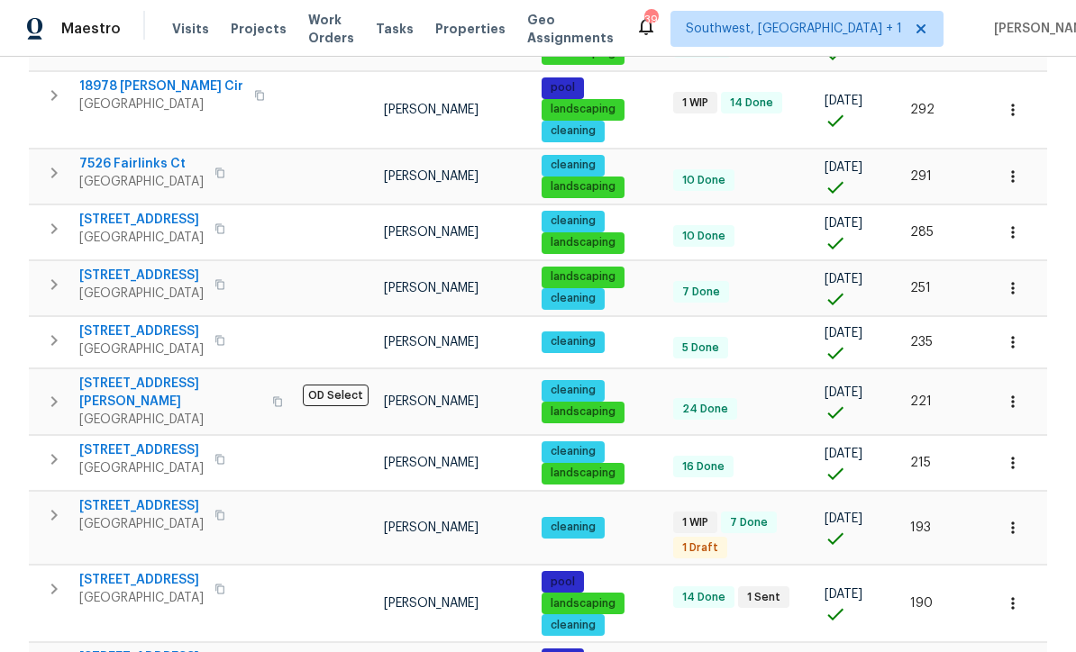
click at [1013, 396] on icon "button" at bounding box center [1012, 402] width 3 height 12
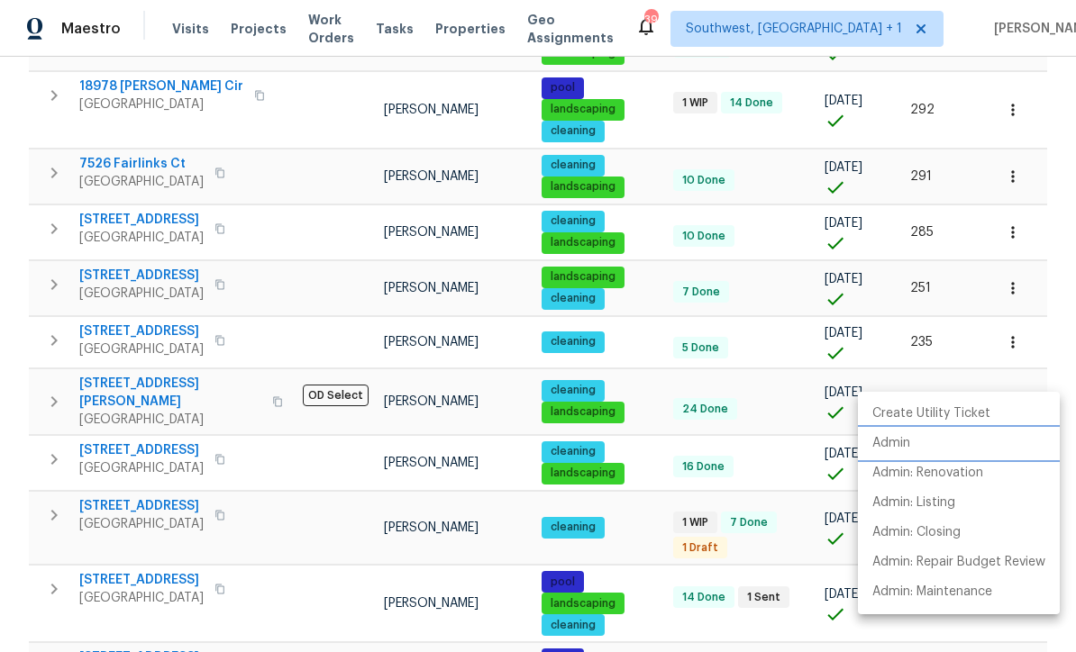
click at [897, 449] on p "Admin" at bounding box center [891, 443] width 38 height 19
click at [786, 413] on div at bounding box center [538, 326] width 1076 height 652
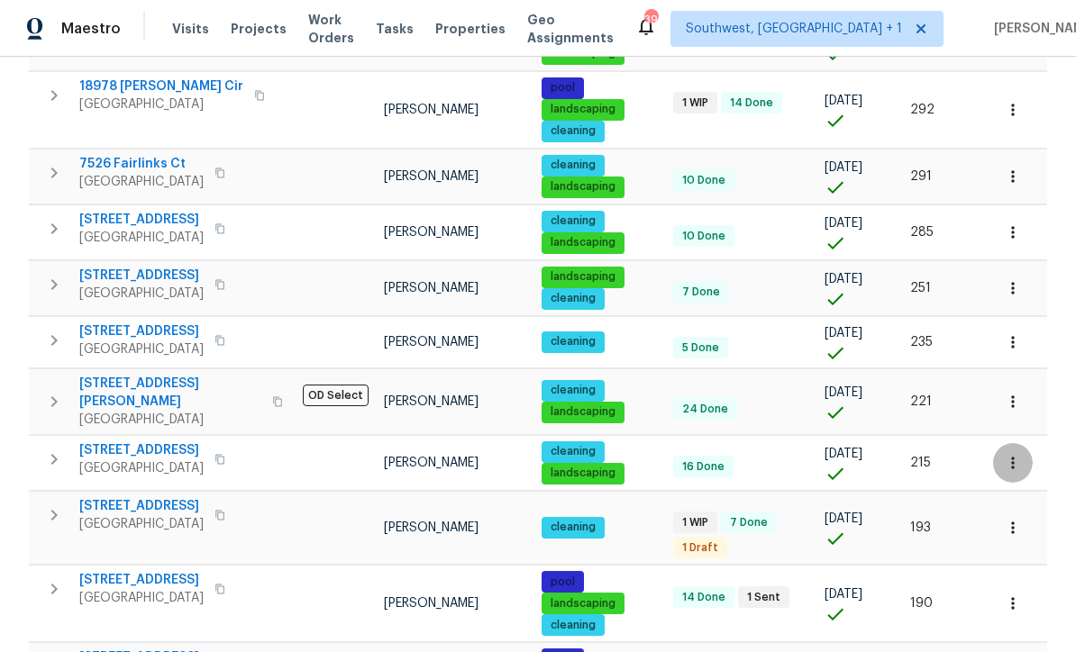
click at [1005, 454] on icon "button" at bounding box center [1013, 463] width 18 height 18
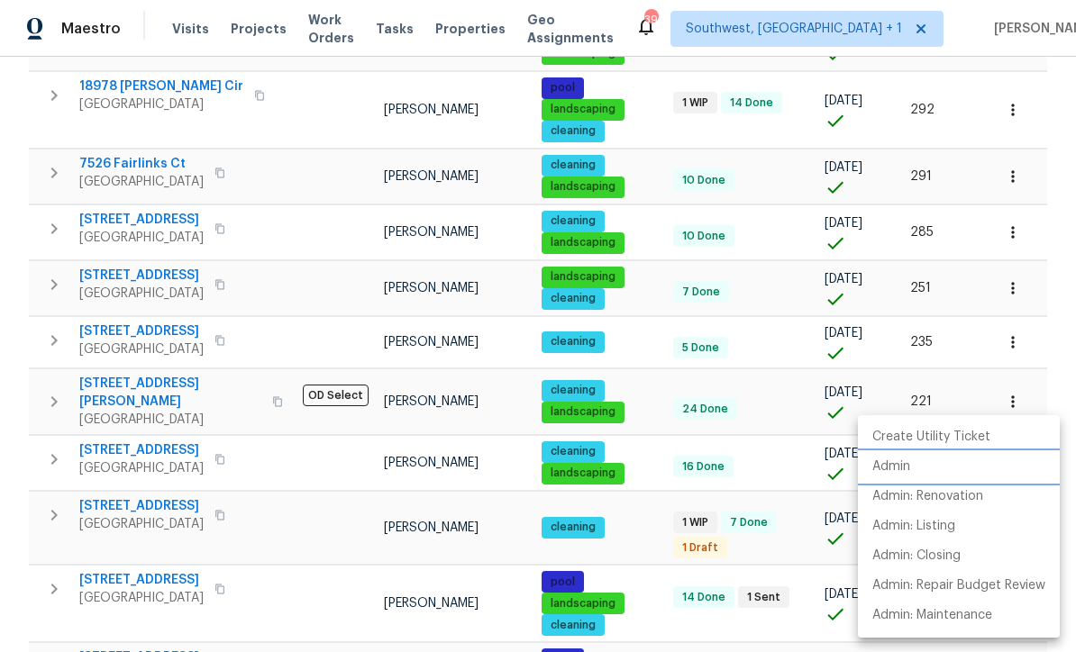
click at [896, 468] on p "Admin" at bounding box center [891, 467] width 38 height 19
click at [787, 395] on div at bounding box center [538, 326] width 1076 height 652
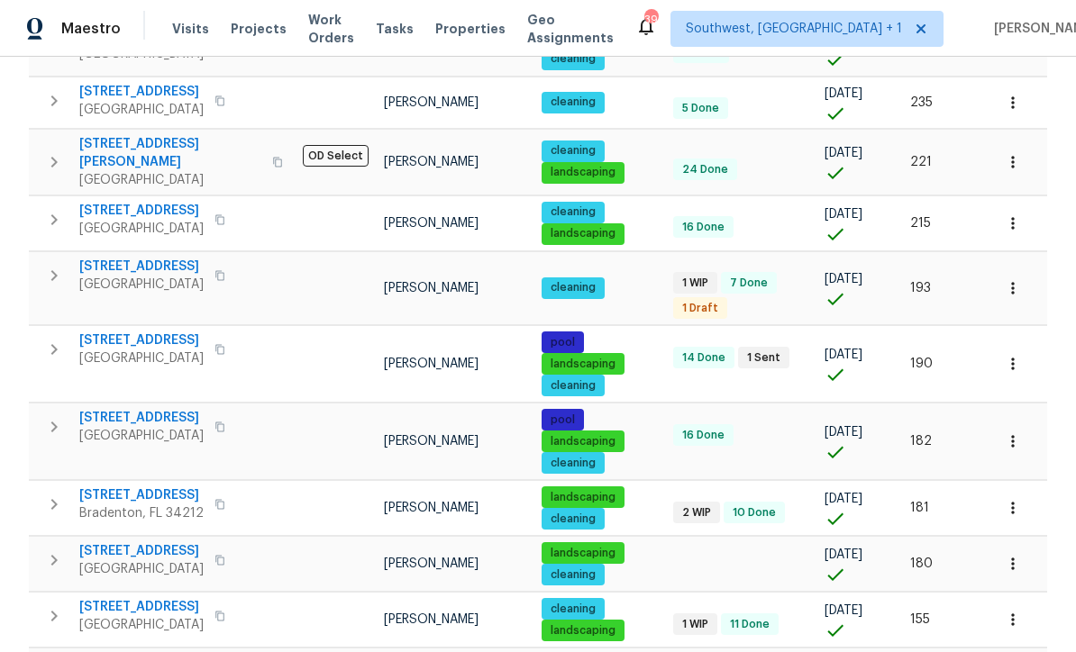
scroll to position [1194, 0]
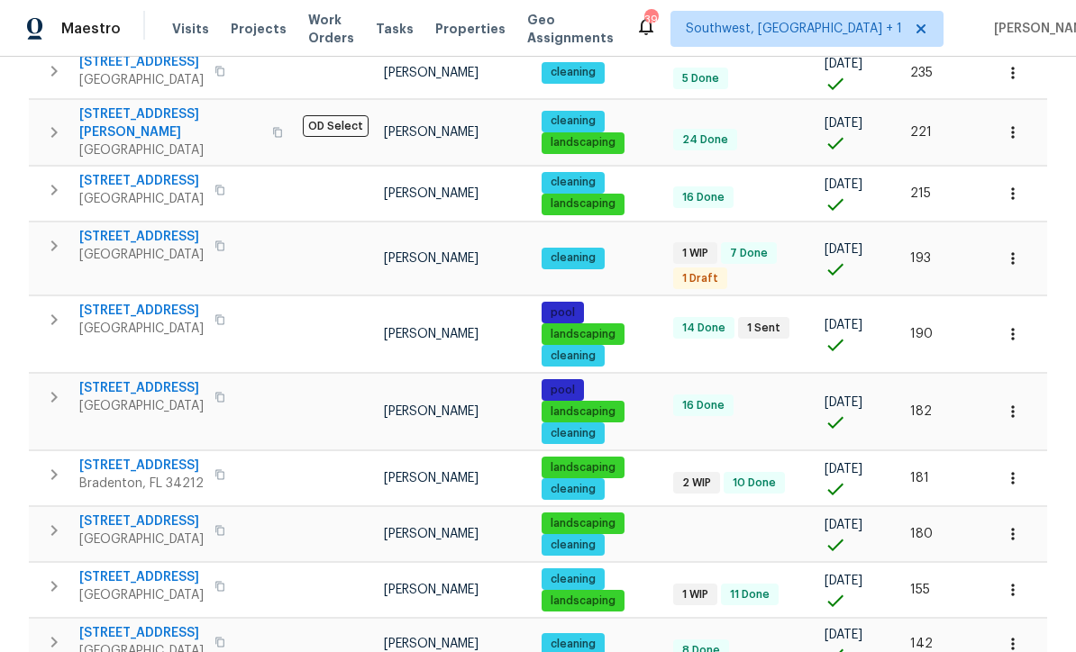
click at [1005, 392] on button "button" at bounding box center [1013, 412] width 40 height 40
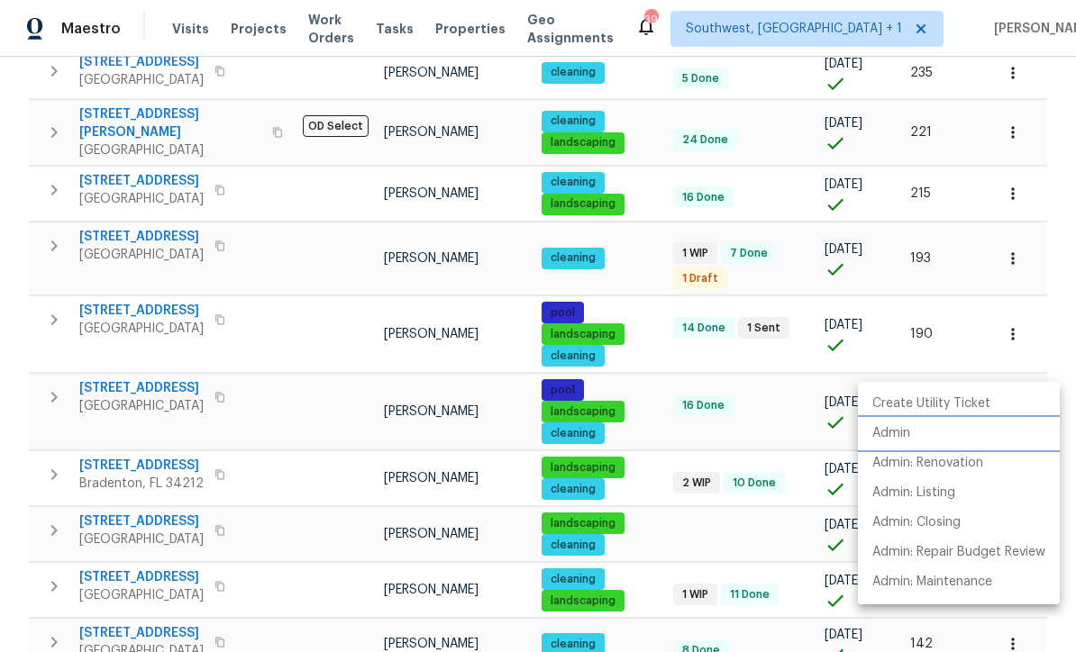
click at [897, 432] on p "Admin" at bounding box center [891, 433] width 38 height 19
click at [766, 495] on div at bounding box center [538, 326] width 1076 height 652
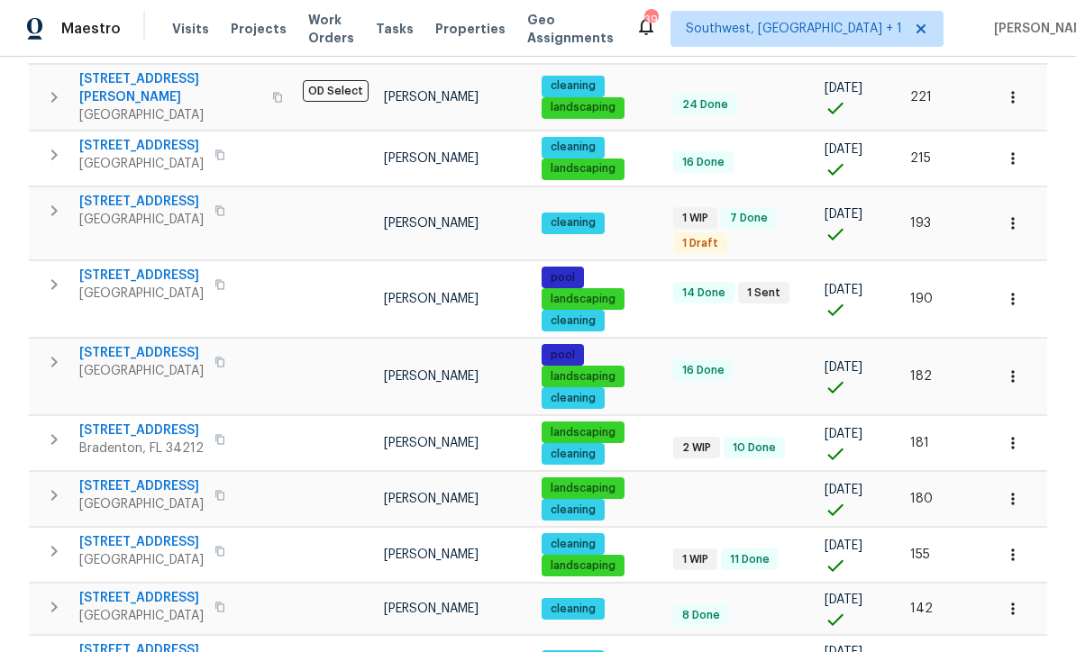
scroll to position [1228, 0]
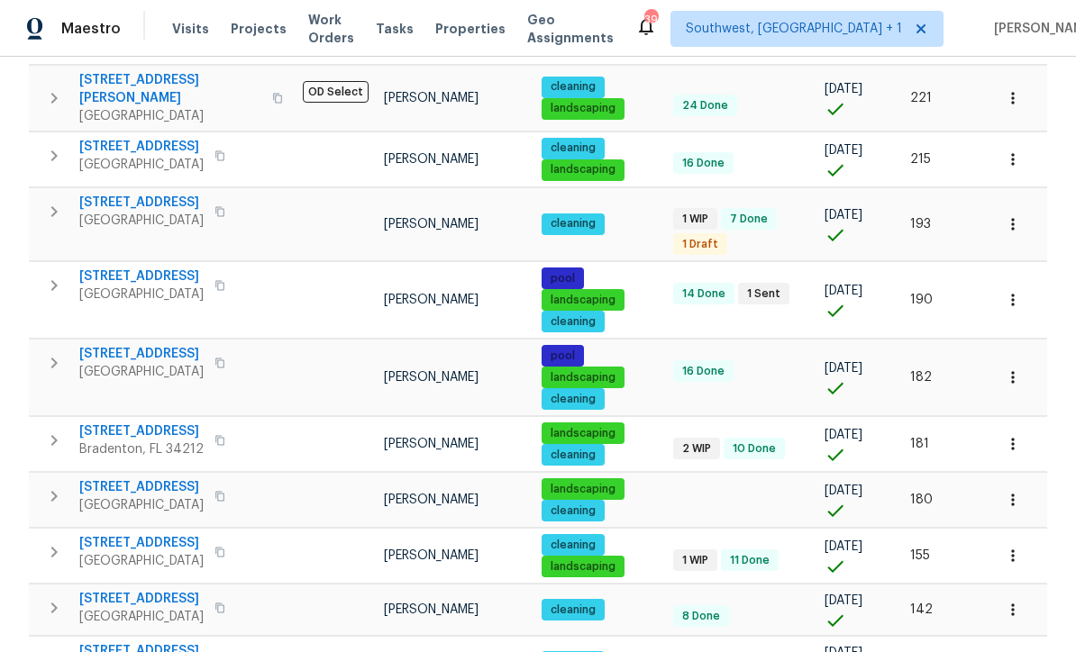
click at [1007, 547] on icon "button" at bounding box center [1013, 556] width 18 height 18
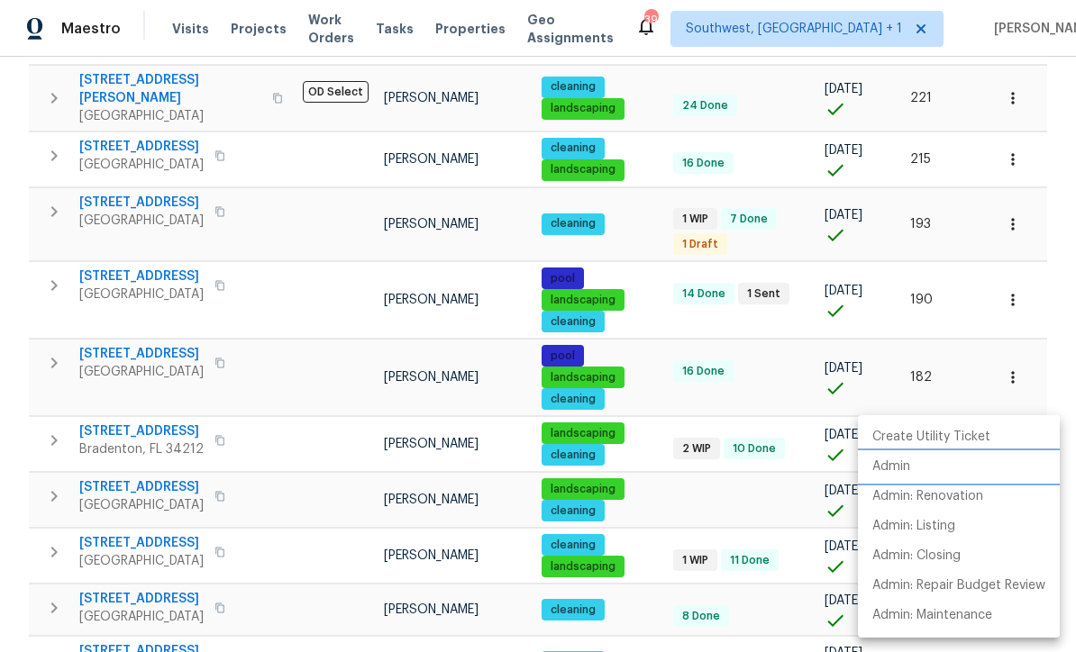
click at [899, 462] on p "Admin" at bounding box center [891, 467] width 38 height 19
click at [765, 459] on div at bounding box center [538, 326] width 1076 height 652
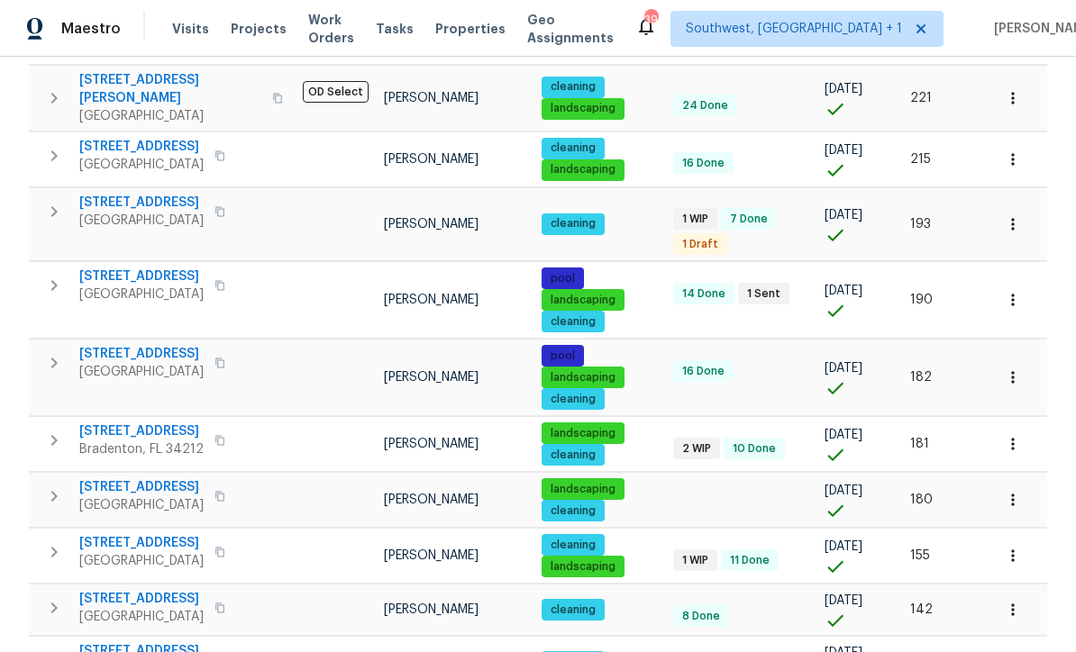
scroll to position [59, 0]
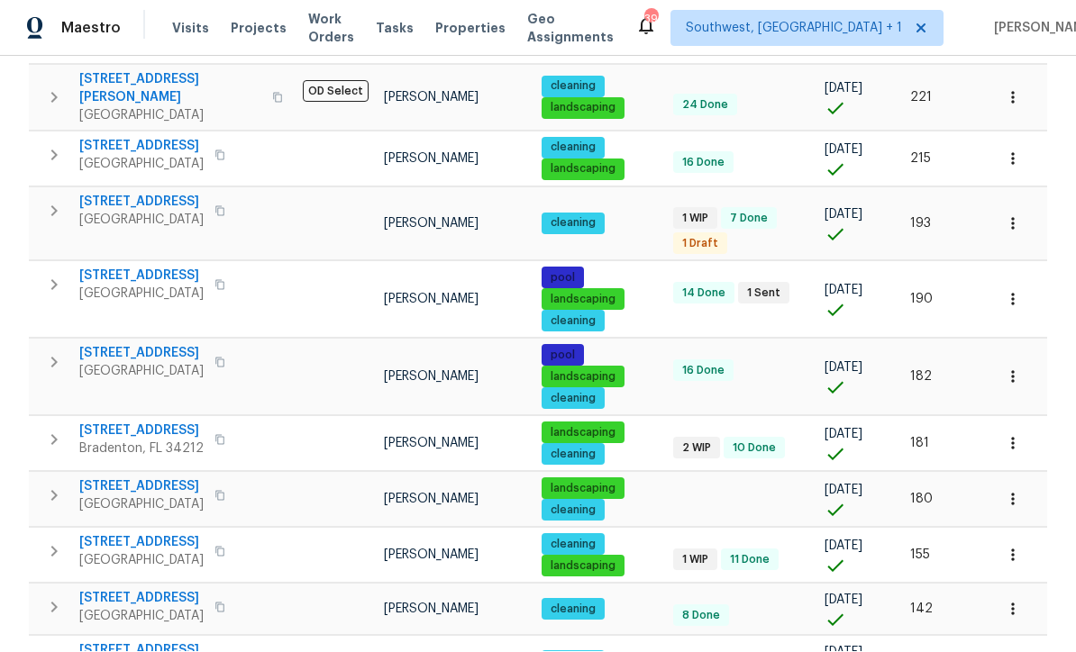
click at [1020, 601] on icon "button" at bounding box center [1013, 610] width 18 height 18
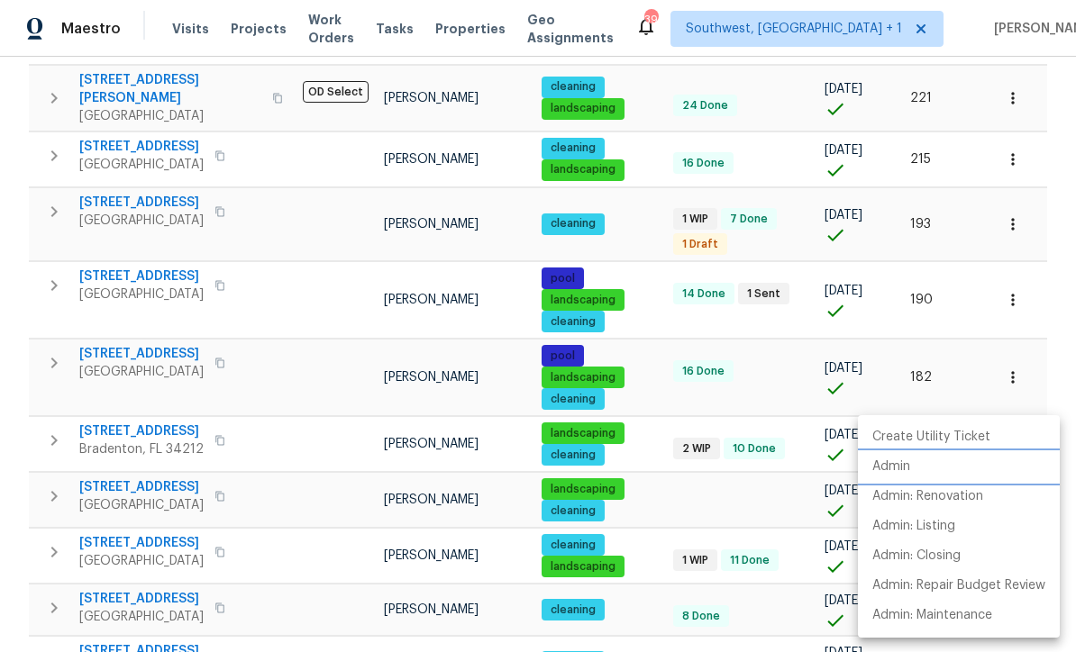
click at [896, 464] on p "Admin" at bounding box center [891, 467] width 38 height 19
click at [788, 528] on div at bounding box center [538, 326] width 1076 height 652
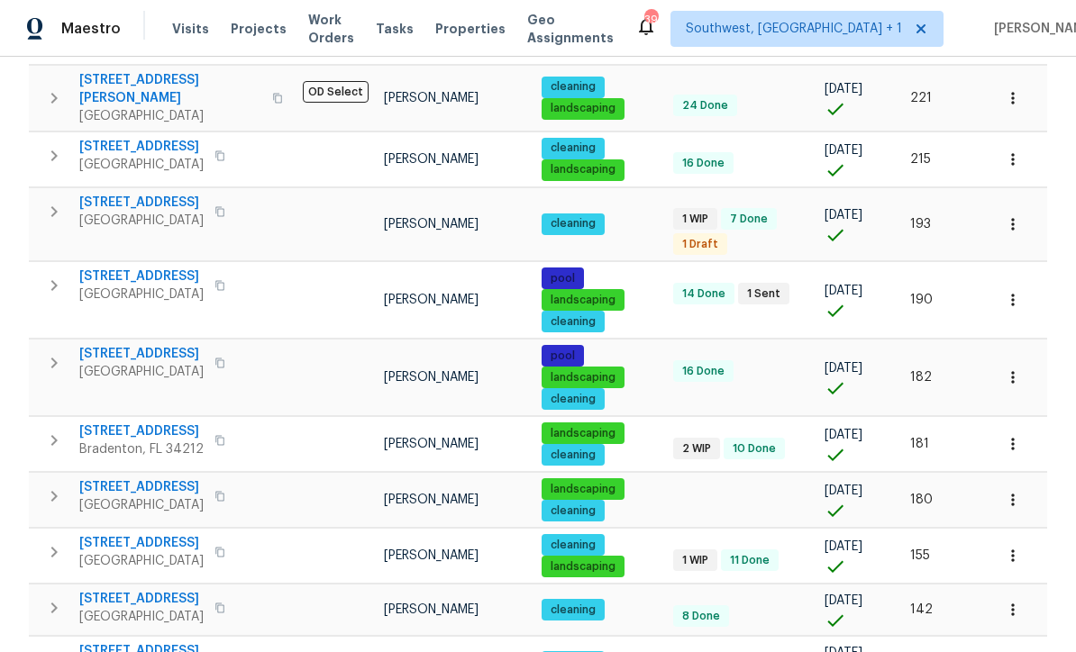
click at [1019, 651] on icon "button" at bounding box center [1013, 662] width 18 height 18
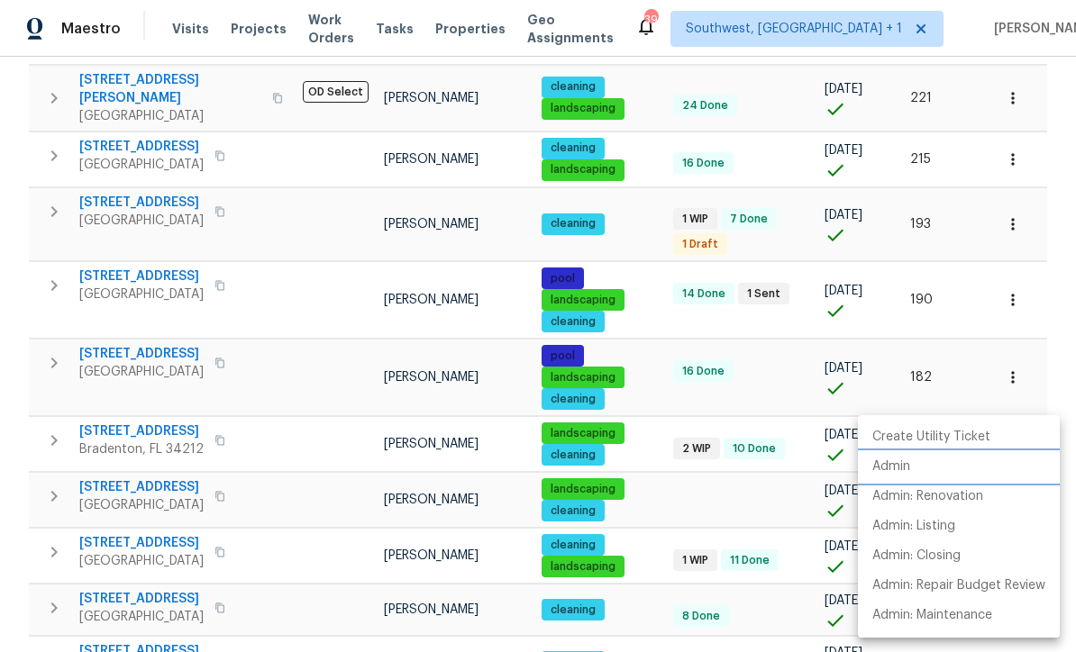
click at [900, 467] on p "Admin" at bounding box center [891, 467] width 38 height 19
click at [799, 605] on div at bounding box center [538, 326] width 1076 height 652
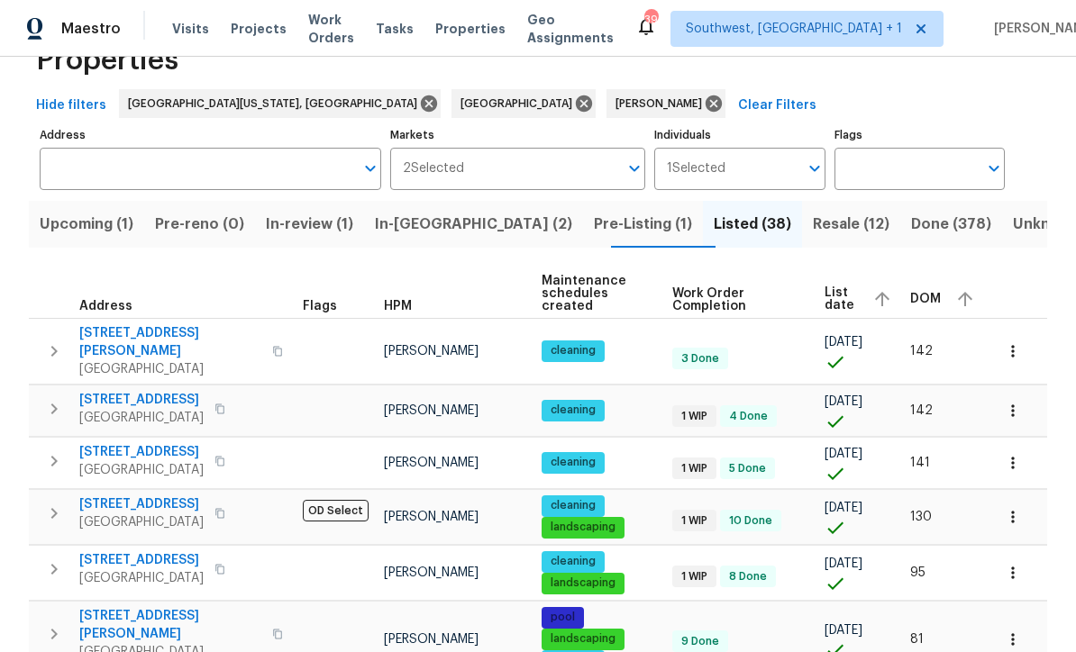
scroll to position [53, 0]
click at [1013, 332] on button "button" at bounding box center [1013, 352] width 40 height 40
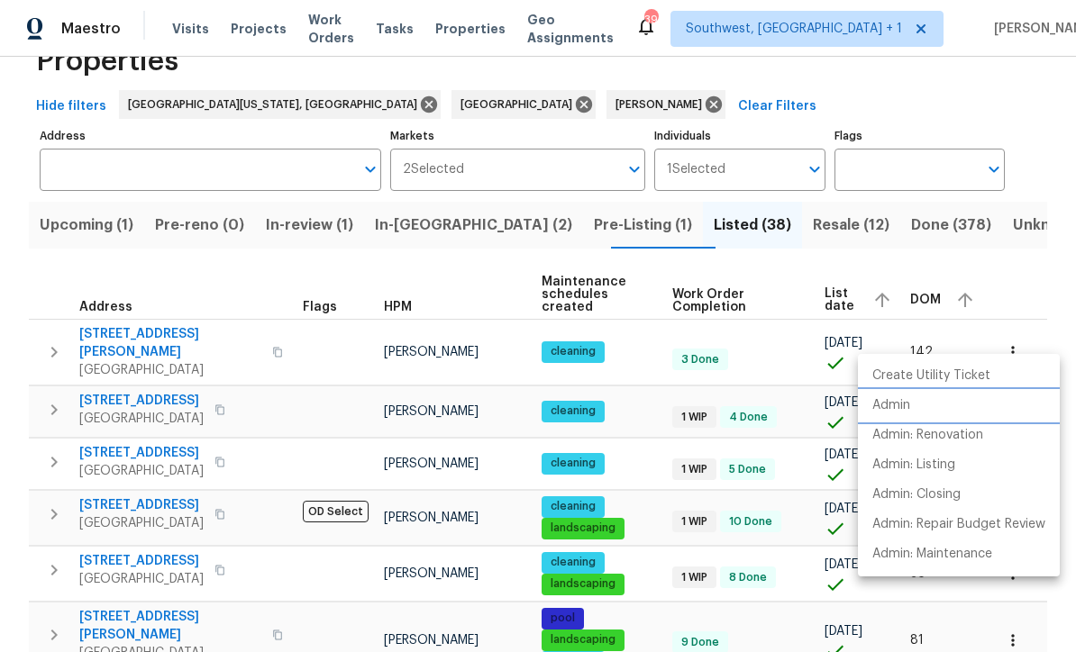
click at [899, 405] on p "Admin" at bounding box center [891, 405] width 38 height 19
click at [812, 488] on div at bounding box center [538, 326] width 1076 height 652
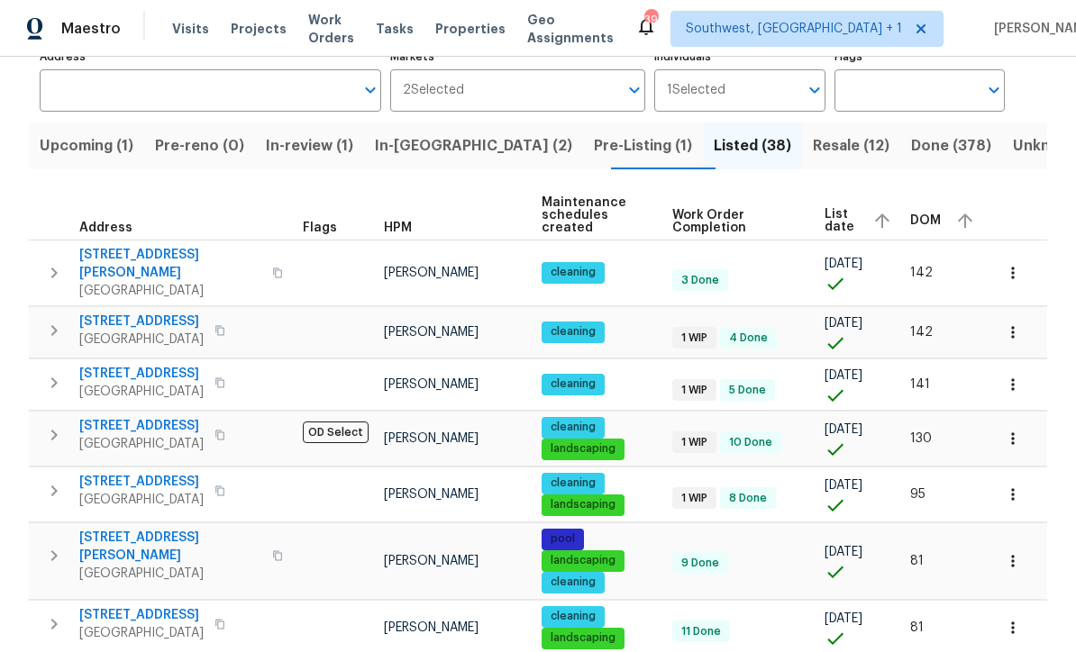
scroll to position [132, 0]
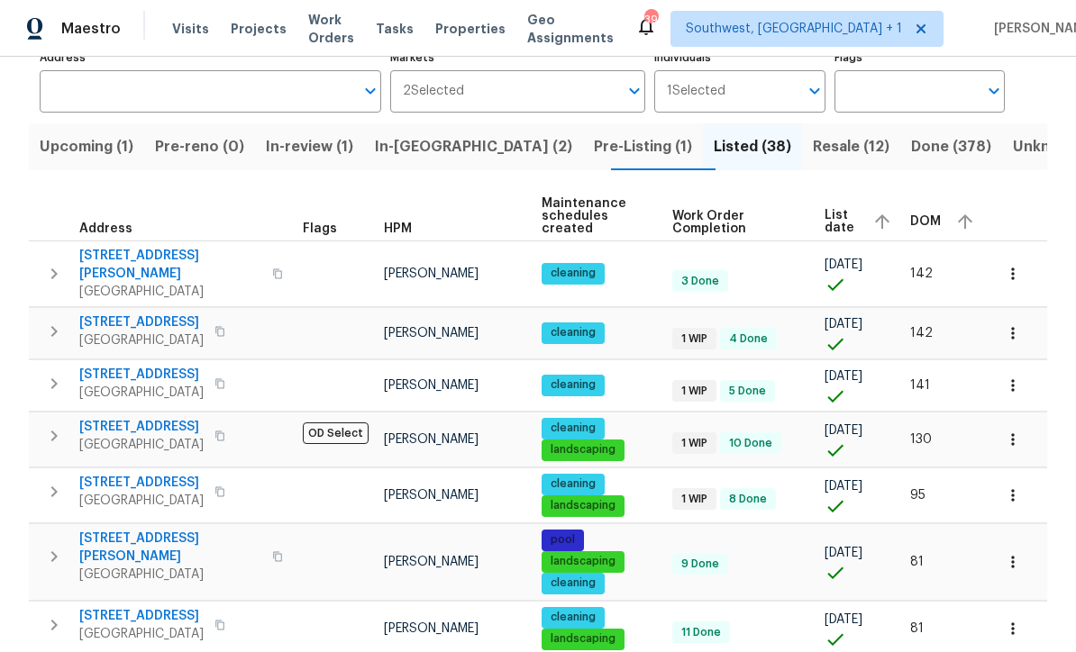
click at [1011, 377] on icon "button" at bounding box center [1013, 386] width 18 height 18
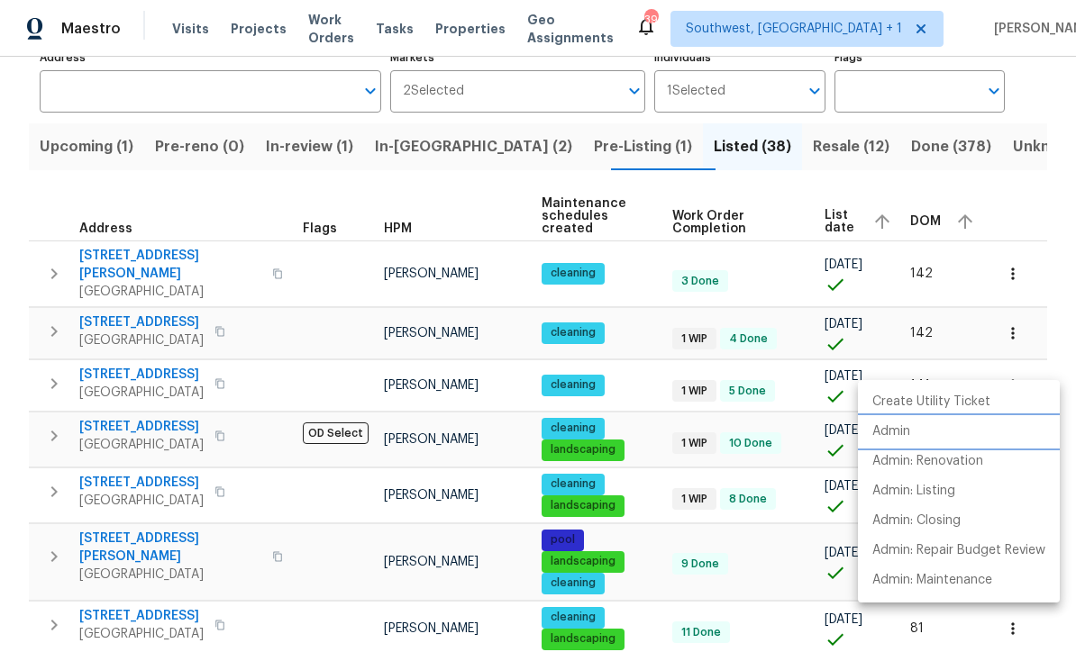
click at [900, 430] on p "Admin" at bounding box center [891, 432] width 38 height 19
click at [778, 550] on div at bounding box center [538, 326] width 1076 height 652
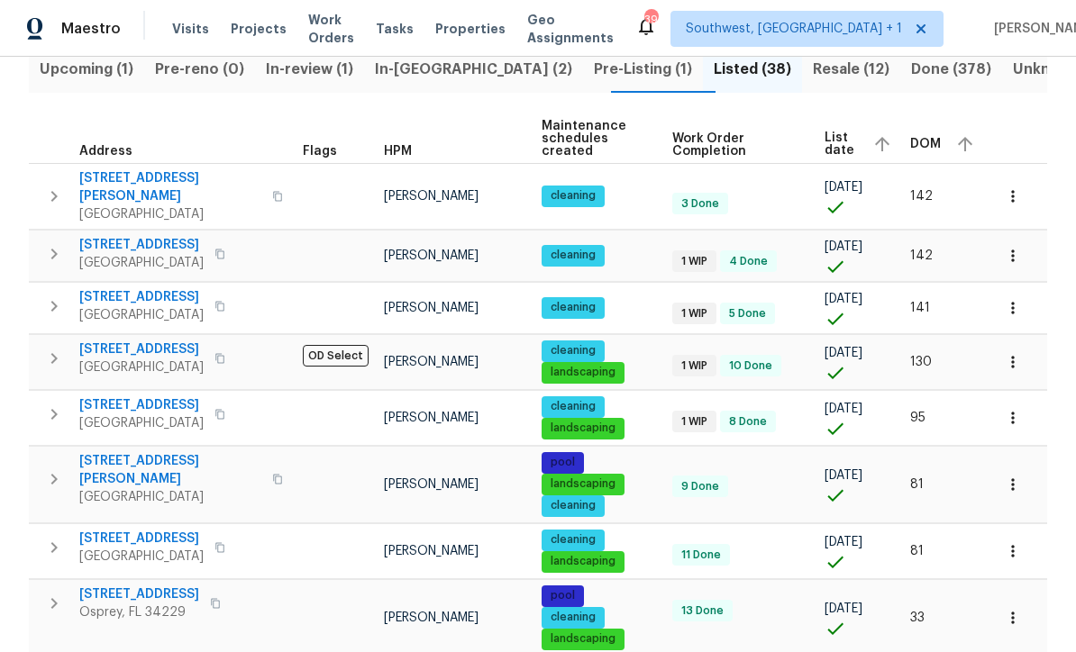
scroll to position [208, 0]
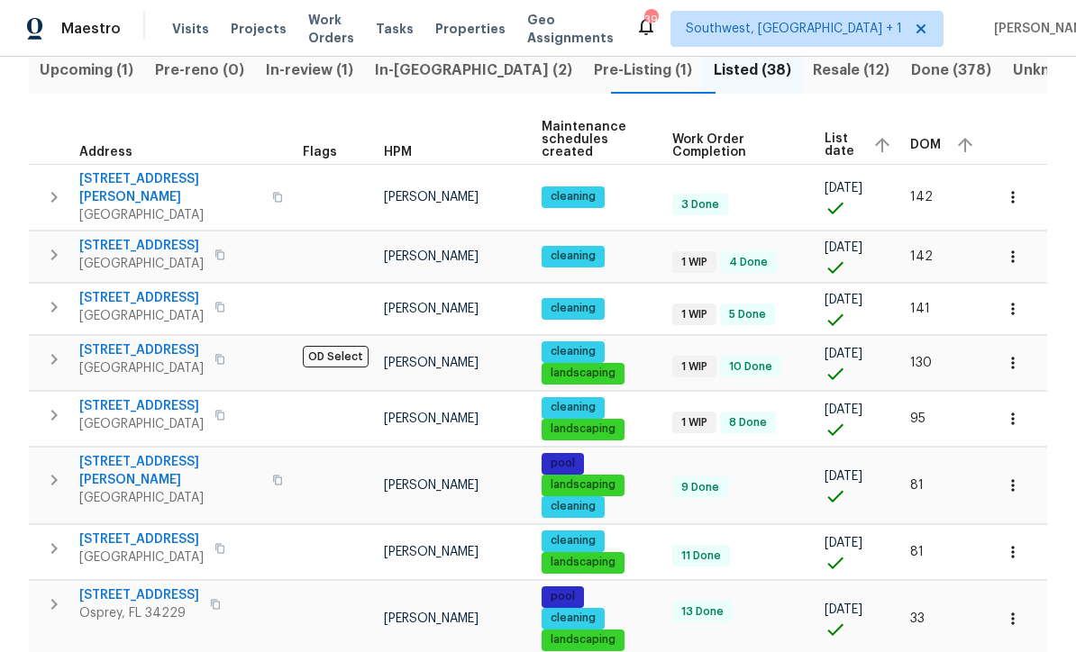
click at [1012, 354] on icon "button" at bounding box center [1013, 363] width 18 height 18
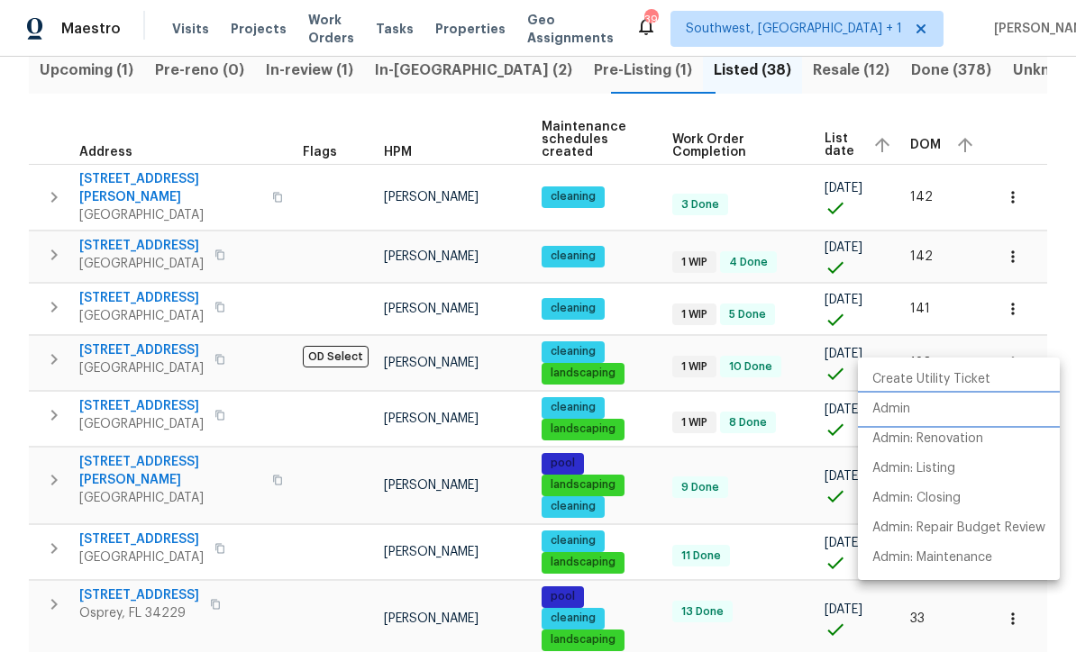
click at [896, 406] on p "Admin" at bounding box center [891, 409] width 38 height 19
click at [797, 468] on div at bounding box center [538, 326] width 1076 height 652
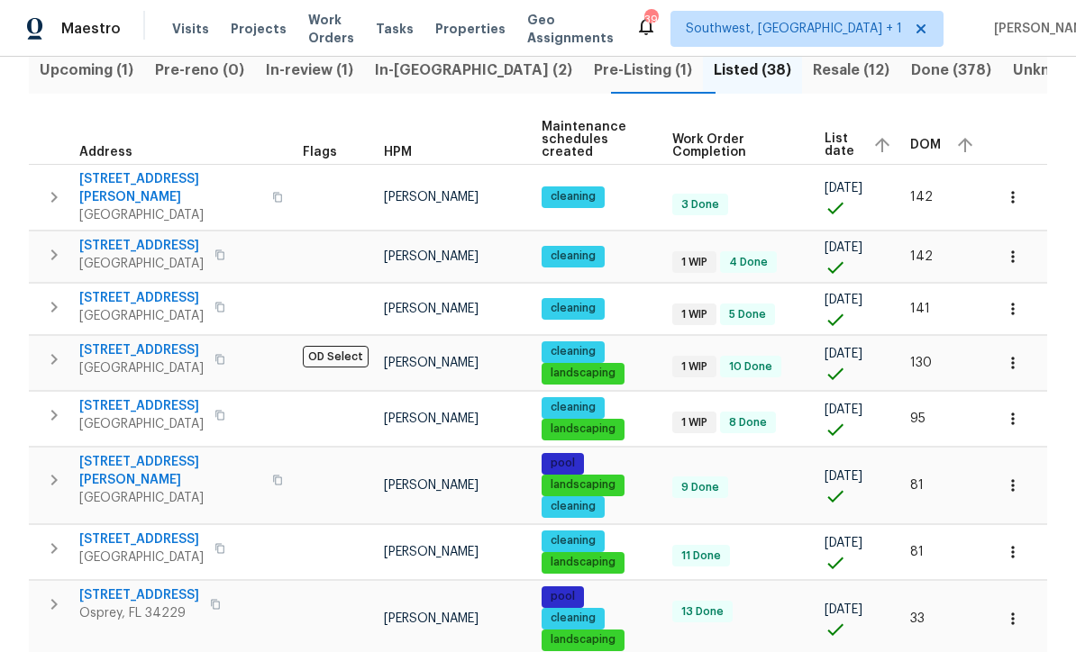
click at [1008, 410] on icon "button" at bounding box center [1013, 419] width 18 height 18
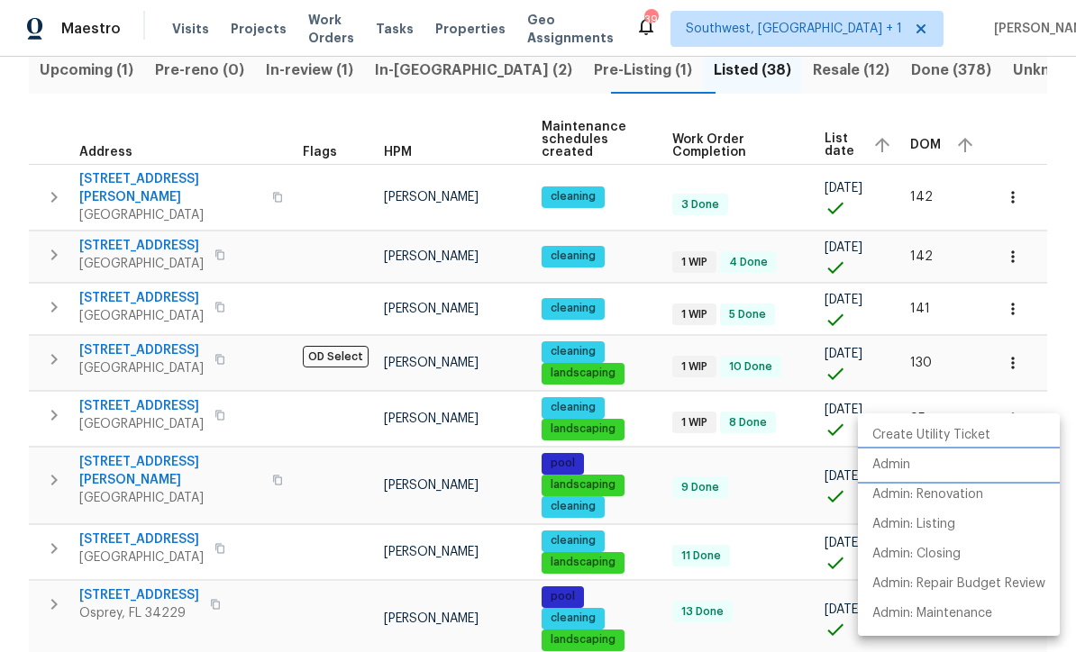
click at [896, 459] on p "Admin" at bounding box center [891, 465] width 38 height 19
click at [793, 487] on div at bounding box center [538, 326] width 1076 height 652
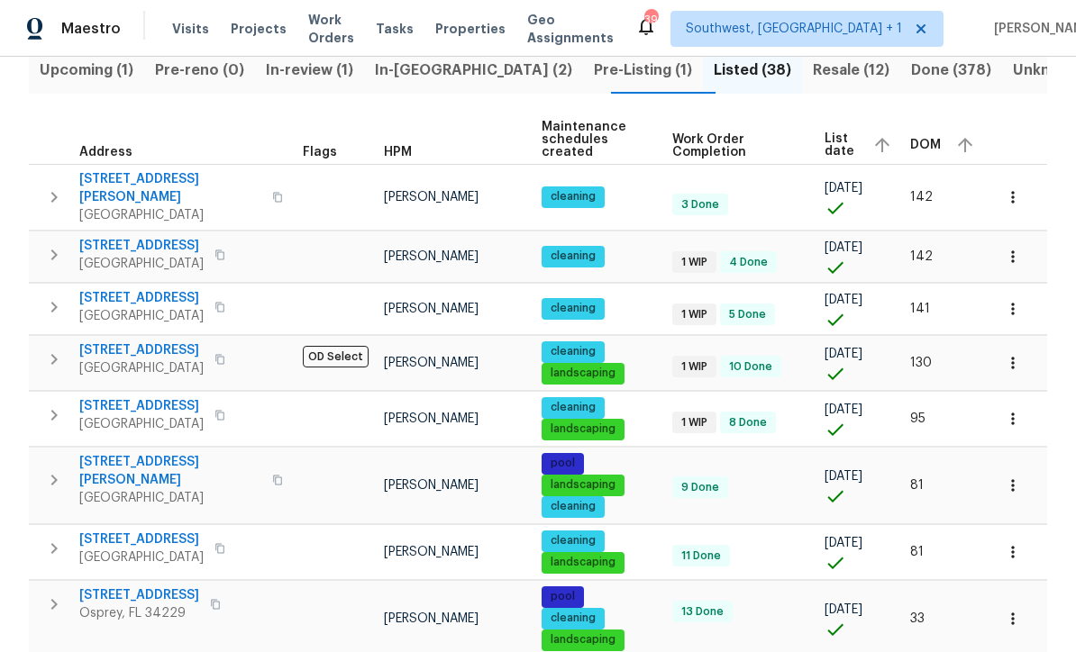
click at [1016, 477] on icon "button" at bounding box center [1013, 486] width 18 height 18
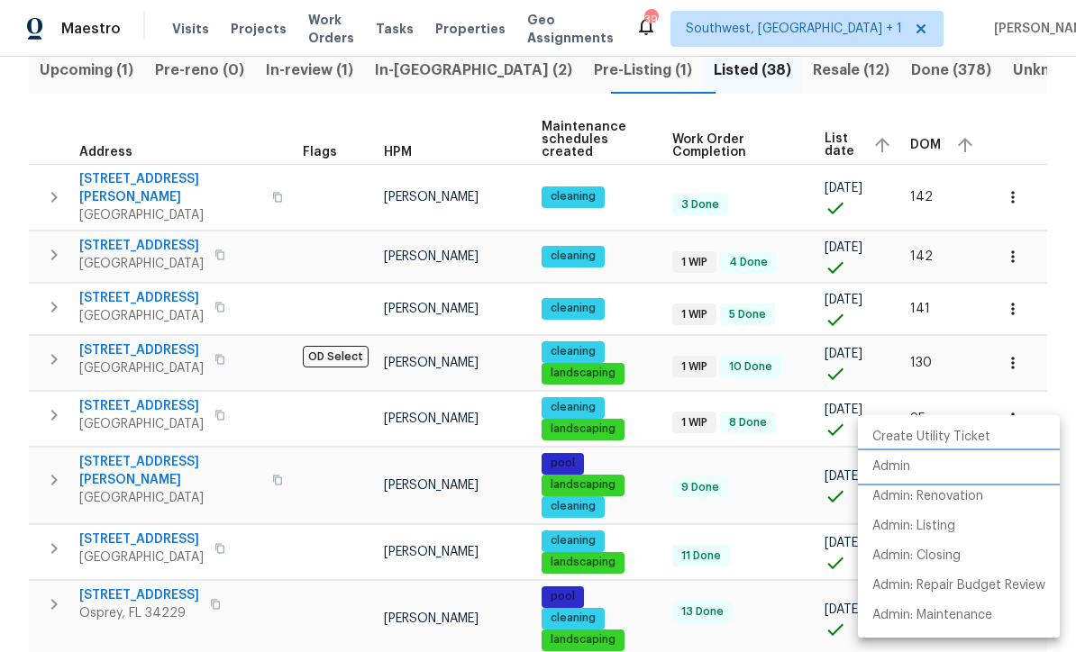
click at [898, 468] on p "Admin" at bounding box center [891, 467] width 38 height 19
click at [714, 544] on div at bounding box center [538, 326] width 1076 height 652
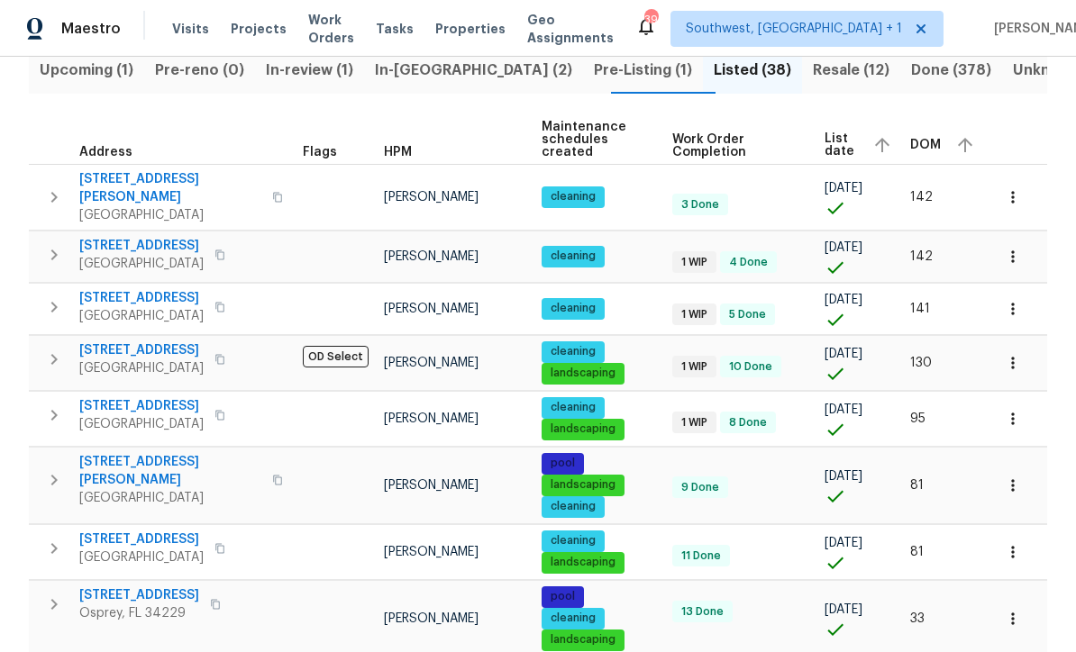
click at [1010, 543] on icon "button" at bounding box center [1013, 552] width 18 height 18
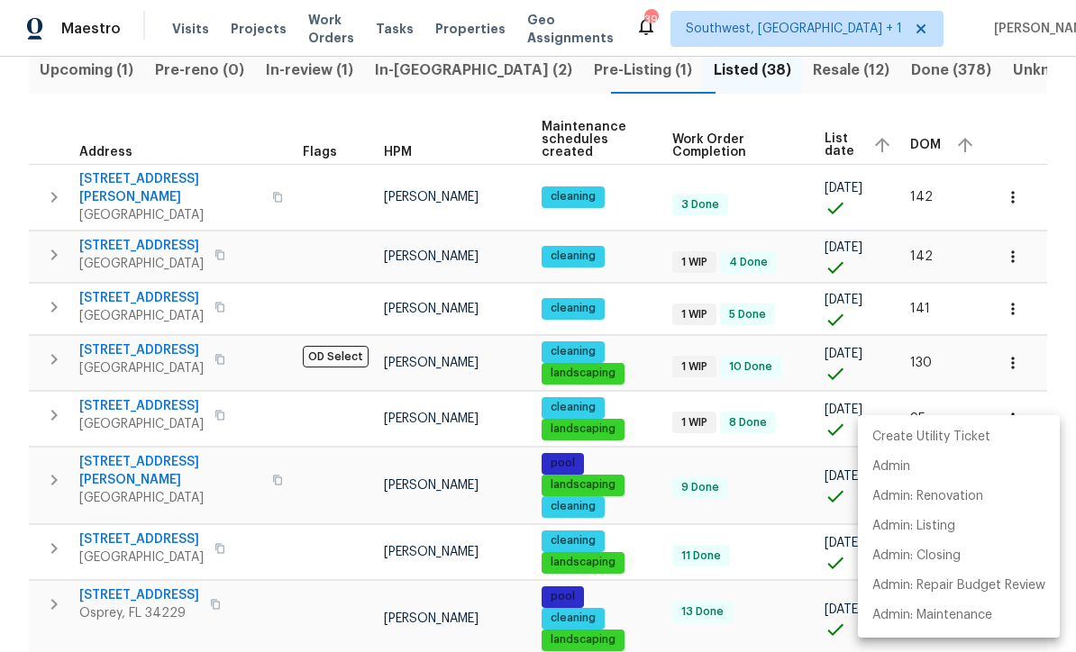
click at [784, 610] on div at bounding box center [538, 326] width 1076 height 652
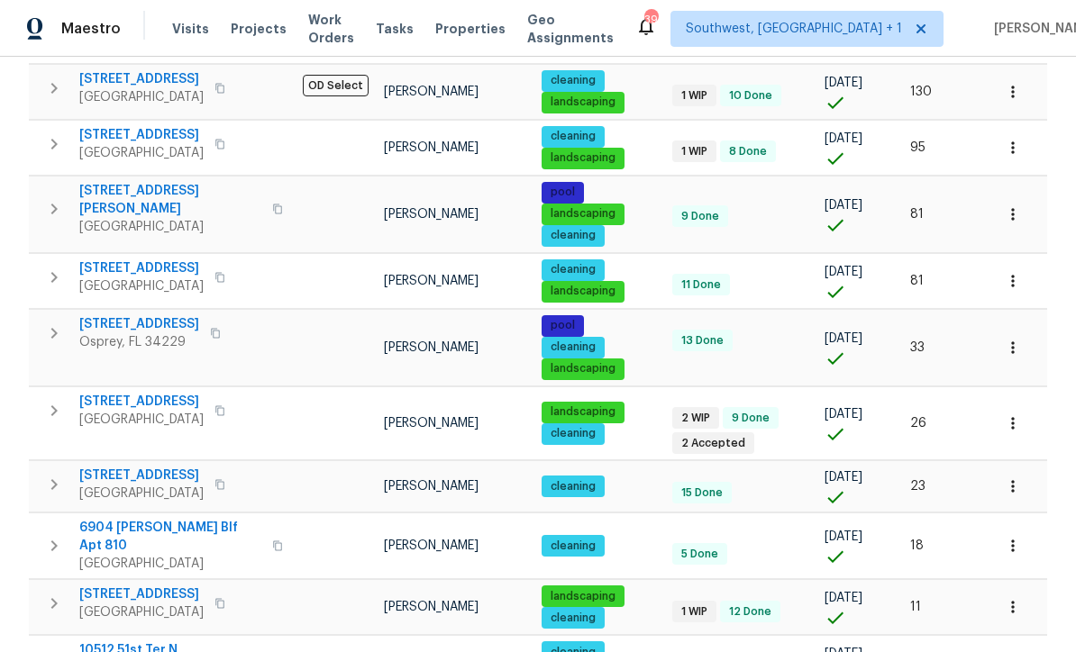
scroll to position [478, 0]
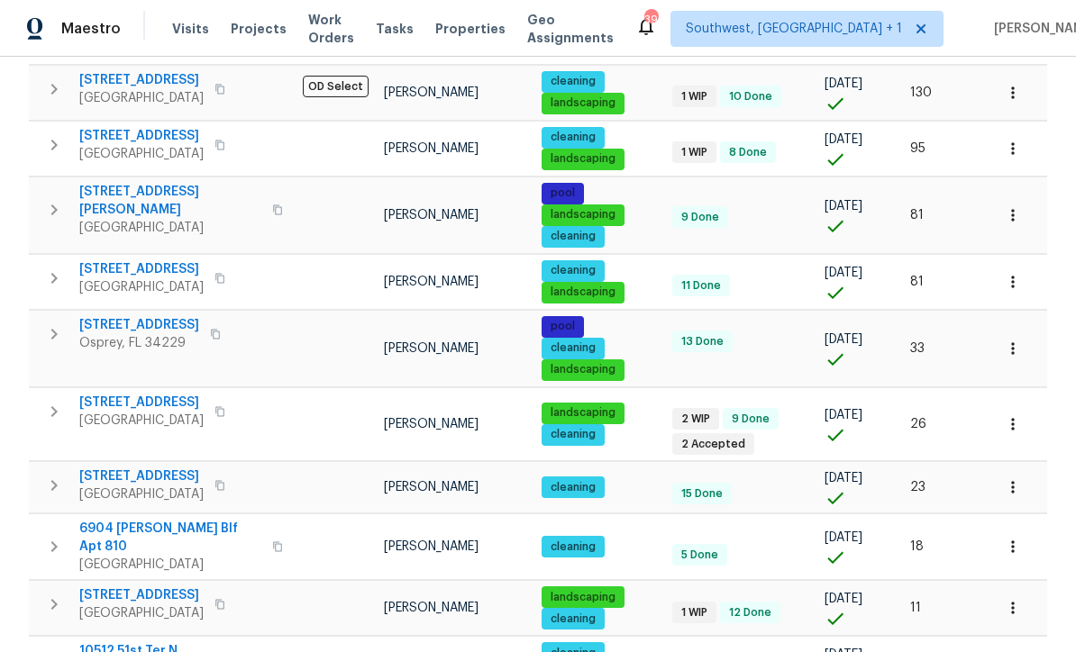
click at [1020, 340] on icon "button" at bounding box center [1013, 349] width 18 height 18
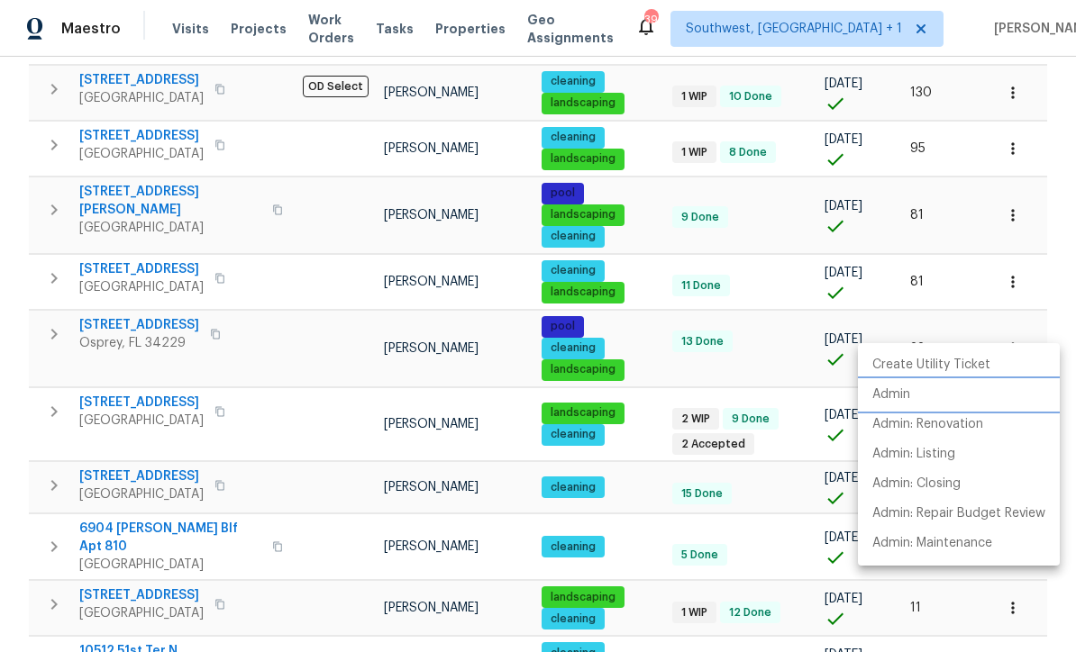
click at [902, 386] on p "Admin" at bounding box center [891, 395] width 38 height 19
click at [786, 489] on div at bounding box center [538, 326] width 1076 height 652
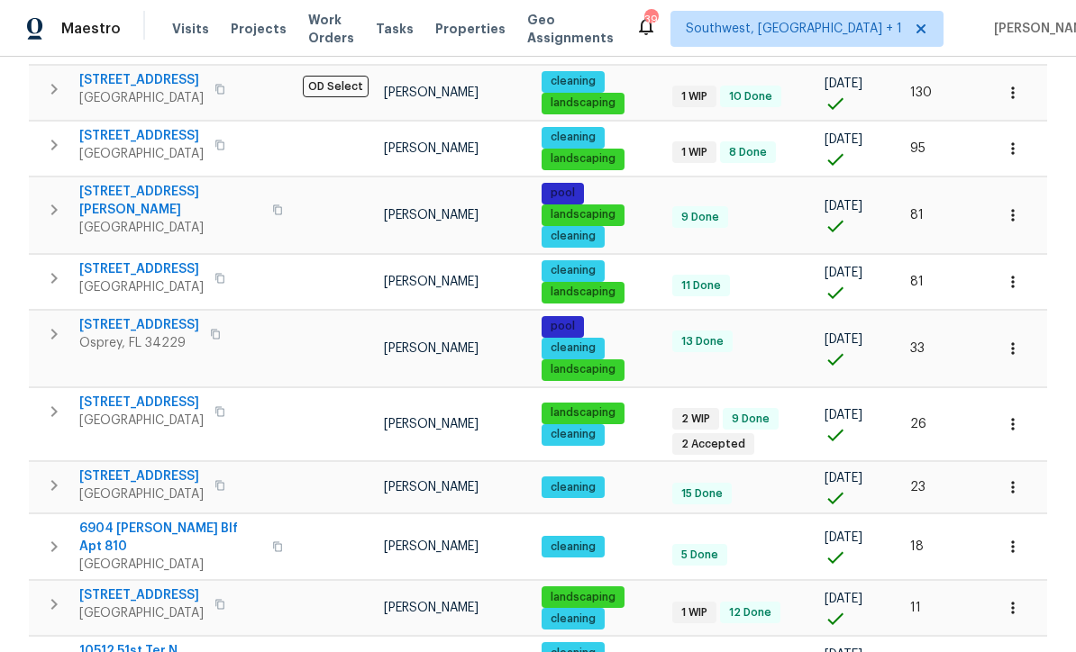
scroll to position [59, 0]
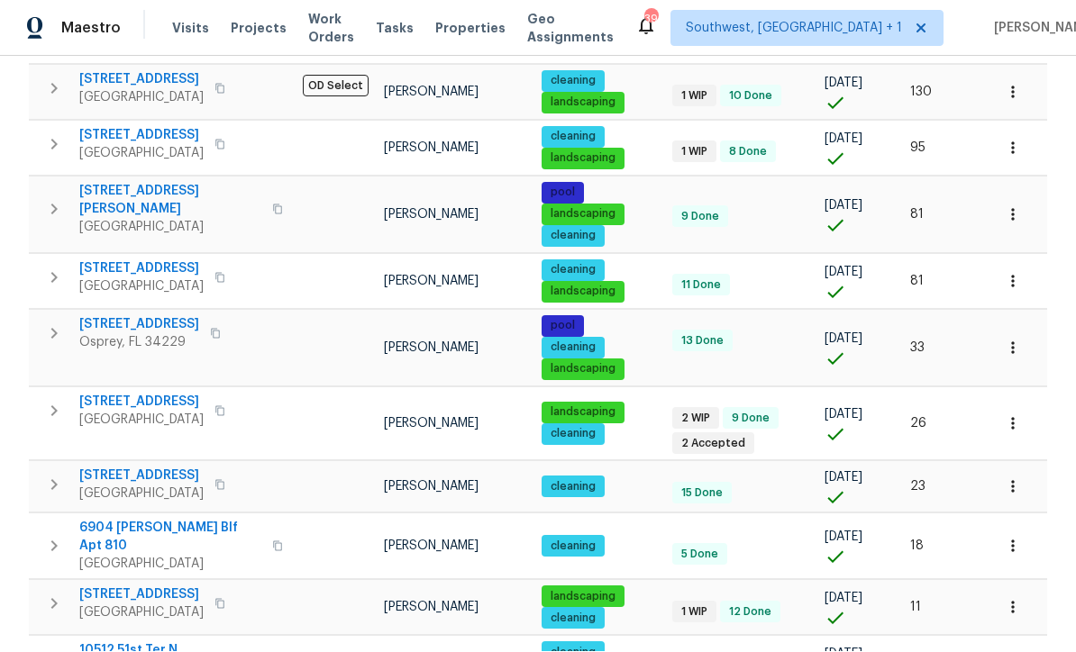
click at [1012, 482] on icon "button" at bounding box center [1012, 488] width 3 height 12
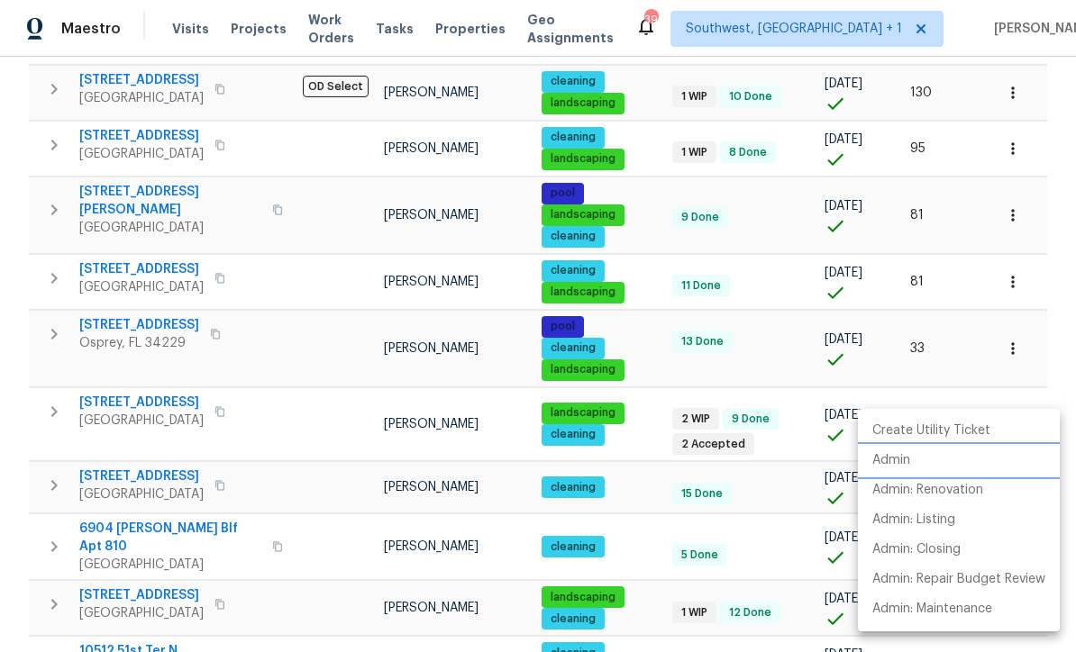
click at [901, 464] on p "Admin" at bounding box center [891, 460] width 38 height 19
click at [783, 444] on div at bounding box center [538, 326] width 1076 height 652
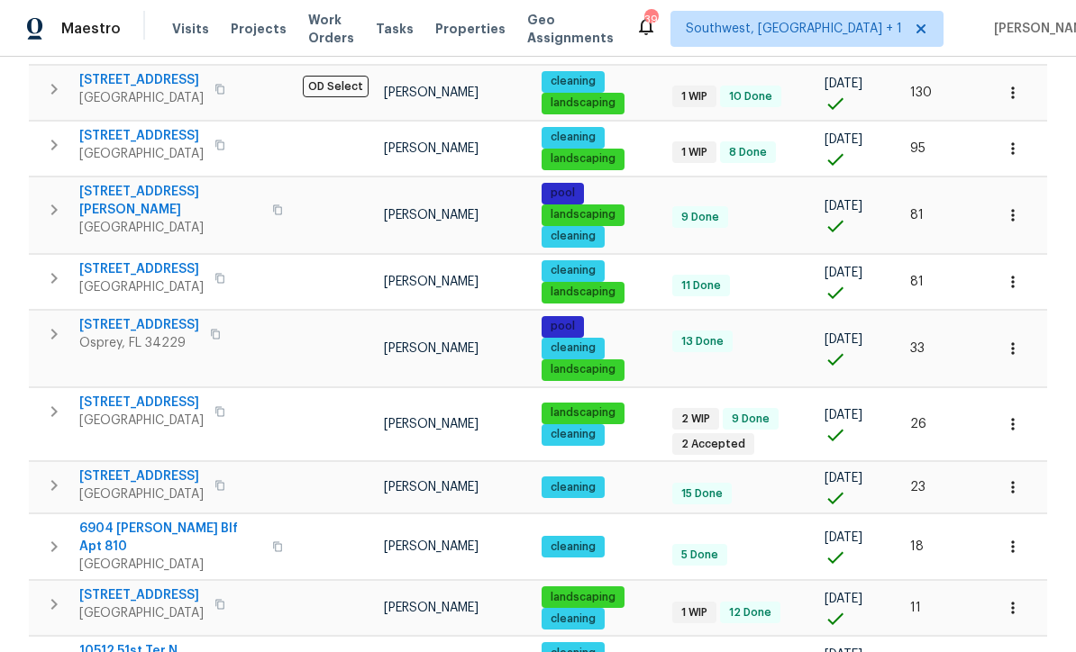
click at [1020, 538] on icon "button" at bounding box center [1013, 547] width 18 height 18
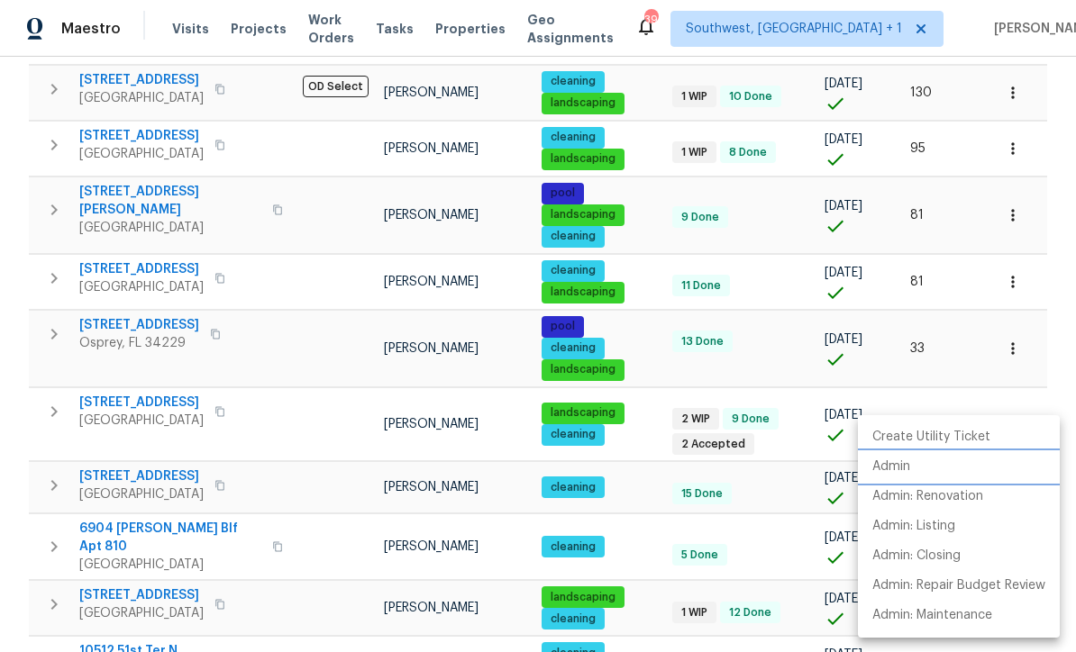
click at [894, 471] on p "Admin" at bounding box center [891, 467] width 38 height 19
click at [776, 453] on div at bounding box center [538, 326] width 1076 height 652
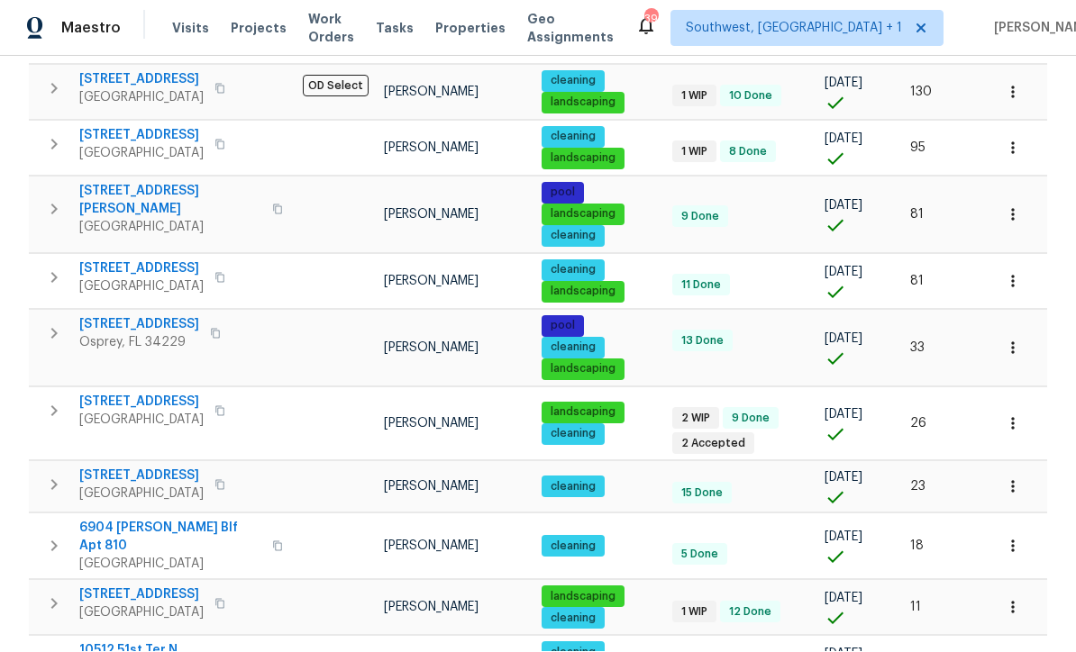
click at [1014, 651] on icon "button" at bounding box center [1013, 664] width 18 height 18
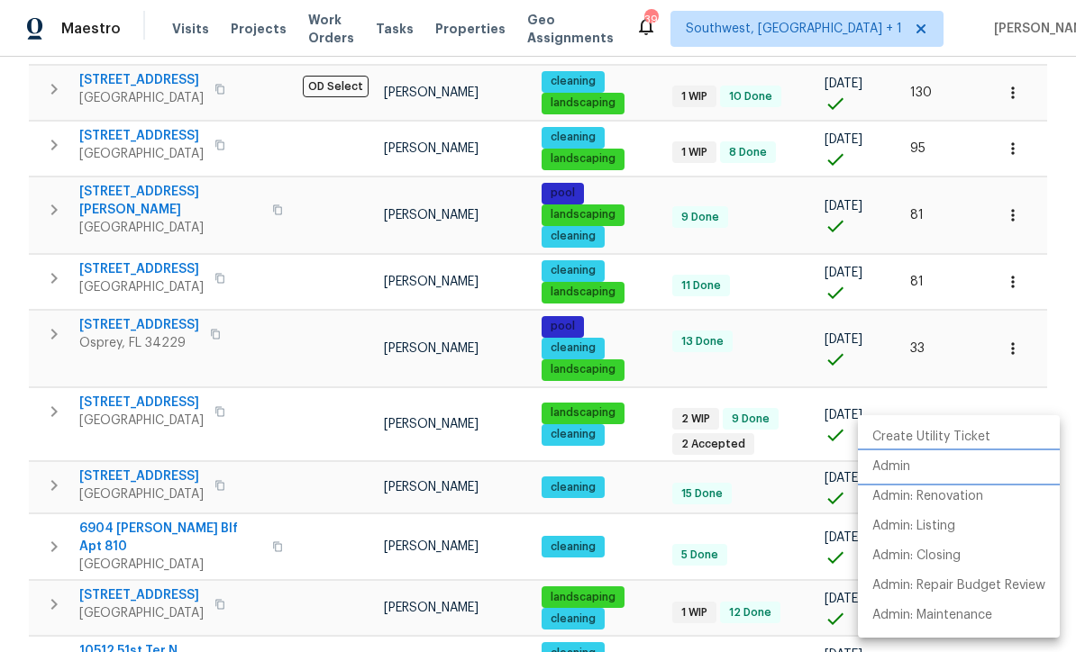
click at [897, 468] on p "Admin" at bounding box center [891, 467] width 38 height 19
click at [798, 463] on div at bounding box center [538, 326] width 1076 height 652
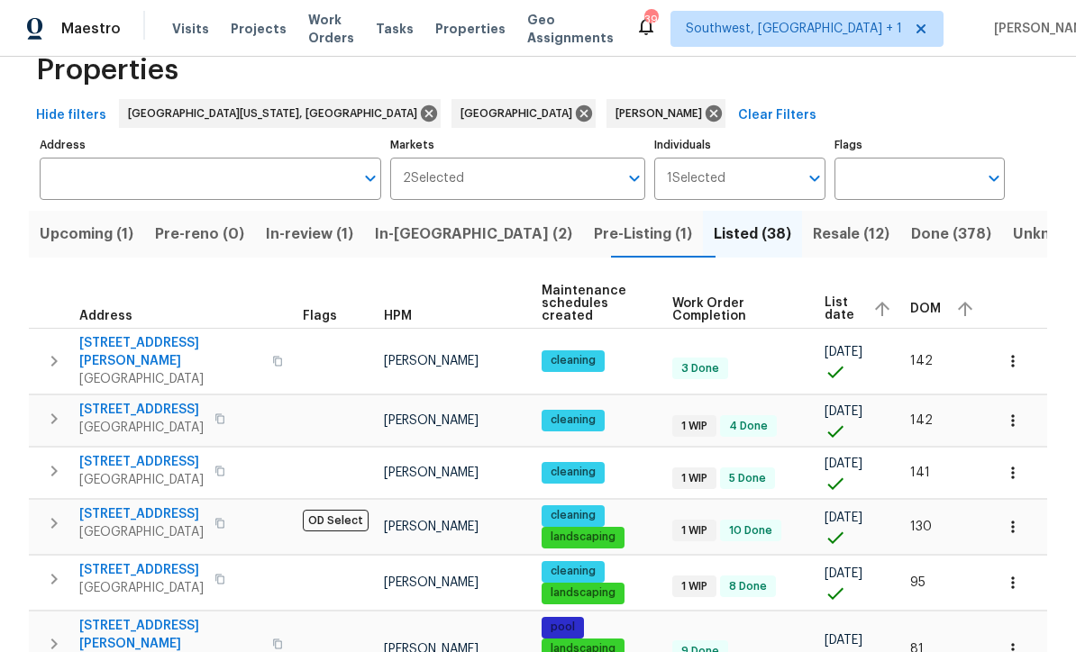
scroll to position [30, 0]
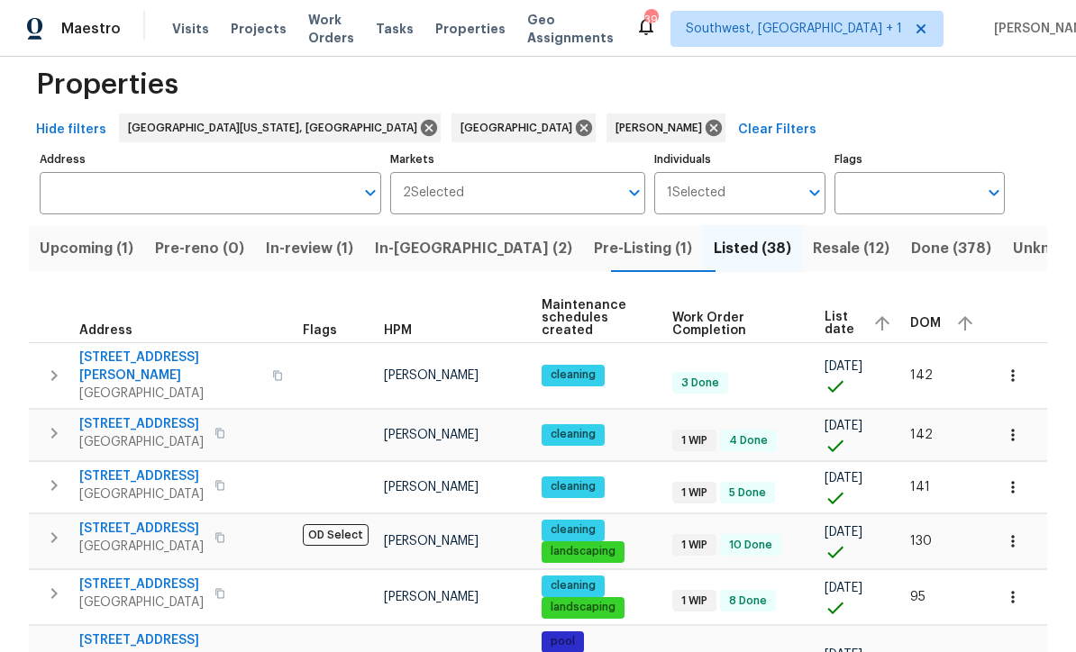
click at [796, 625] on tr "13210 Essman Ave Port Charlotte, FL 33953 Naomi Ferreira pool landscaping clean…" at bounding box center [538, 663] width 1018 height 77
click at [795, 625] on tr "13210 Essman Ave Port Charlotte, FL 33953 Naomi Ferreira pool landscaping clean…" at bounding box center [538, 663] width 1018 height 77
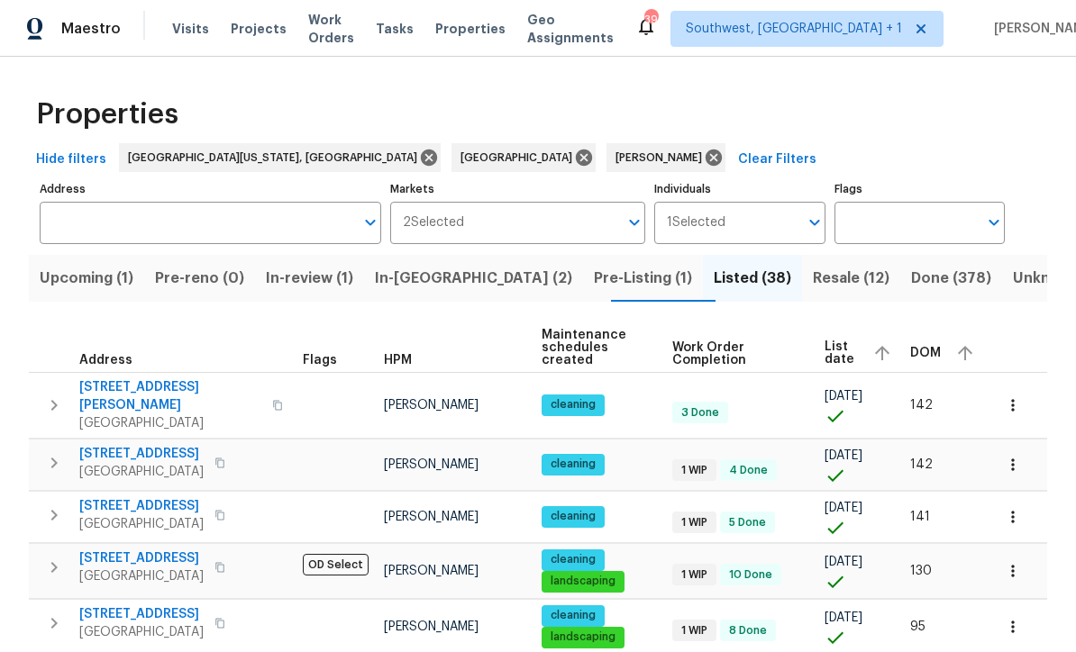
scroll to position [0, 0]
click at [813, 266] on span "Resale (12)" at bounding box center [851, 278] width 77 height 25
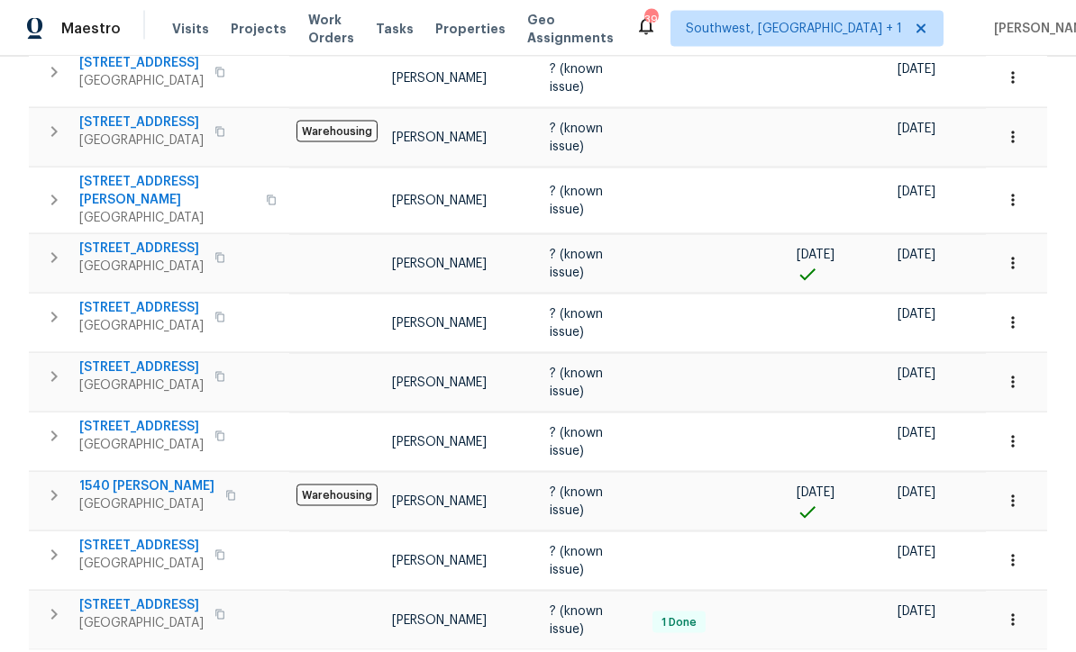
scroll to position [59, 0]
click at [105, 300] on span "3444 97th Ln E" at bounding box center [141, 309] width 124 height 18
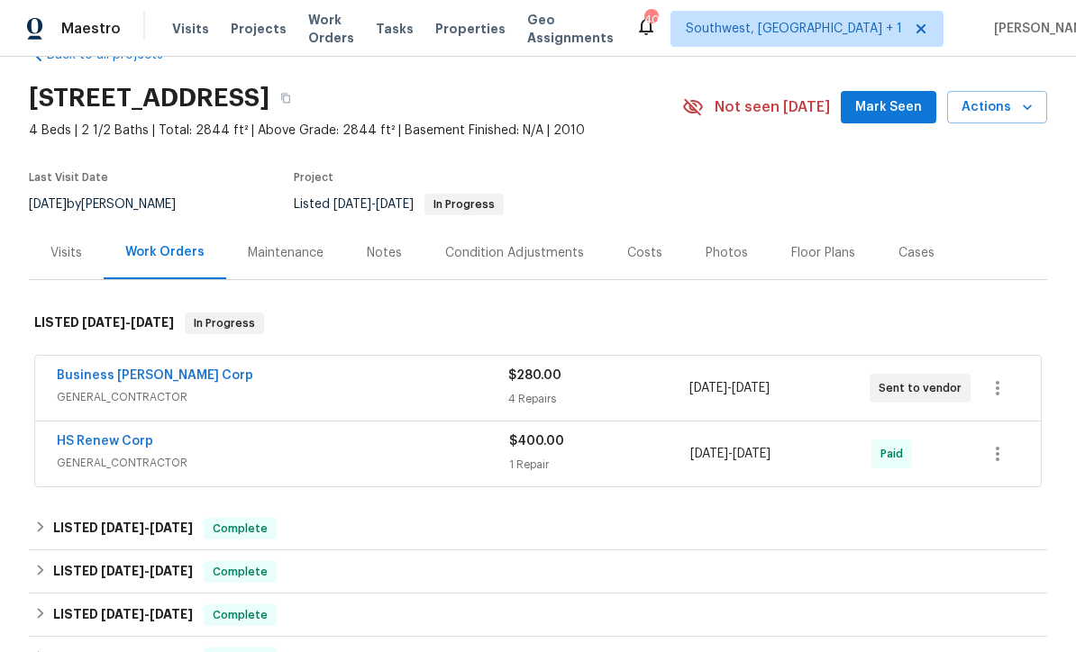
scroll to position [99, 0]
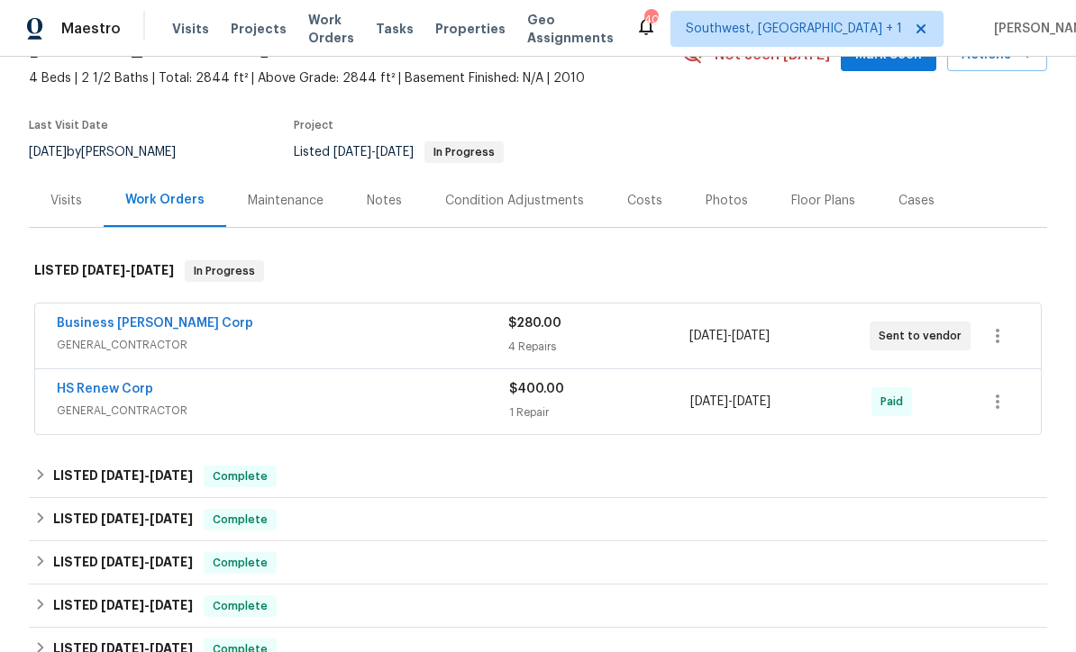
click at [114, 327] on link "Business [PERSON_NAME] Corp" at bounding box center [155, 323] width 196 height 13
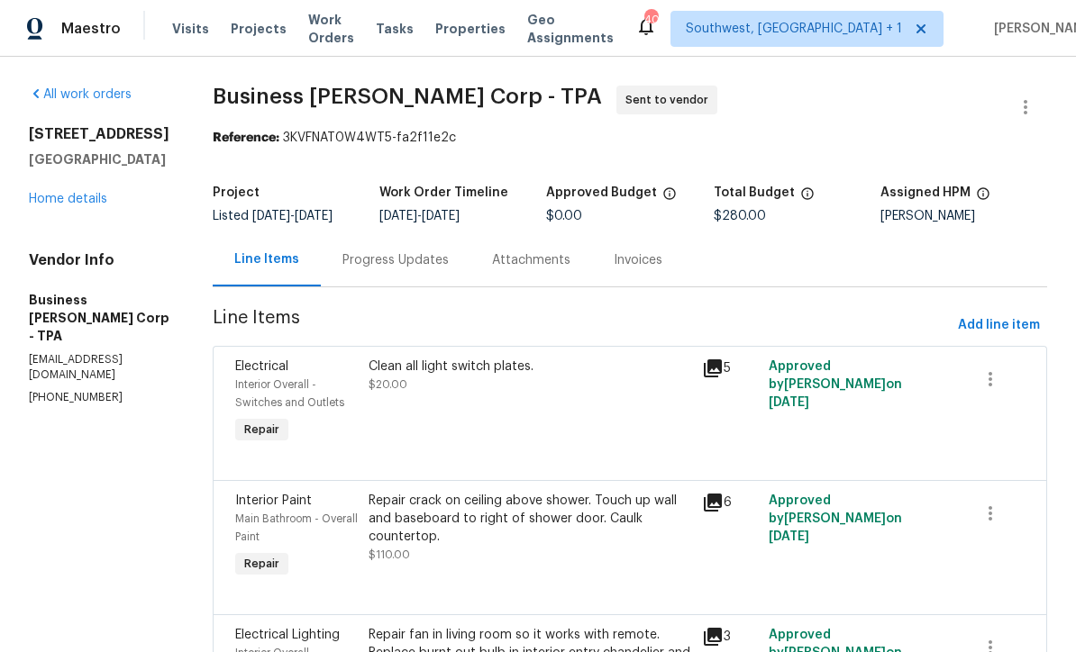
click at [422, 263] on div "Progress Updates" at bounding box center [395, 260] width 106 height 18
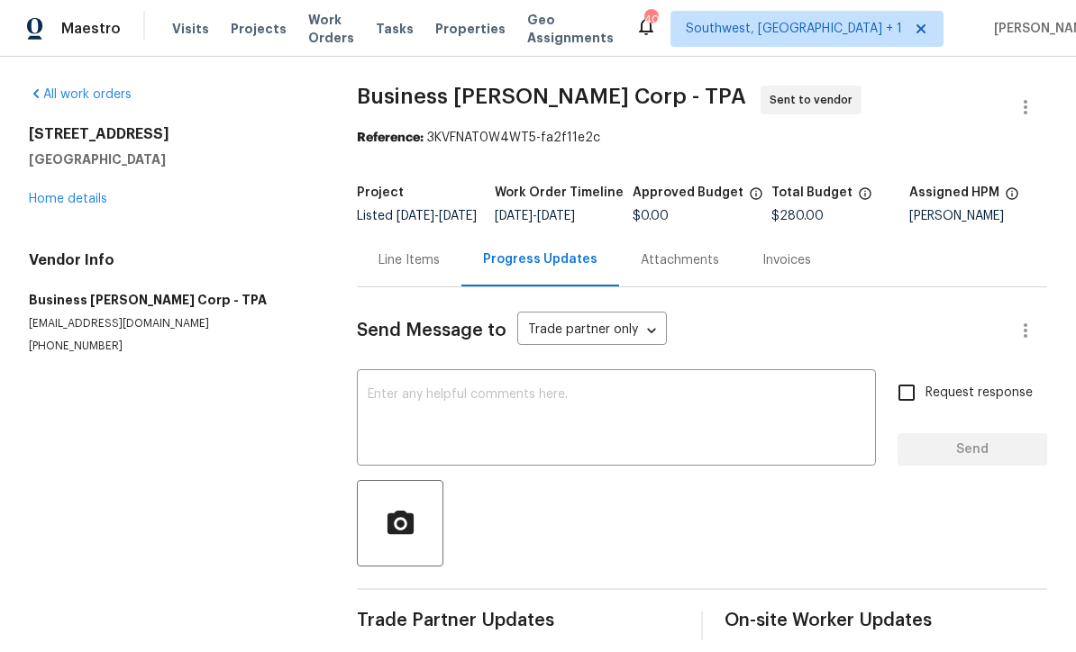
click at [623, 416] on textarea at bounding box center [616, 419] width 497 height 63
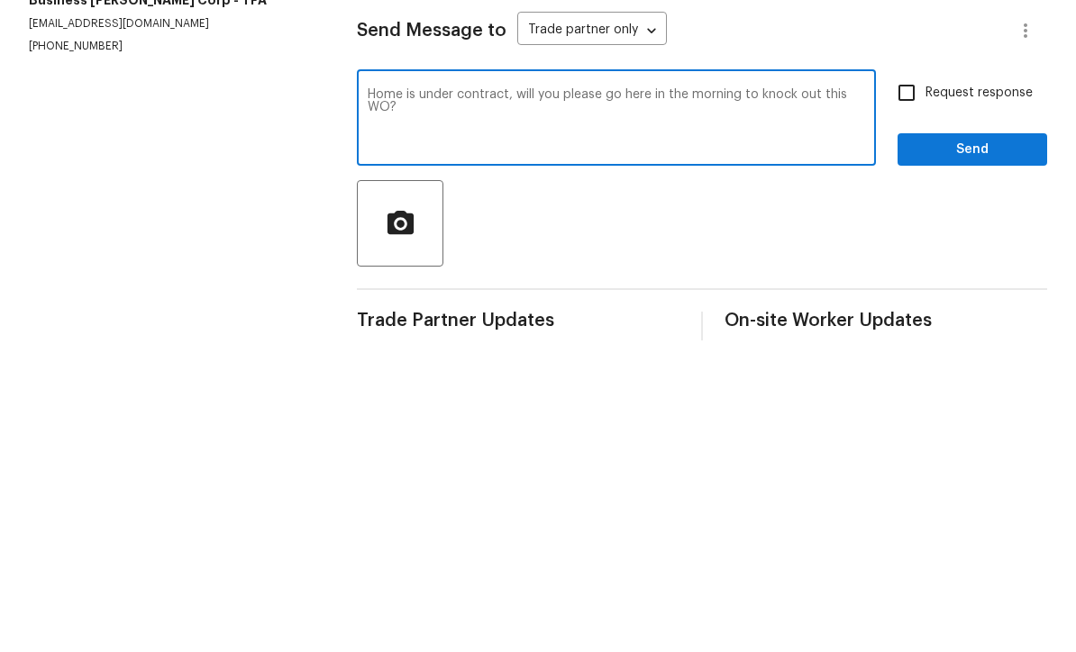
type textarea "Home is under contract, will you please go here in the morning to knock out thi…"
click at [917, 374] on input "Request response" at bounding box center [906, 393] width 38 height 38
checkbox input "true"
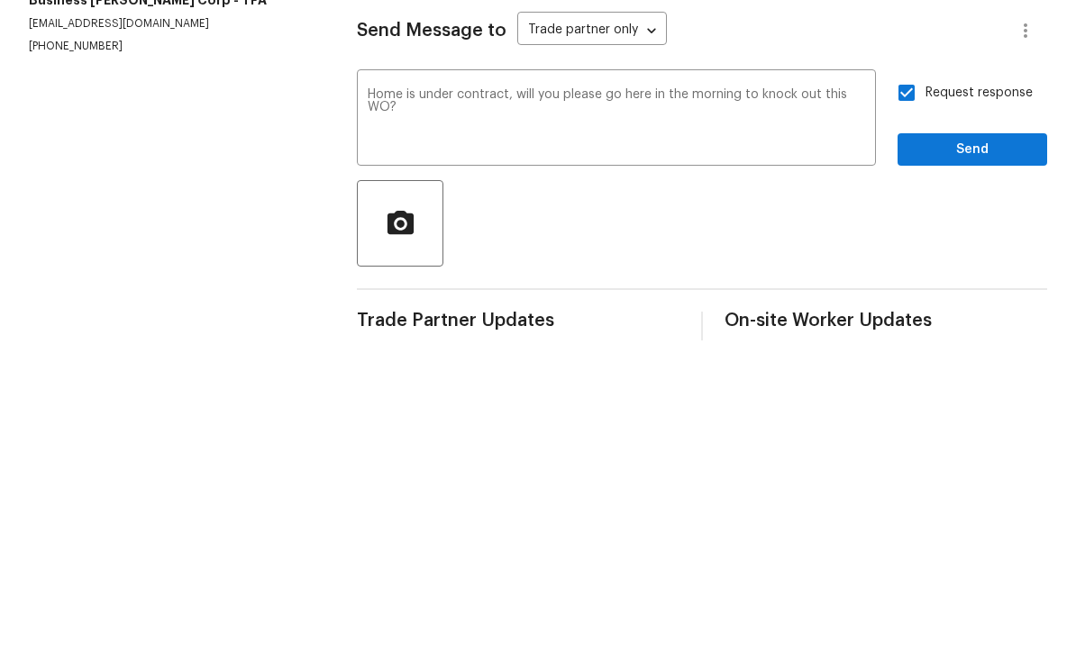
scroll to position [31, 0]
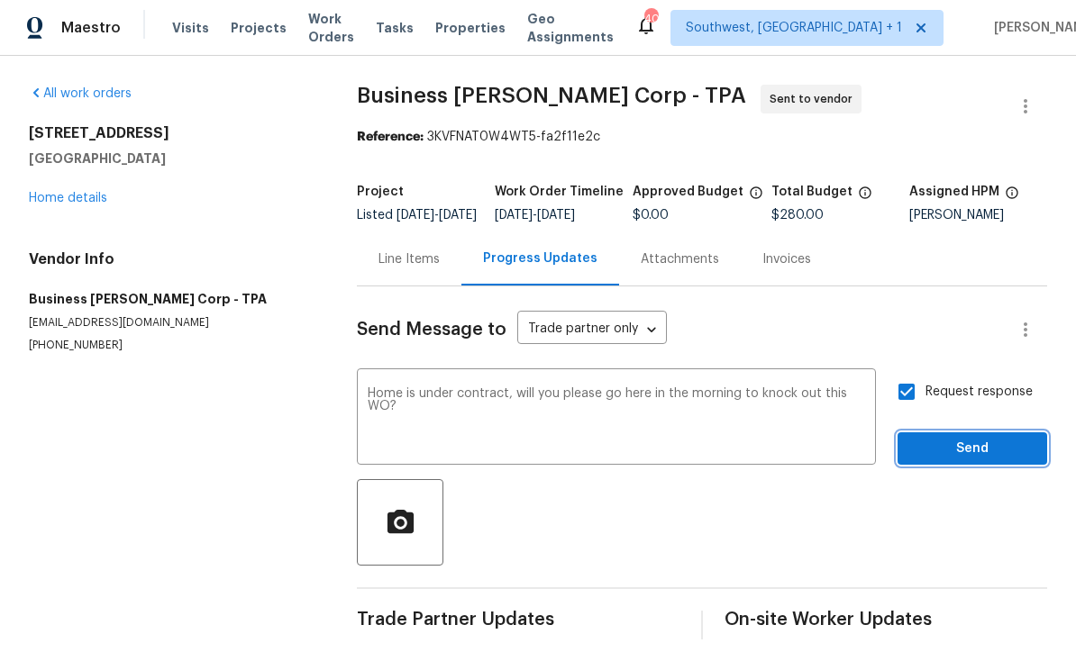
click at [961, 439] on span "Send" at bounding box center [972, 450] width 121 height 23
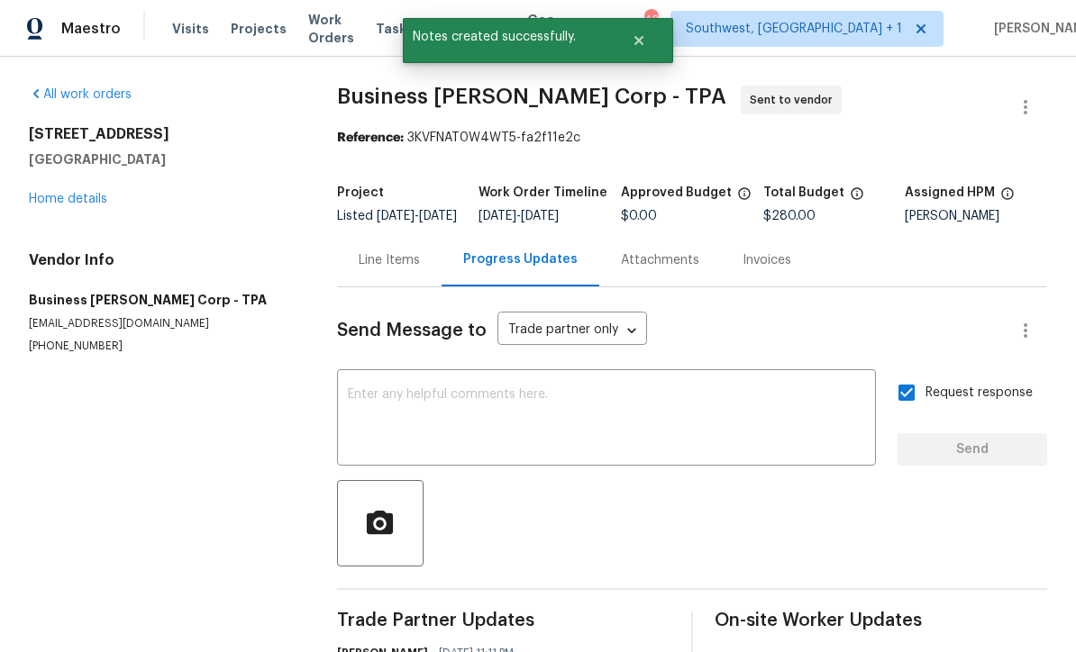
click at [383, 251] on div "Line Items" at bounding box center [389, 260] width 61 height 18
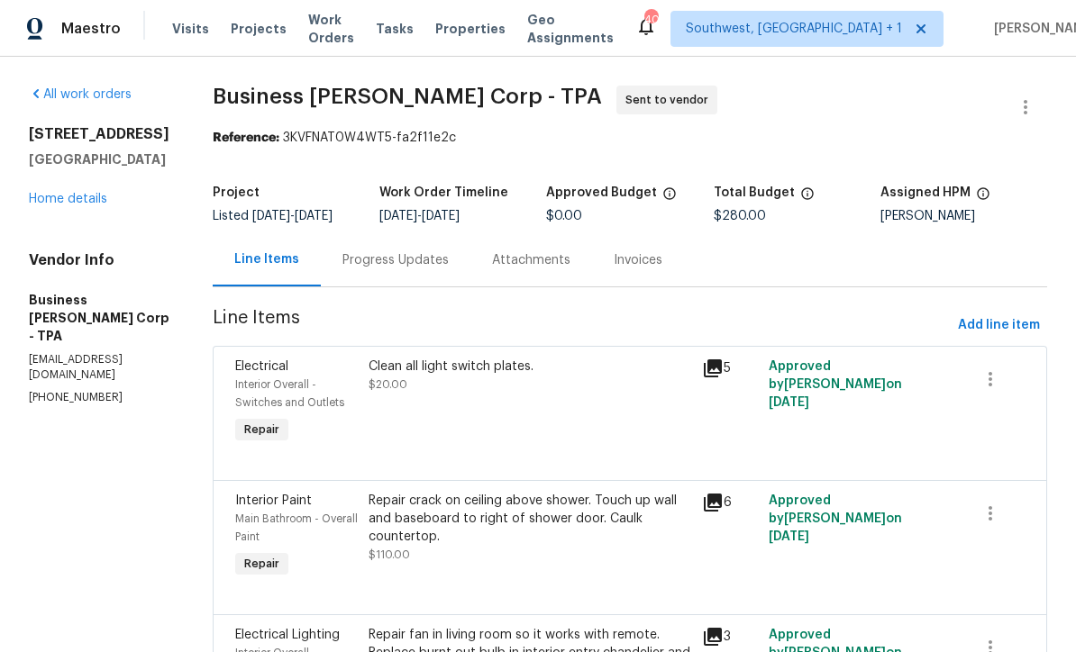
click at [409, 263] on div "Progress Updates" at bounding box center [395, 260] width 106 height 18
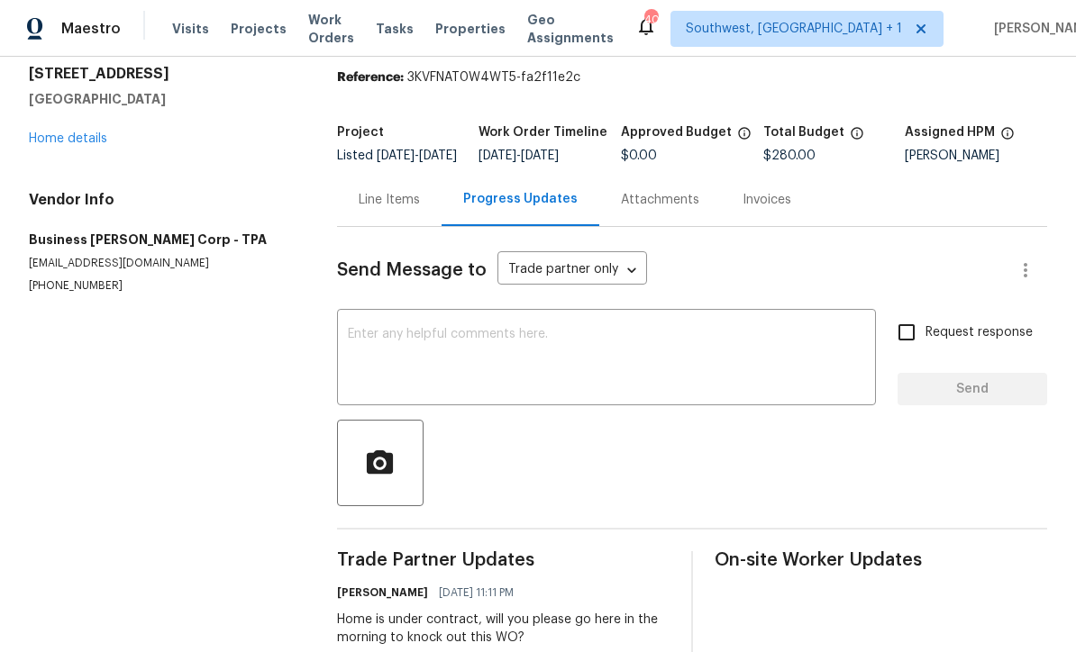
scroll to position [59, 0]
click at [353, 339] on div "x ​" at bounding box center [606, 360] width 539 height 92
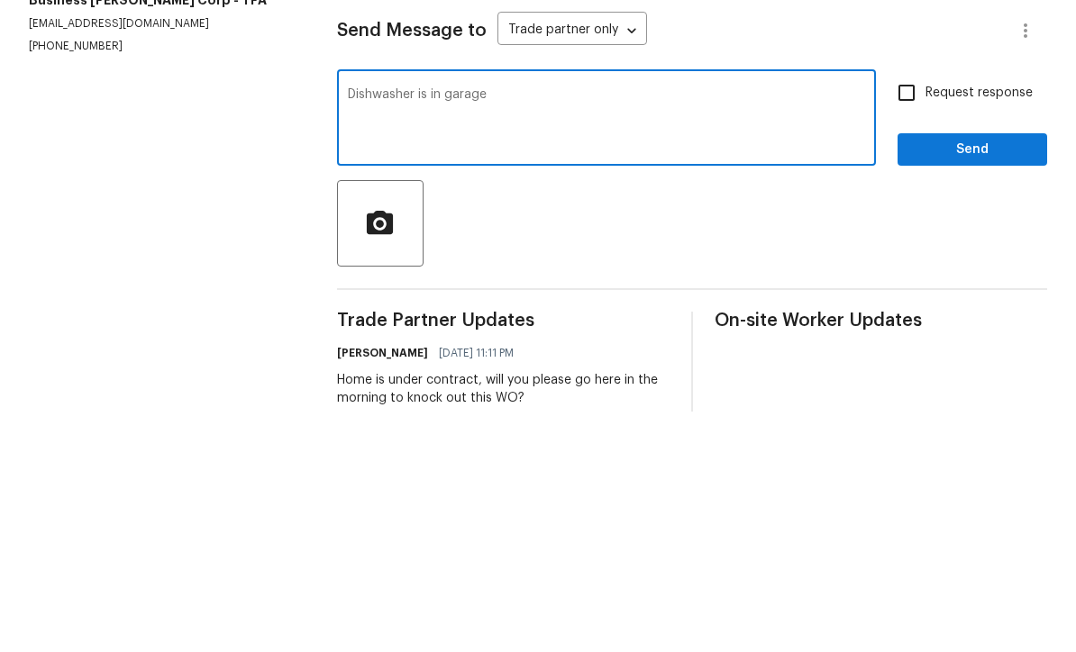
type textarea "Dishwasher is in garage"
click at [915, 314] on input "Request response" at bounding box center [906, 333] width 38 height 38
checkbox input "true"
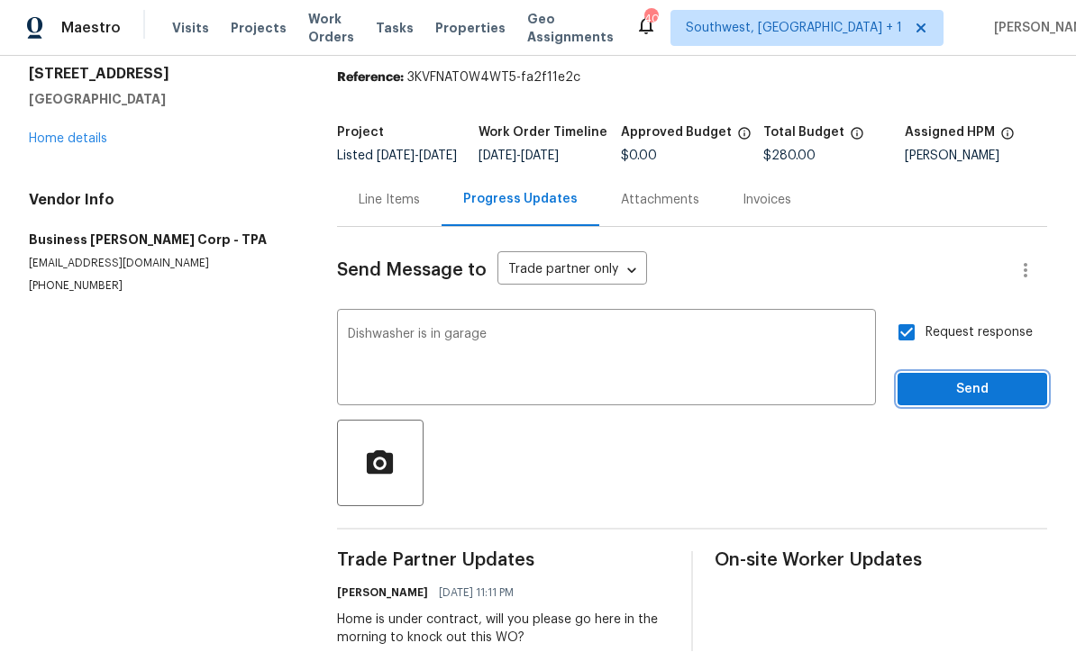
click at [951, 379] on span "Send" at bounding box center [972, 390] width 121 height 23
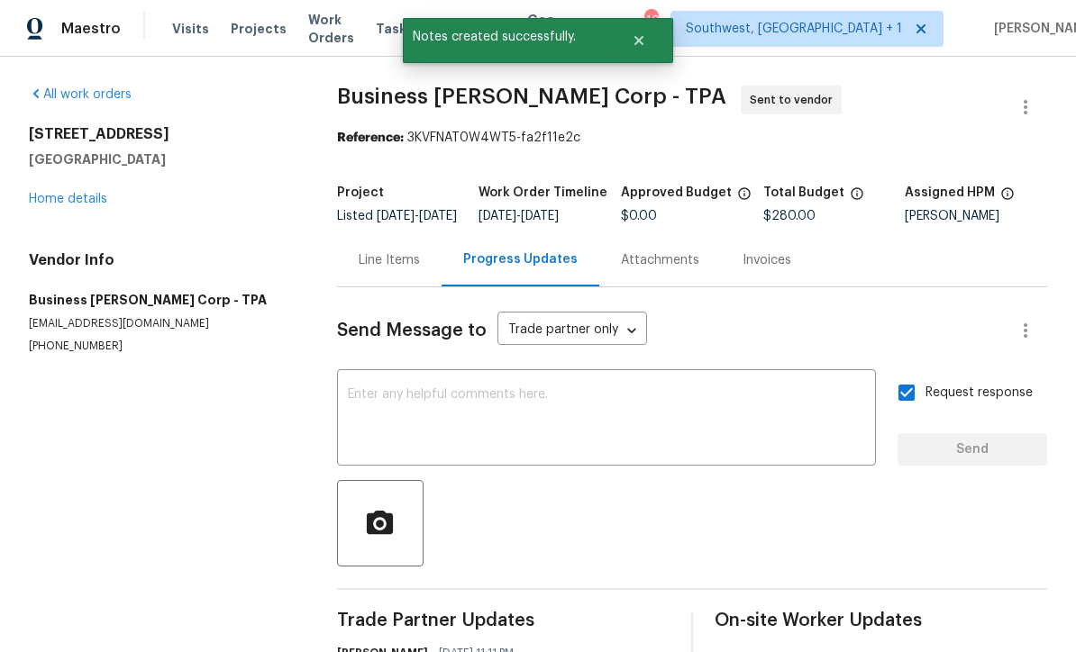
click at [57, 193] on link "Home details" at bounding box center [68, 199] width 78 height 13
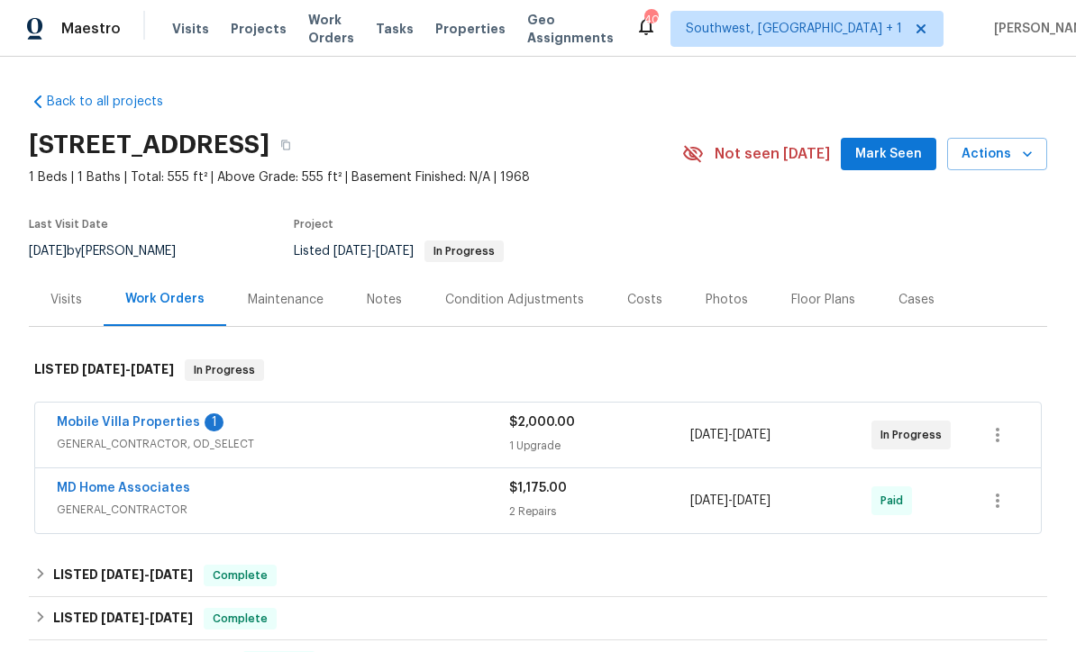
click at [151, 427] on link "Mobile Villa Properties" at bounding box center [128, 422] width 143 height 13
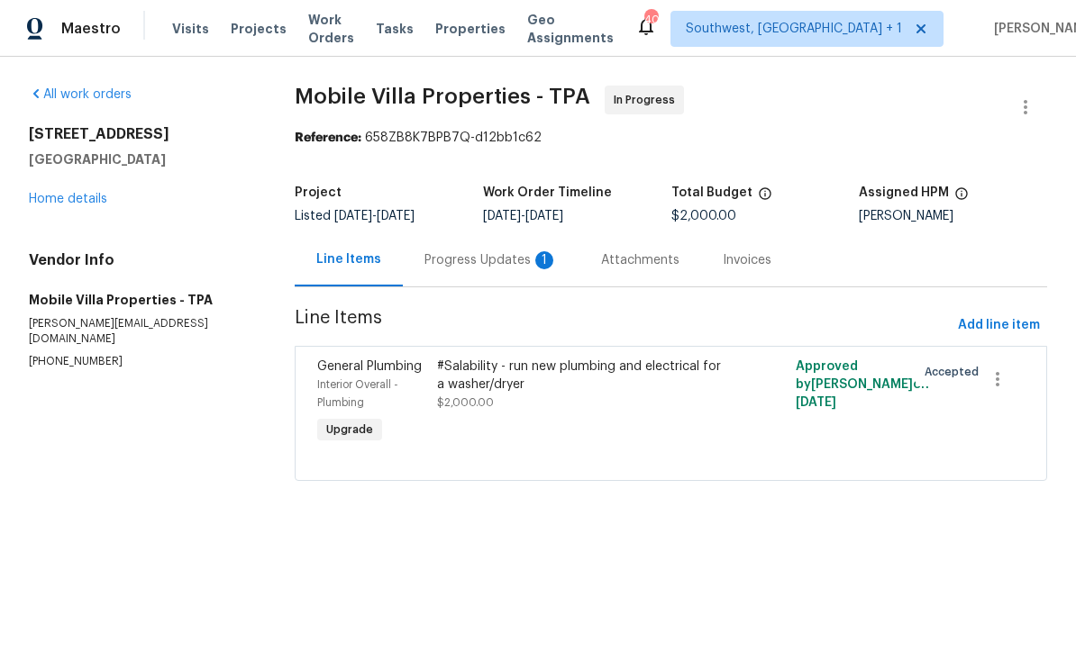
click at [503, 268] on div "Progress Updates 1" at bounding box center [490, 260] width 133 height 18
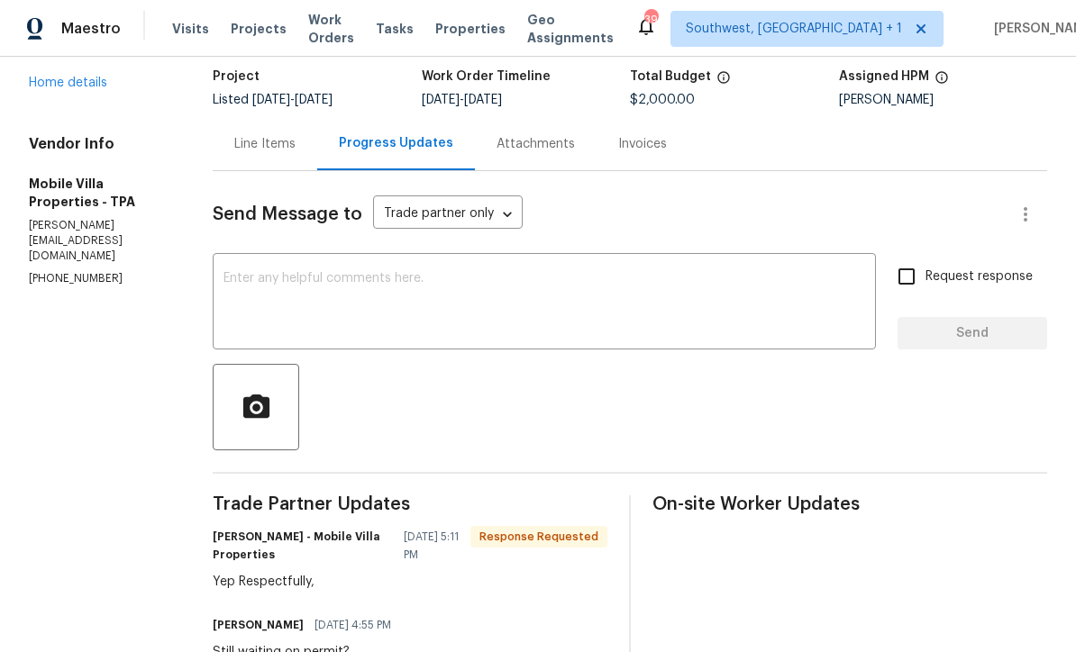
scroll to position [119, 0]
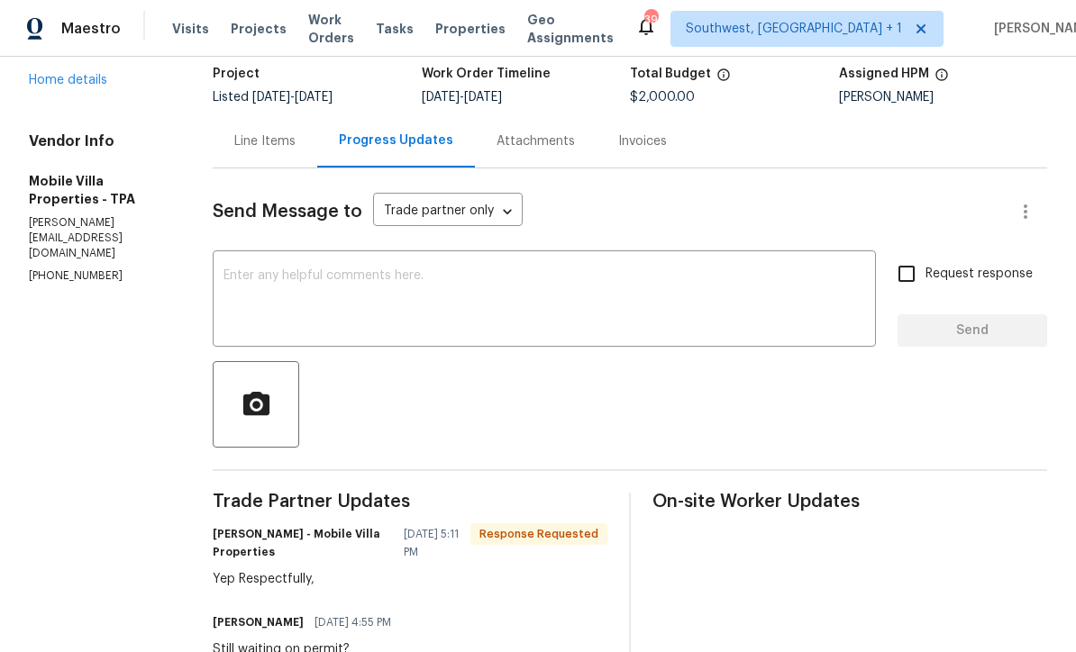
click at [616, 298] on textarea at bounding box center [543, 300] width 641 height 63
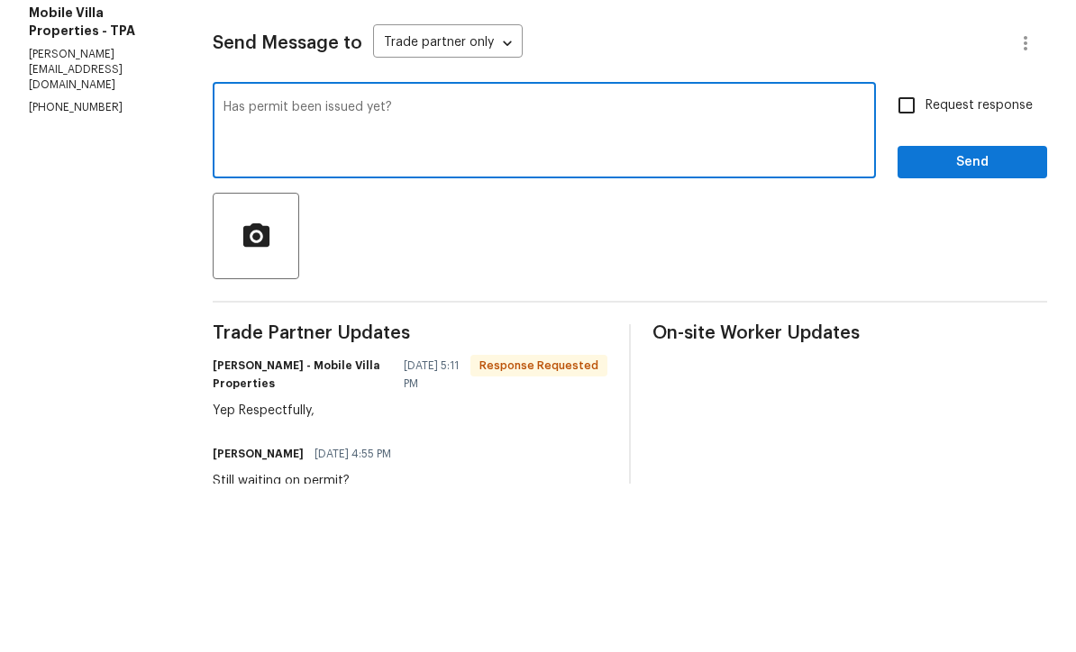
type textarea "Has permit been issued yet?"
click at [911, 255] on input "Request response" at bounding box center [906, 274] width 38 height 38
checkbox input "true"
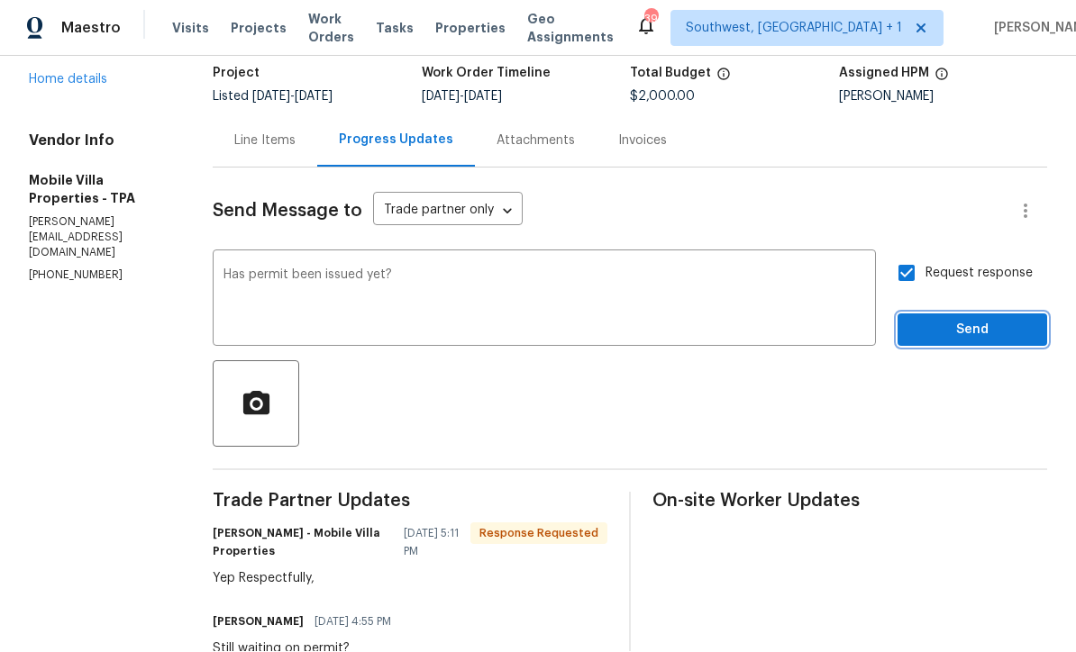
click at [950, 320] on span "Send" at bounding box center [972, 331] width 121 height 23
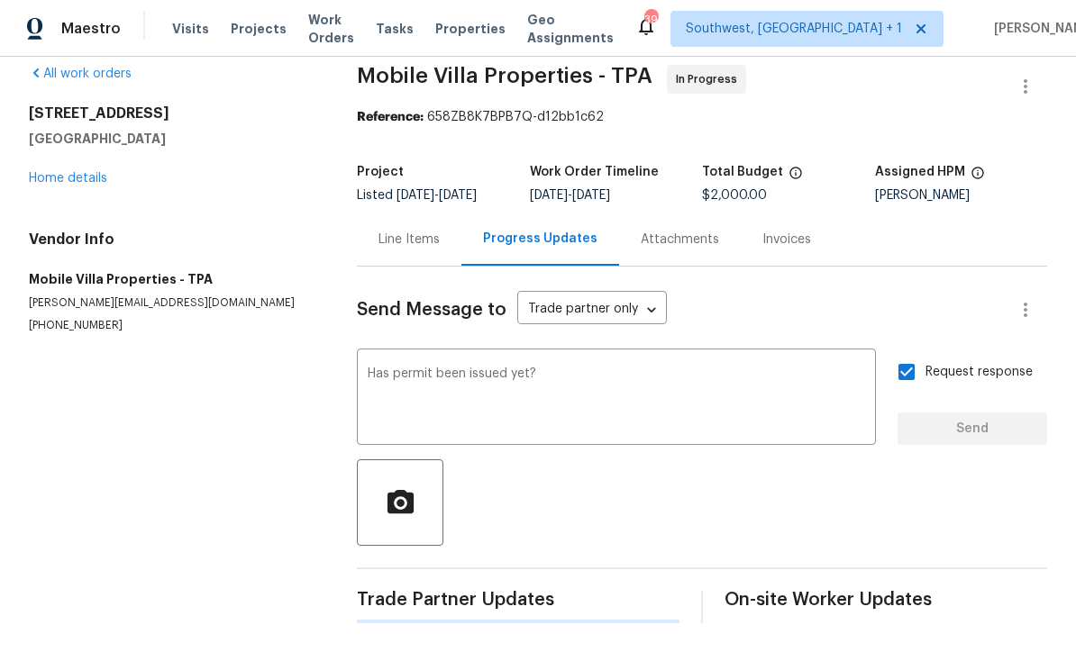
scroll to position [0, 0]
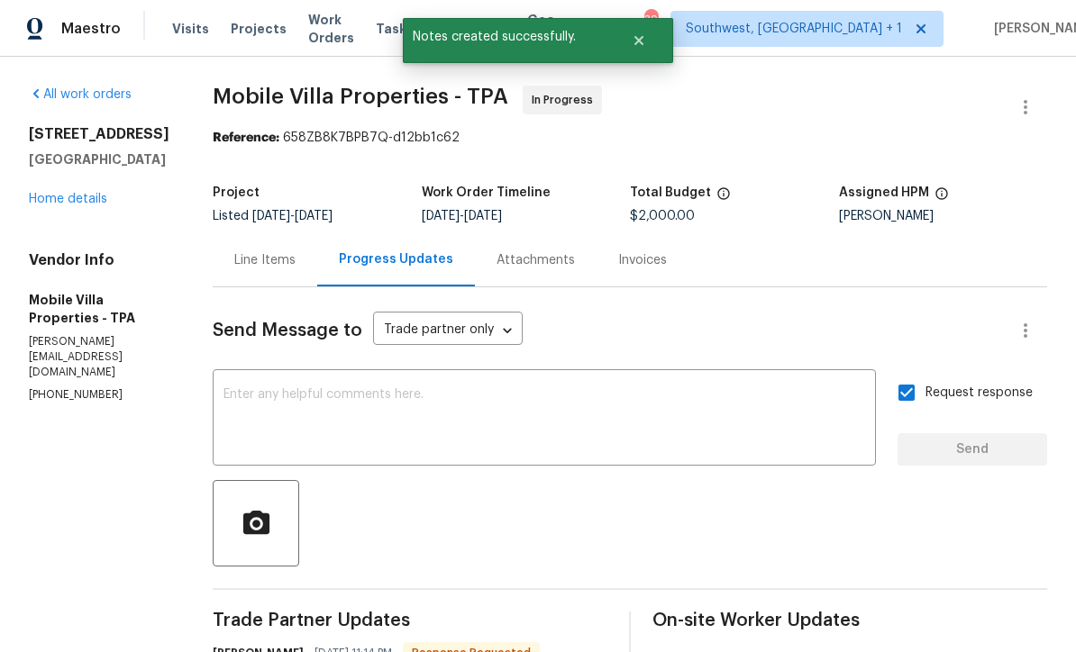
click at [47, 205] on link "Home details" at bounding box center [68, 199] width 78 height 13
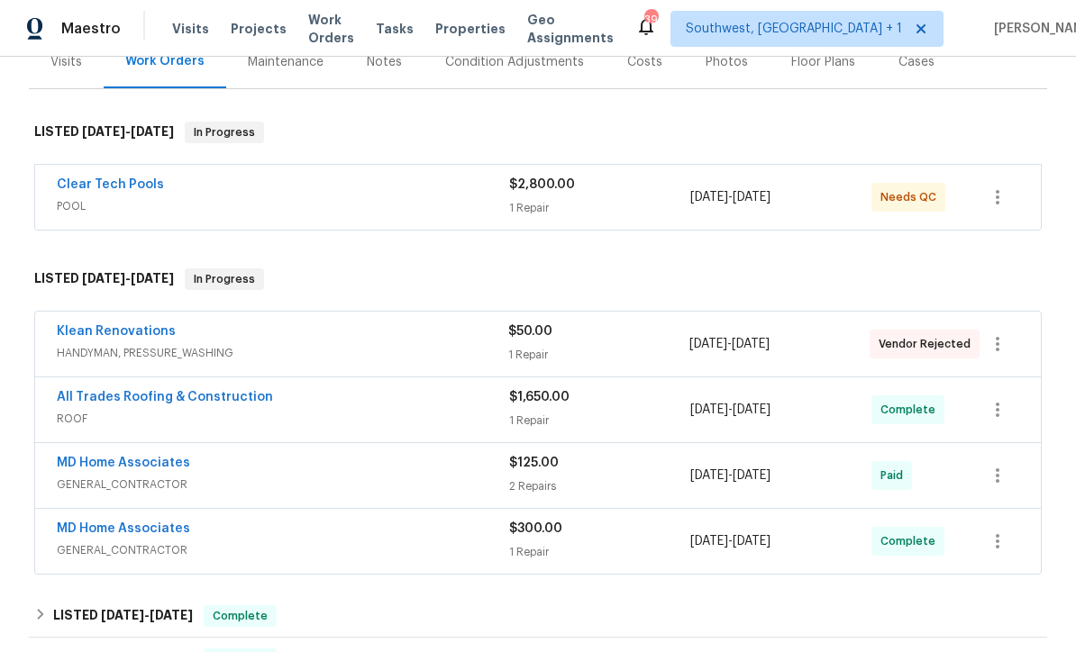
scroll to position [246, 0]
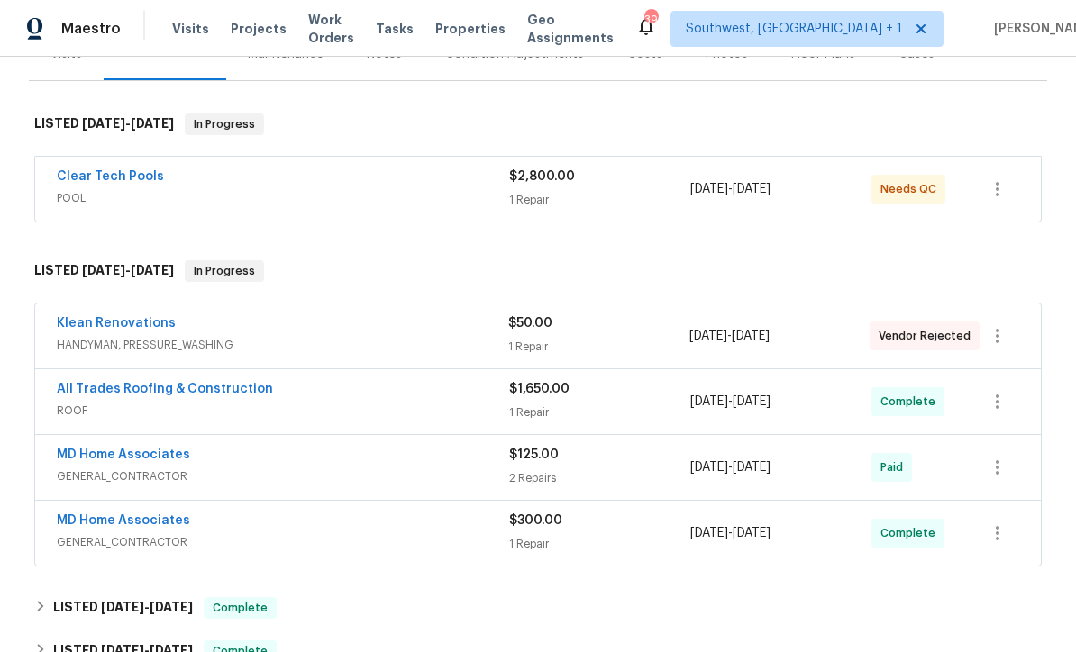
click at [618, 336] on div "$50.00 1 Repair" at bounding box center [598, 335] width 180 height 43
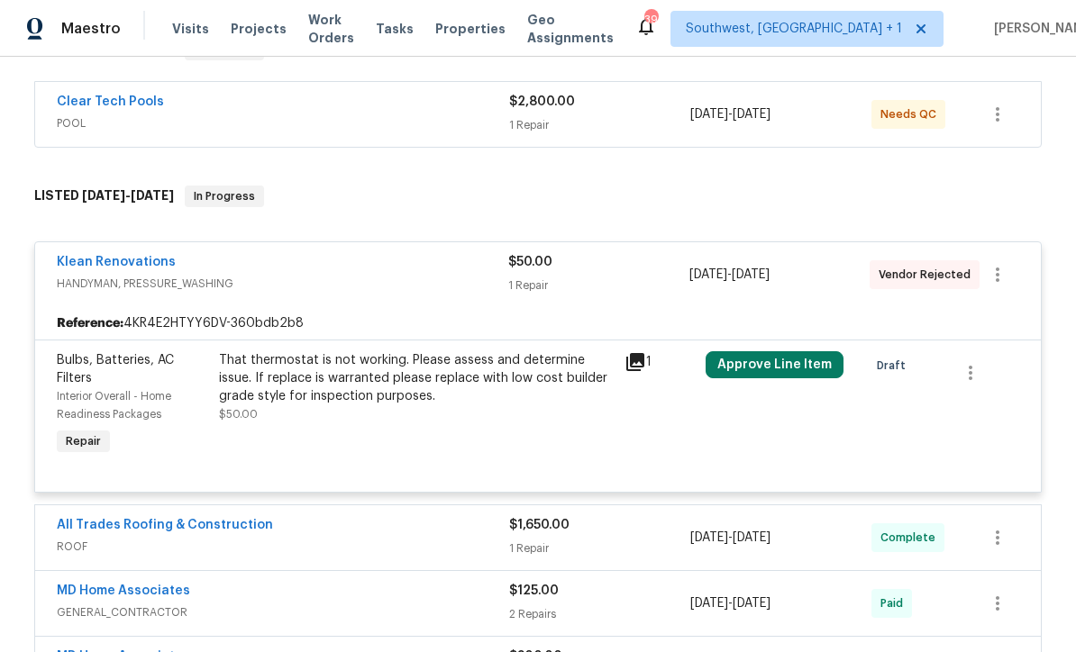
scroll to position [317, 0]
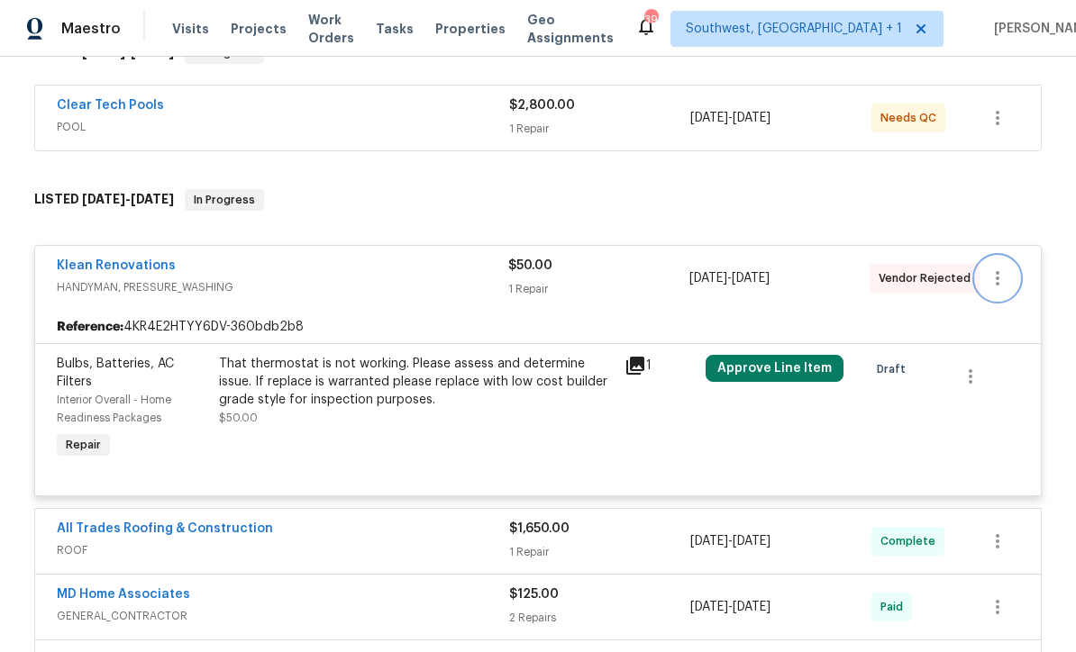
click at [999, 285] on icon "button" at bounding box center [998, 279] width 22 height 22
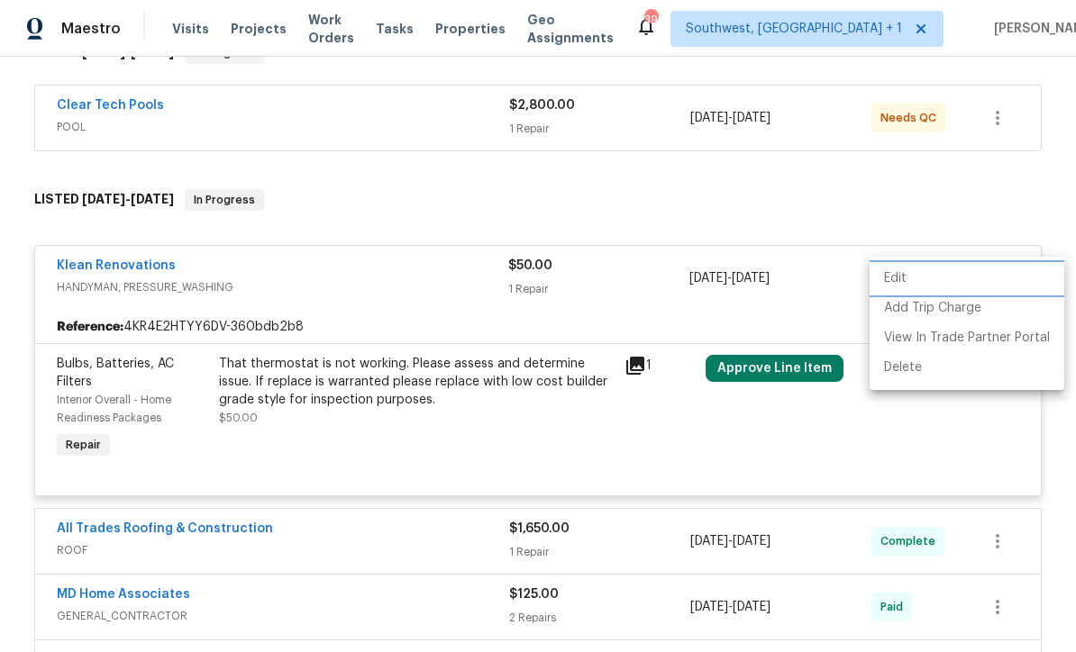
click at [903, 282] on li "Edit" at bounding box center [966, 279] width 195 height 30
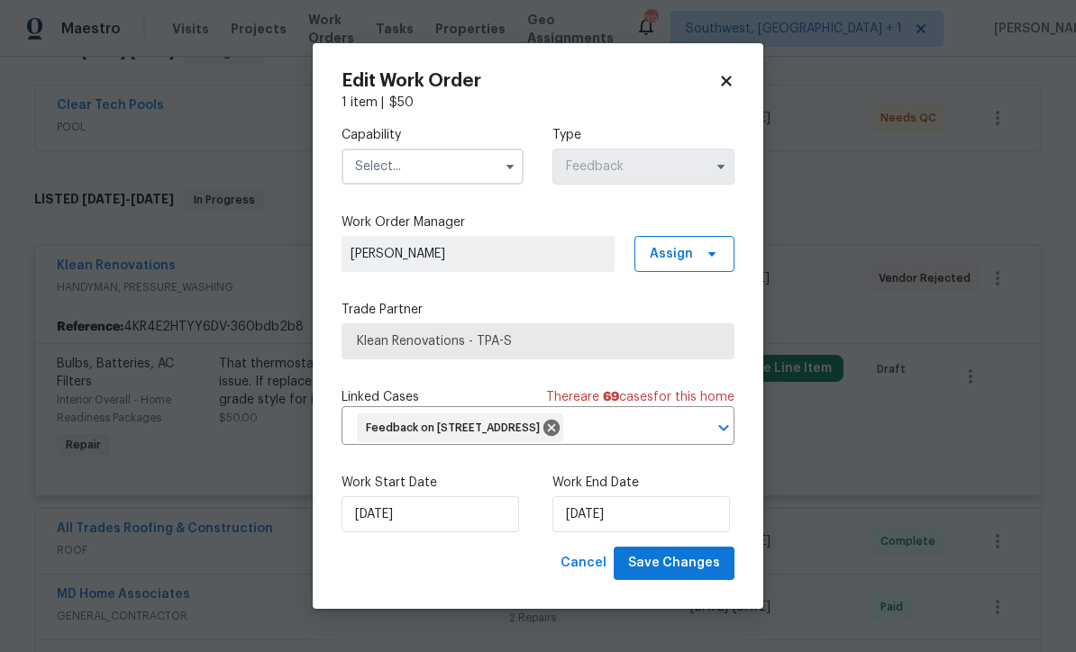
click at [436, 149] on input "text" at bounding box center [432, 167] width 182 height 36
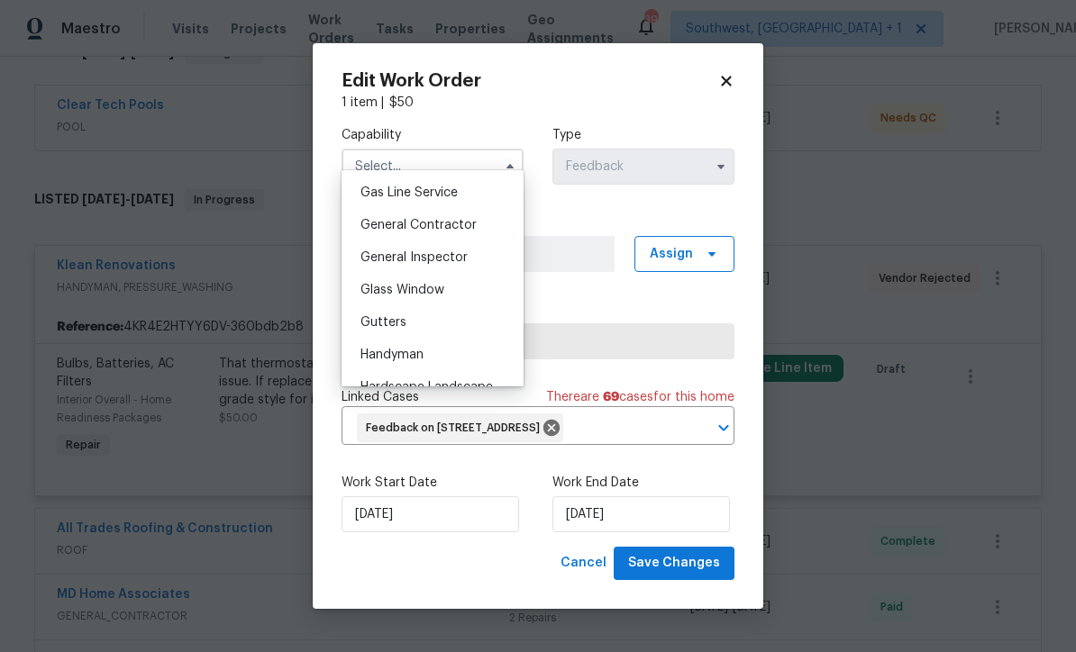
scroll to position [756, 0]
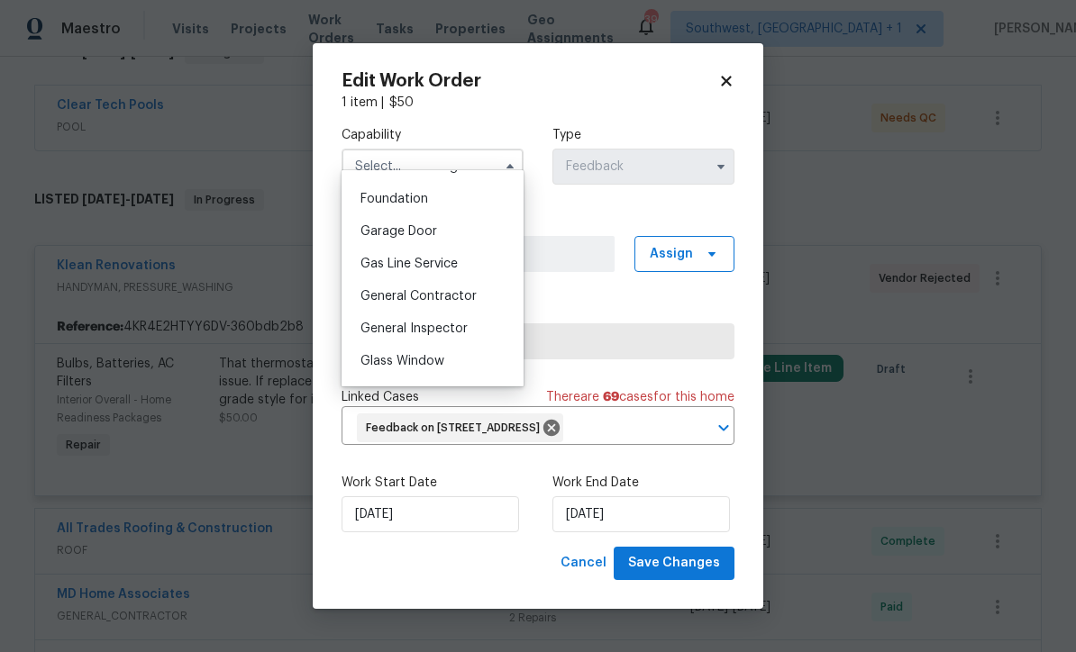
click at [468, 291] on span "General Contractor" at bounding box center [418, 296] width 116 height 13
type input "General Contractor"
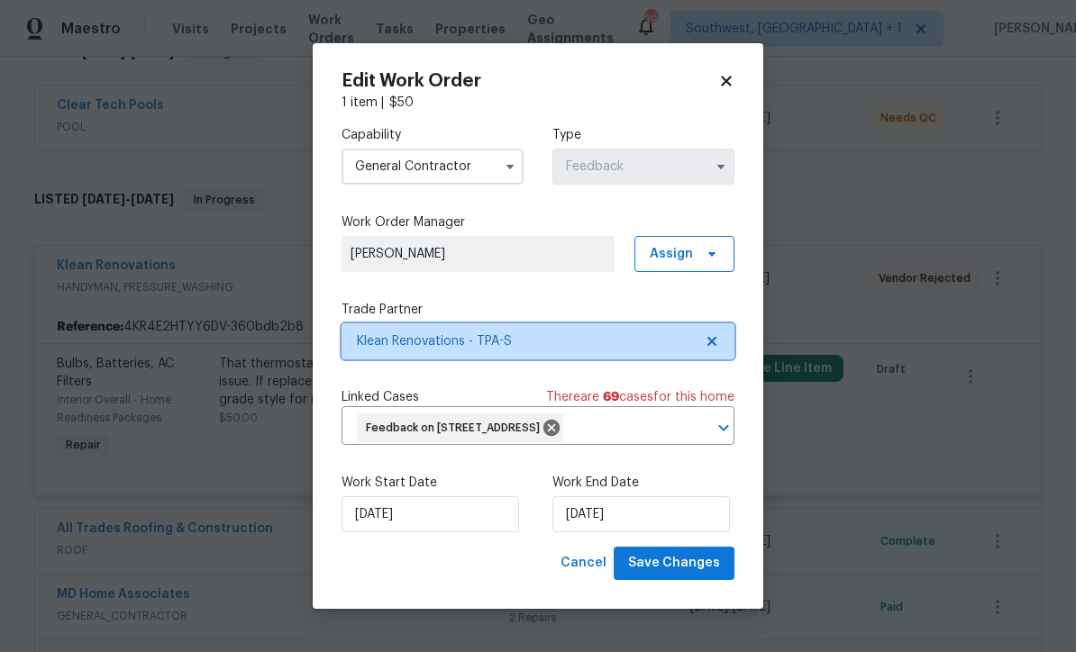
click at [589, 333] on span "Klean Renovations - TPA-S" at bounding box center [525, 341] width 336 height 18
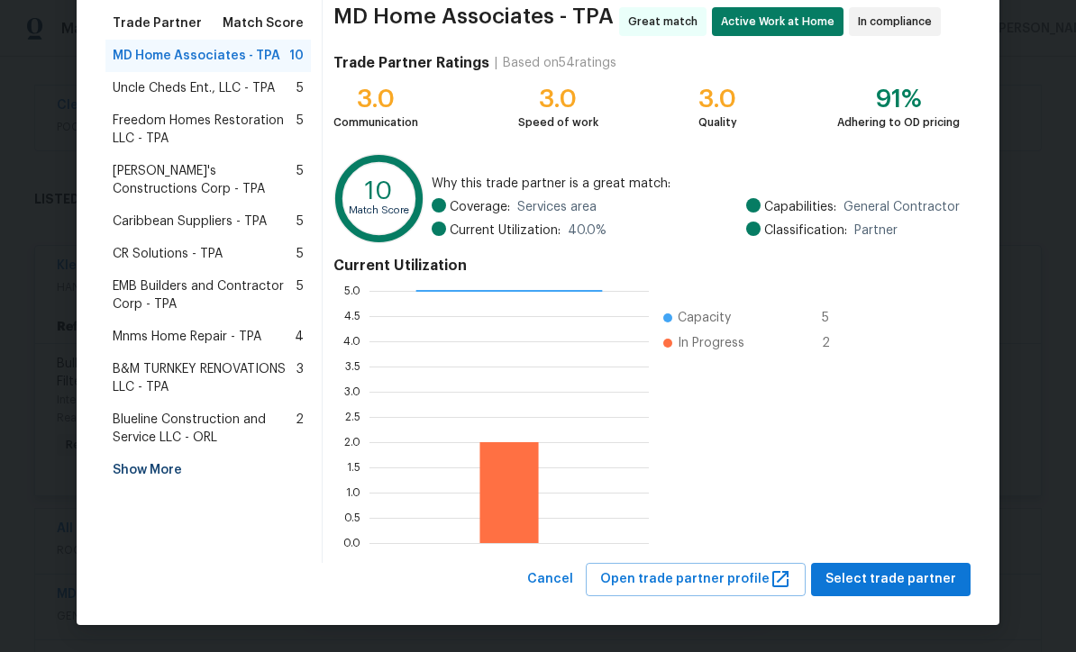
scroll to position [142, 0]
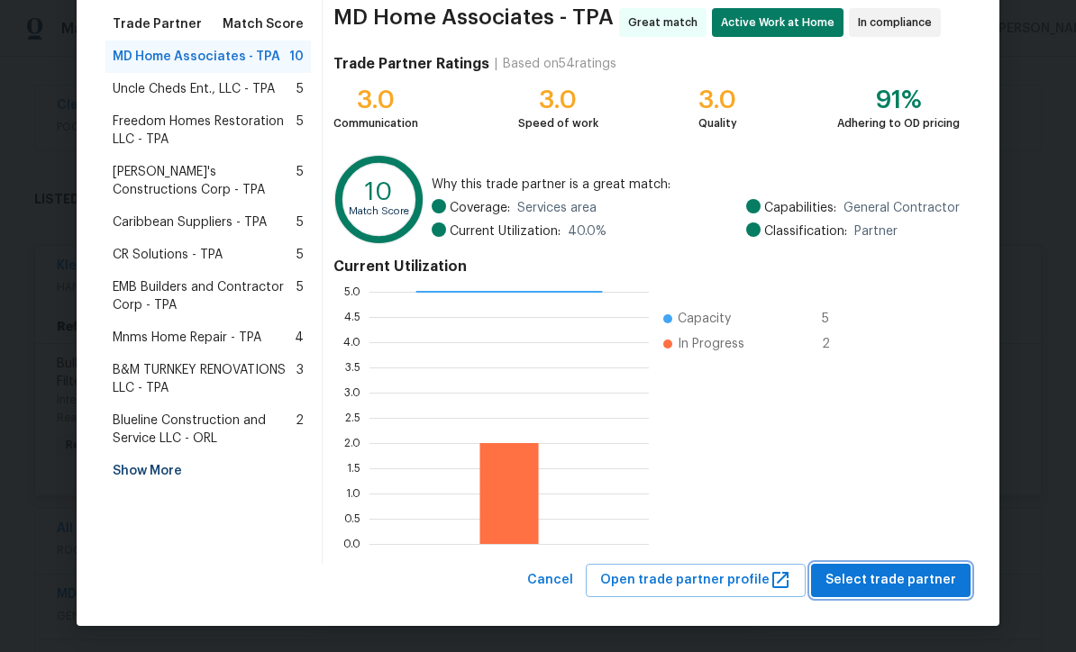
click at [891, 586] on span "Select trade partner" at bounding box center [890, 580] width 131 height 23
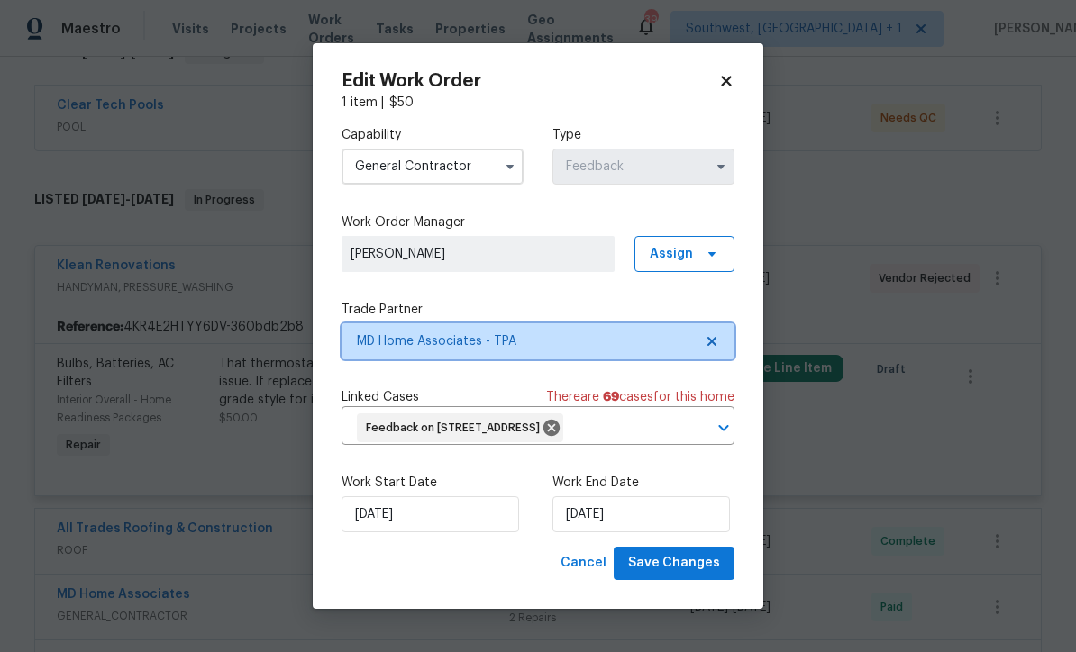
scroll to position [0, 0]
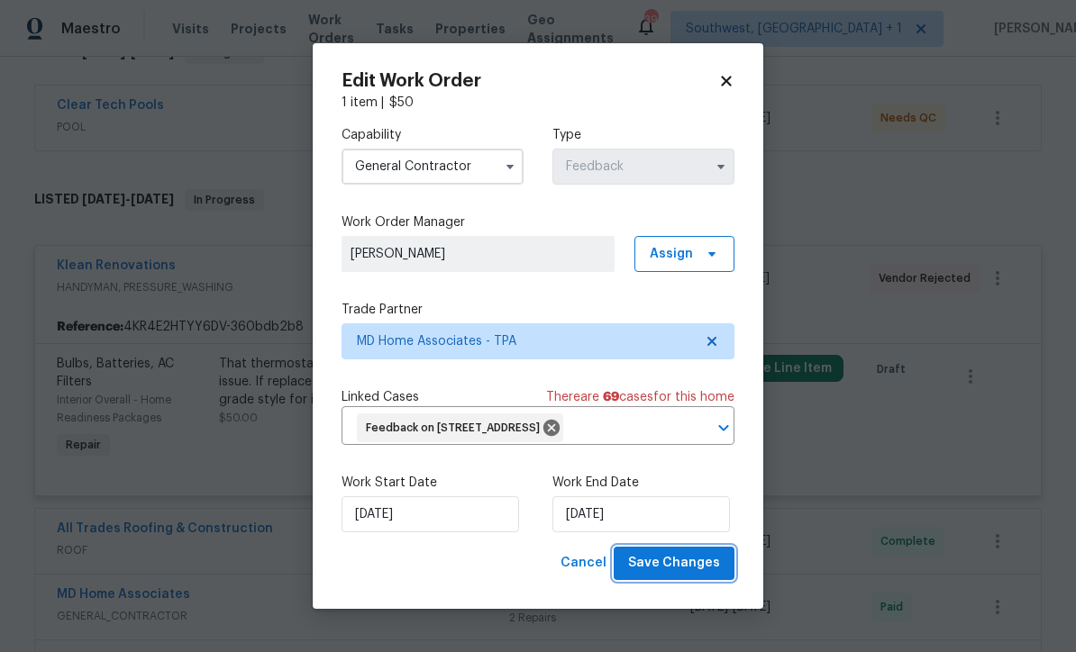
click at [690, 580] on button "Save Changes" at bounding box center [674, 563] width 121 height 33
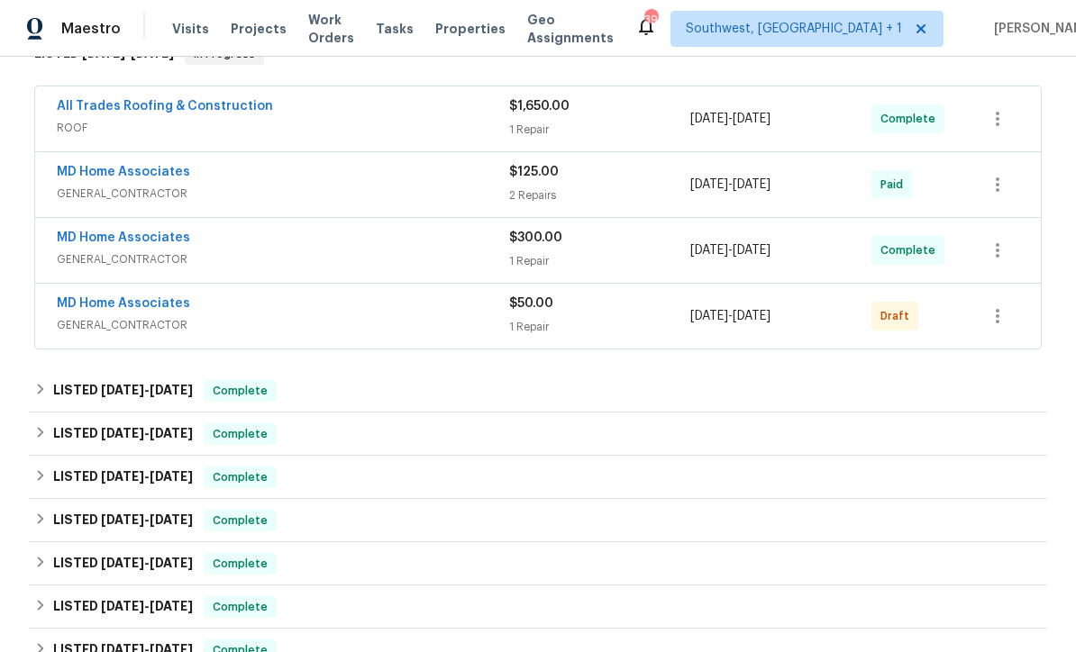
scroll to position [457, 0]
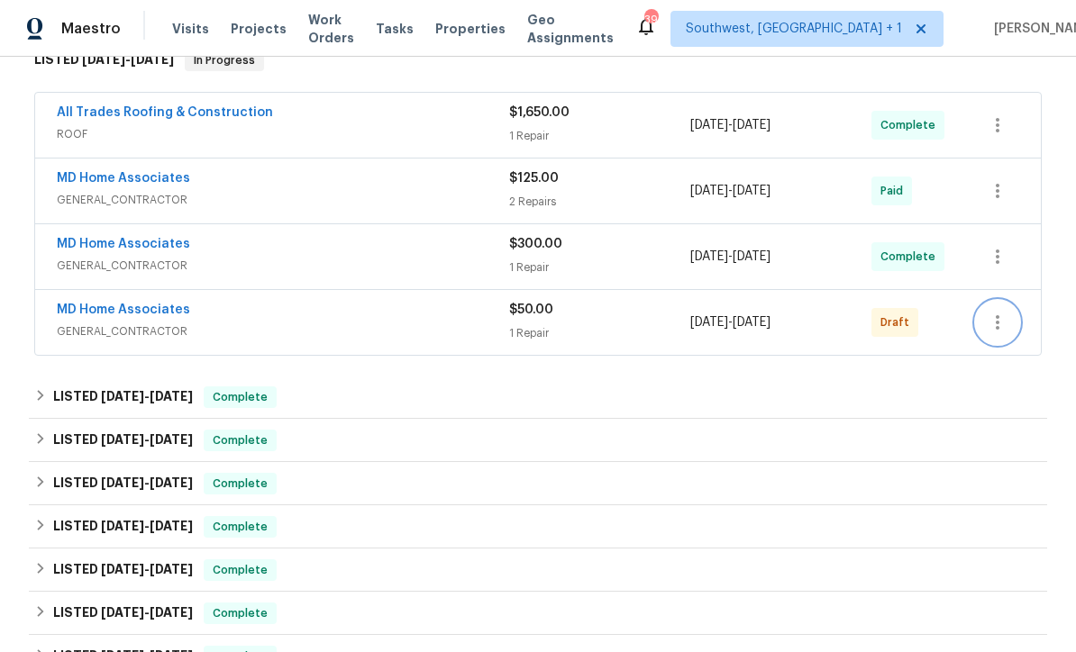
click at [1005, 318] on icon "button" at bounding box center [998, 323] width 22 height 22
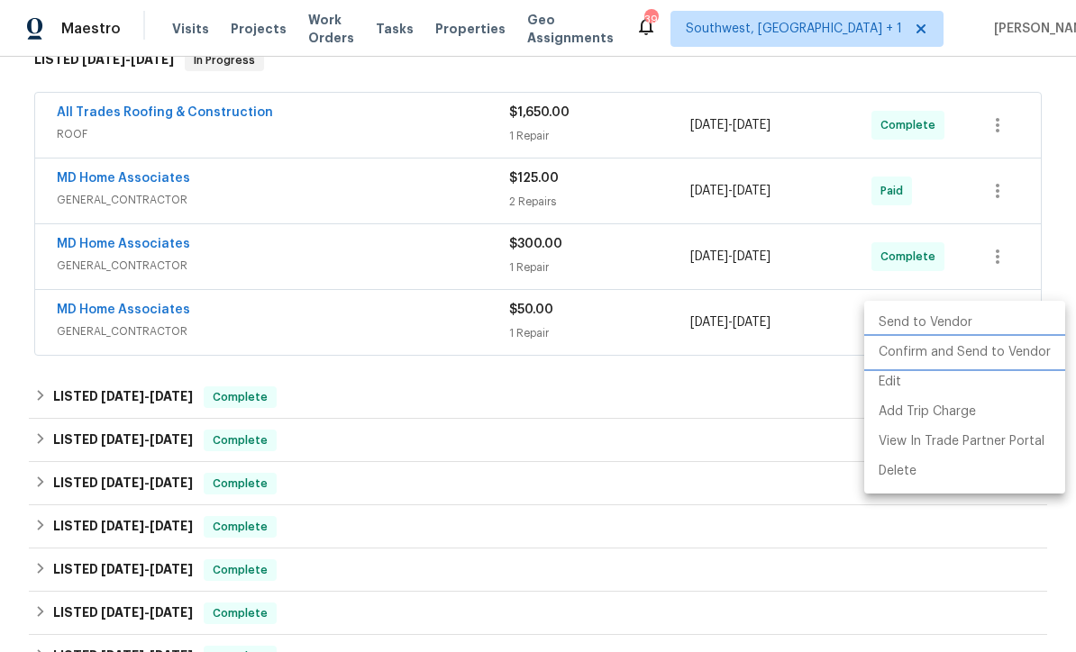
click at [967, 357] on li "Confirm and Send to Vendor" at bounding box center [964, 353] width 201 height 30
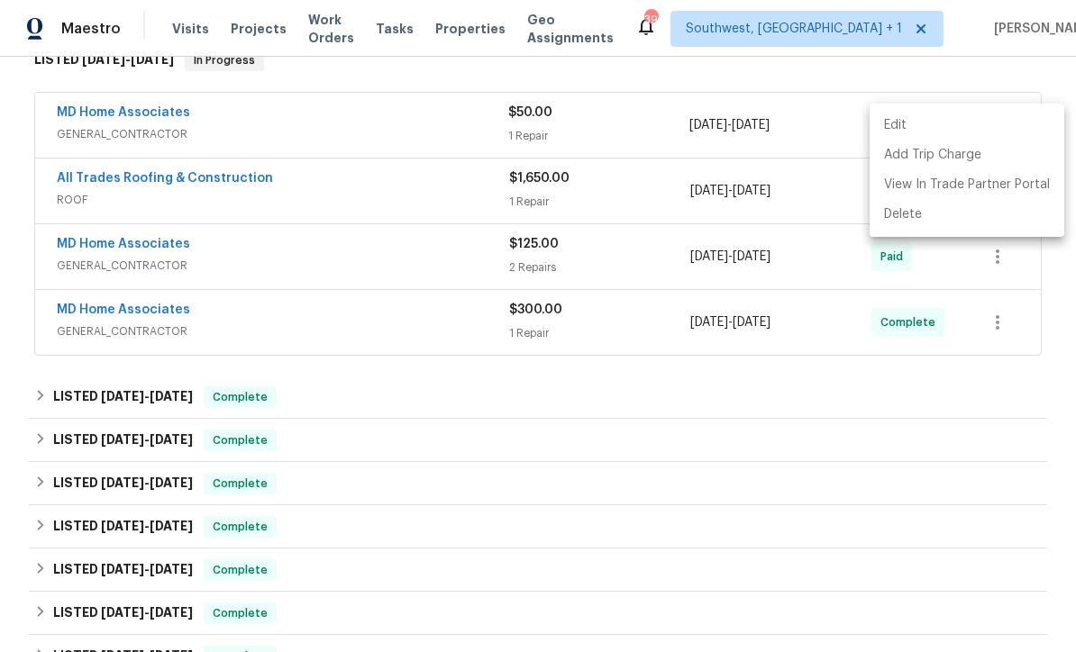
click at [813, 504] on div at bounding box center [538, 326] width 1076 height 652
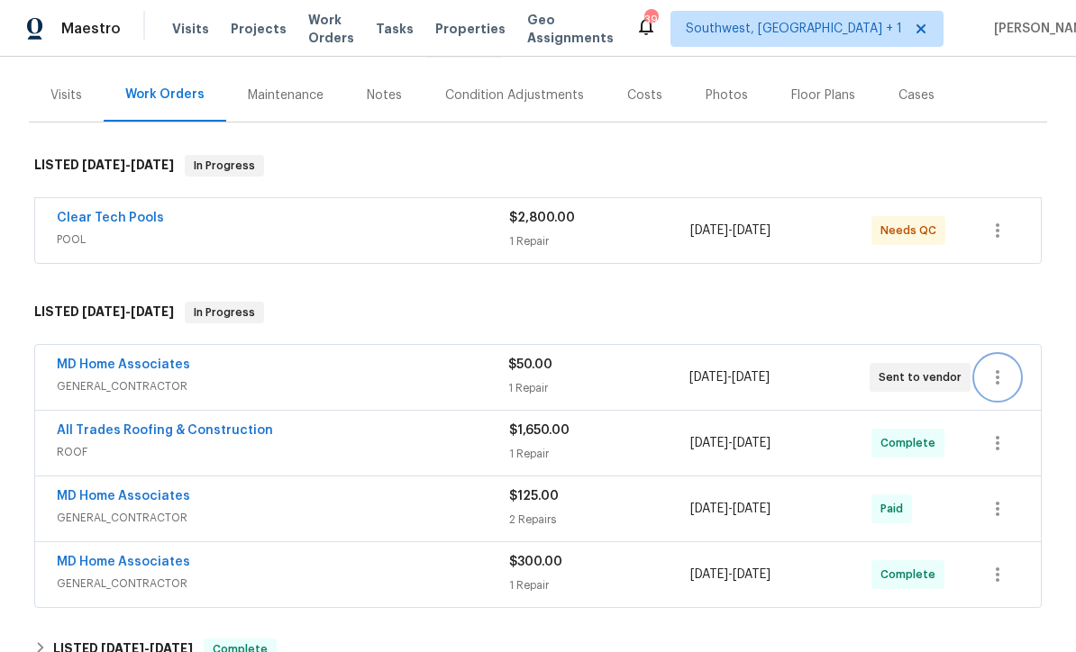
scroll to position [204, 0]
click at [788, 389] on div "8/12/2025 - 8/14/2025" at bounding box center [779, 378] width 180 height 43
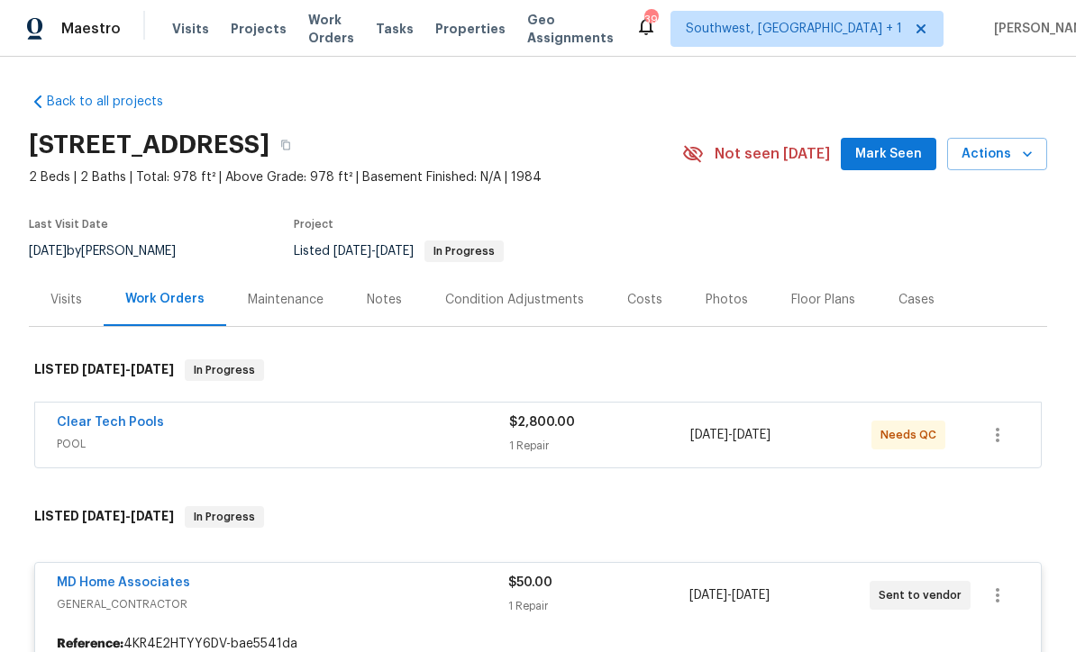
scroll to position [0, 0]
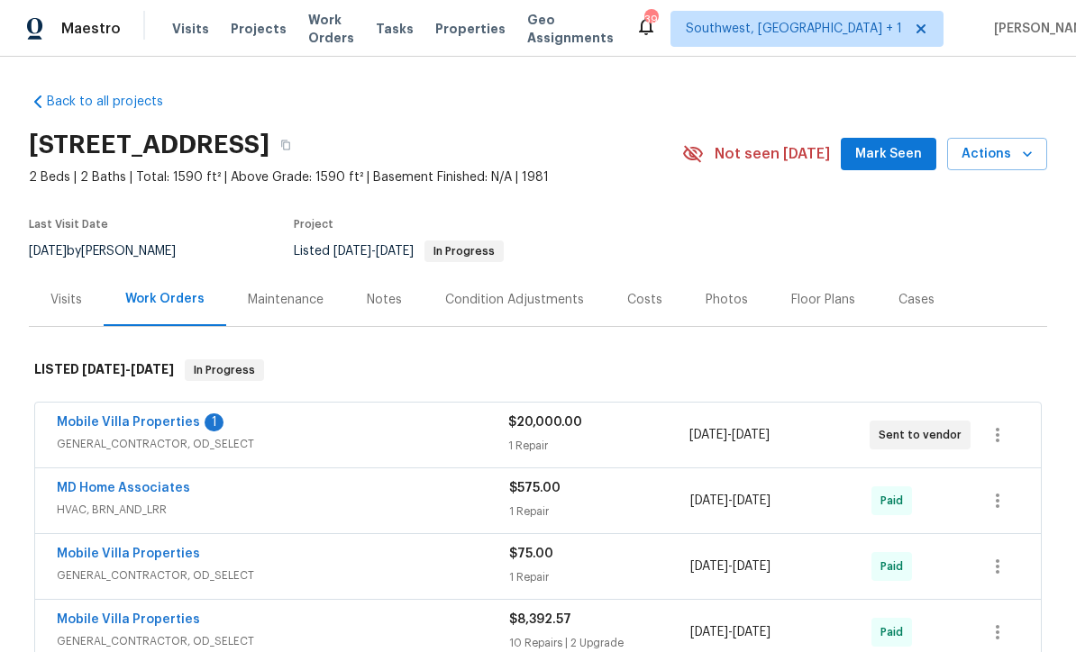
click at [385, 305] on div "Notes" at bounding box center [384, 300] width 35 height 18
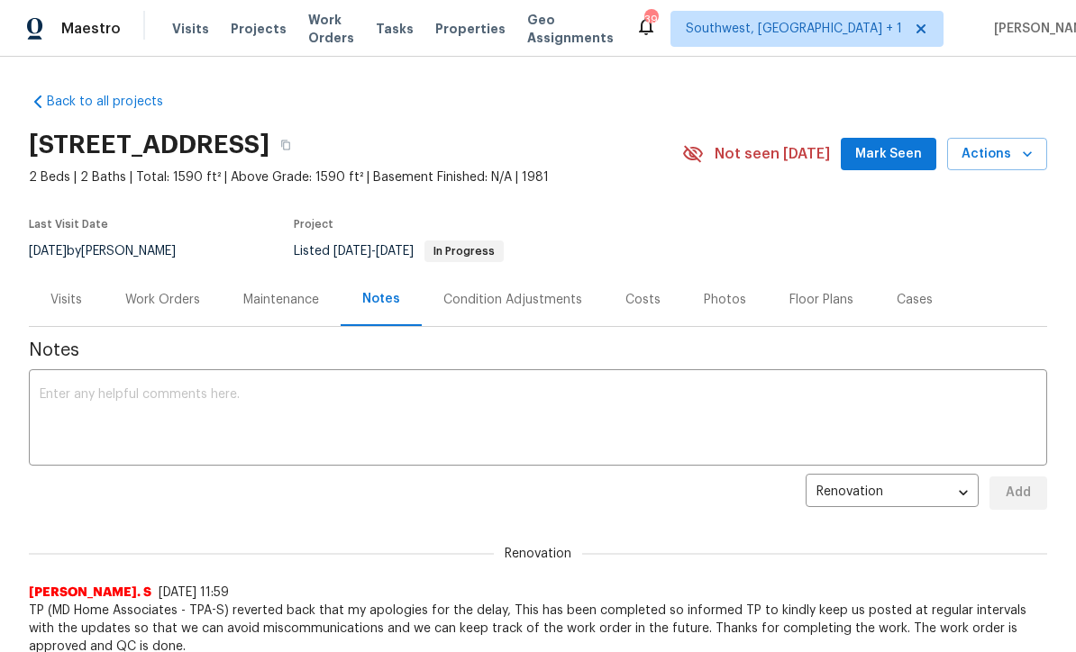
click at [514, 414] on textarea at bounding box center [538, 419] width 996 height 63
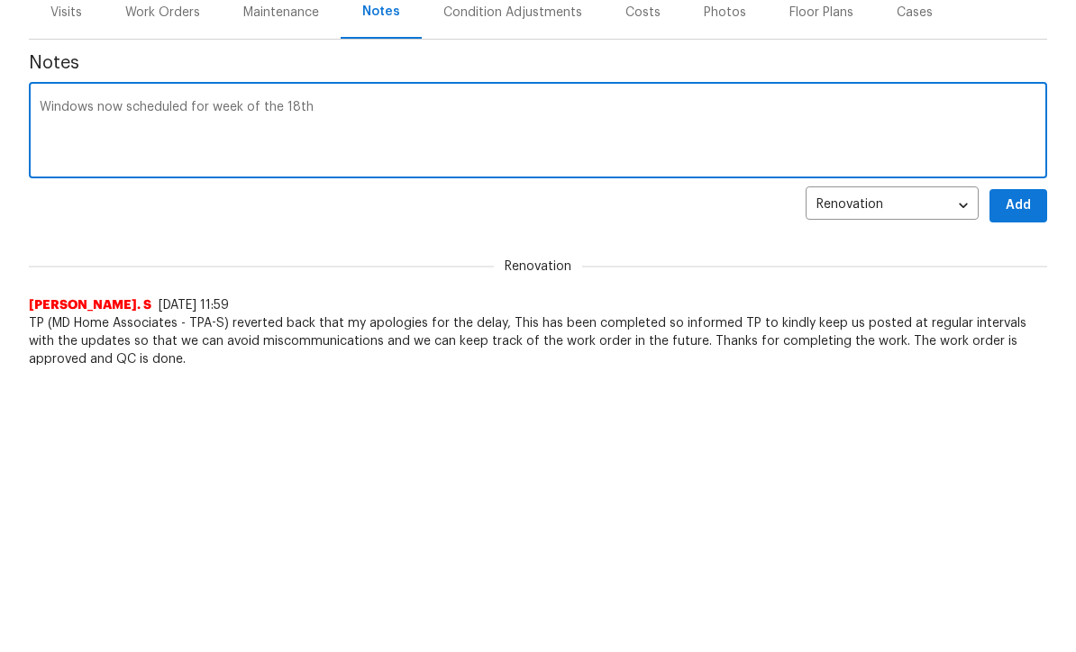
type textarea "Windows now scheduled for week of the 18th"
click at [1014, 482] on span "Add" at bounding box center [1018, 493] width 29 height 23
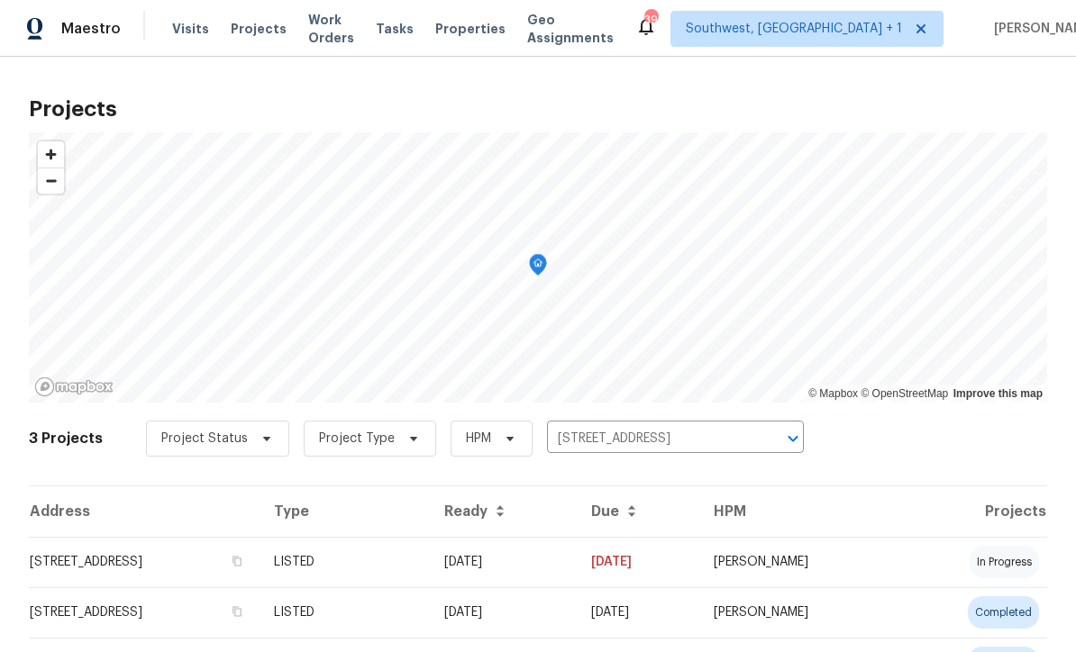
scroll to position [1, 0]
click at [706, 439] on input "[STREET_ADDRESS]" at bounding box center [650, 439] width 206 height 28
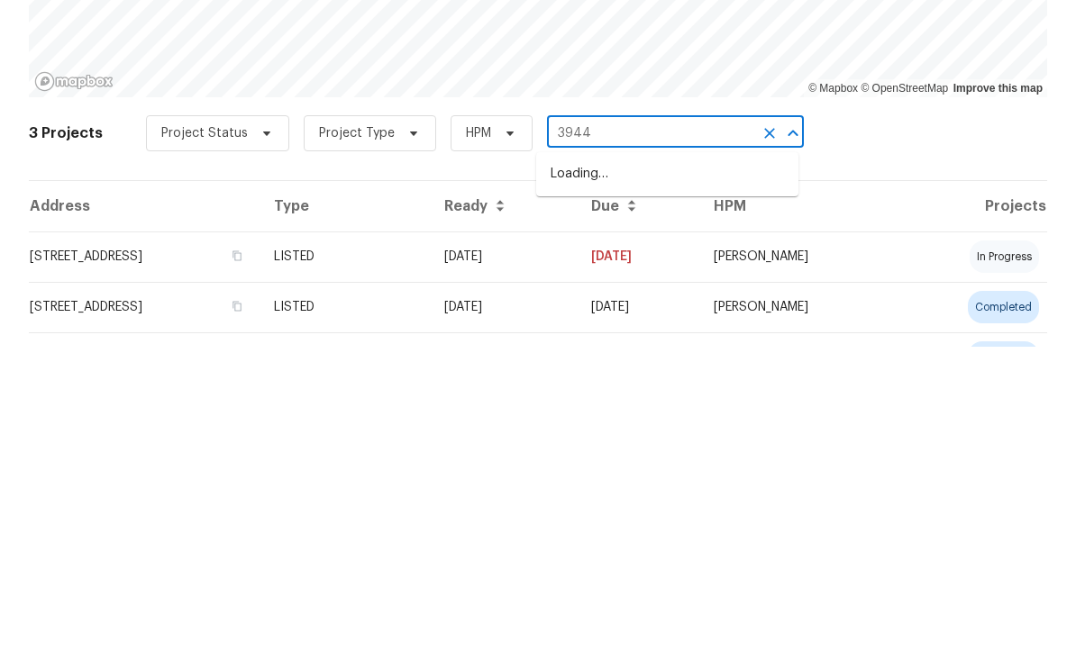
type input "3944"
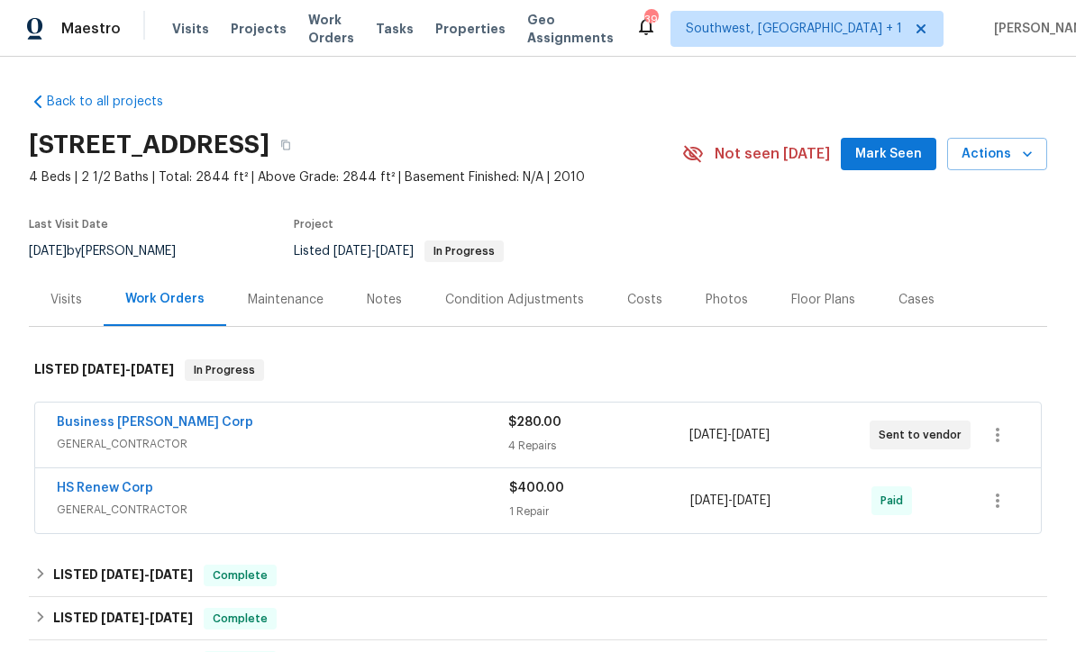
click at [256, 34] on span "Projects" at bounding box center [259, 29] width 56 height 18
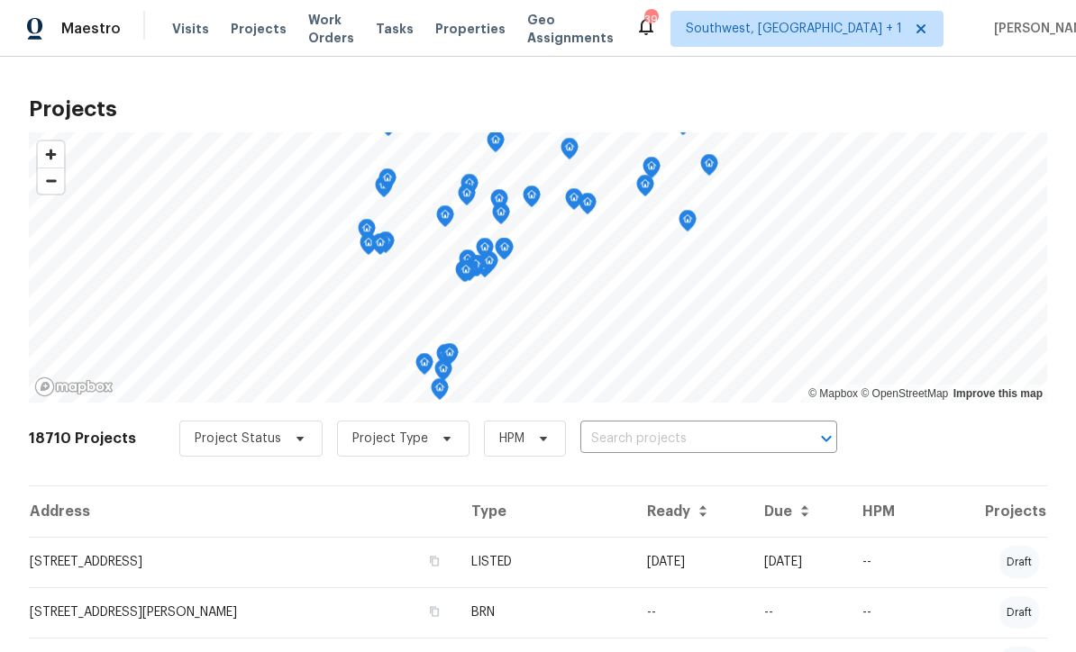
click at [664, 442] on input "text" at bounding box center [683, 439] width 206 height 28
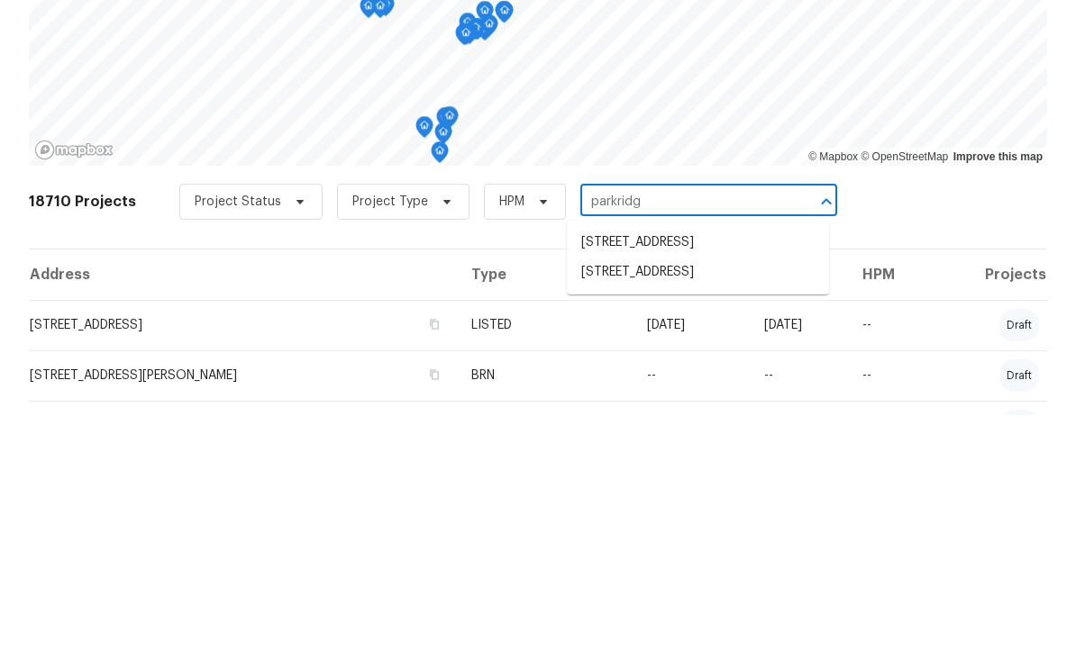
type input "Parkridge"
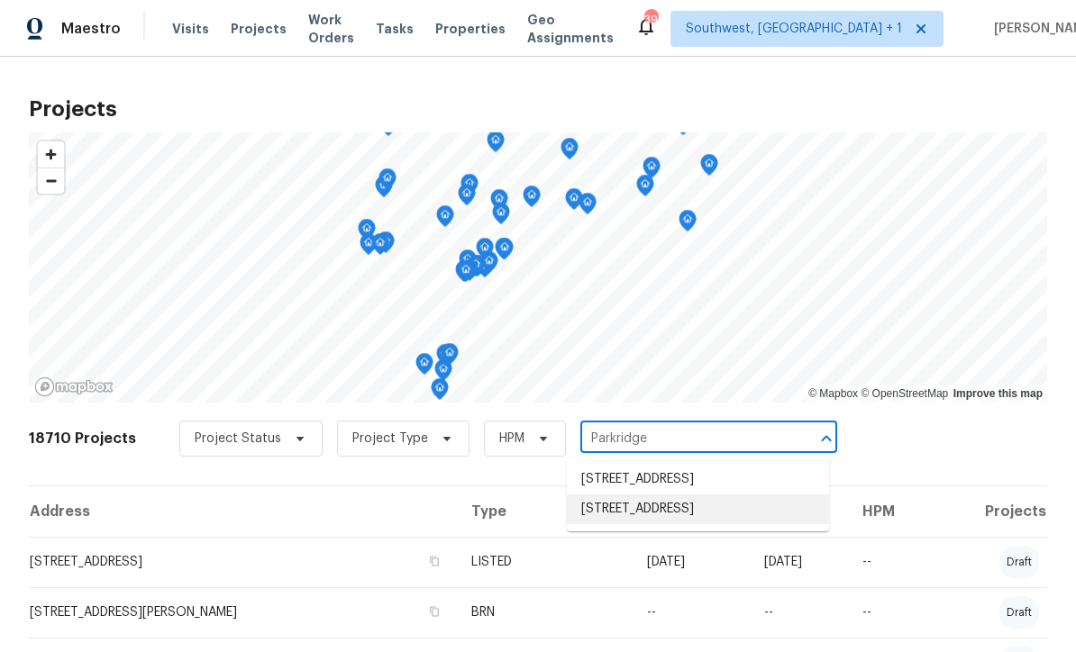
click at [745, 495] on li "[STREET_ADDRESS]" at bounding box center [698, 510] width 262 height 30
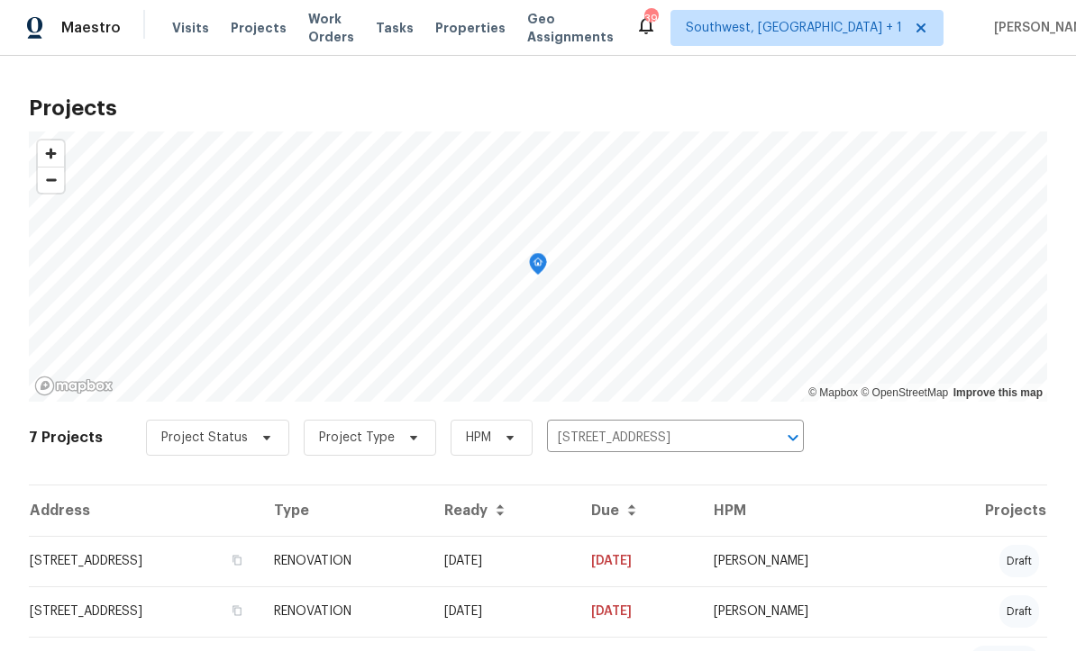
scroll to position [1, 0]
click at [699, 569] on td "[DATE]" at bounding box center [638, 562] width 123 height 50
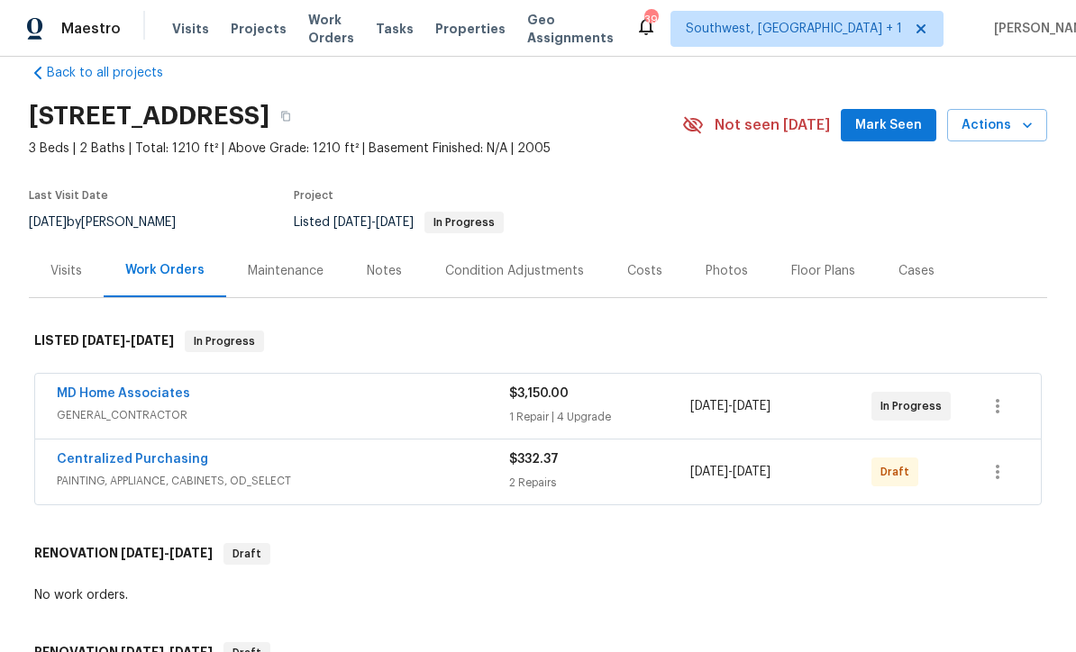
scroll to position [62, 0]
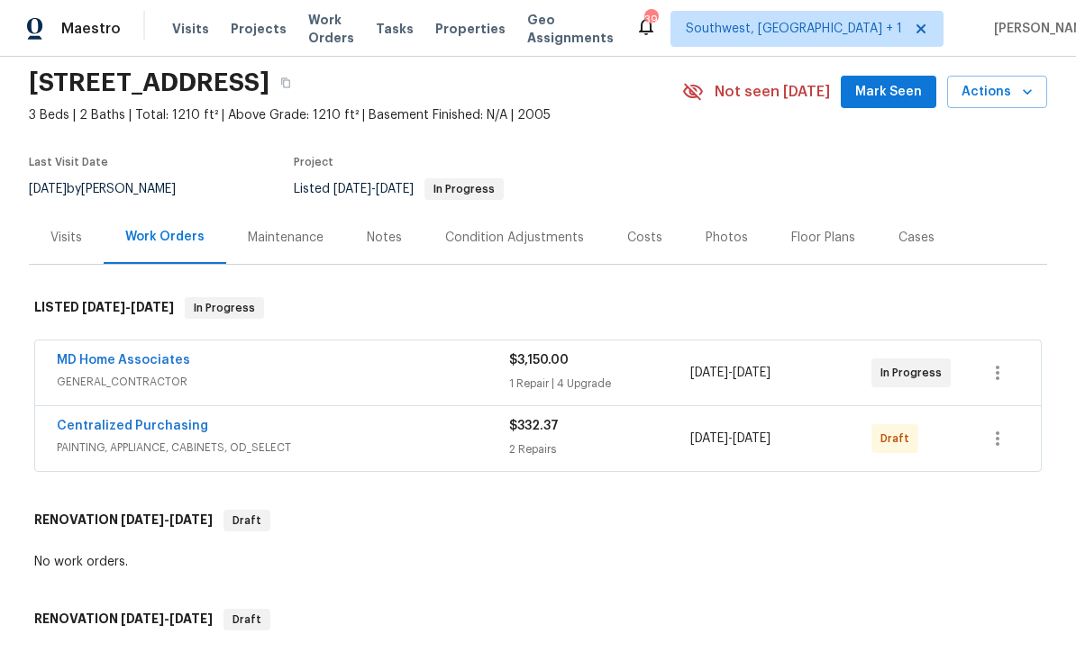
click at [103, 366] on link "MD Home Associates" at bounding box center [123, 360] width 133 height 13
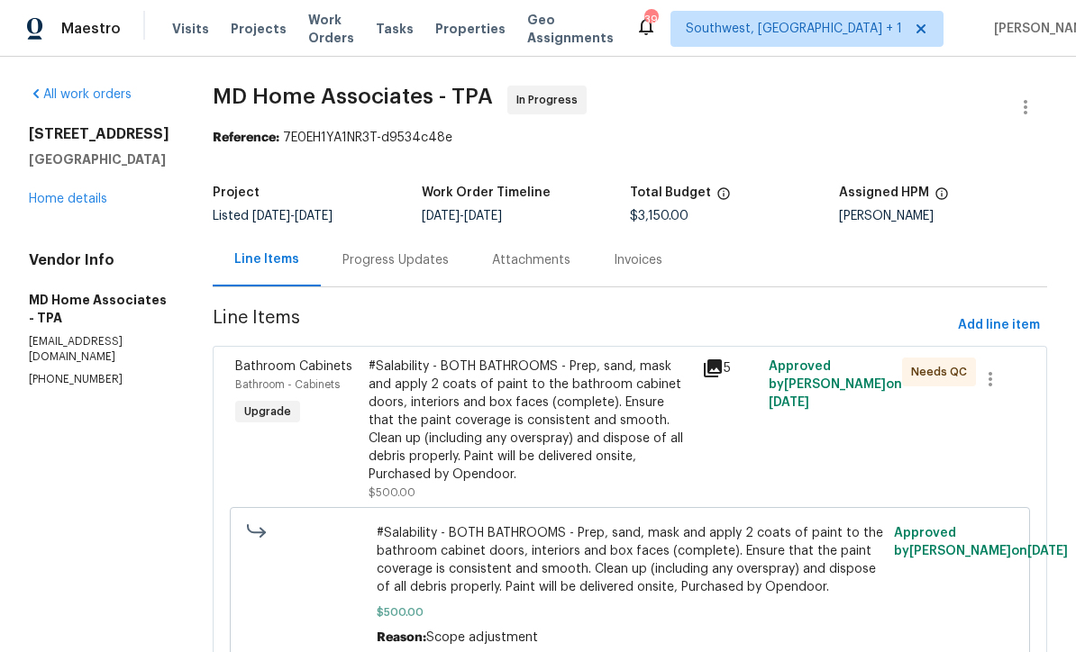
click at [423, 266] on div "Progress Updates" at bounding box center [395, 260] width 106 height 18
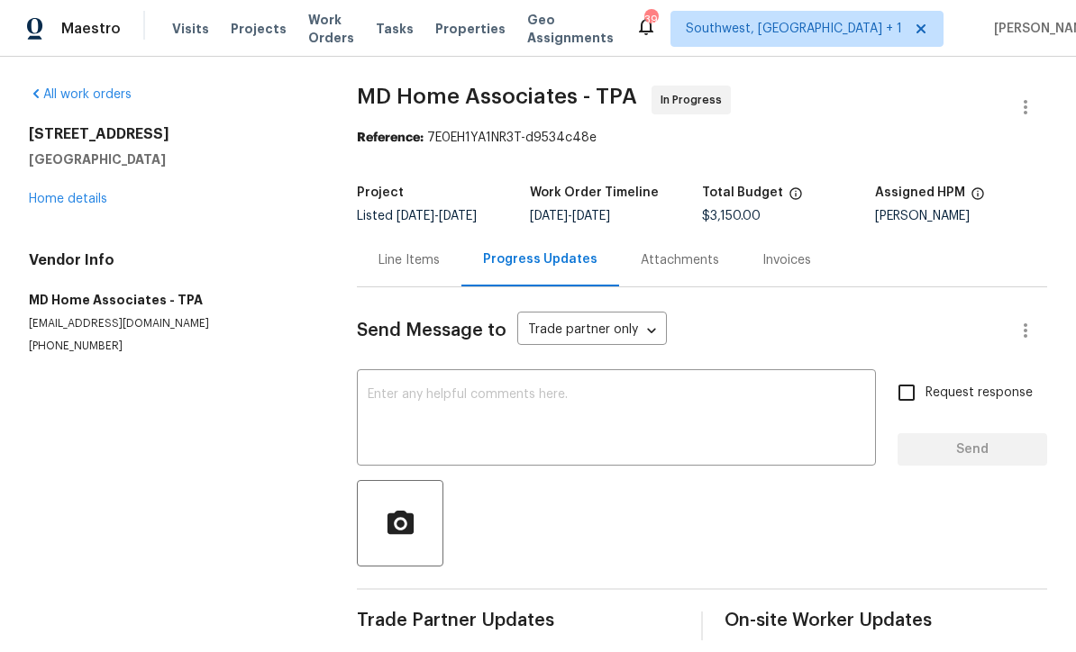
click at [408, 269] on div "Line Items" at bounding box center [408, 260] width 61 height 18
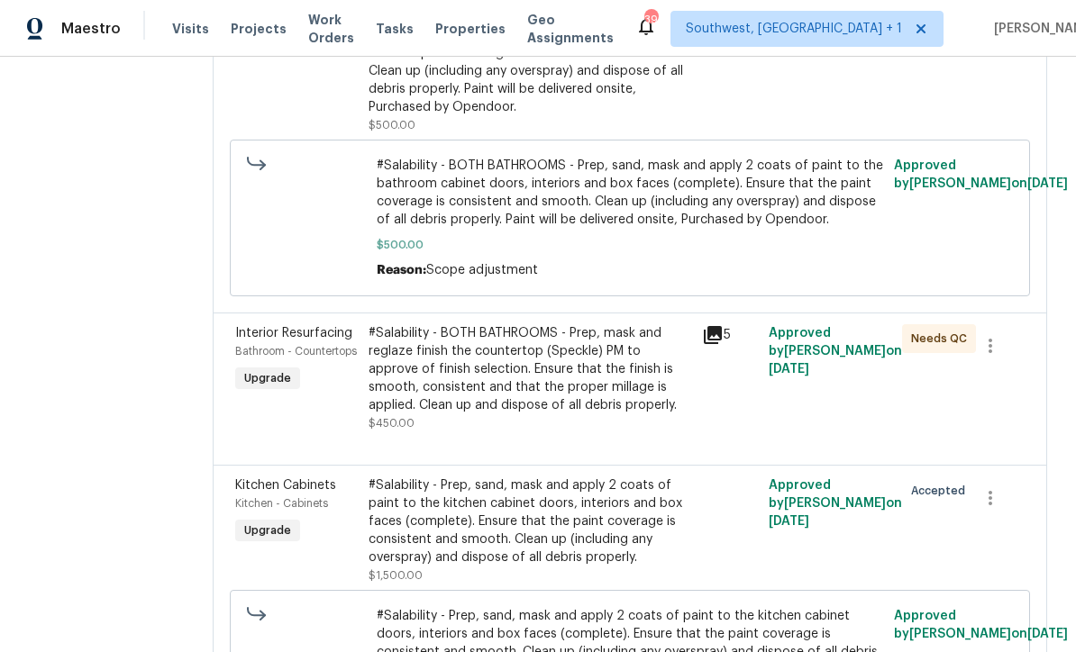
scroll to position [358, 0]
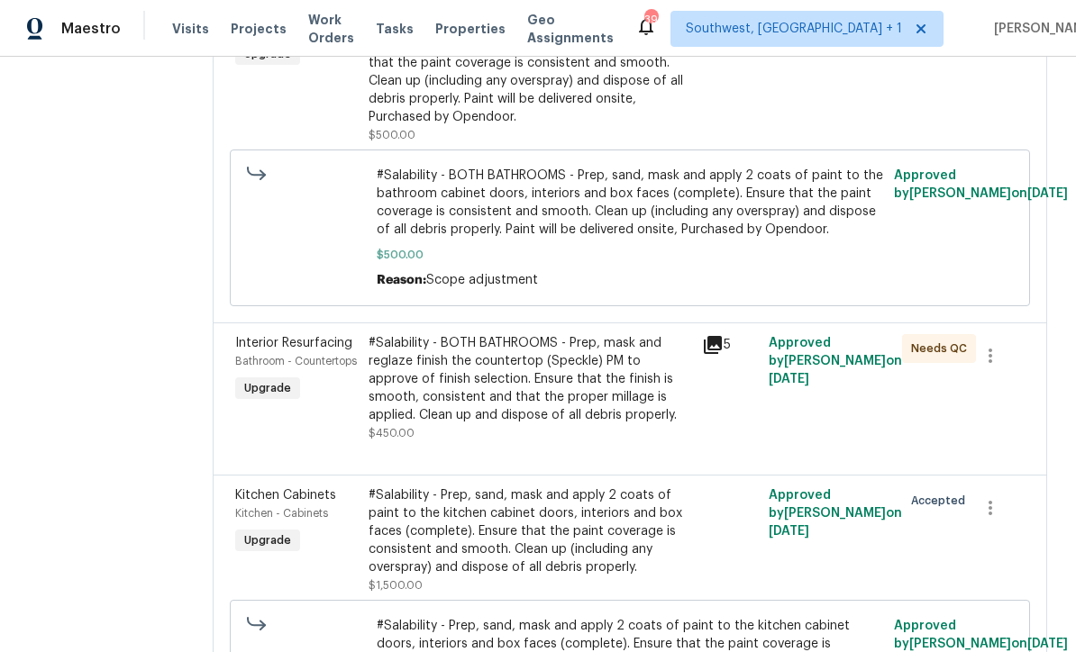
click at [617, 402] on div "#Salability - BOTH BATHROOMS - Prep, mask and reglaze finish the countertop (Sp…" at bounding box center [529, 379] width 323 height 90
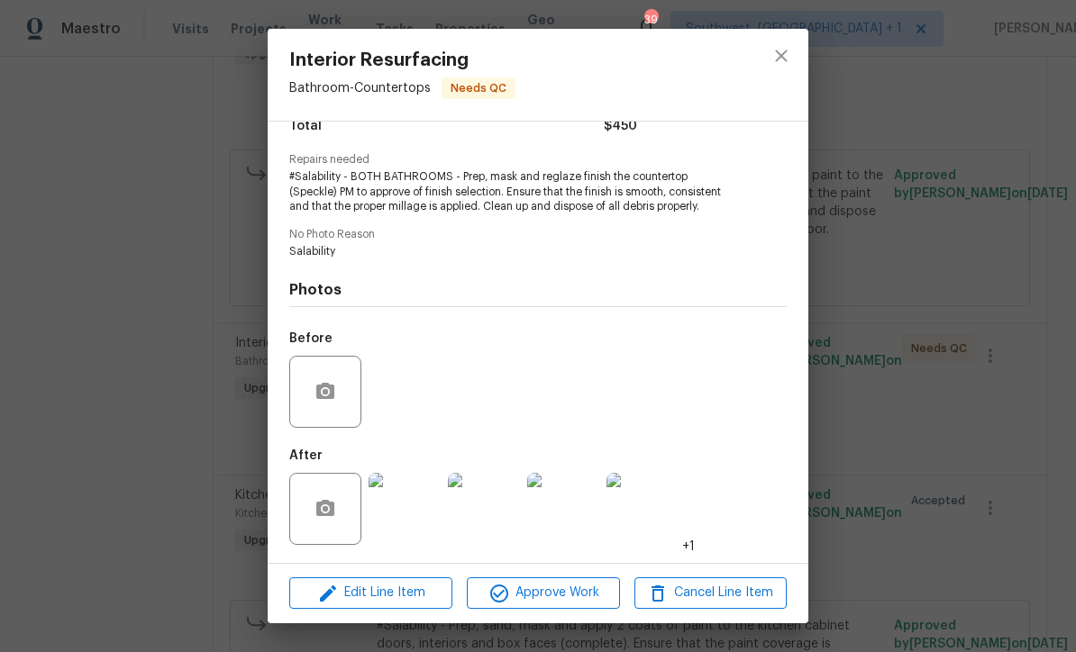
scroll to position [166, 0]
click at [409, 522] on img at bounding box center [404, 509] width 72 height 72
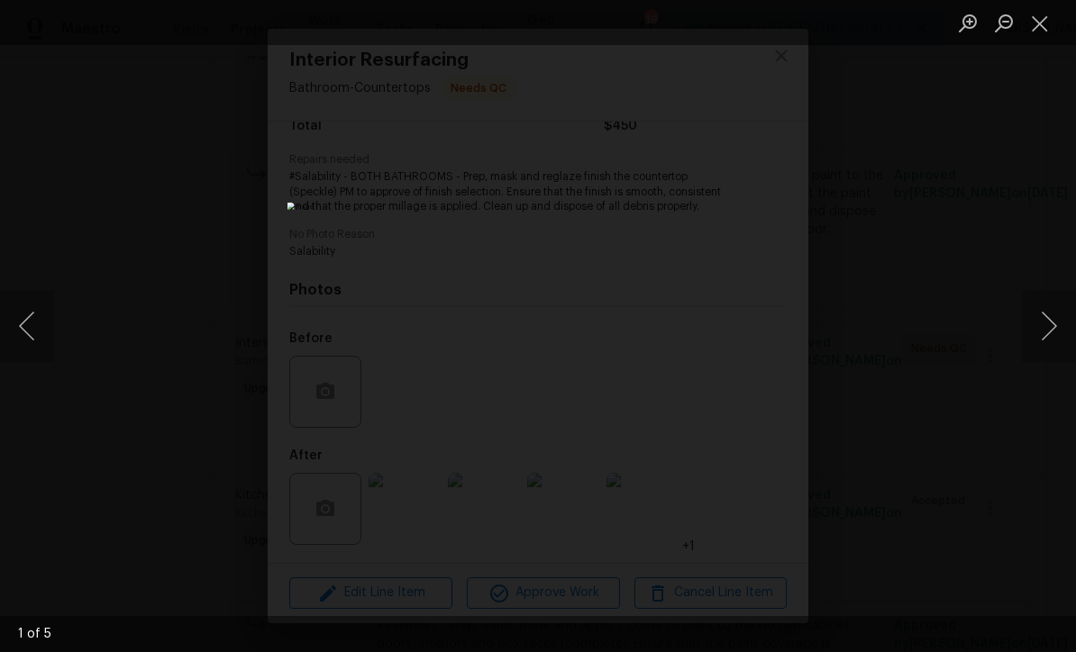
click at [1053, 332] on button "Next image" at bounding box center [1049, 326] width 54 height 72
click at [699, 454] on img "Lightbox" at bounding box center [537, 326] width 473 height 287
click at [1051, 335] on button "Next image" at bounding box center [1049, 326] width 54 height 72
click at [1051, 332] on button "Next image" at bounding box center [1049, 326] width 54 height 72
click at [1050, 331] on button "Next image" at bounding box center [1049, 326] width 54 height 72
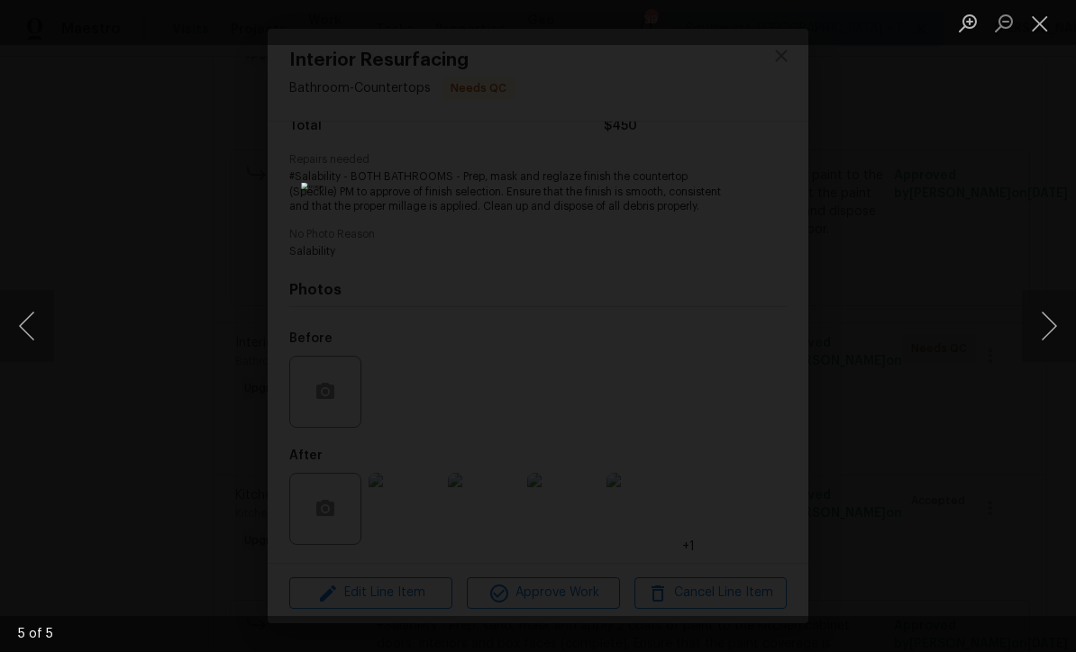
click at [1045, 331] on button "Next image" at bounding box center [1049, 326] width 54 height 72
click at [1037, 39] on button "Close lightbox" at bounding box center [1040, 23] width 36 height 32
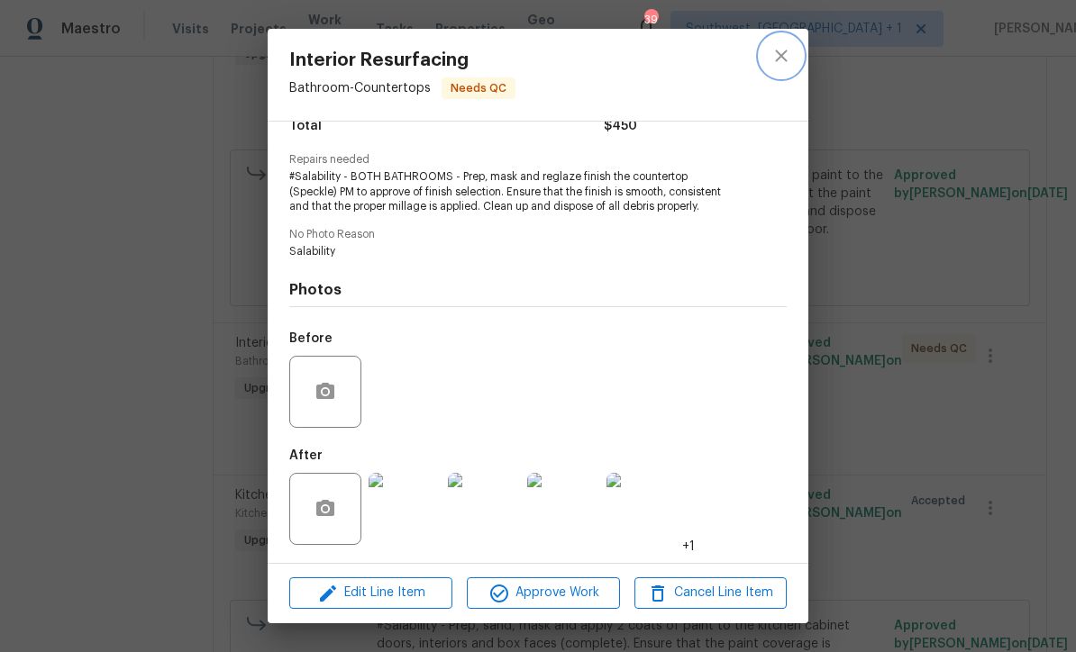
click at [783, 61] on icon "close" at bounding box center [781, 56] width 22 height 22
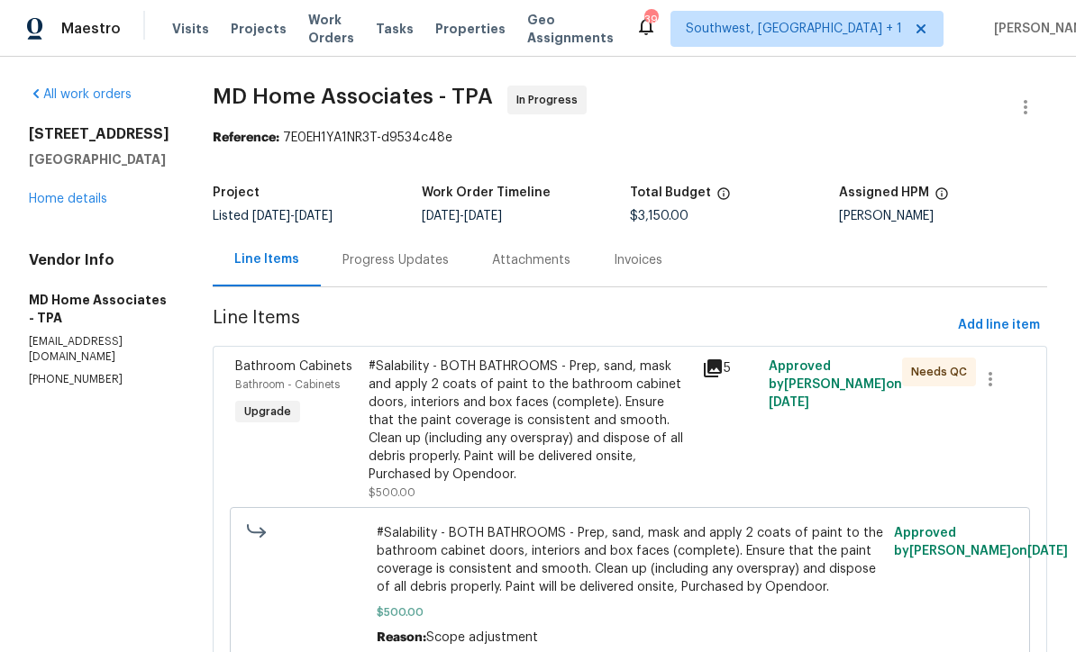
scroll to position [0, 0]
click at [442, 266] on div "Progress Updates" at bounding box center [395, 260] width 106 height 18
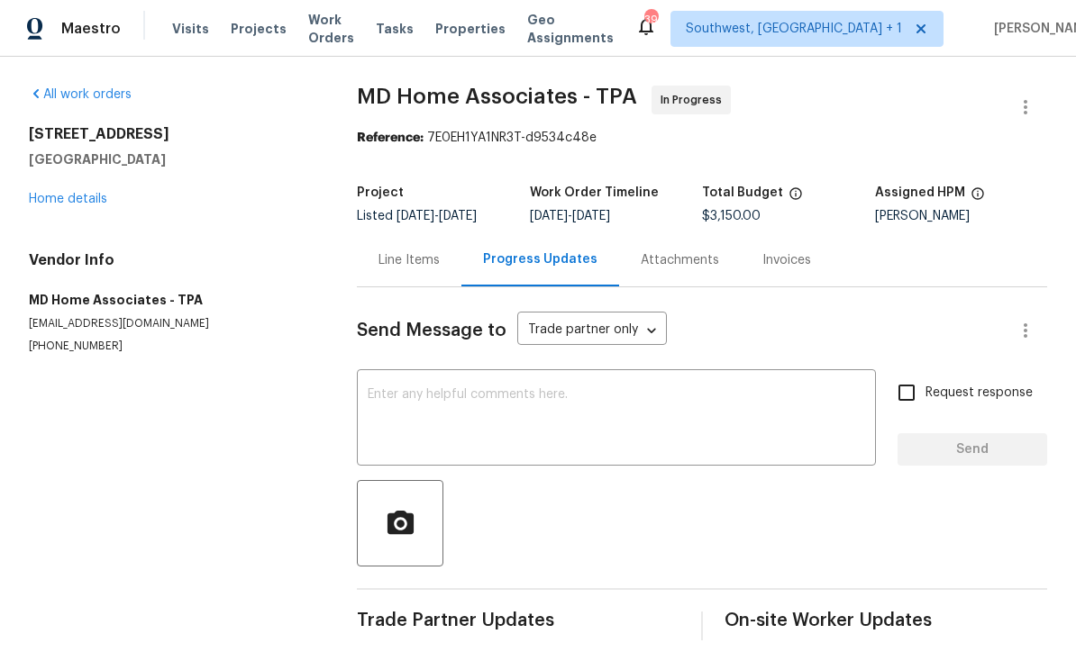
click at [572, 414] on textarea at bounding box center [616, 419] width 497 height 63
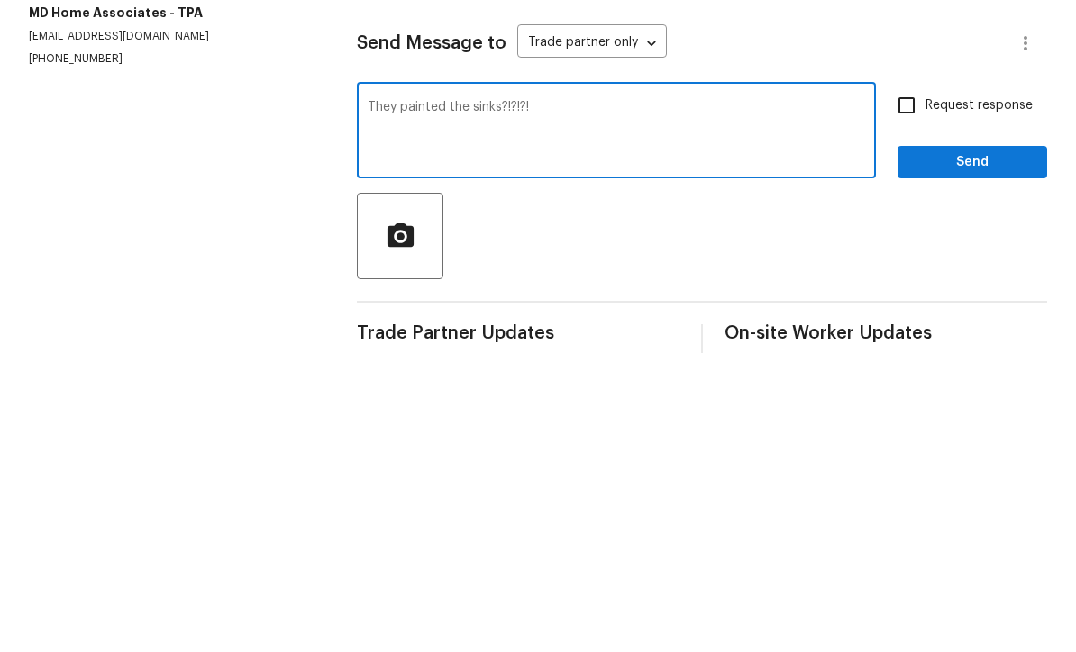
click at [468, 388] on textarea "They painted the sinks?!?!?!" at bounding box center [616, 419] width 497 height 63
type textarea "They painted the bathroom sinks?!?!?!"
click at [910, 374] on input "Request response" at bounding box center [906, 393] width 38 height 38
checkbox input "true"
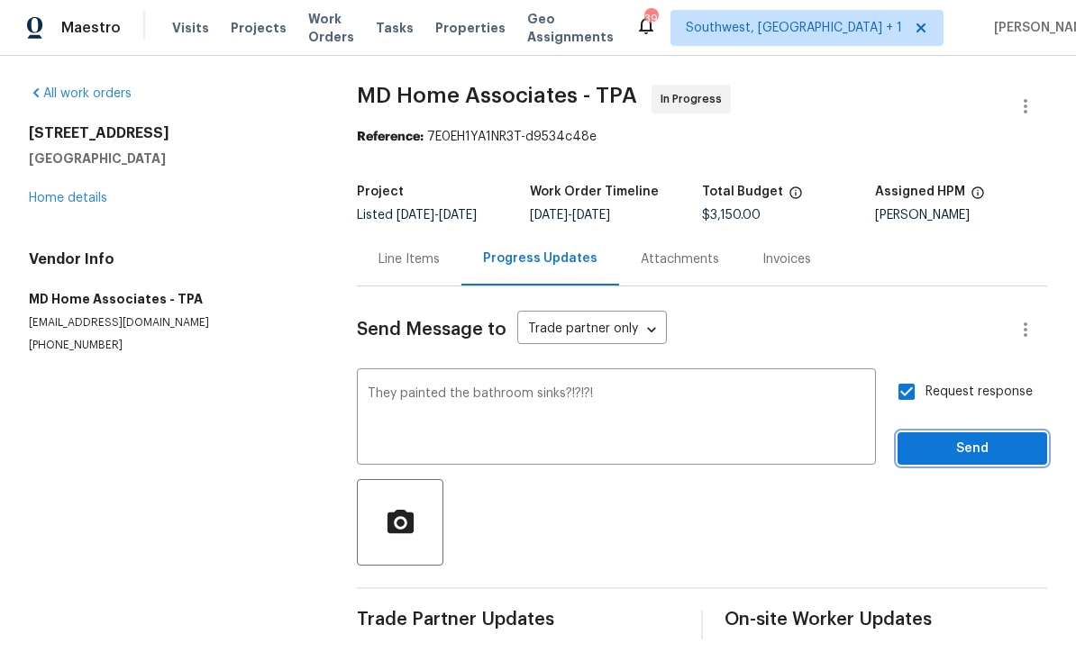
click at [958, 439] on span "Send" at bounding box center [972, 450] width 121 height 23
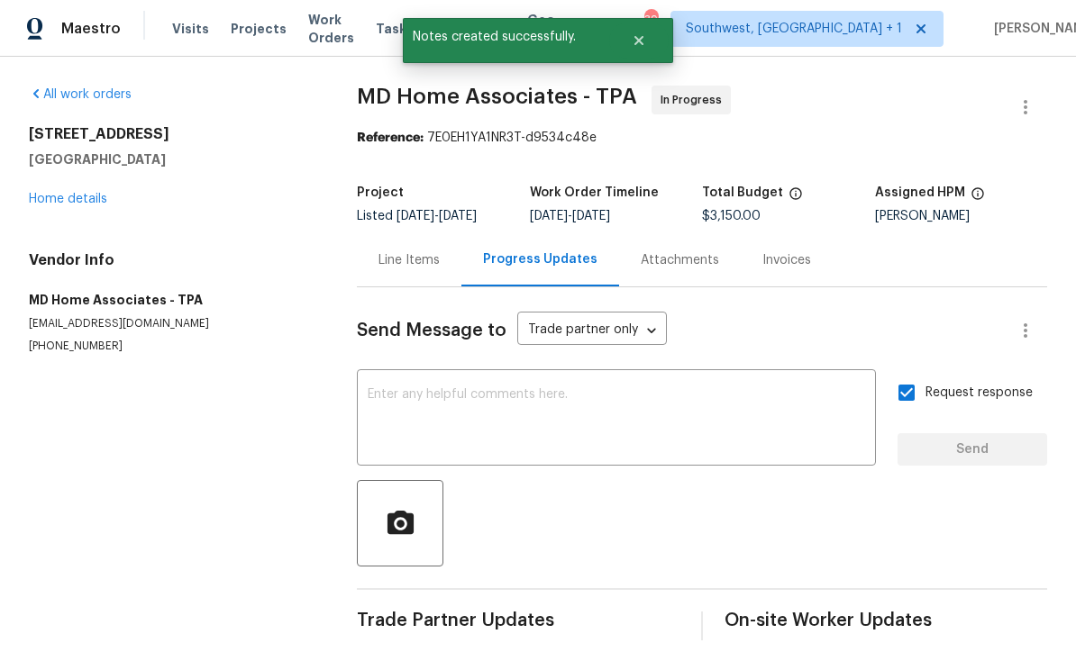
scroll to position [18, 0]
click at [56, 193] on link "Home details" at bounding box center [68, 199] width 78 height 13
